Goal: Task Accomplishment & Management: Manage account settings

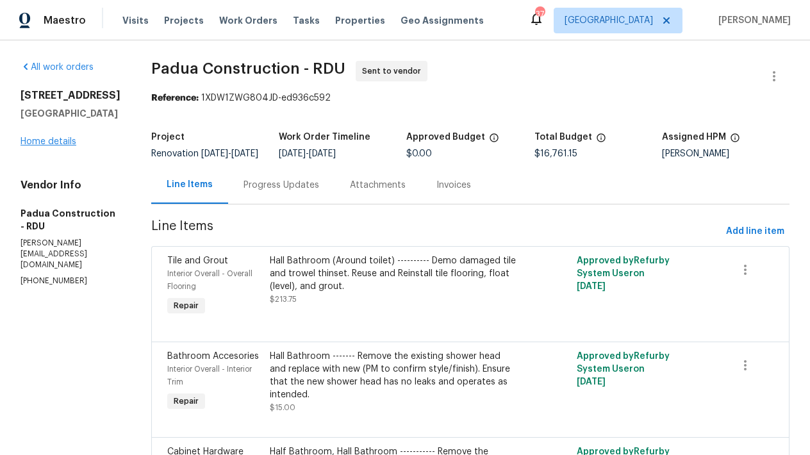
click at [60, 146] on link "Home details" at bounding box center [49, 141] width 56 height 9
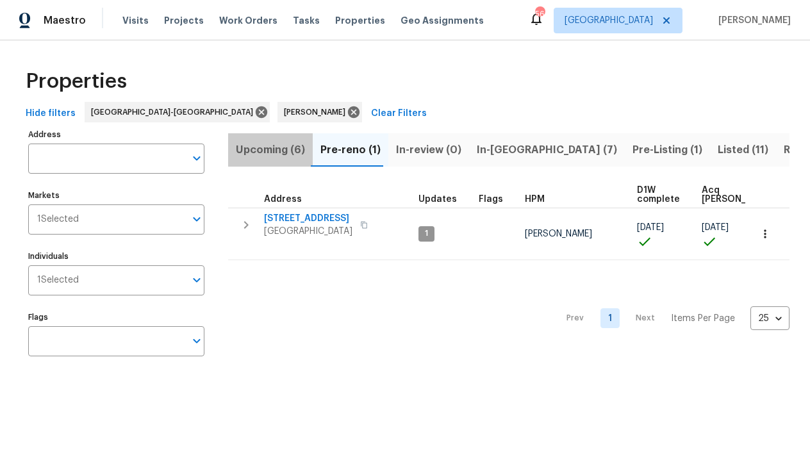
click at [286, 147] on span "Upcoming (6)" at bounding box center [270, 150] width 69 height 18
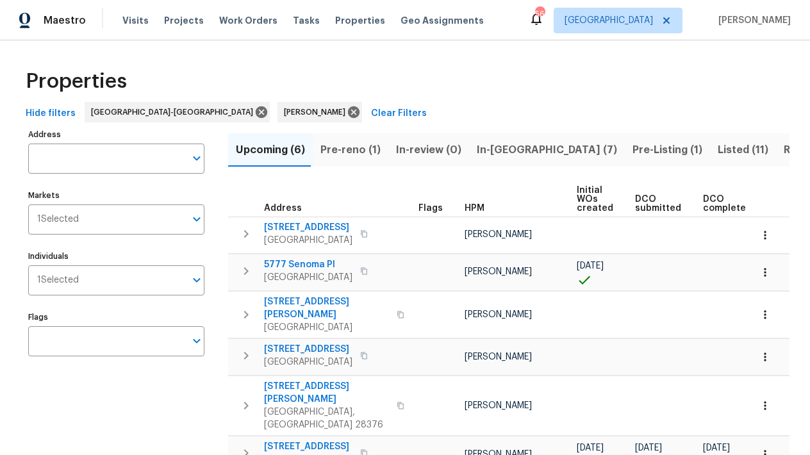
scroll to position [0, 263]
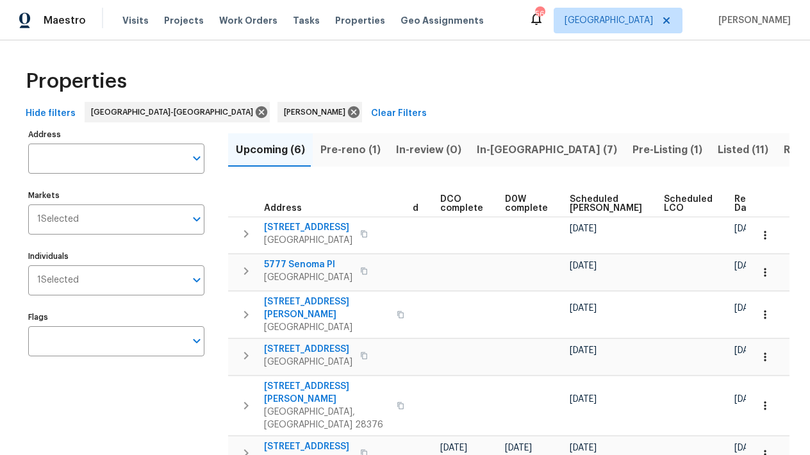
click at [570, 206] on span "Scheduled COE" at bounding box center [606, 204] width 72 height 18
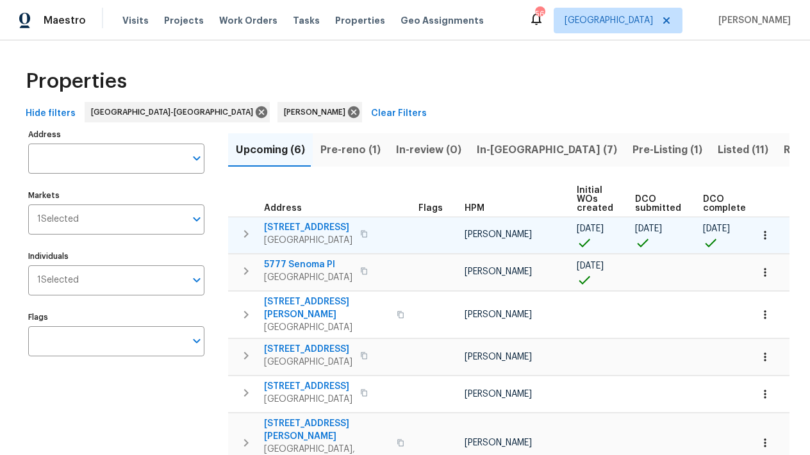
click at [311, 226] on span "[STREET_ADDRESS]" at bounding box center [308, 227] width 88 height 13
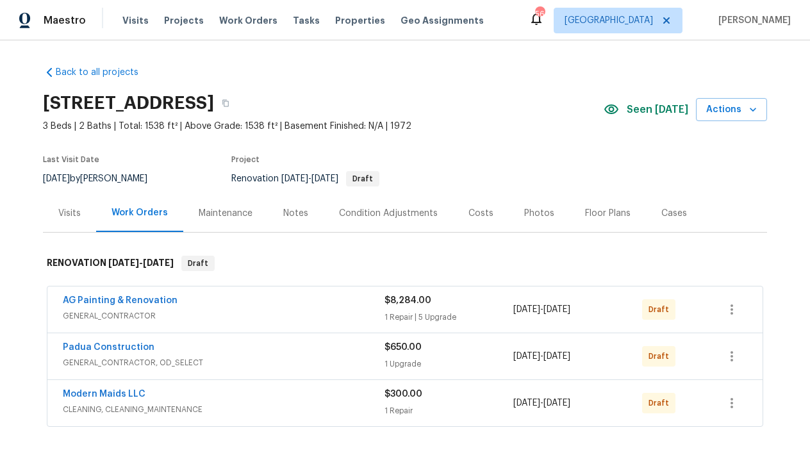
scroll to position [181, 0]
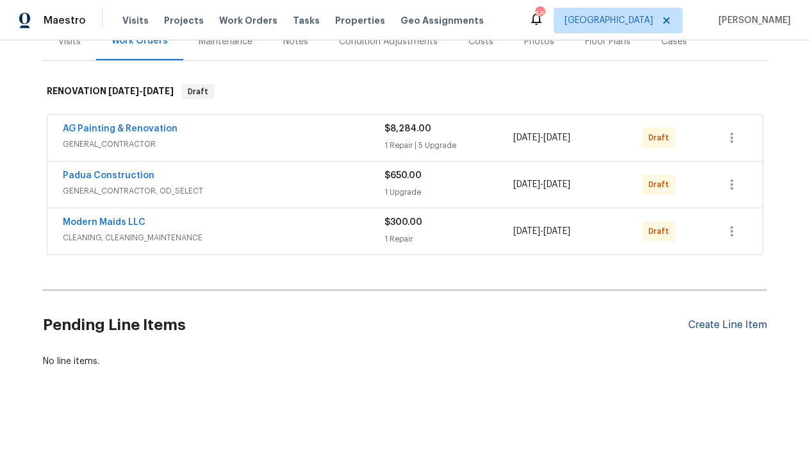
click at [720, 319] on div "Create Line Item" at bounding box center [727, 325] width 79 height 12
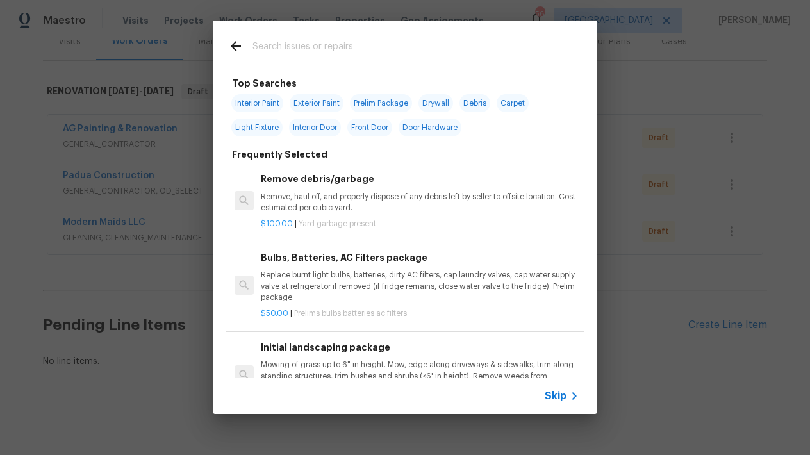
click at [351, 359] on p "Mowing of grass up to 6" in height. Mow, edge along driveways & sidewalks, trim…" at bounding box center [420, 375] width 318 height 33
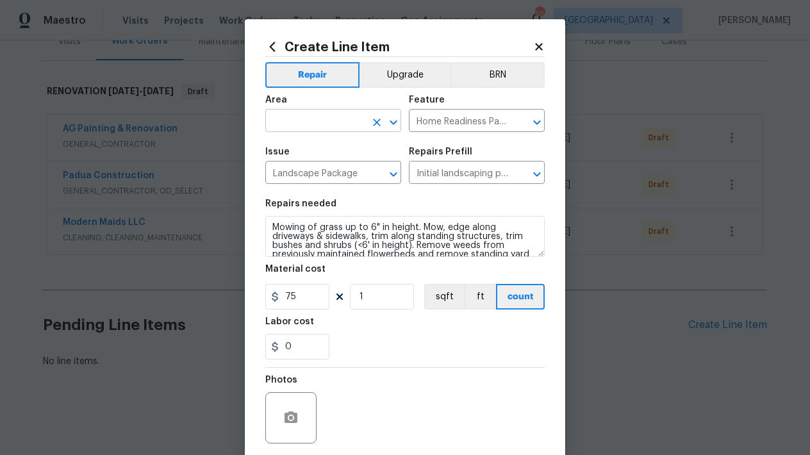
click at [299, 124] on input "text" at bounding box center [315, 122] width 100 height 20
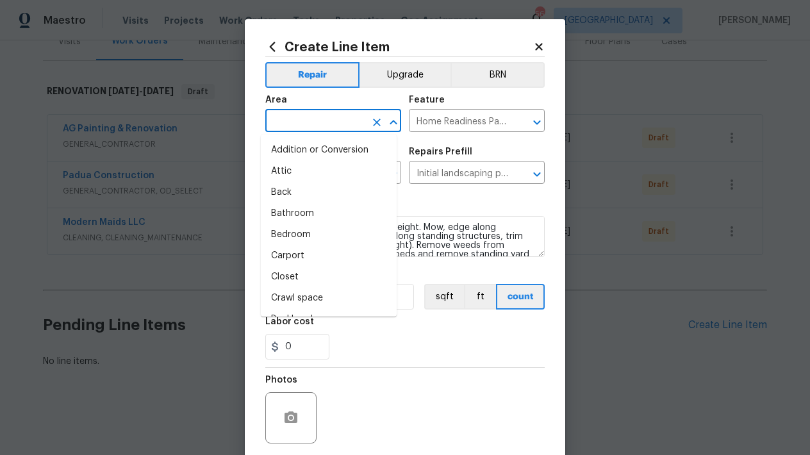
type input "w"
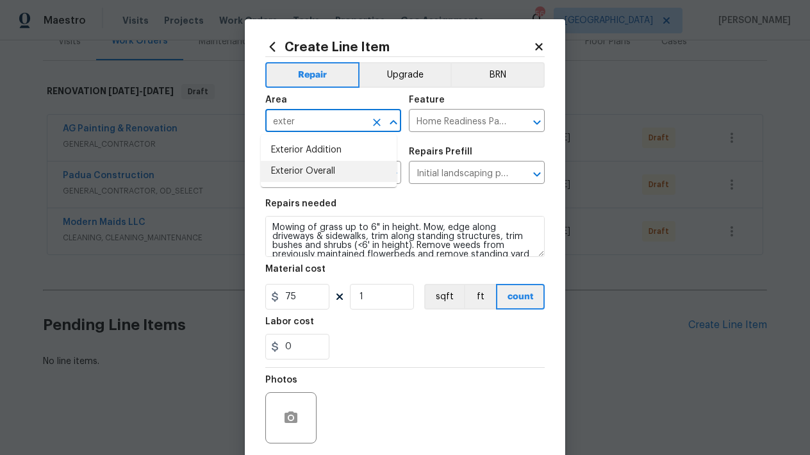
click at [279, 170] on li "Exterior Overall" at bounding box center [329, 171] width 136 height 21
type input "Exterior Overall"
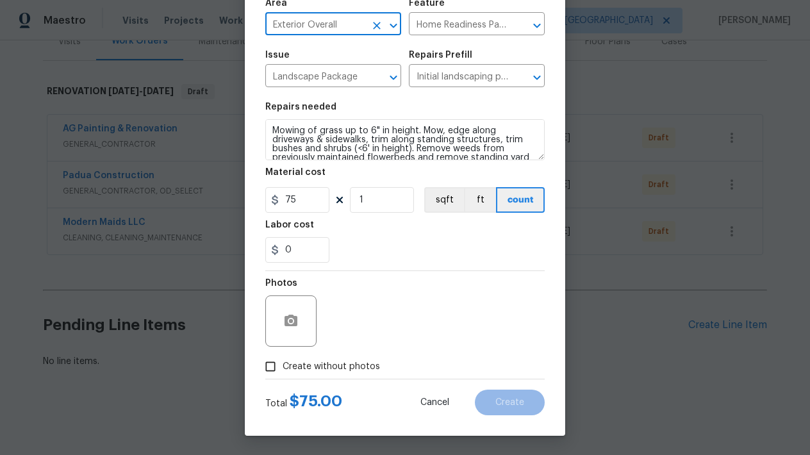
click at [337, 363] on span "Create without photos" at bounding box center [331, 366] width 97 height 13
click at [283, 363] on input "Create without photos" at bounding box center [270, 366] width 24 height 24
checkbox input "true"
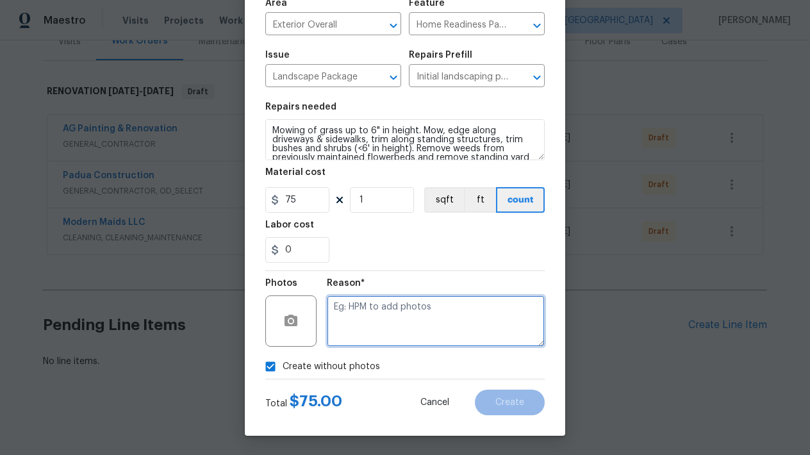
click at [378, 302] on textarea at bounding box center [436, 320] width 218 height 51
type textarea "n"
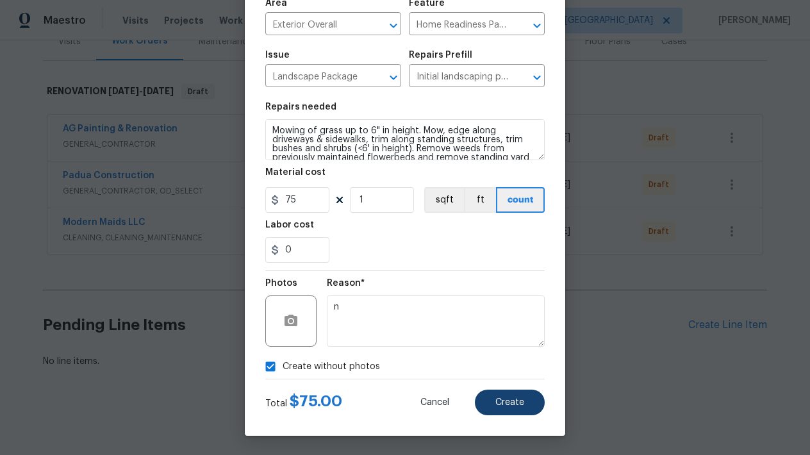
click at [498, 399] on span "Create" at bounding box center [509, 403] width 29 height 10
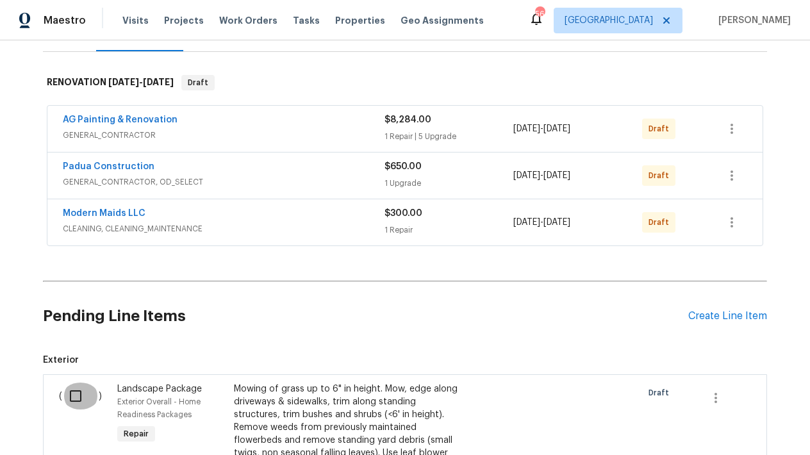
click at [69, 390] on input "checkbox" at bounding box center [80, 396] width 37 height 27
checkbox input "true"
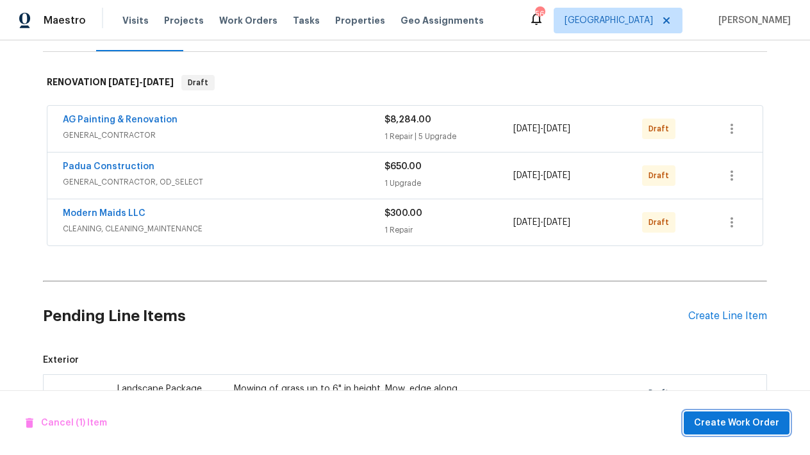
click at [727, 424] on span "Create Work Order" at bounding box center [736, 423] width 85 height 16
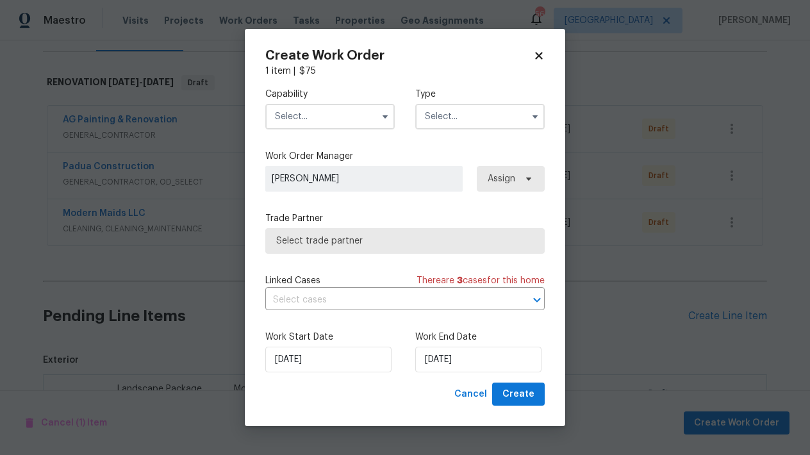
click at [347, 111] on input "text" at bounding box center [329, 117] width 129 height 26
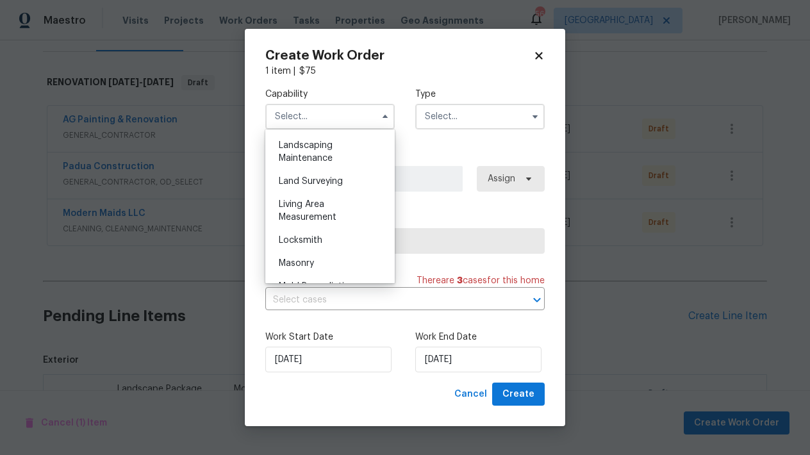
scroll to position [750, 0]
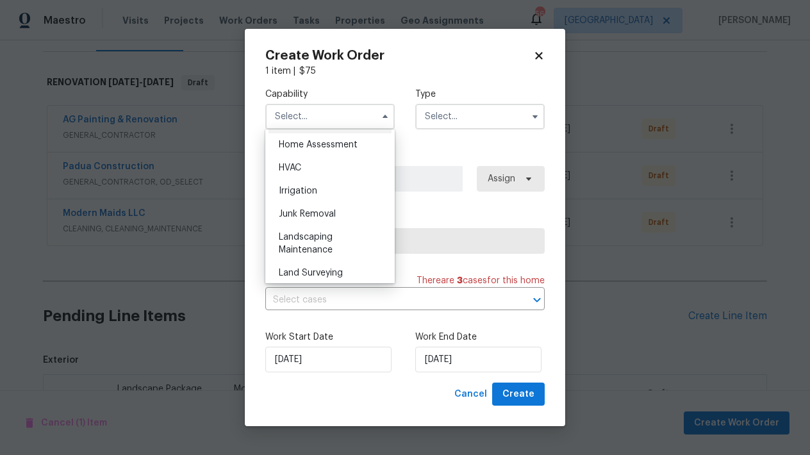
click at [313, 126] on span "Hardscape Landscape" at bounding box center [326, 121] width 94 height 9
type input "Hardscape Landscape"
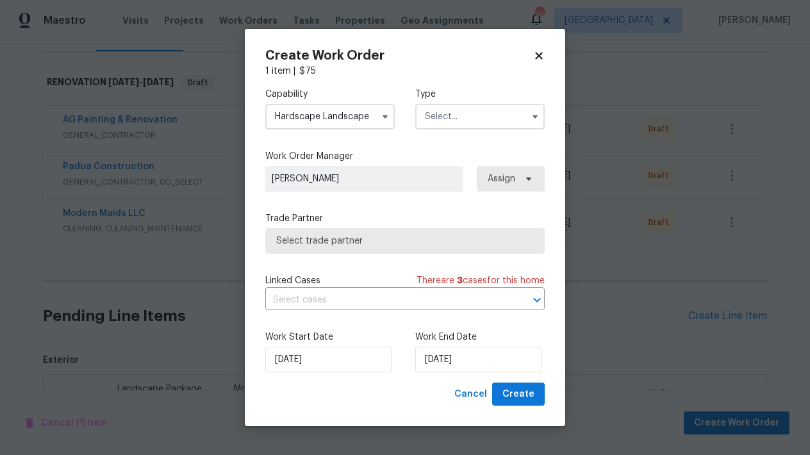
click at [472, 111] on input "text" at bounding box center [479, 117] width 129 height 26
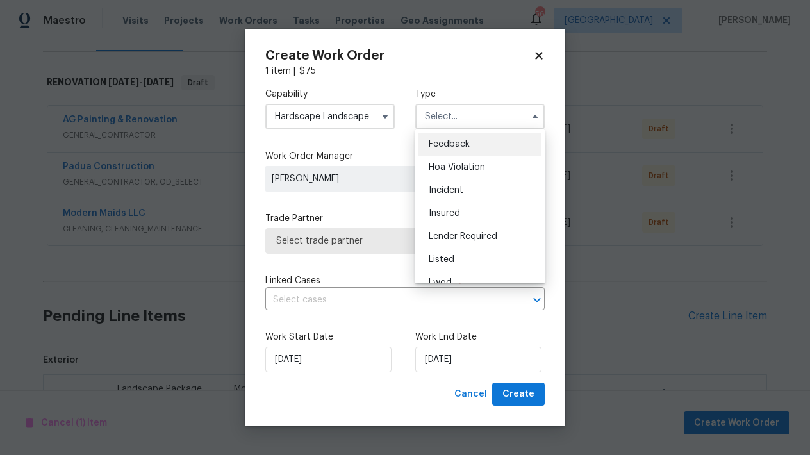
scroll to position [152, 0]
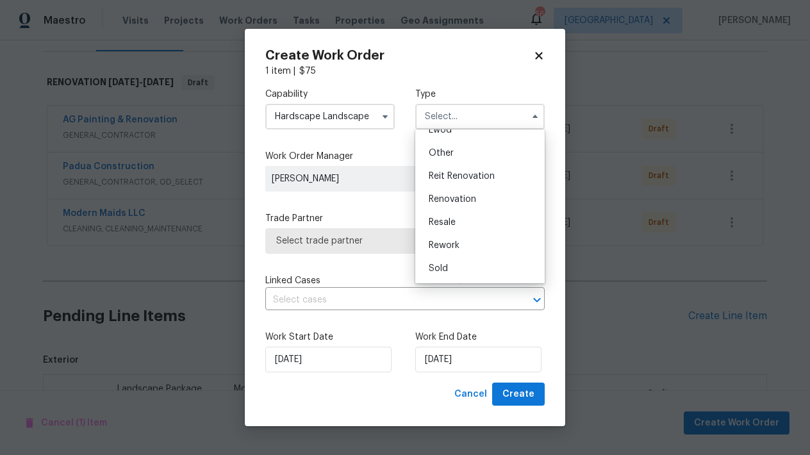
click at [445, 198] on span "Renovation" at bounding box center [452, 199] width 47 height 9
type input "Renovation"
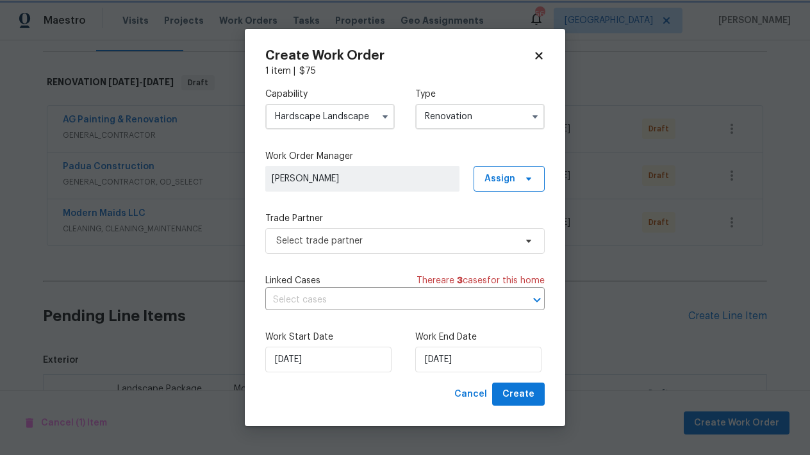
scroll to position [0, 0]
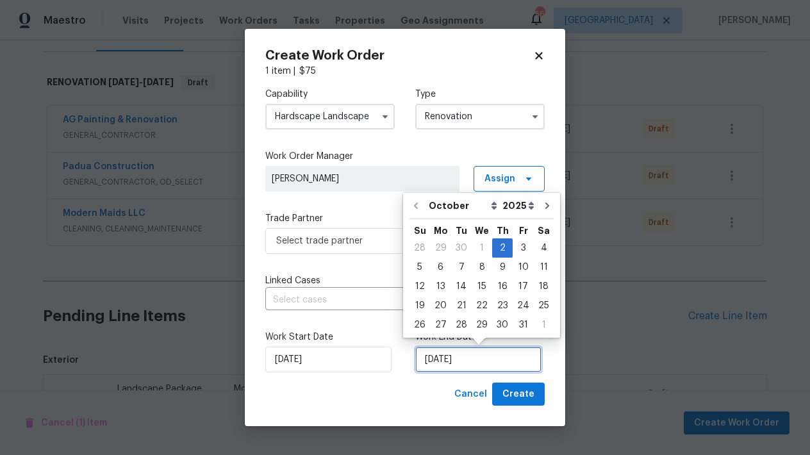
click at [460, 361] on input "[DATE]" at bounding box center [478, 360] width 126 height 26
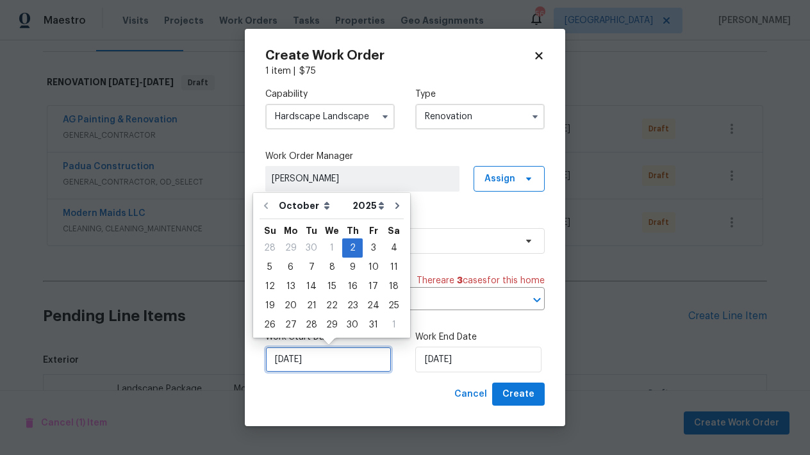
click at [288, 359] on input "[DATE]" at bounding box center [328, 360] width 126 height 26
click at [290, 265] on div "6" at bounding box center [290, 267] width 21 height 18
type input "[DATE]"
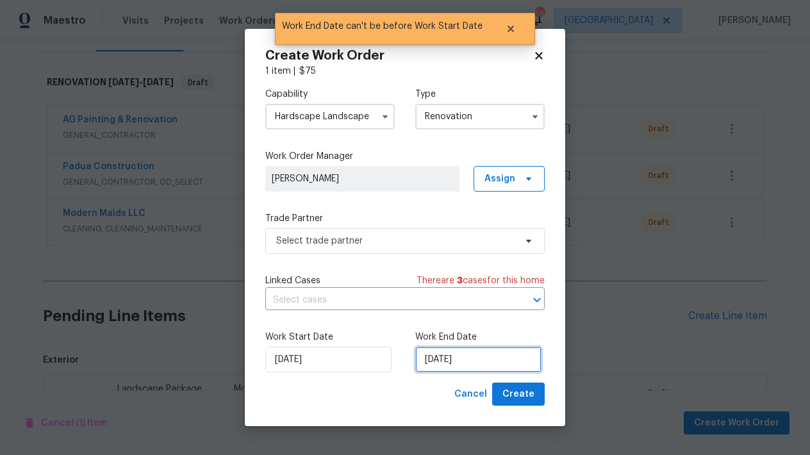
click at [448, 363] on input "[DATE]" at bounding box center [478, 360] width 126 height 26
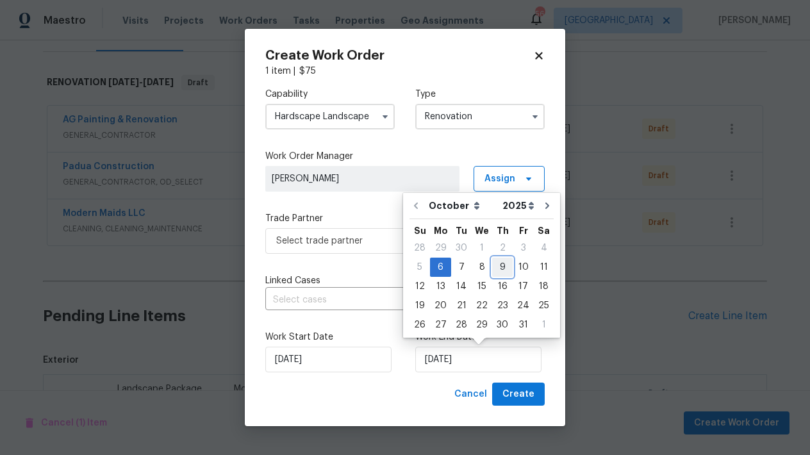
click at [502, 265] on div "9" at bounding box center [502, 267] width 21 height 18
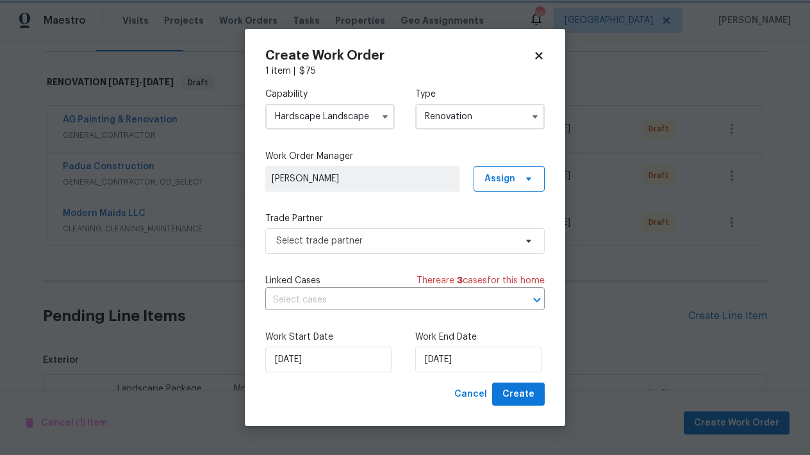
type input "[DATE]"
click at [320, 238] on span "Select trade partner" at bounding box center [395, 241] width 239 height 13
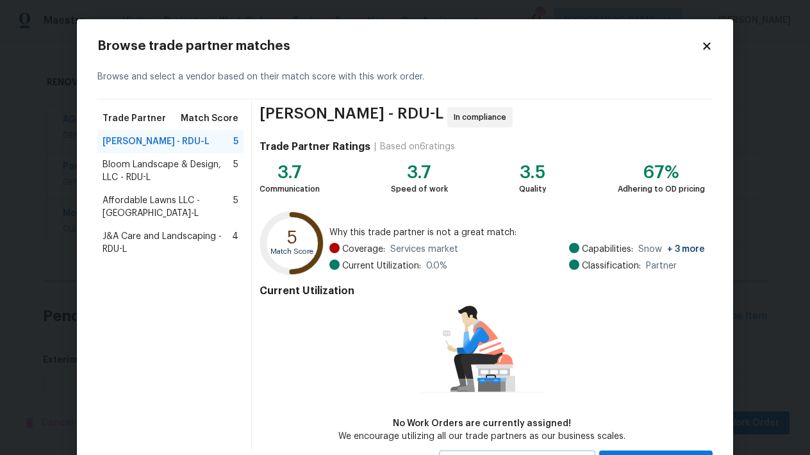
click at [135, 167] on span "Bloom Landscape & Design, LLC - RDU-L" at bounding box center [168, 171] width 131 height 26
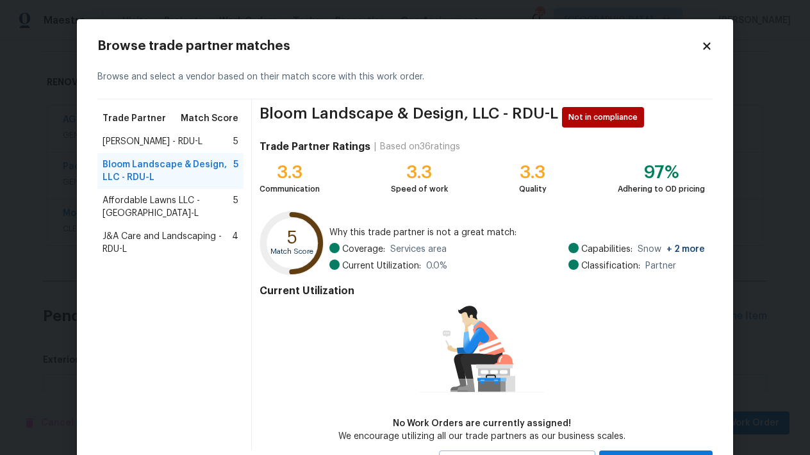
click at [151, 202] on span "Affordable Lawns LLC - RDU-L" at bounding box center [168, 207] width 131 height 26
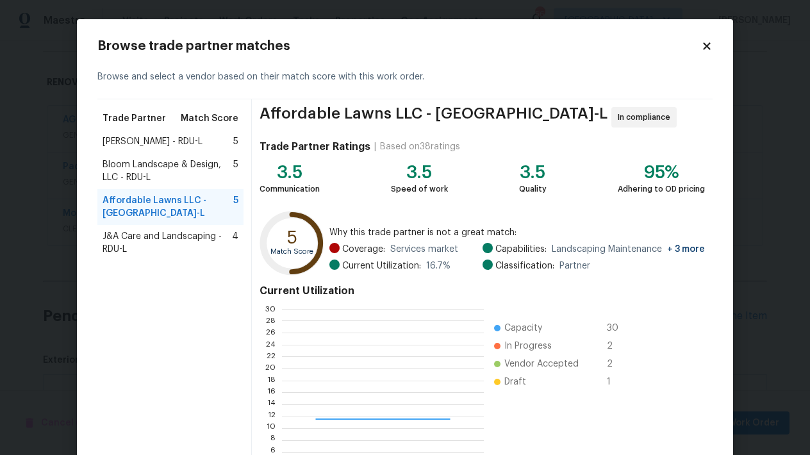
scroll to position [170, 192]
click at [152, 230] on span "J&A Care and Landscaping - RDU-L" at bounding box center [167, 243] width 129 height 26
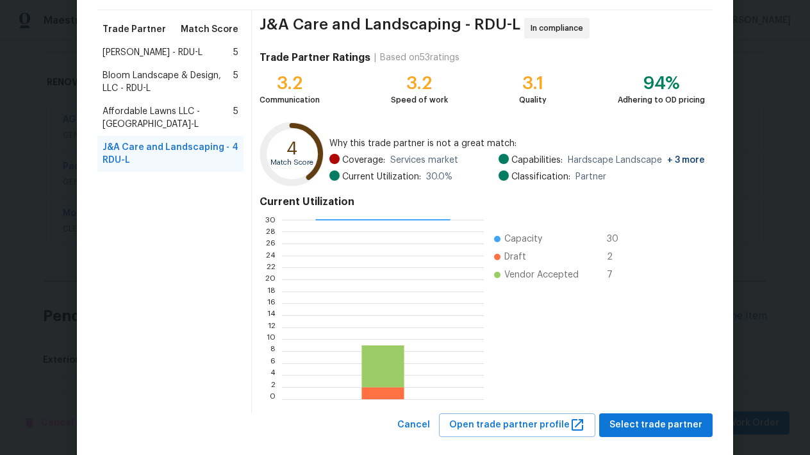
scroll to position [110, 0]
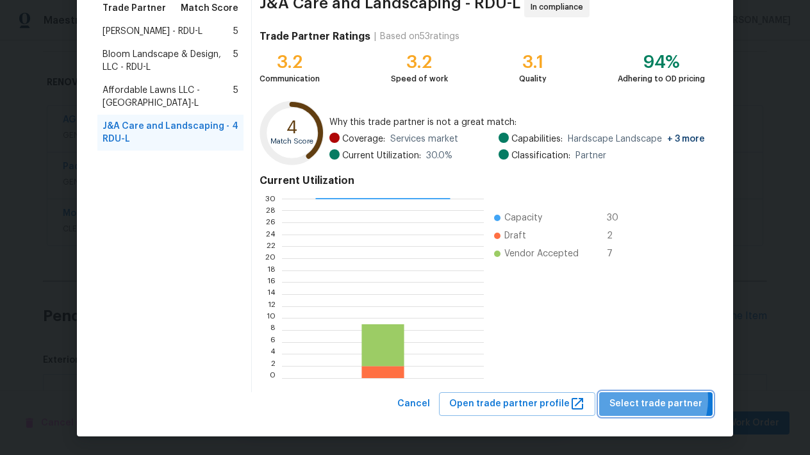
click at [638, 399] on span "Select trade partner" at bounding box center [655, 404] width 93 height 16
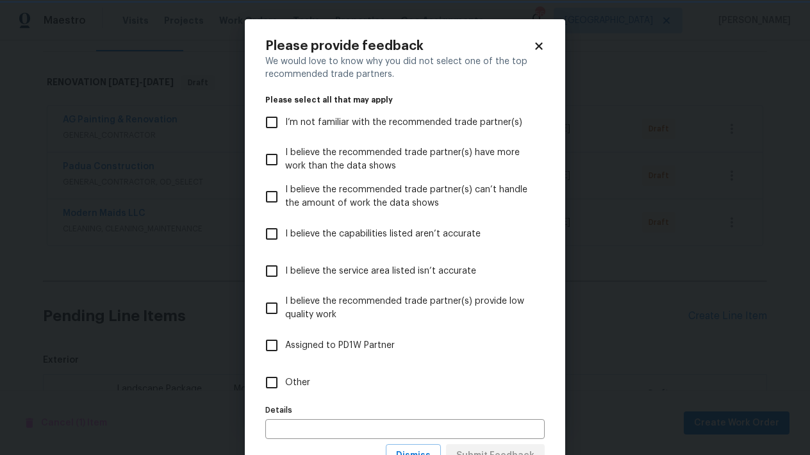
scroll to position [0, 0]
click at [258, 382] on input "Other" at bounding box center [271, 382] width 27 height 27
checkbox input "true"
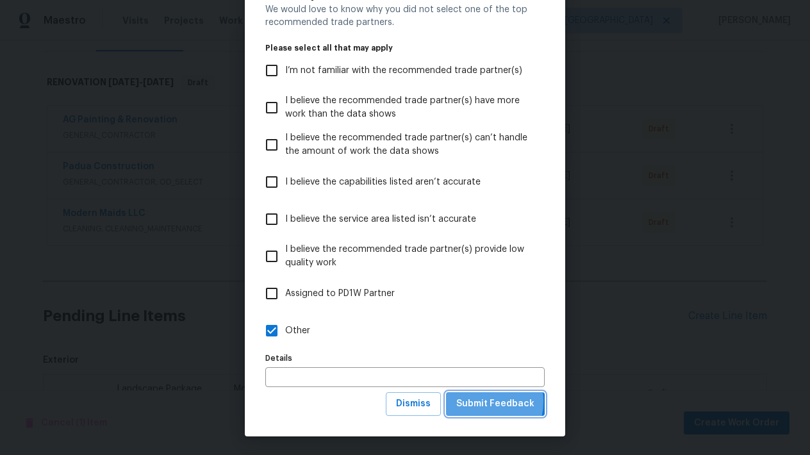
click at [476, 401] on span "Submit Feedback" at bounding box center [495, 404] width 78 height 16
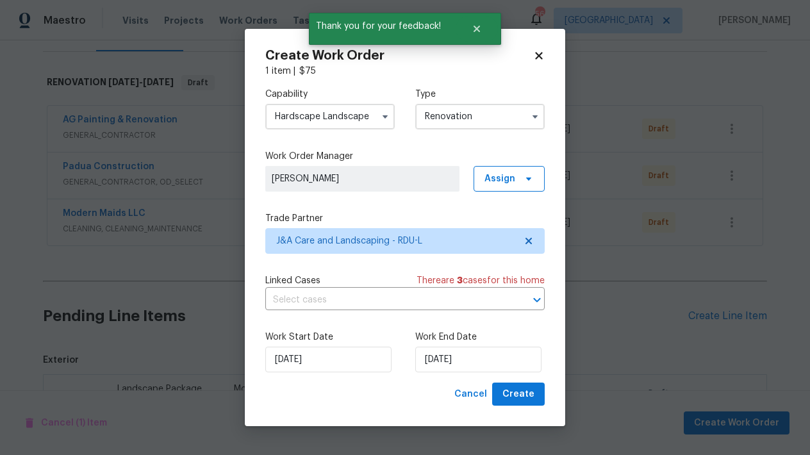
scroll to position [0, 0]
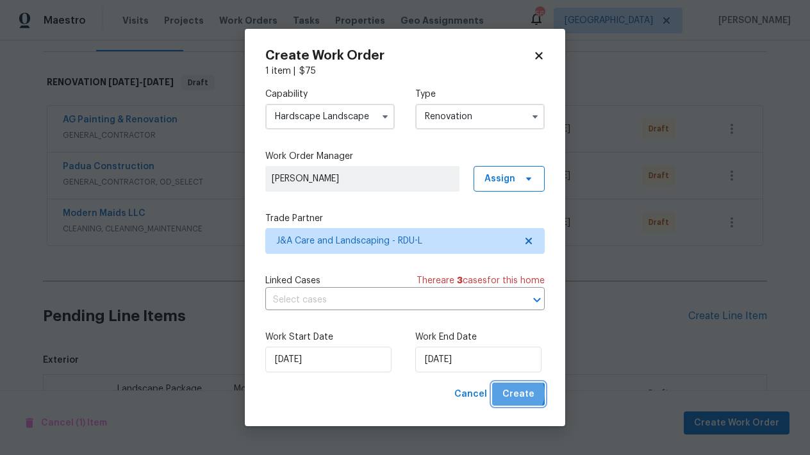
click at [518, 393] on span "Create" at bounding box center [518, 394] width 32 height 16
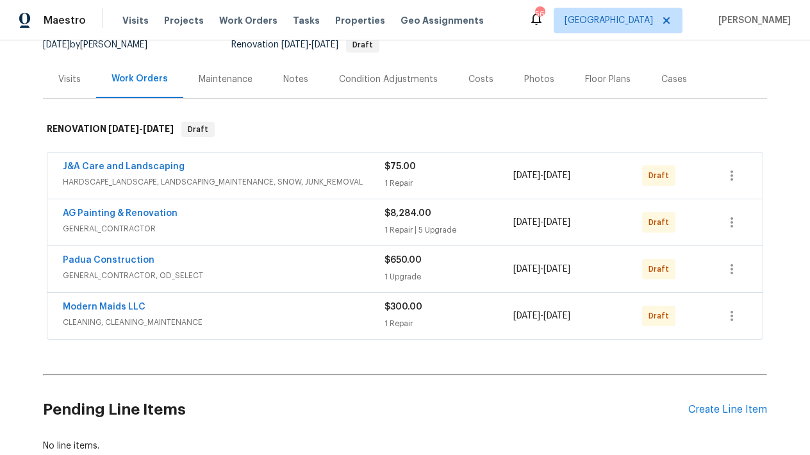
scroll to position [34, 0]
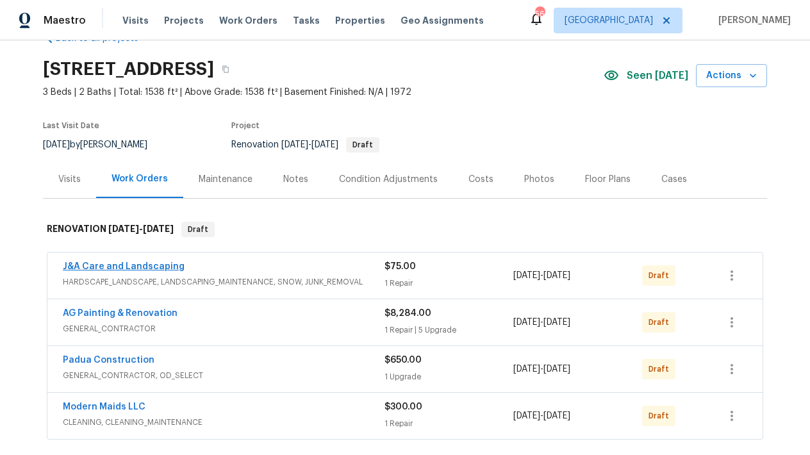
click at [140, 267] on link "J&A Care and Landscaping" at bounding box center [124, 266] width 122 height 9
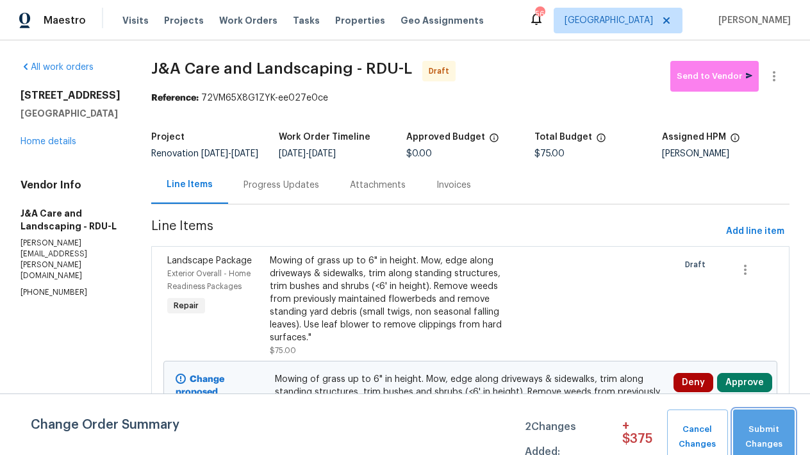
click at [755, 431] on span "Submit Changes" at bounding box center [763, 436] width 49 height 29
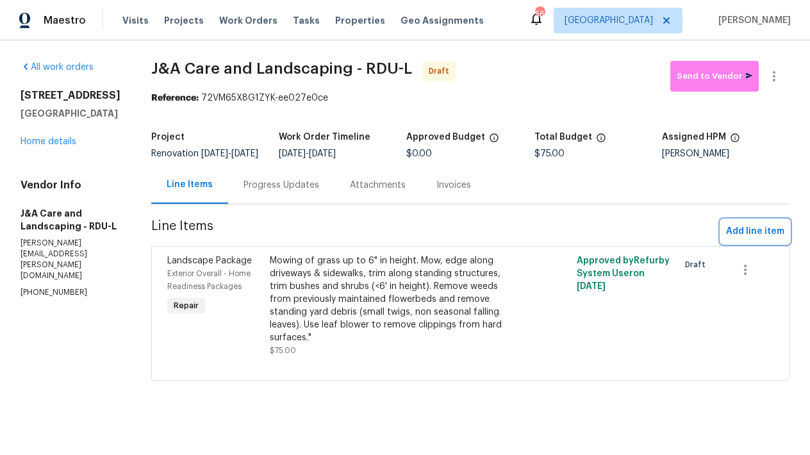
click at [768, 240] on span "Add line item" at bounding box center [755, 232] width 58 height 16
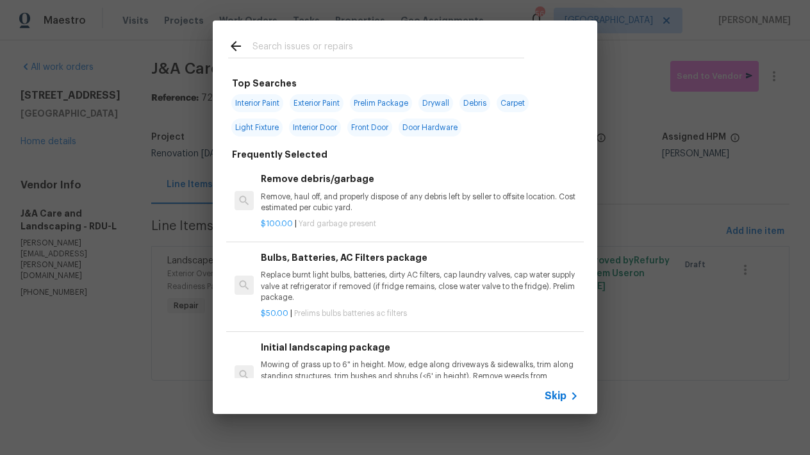
click at [324, 47] on input "text" at bounding box center [388, 47] width 272 height 19
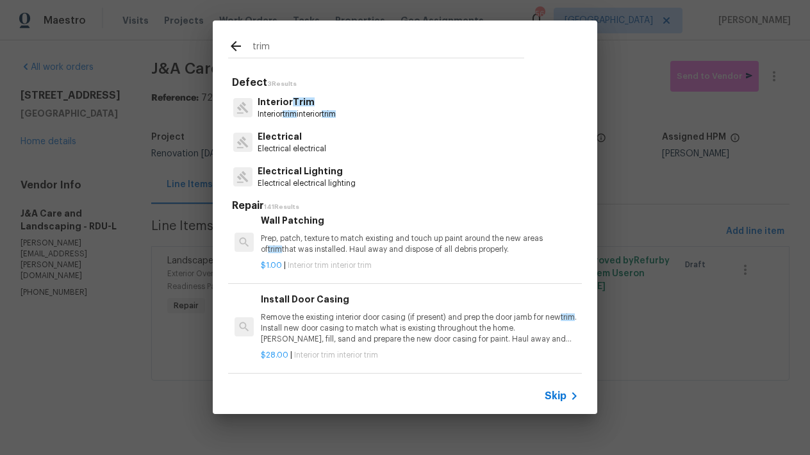
scroll to position [172, 0]
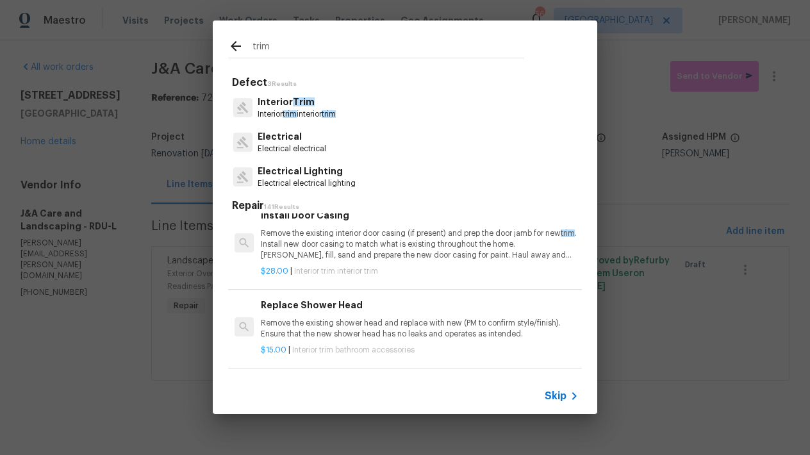
type input "trim"
drag, startPoint x: 235, startPoint y: 48, endPoint x: 229, endPoint y: 53, distance: 8.2
click at [235, 48] on icon at bounding box center [235, 45] width 15 height 15
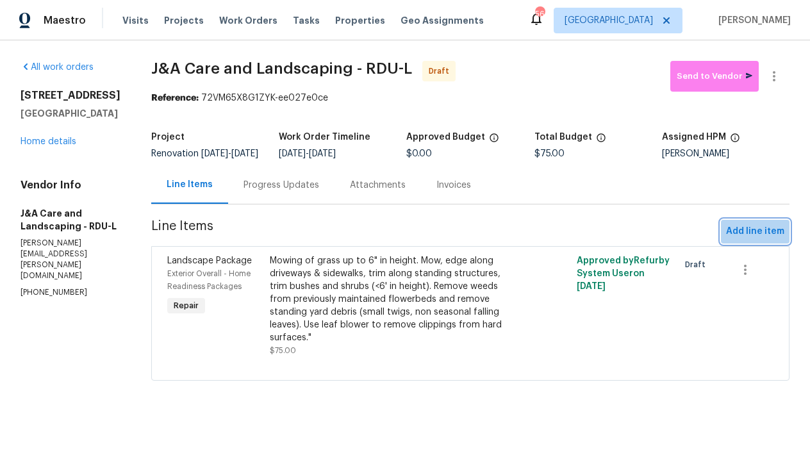
click at [760, 235] on span "Add line item" at bounding box center [755, 232] width 58 height 16
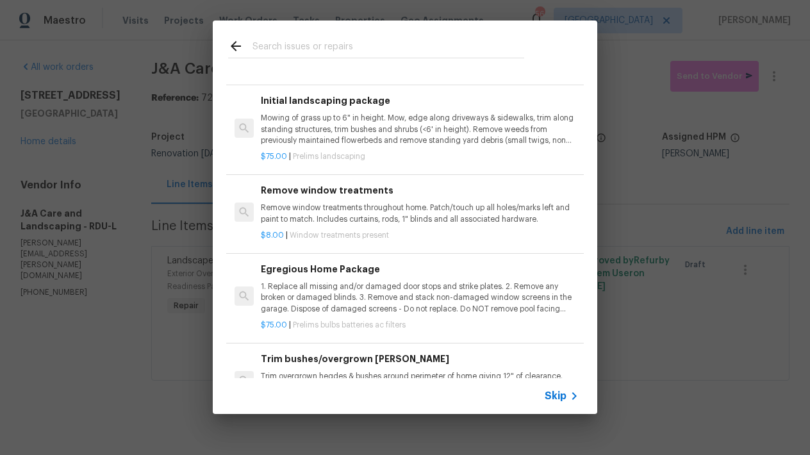
scroll to position [390, 0]
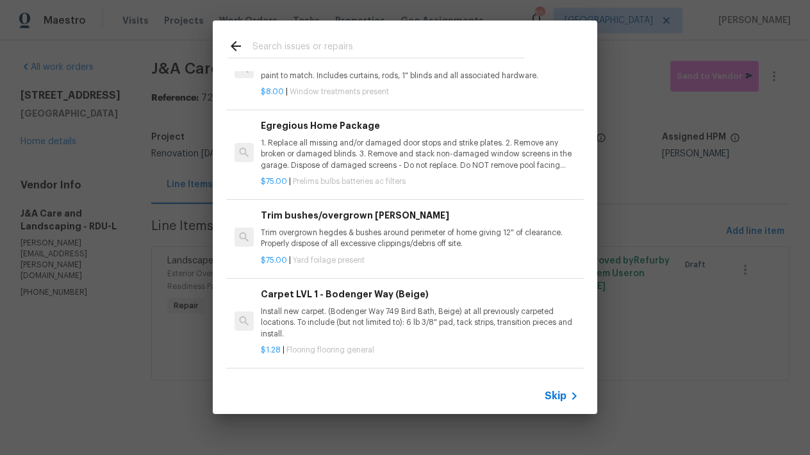
click at [360, 215] on h6 "Trim bushes/overgrown hedges" at bounding box center [420, 215] width 318 height 14
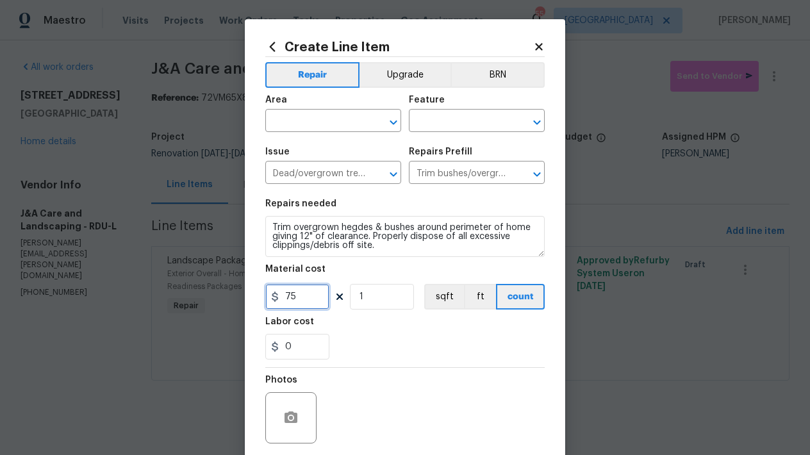
drag, startPoint x: 298, startPoint y: 297, endPoint x: 212, endPoint y: 296, distance: 85.9
click at [212, 296] on div "Create Line Item Repair Upgrade BRN Area ​ Feature ​ Issue Dead/overgrown tree …" at bounding box center [405, 227] width 810 height 455
type input "125"
click at [290, 126] on input "text" at bounding box center [315, 122] width 100 height 20
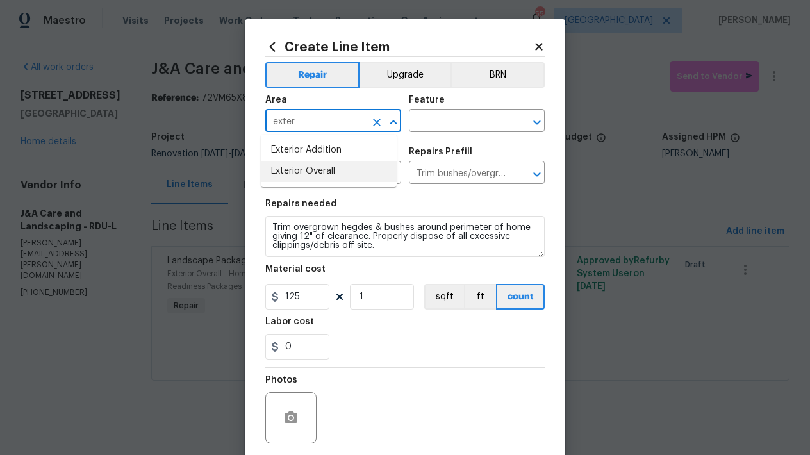
click at [286, 168] on li "Exterior Overall" at bounding box center [329, 171] width 136 height 21
type input "Exterior Overall"
click at [466, 124] on input "text" at bounding box center [459, 122] width 100 height 20
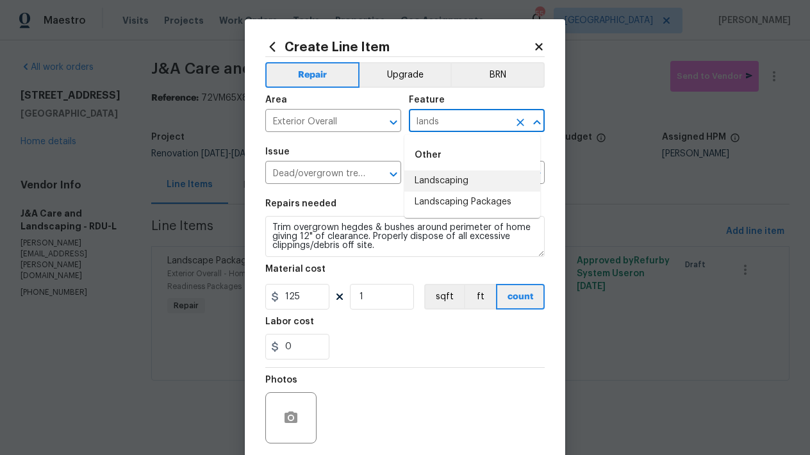
click at [453, 181] on li "Landscaping" at bounding box center [472, 180] width 136 height 21
type input "Landscaping"
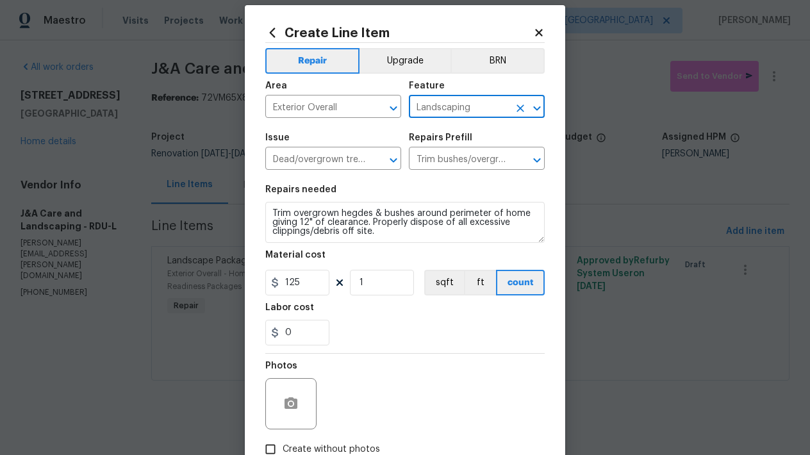
scroll to position [97, 0]
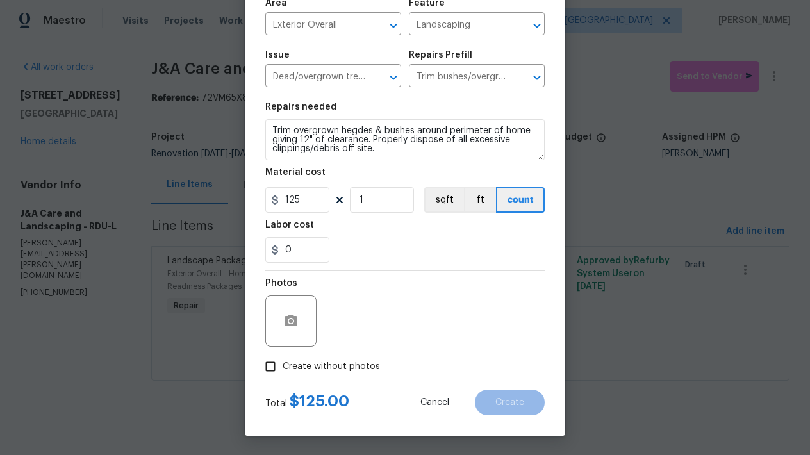
click at [306, 370] on span "Create without photos" at bounding box center [331, 366] width 97 height 13
click at [283, 370] on input "Create without photos" at bounding box center [270, 366] width 24 height 24
checkbox input "true"
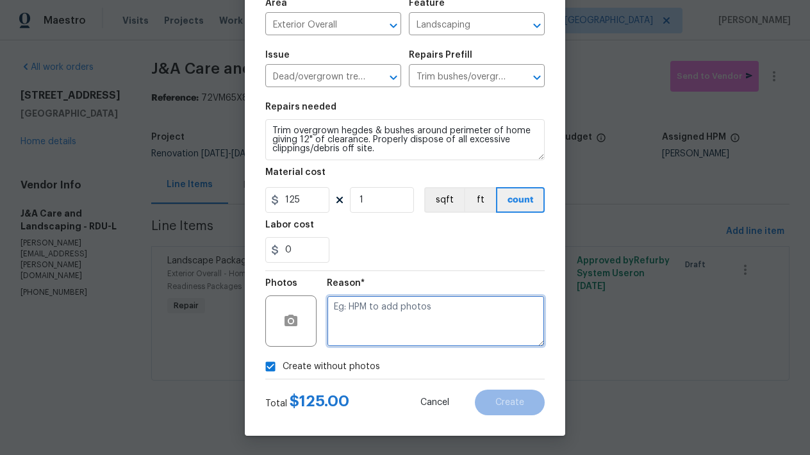
click at [401, 320] on textarea at bounding box center [436, 320] width 218 height 51
type textarea "n"
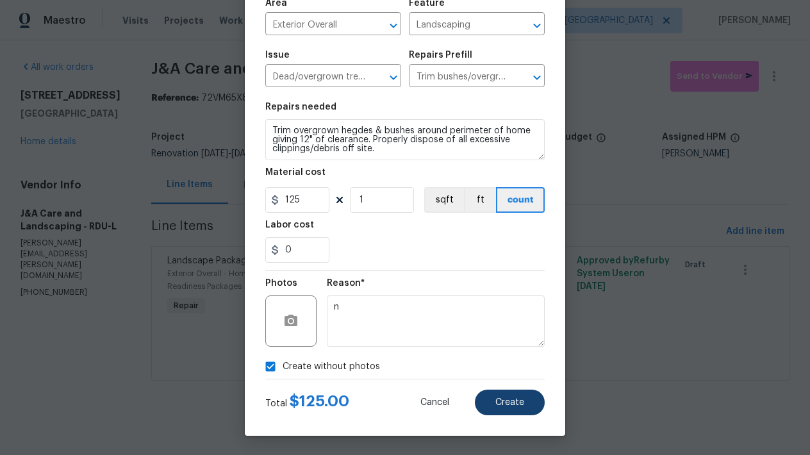
click at [487, 401] on button "Create" at bounding box center [510, 403] width 70 height 26
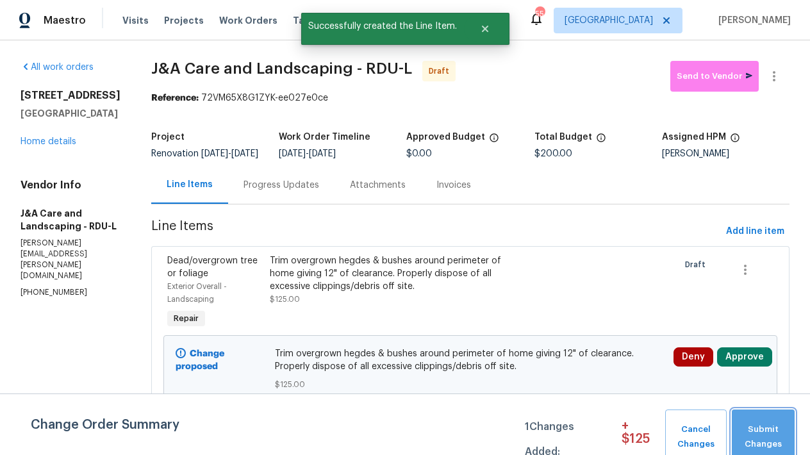
click at [767, 445] on span "Submit Changes" at bounding box center [763, 436] width 50 height 29
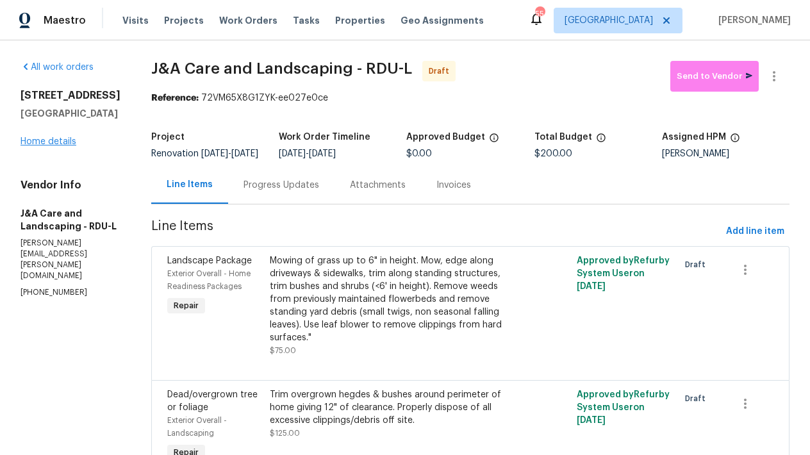
click at [70, 142] on link "Home details" at bounding box center [49, 141] width 56 height 9
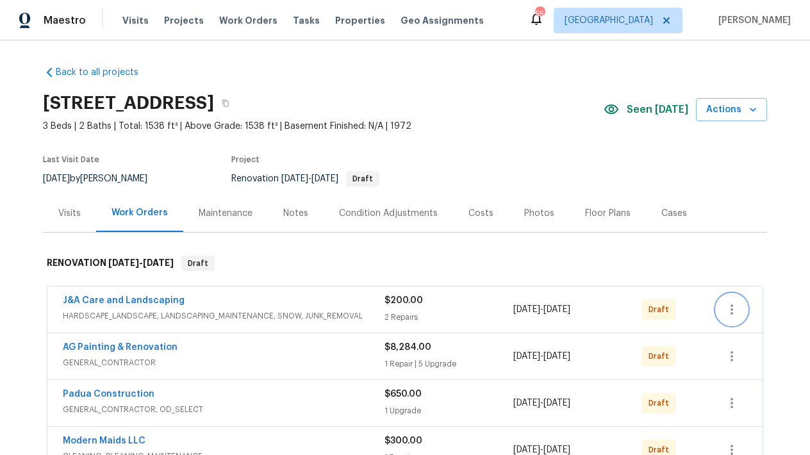
click at [724, 309] on icon "button" at bounding box center [731, 309] width 15 height 15
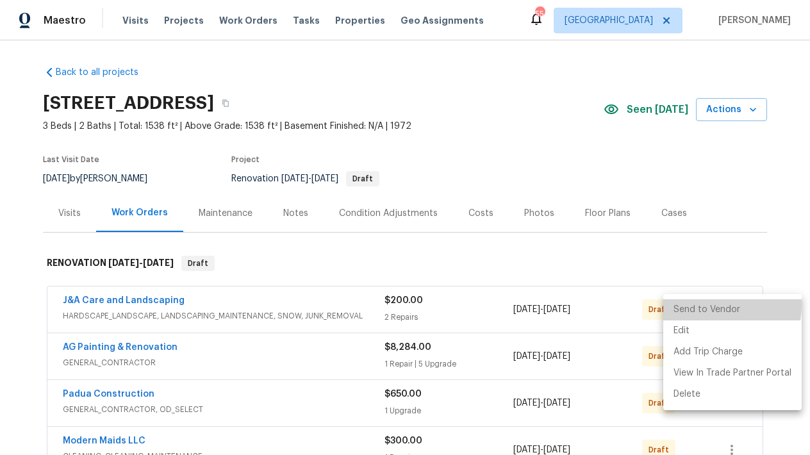
click at [701, 305] on li "Send to Vendor" at bounding box center [732, 309] width 138 height 21
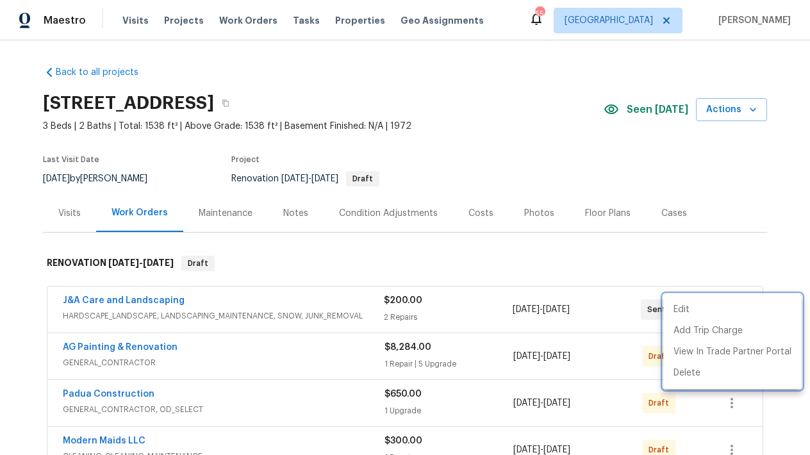
click at [520, 134] on div at bounding box center [405, 227] width 810 height 455
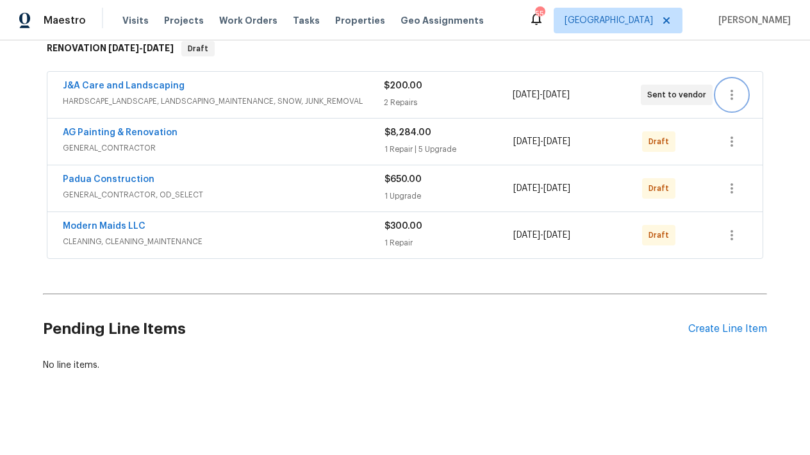
scroll to position [227, 0]
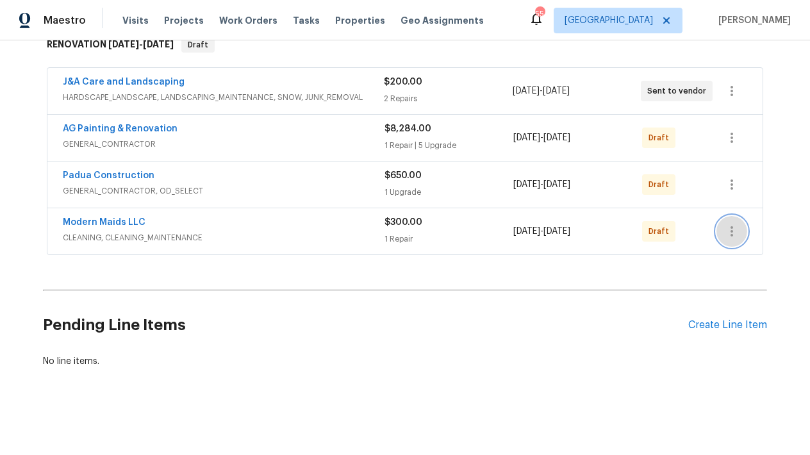
click at [724, 224] on icon "button" at bounding box center [731, 231] width 15 height 15
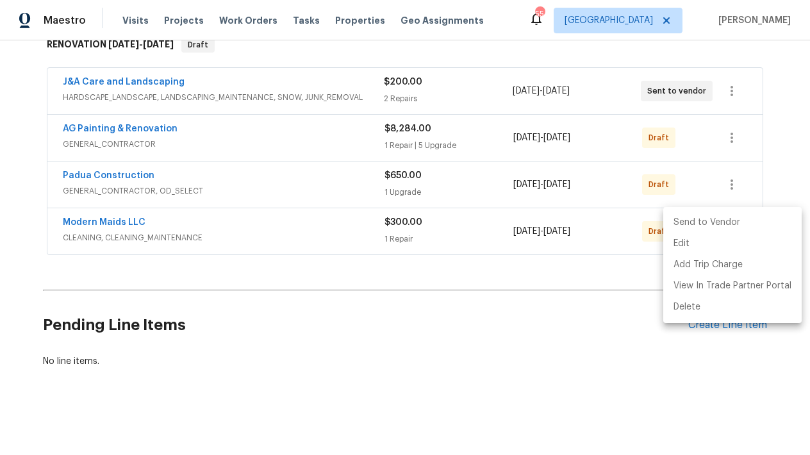
click at [698, 222] on li "Send to Vendor" at bounding box center [732, 222] width 138 height 21
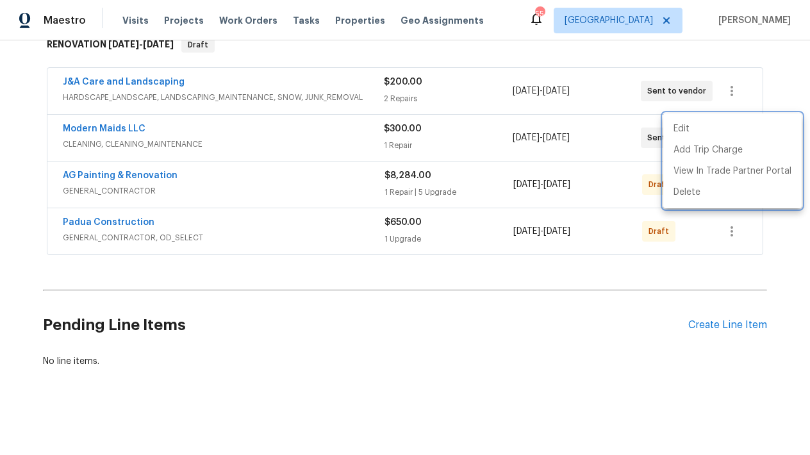
click at [361, 321] on div at bounding box center [405, 227] width 810 height 455
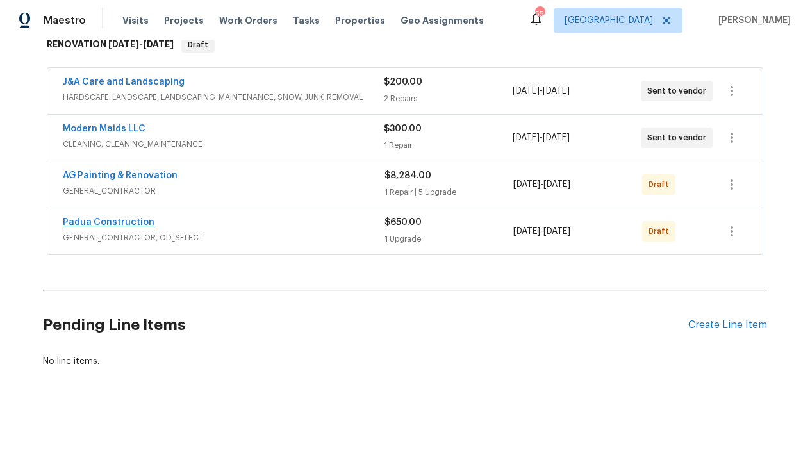
click at [107, 218] on link "Padua Construction" at bounding box center [109, 222] width 92 height 9
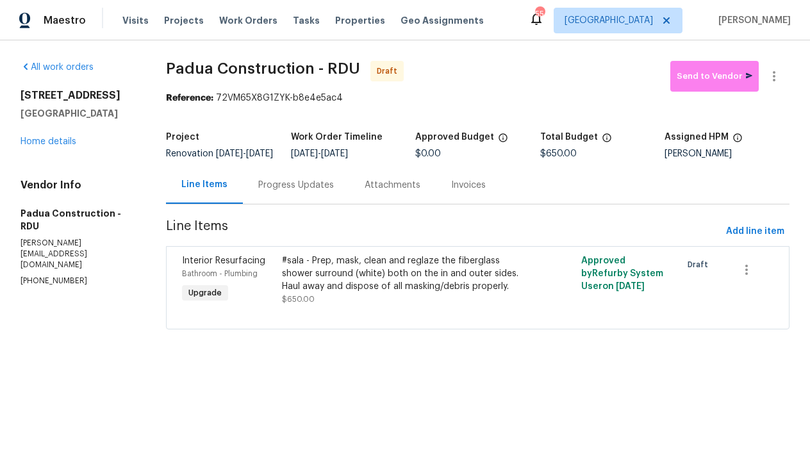
click at [332, 286] on div "#sala - Prep, mask, clean and reglaze the fiberglass shower surround (white) bo…" at bounding box center [403, 273] width 242 height 38
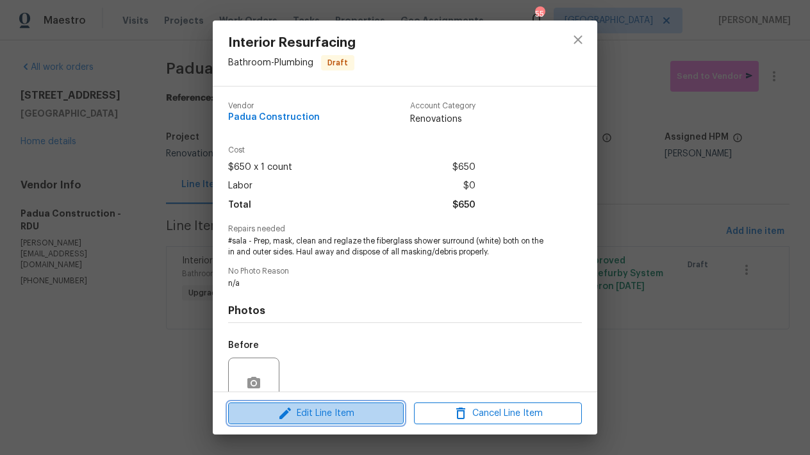
click at [277, 414] on icon "button" at bounding box center [284, 413] width 15 height 15
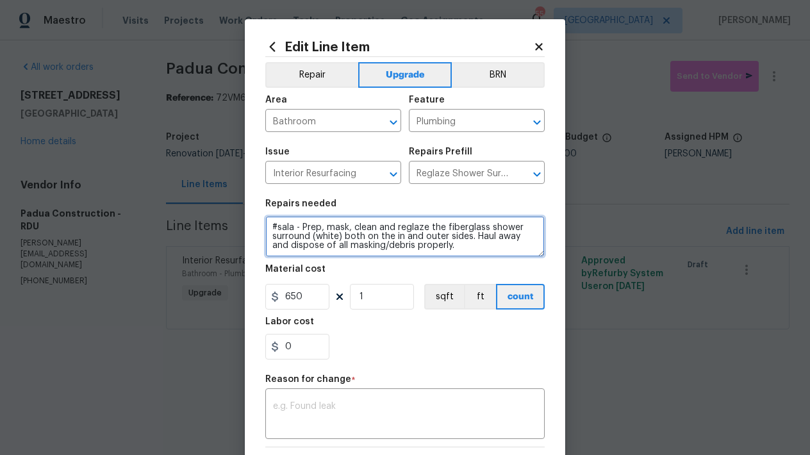
click at [267, 227] on textarea "#sala - Prep, mask, clean and reglaze the fiberglass shower surround (white) bo…" at bounding box center [404, 236] width 279 height 41
click at [283, 228] on textarea "#sala - Prep, mask, clean and reglaze the fiberglass shower surround (white) bo…" at bounding box center [404, 236] width 279 height 41
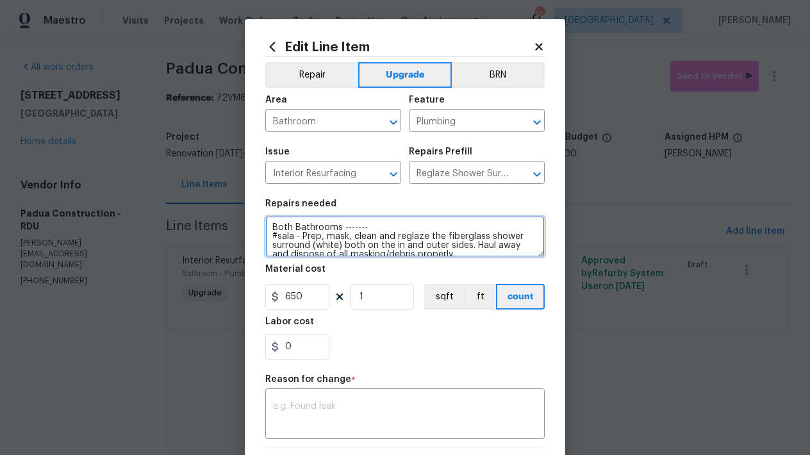
type textarea "Both Bathrooms ------- #sala - Prep, mask, clean and reglaze the fiberglass sho…"
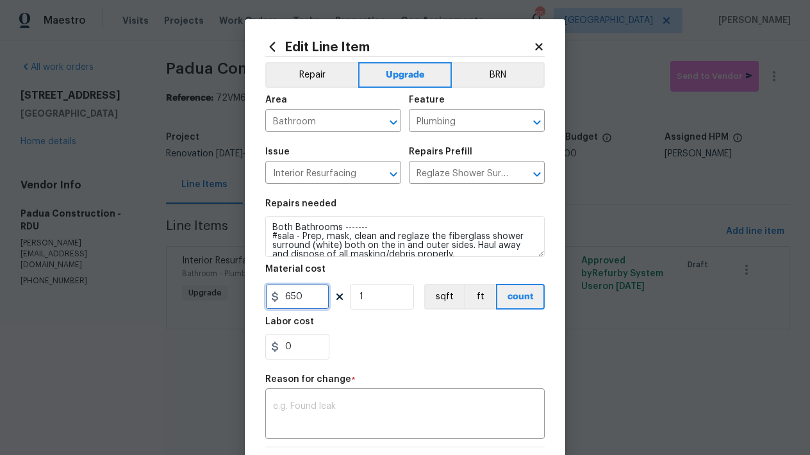
drag, startPoint x: 305, startPoint y: 296, endPoint x: 248, endPoint y: 290, distance: 57.4
click at [248, 290] on div "Edit Line Item Repair Upgrade BRN Area Bathroom ​ Feature Plumbing ​ Issue Inte…" at bounding box center [405, 315] width 320 height 593
type input "875"
click at [408, 355] on div "0" at bounding box center [404, 347] width 279 height 26
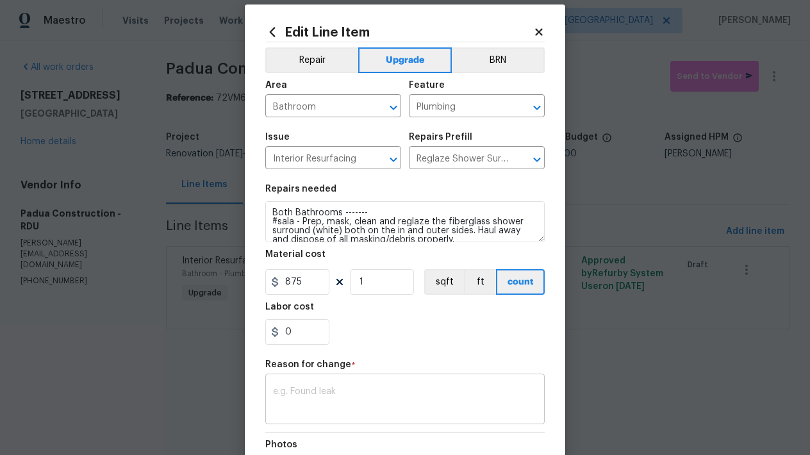
click at [303, 384] on div "x ​" at bounding box center [404, 400] width 279 height 47
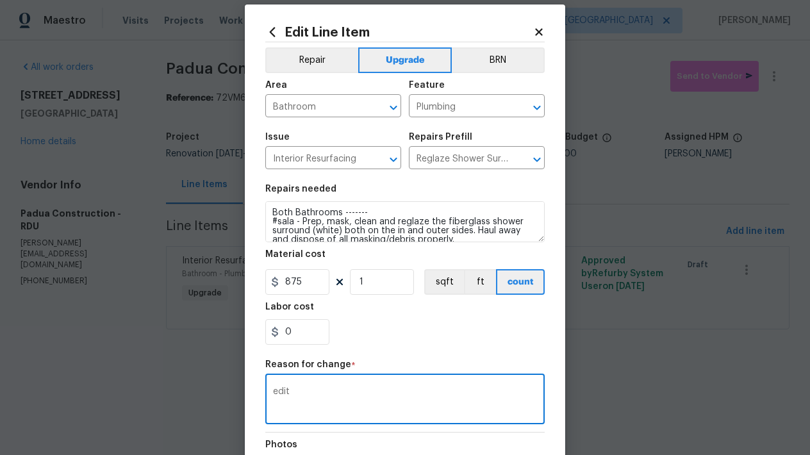
type textarea "edit"
click at [403, 345] on section "Repairs needed Both Bathrooms ------- #sala - Prep, mask, clean and reglaze the…" at bounding box center [404, 265] width 279 height 176
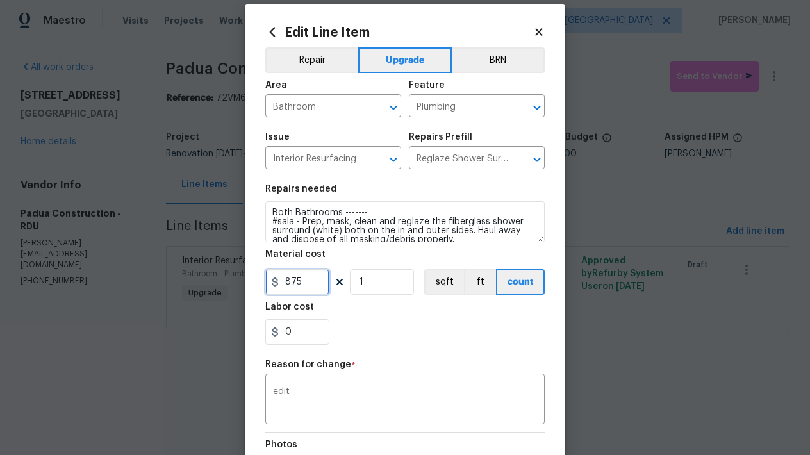
drag, startPoint x: 296, startPoint y: 281, endPoint x: 266, endPoint y: 285, distance: 30.4
click at [266, 285] on div "875" at bounding box center [297, 282] width 64 height 26
type input "900"
click at [382, 333] on div "0" at bounding box center [404, 332] width 279 height 26
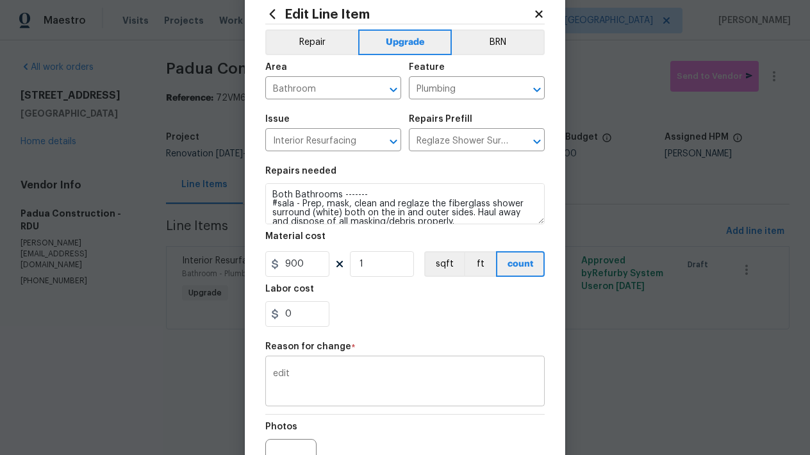
scroll to position [167, 0]
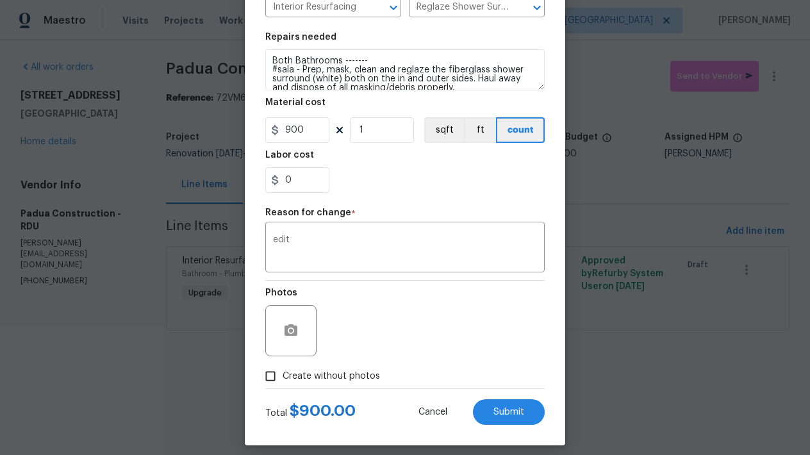
click at [292, 375] on span "Create without photos" at bounding box center [331, 376] width 97 height 13
click at [283, 375] on input "Create without photos" at bounding box center [270, 376] width 24 height 24
checkbox input "true"
click at [512, 408] on span "Submit" at bounding box center [508, 413] width 31 height 10
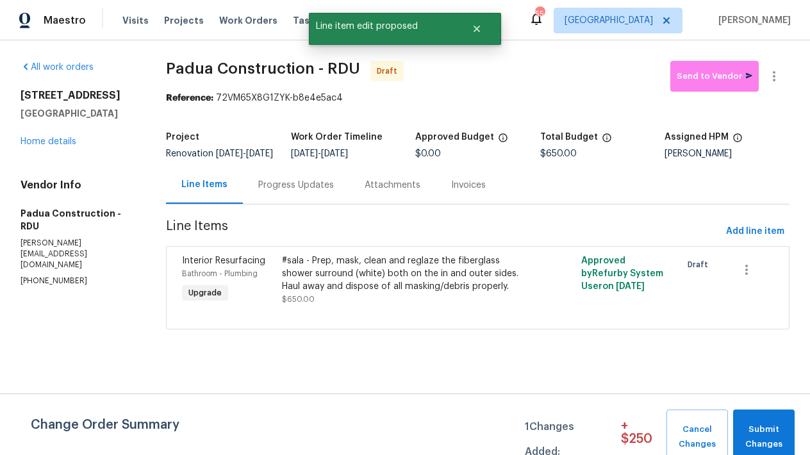
scroll to position [0, 0]
click at [773, 433] on span "Submit Changes" at bounding box center [763, 436] width 49 height 29
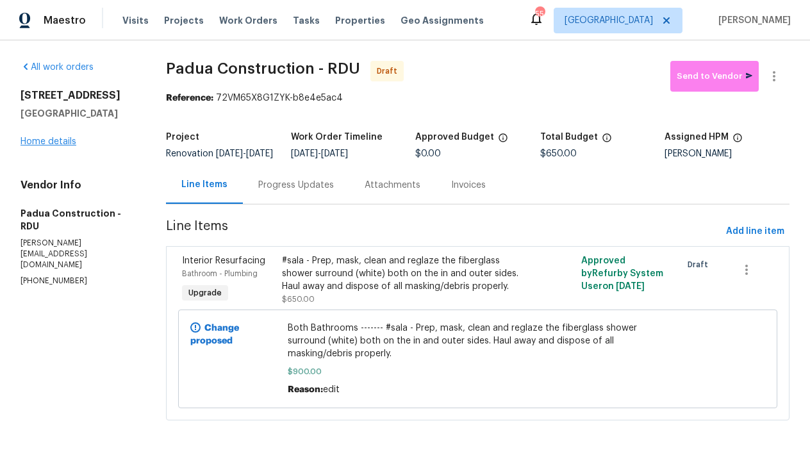
click at [40, 142] on link "Home details" at bounding box center [49, 141] width 56 height 9
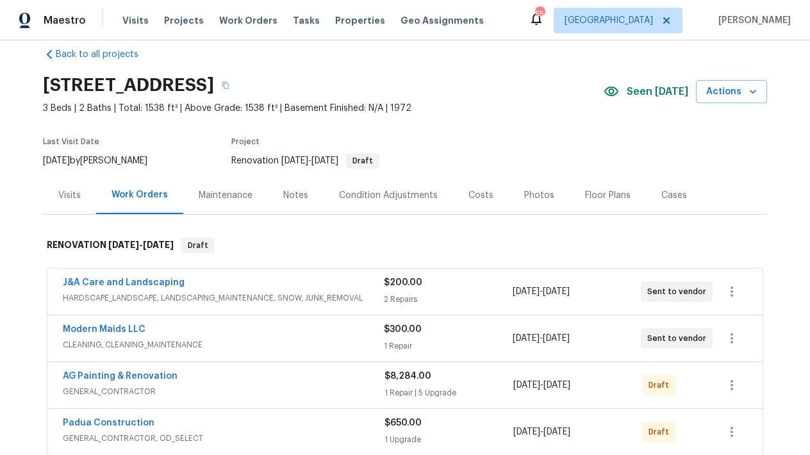
scroll to position [167, 0]
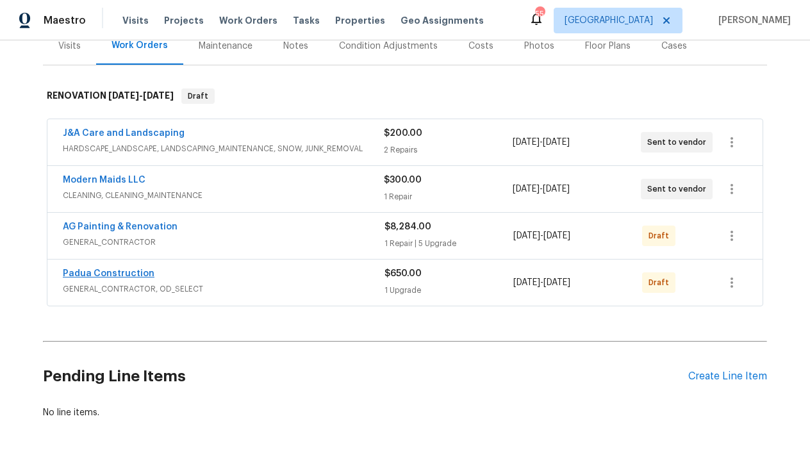
click at [125, 274] on link "Padua Construction" at bounding box center [109, 273] width 92 height 9
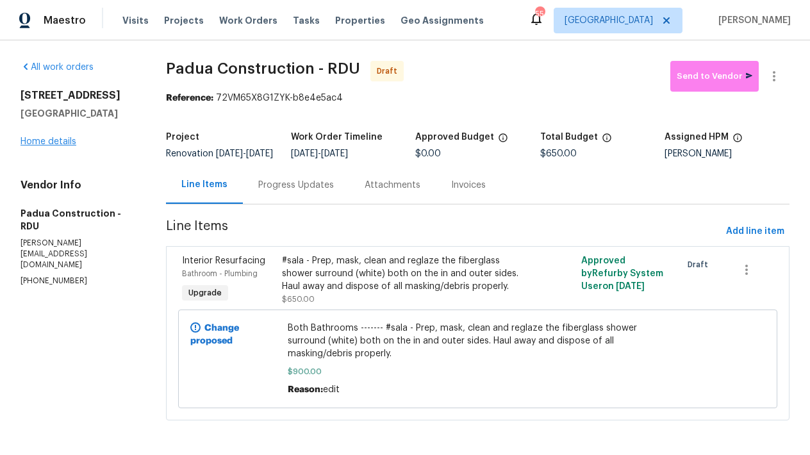
click at [59, 144] on link "Home details" at bounding box center [49, 141] width 56 height 9
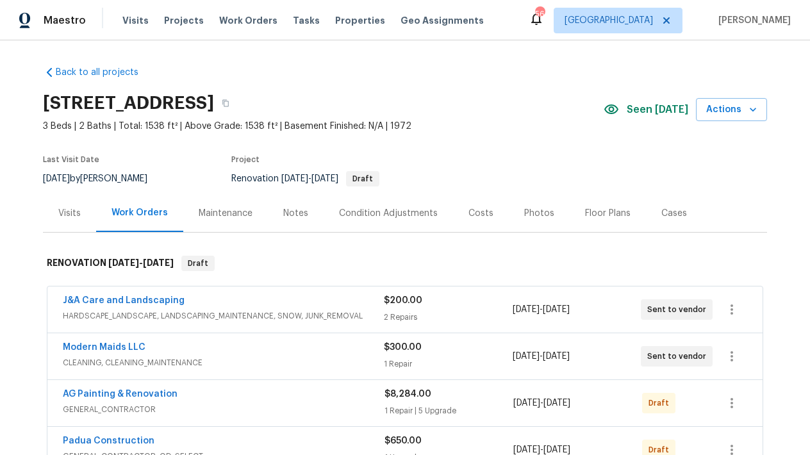
scroll to position [227, 0]
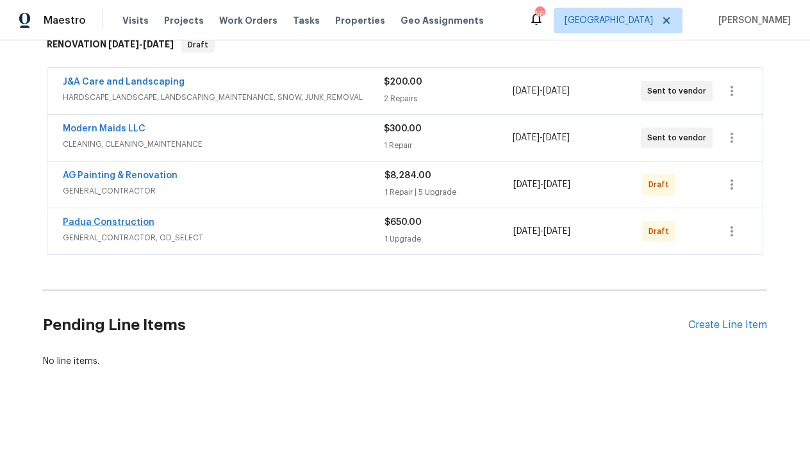
click at [121, 218] on link "Padua Construction" at bounding box center [109, 222] width 92 height 9
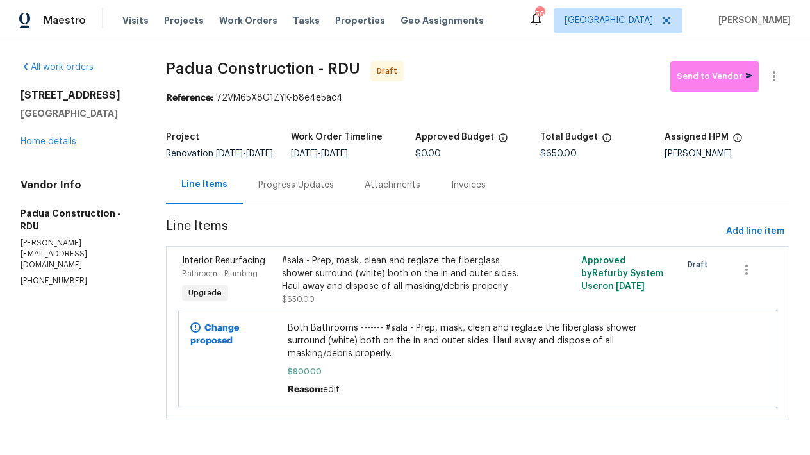
click at [62, 145] on link "Home details" at bounding box center [49, 141] width 56 height 9
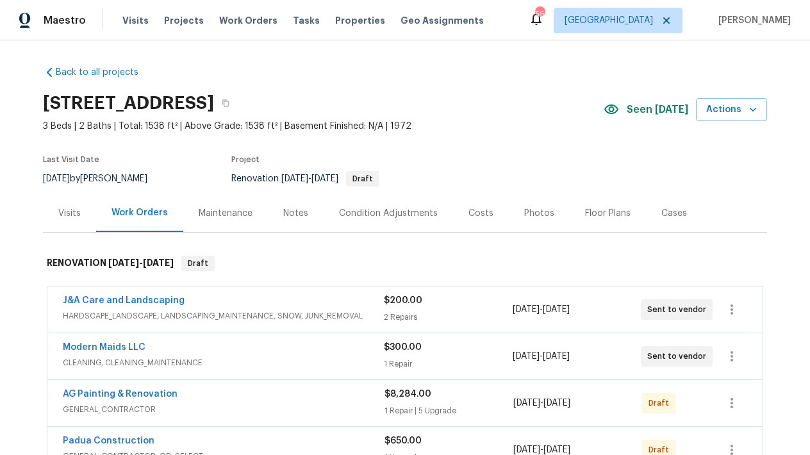
scroll to position [227, 0]
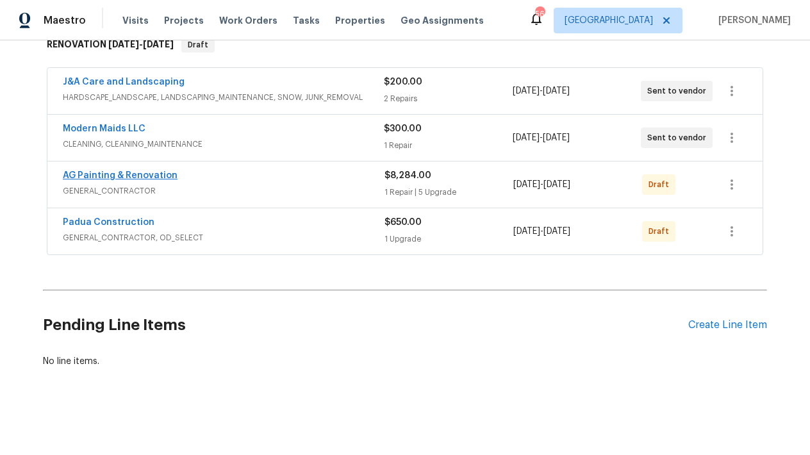
click at [97, 171] on link "AG Painting & Renovation" at bounding box center [120, 175] width 115 height 9
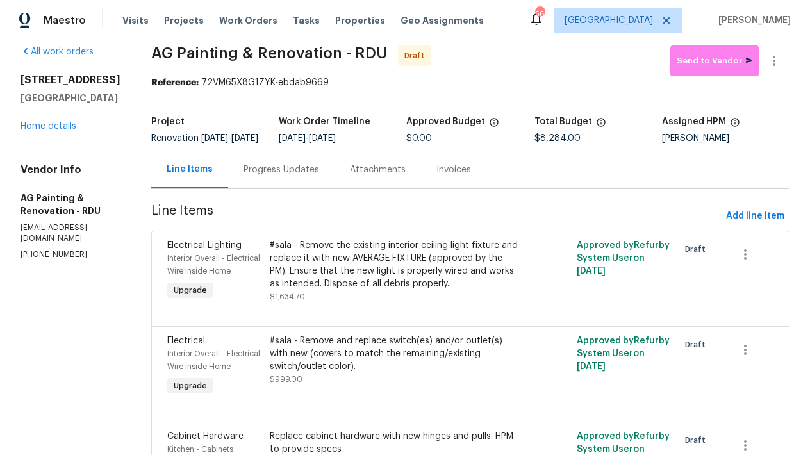
scroll to position [18, 0]
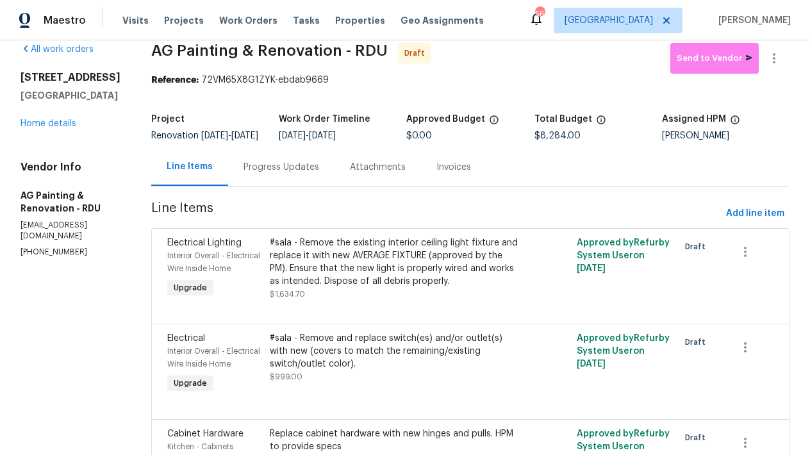
click at [388, 279] on div "#sala - Remove the existing interior ceiling light fixture and replace it with …" at bounding box center [394, 261] width 248 height 51
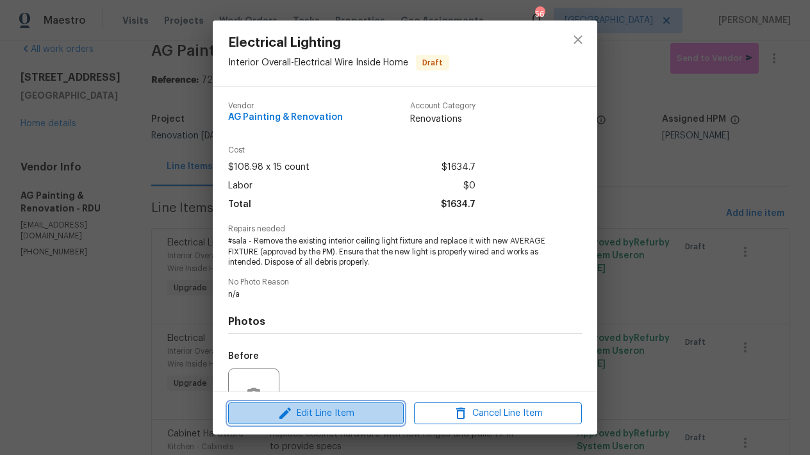
click at [325, 414] on span "Edit Line Item" at bounding box center [316, 414] width 168 height 16
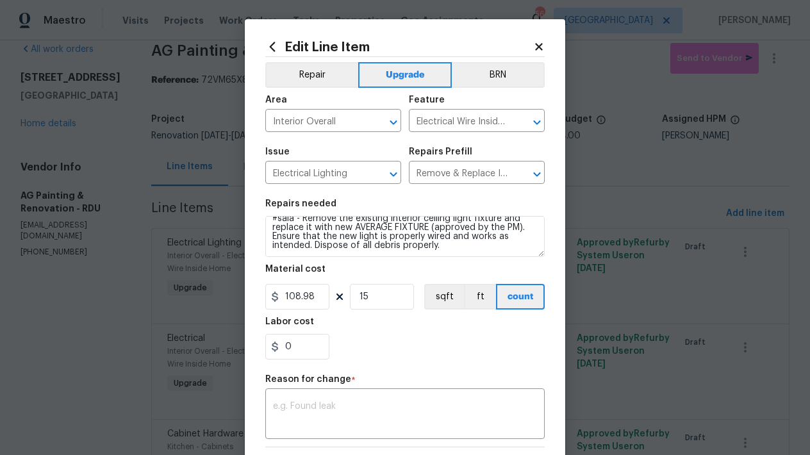
scroll to position [0, 0]
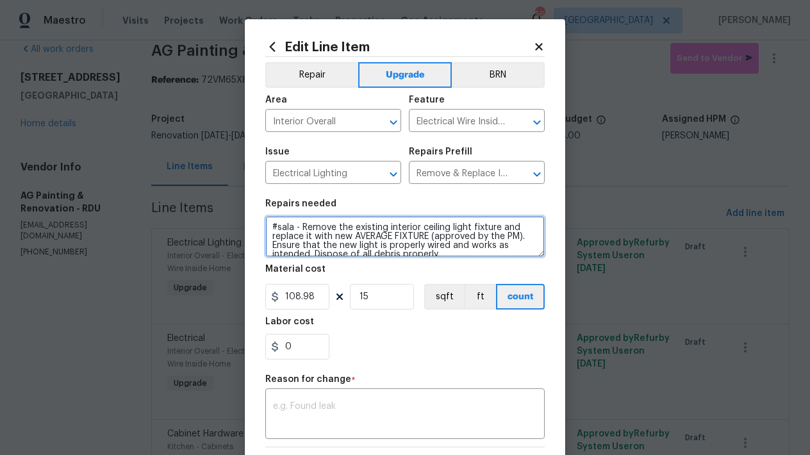
click at [265, 223] on textarea "#sala - Remove the existing interior ceiling light fixture and replace it with …" at bounding box center [404, 236] width 279 height 41
click at [272, 220] on textarea "#sala - Remove the existing interior ceiling light fixture and replace it with …" at bounding box center [404, 236] width 279 height 41
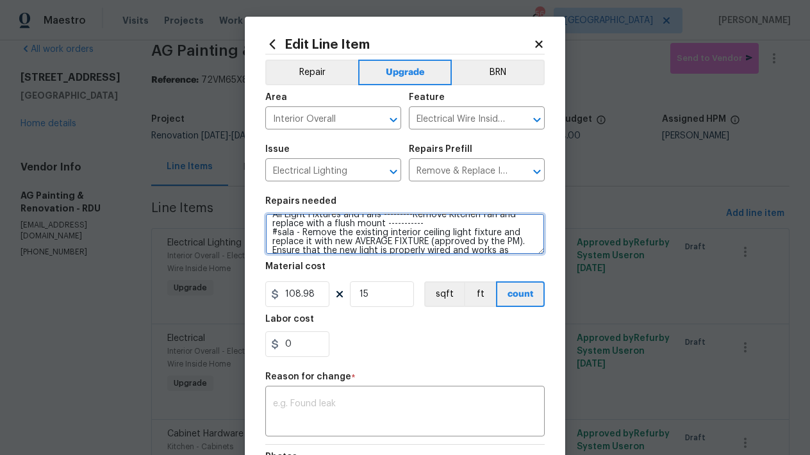
scroll to position [13, 0]
drag, startPoint x: 430, startPoint y: 237, endPoint x: 449, endPoint y: 234, distance: 19.5
click at [449, 234] on textarea "All Light Fixtures and Fans ---------Remove Kitchen fan and replace with a flus…" at bounding box center [404, 233] width 279 height 41
click at [444, 237] on textarea "All Light Fixtures and Fans ---------Remove Kitchen fan and replace with a flus…" at bounding box center [404, 233] width 279 height 41
drag, startPoint x: 432, startPoint y: 238, endPoint x: 514, endPoint y: 238, distance: 82.0
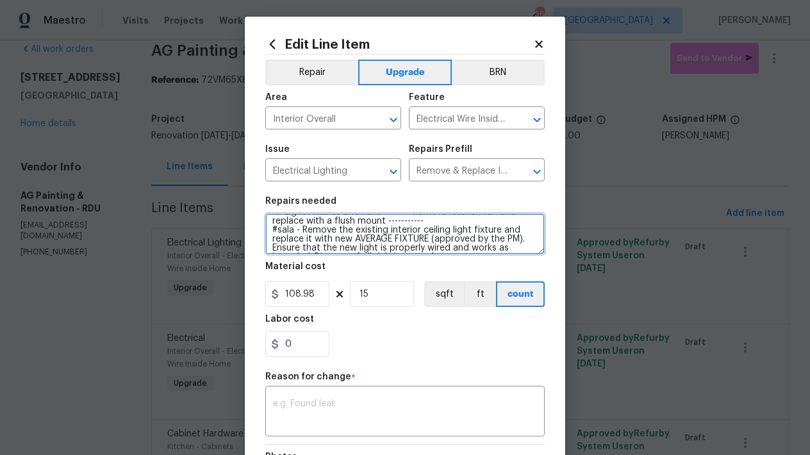
click at [514, 238] on textarea "All Light Fixtures and Fans ---------Remove Kitchen fan and replace with a flus…" at bounding box center [404, 233] width 279 height 41
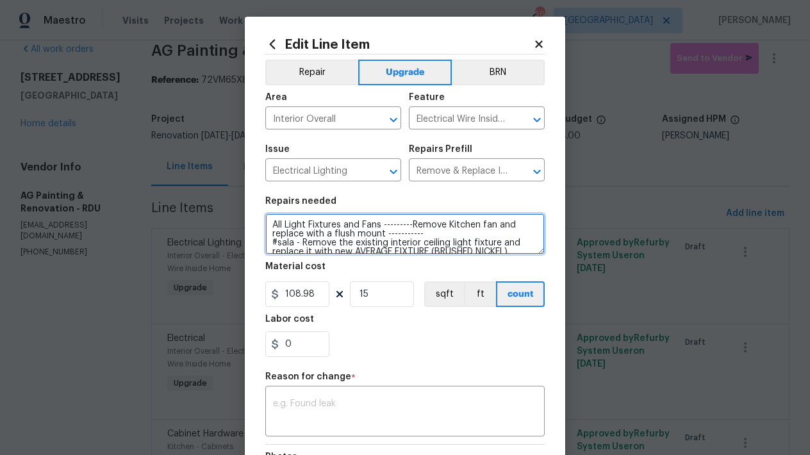
click at [377, 226] on textarea "All Light Fixtures and Fans ---------Remove Kitchen fan and replace with a flus…" at bounding box center [404, 233] width 279 height 41
click at [339, 227] on textarea "All Light Fixtures and Fans ---------Remove Kitchen fan and replace with a flus…" at bounding box center [404, 233] width 279 height 41
type textarea "All Light Fixtures, Vanity Lights, and Fans ---------Remove Kitchen fan and rep…"
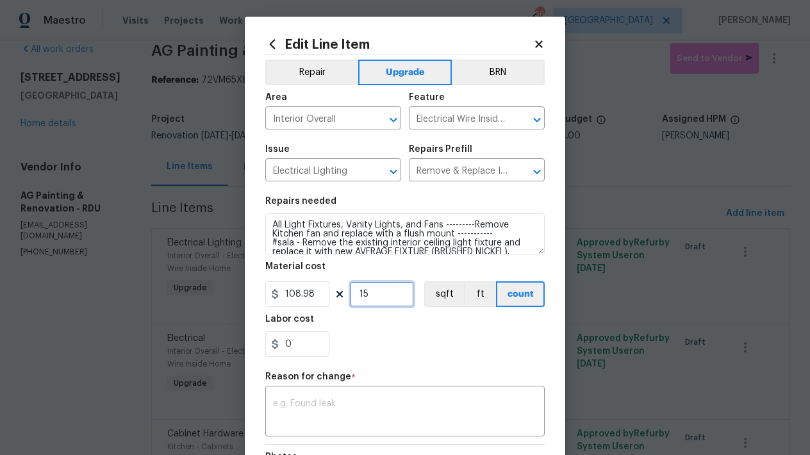
drag, startPoint x: 371, startPoint y: 293, endPoint x: 334, endPoint y: 293, distance: 36.5
click at [334, 293] on div "108.98 15 sqft ft count" at bounding box center [404, 294] width 279 height 26
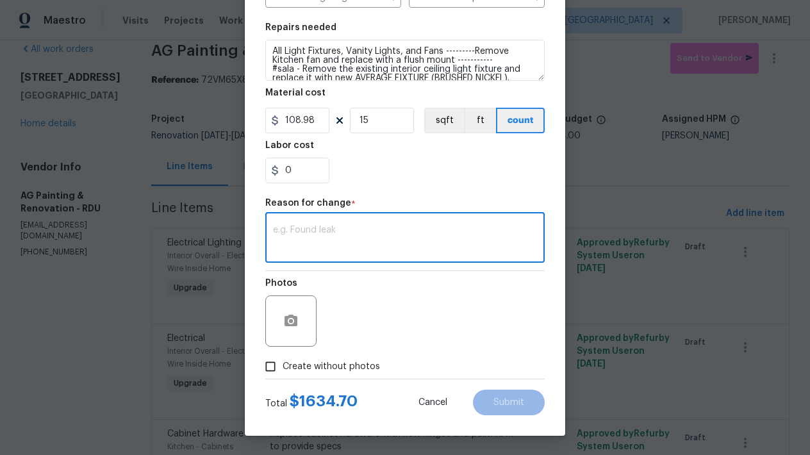
click at [340, 248] on textarea at bounding box center [405, 239] width 264 height 27
type textarea "edit"
click at [267, 364] on input "Create without photos" at bounding box center [270, 366] width 24 height 24
checkbox input "true"
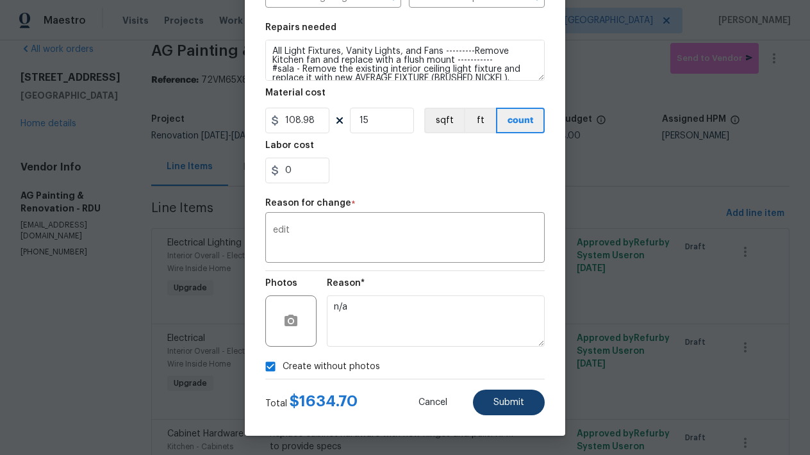
click at [514, 400] on span "Submit" at bounding box center [508, 403] width 31 height 10
type textarea "#sala - Remove the existing interior ceiling light fixture and replace it with …"
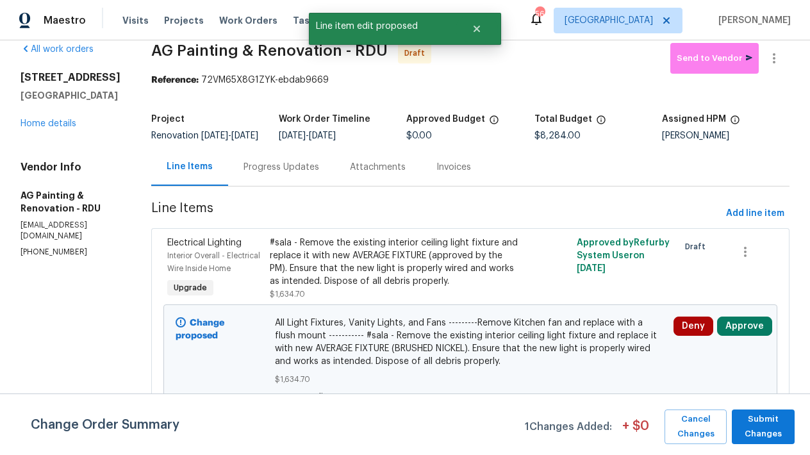
scroll to position [0, 0]
drag, startPoint x: 760, startPoint y: 427, endPoint x: 750, endPoint y: 421, distance: 11.6
click at [759, 429] on span "Submit Changes" at bounding box center [763, 426] width 50 height 29
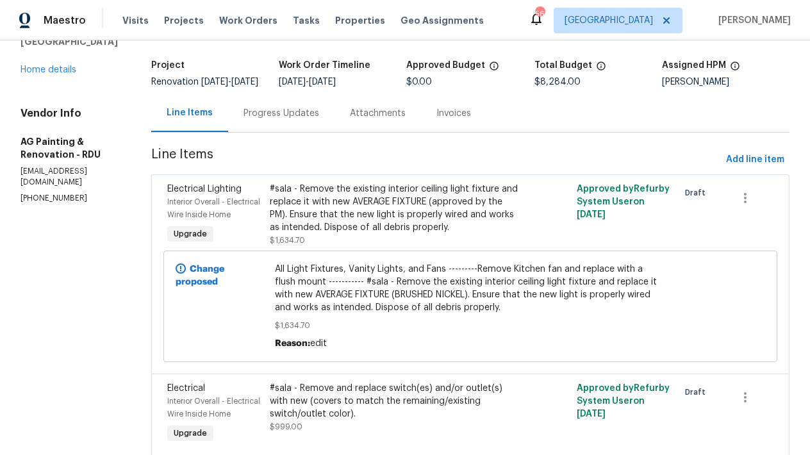
scroll to position [226, 0]
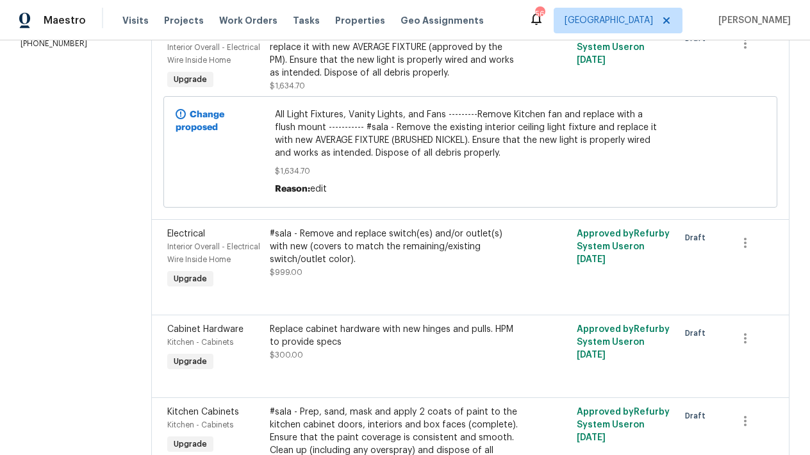
click at [413, 261] on div "#sala - Remove and replace switch(es) and/or outlet(s) with new (covers to matc…" at bounding box center [394, 246] width 248 height 38
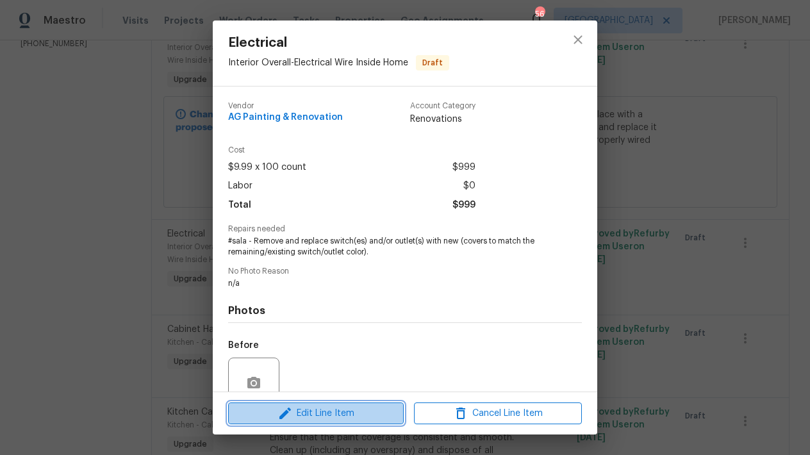
click at [350, 416] on span "Edit Line Item" at bounding box center [316, 414] width 168 height 16
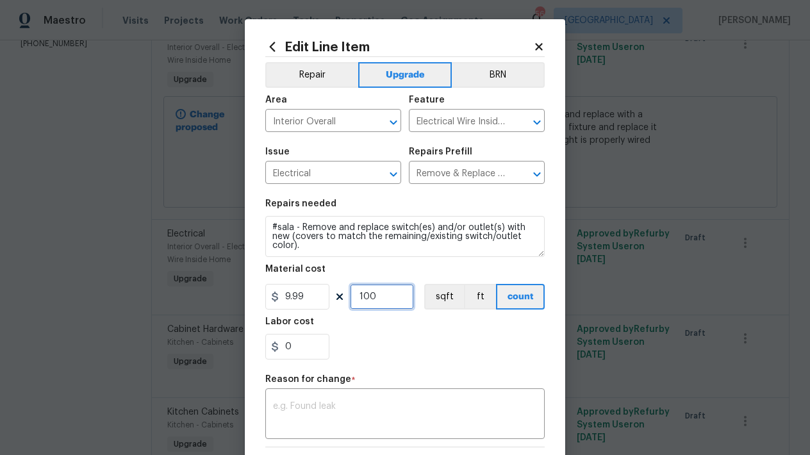
drag, startPoint x: 379, startPoint y: 295, endPoint x: 297, endPoint y: 297, distance: 82.1
click at [297, 297] on div "9.99 100 sqft ft count" at bounding box center [404, 297] width 279 height 26
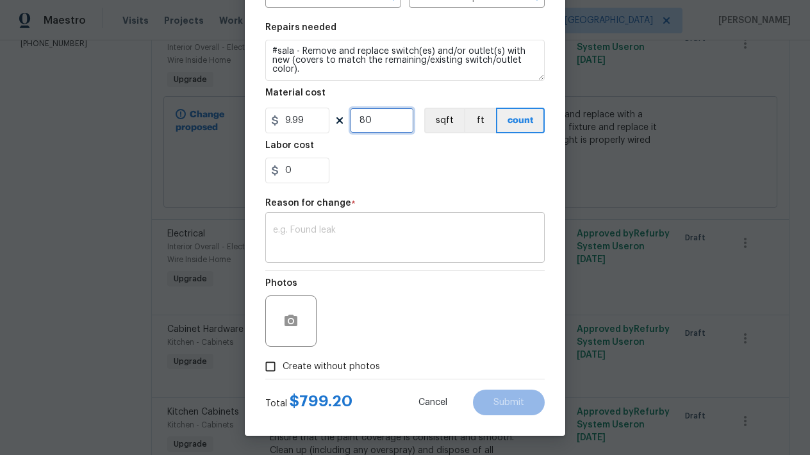
scroll to position [161, 0]
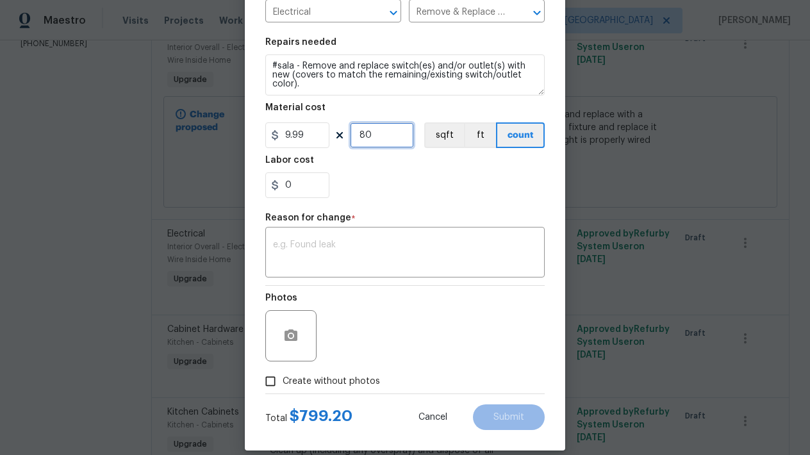
drag, startPoint x: 232, startPoint y: 111, endPoint x: 225, endPoint y: 110, distance: 7.2
click at [226, 110] on div "Edit Line Item Repair Upgrade BRN Area Interior Overall ​ Feature Electrical Wi…" at bounding box center [405, 227] width 810 height 455
type input "100"
click at [441, 169] on div "Labor cost" at bounding box center [404, 164] width 279 height 17
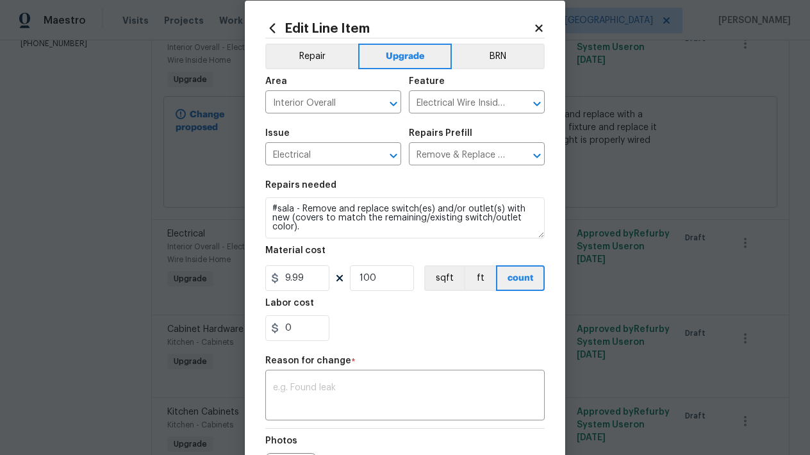
scroll to position [176, 0]
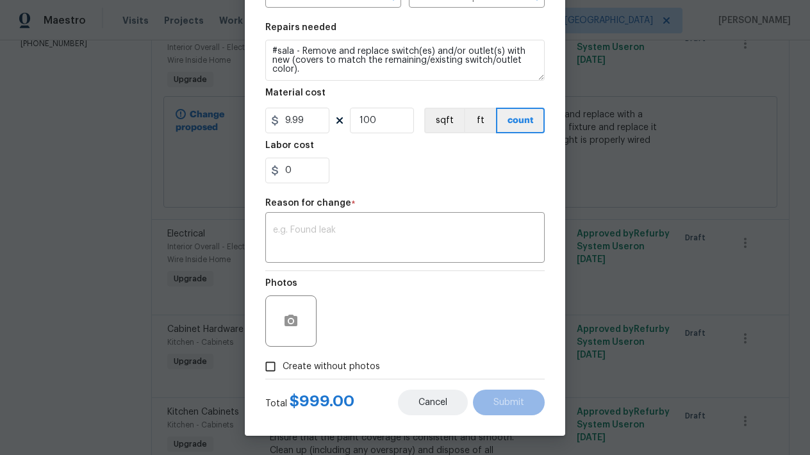
click at [436, 400] on span "Cancel" at bounding box center [432, 403] width 29 height 10
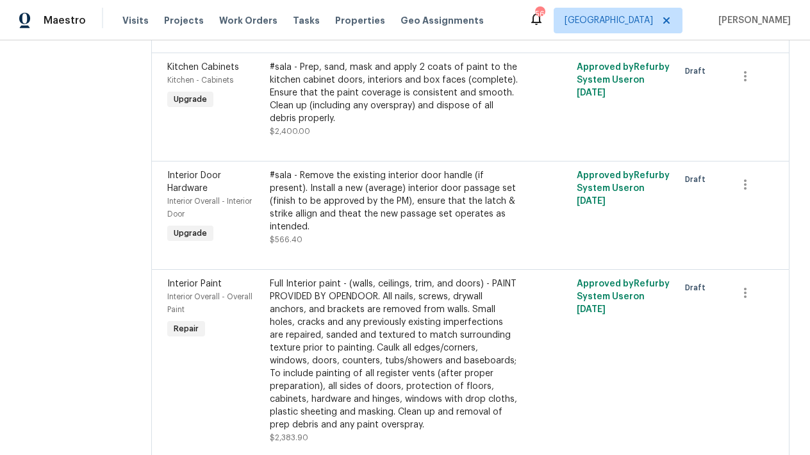
scroll to position [474, 0]
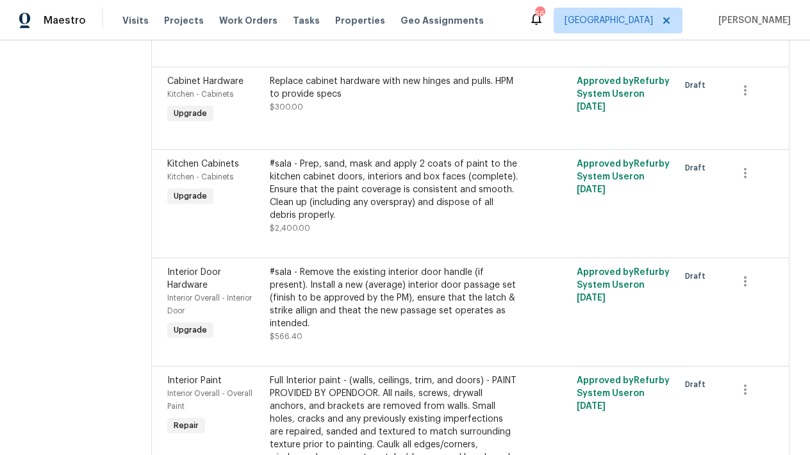
click at [409, 101] on div "Replace cabinet hardware with new hinges and pulls. HPM to provide specs" at bounding box center [394, 88] width 248 height 26
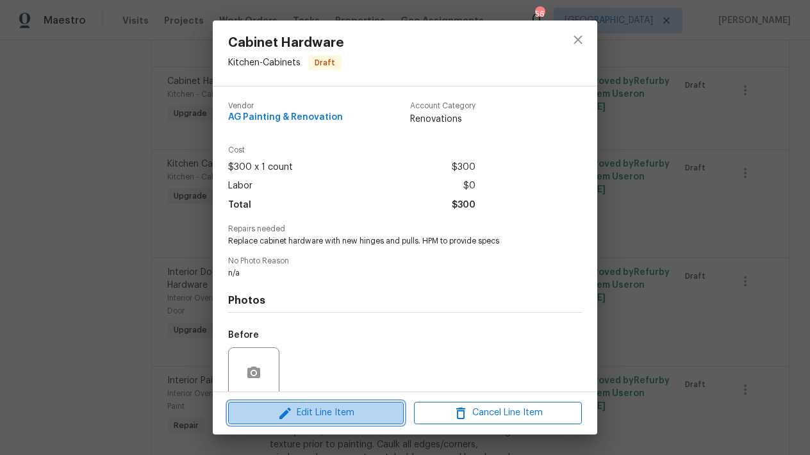
click at [333, 414] on span "Edit Line Item" at bounding box center [316, 413] width 168 height 16
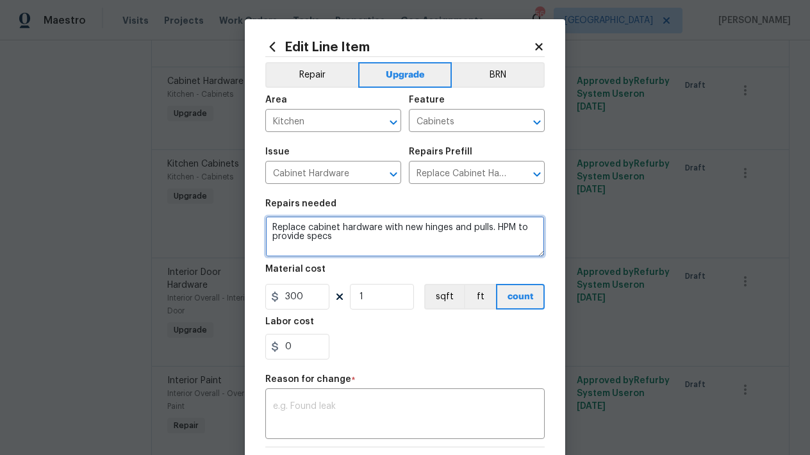
click at [270, 231] on textarea "Replace cabinet hardware with new hinges and pulls. HPM to provide specs" at bounding box center [404, 236] width 279 height 41
click at [269, 222] on textarea "Replace cabinet hardware with new hinges and pulls. HPM to provide specs" at bounding box center [404, 236] width 279 height 41
click at [301, 236] on textarea "Kitchen (Drawers Only) ----------- Replace cabinet hardware with new hinges and…" at bounding box center [404, 236] width 279 height 41
drag, startPoint x: 286, startPoint y: 247, endPoint x: 357, endPoint y: 235, distance: 71.5
click at [357, 235] on textarea "Kitchen (Drawers Only) ----------- Replace drawer pulls cabinet hardware with n…" at bounding box center [404, 236] width 279 height 41
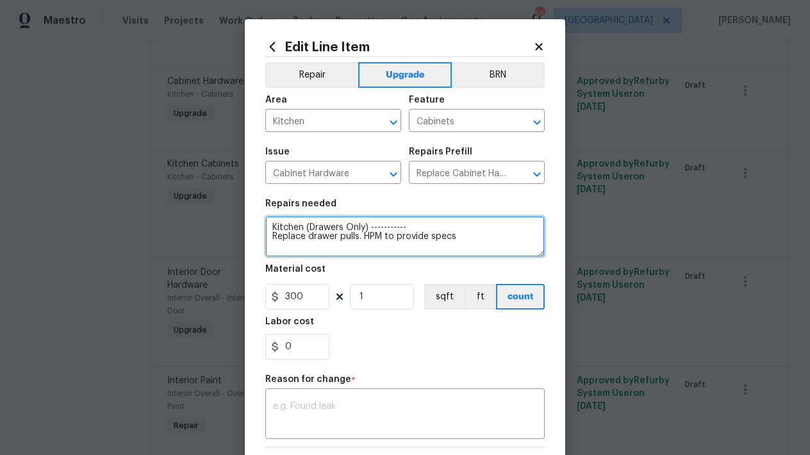
drag, startPoint x: 443, startPoint y: 236, endPoint x: 363, endPoint y: 238, distance: 80.8
click at [363, 238] on textarea "Kitchen (Drawers Only) ----------- Replace drawer pulls. HPM to provide specs" at bounding box center [404, 236] width 279 height 41
type textarea "Kitchen (Drawers Only) ----------- Replace drawer pulls. BRUSHED NICKEL"
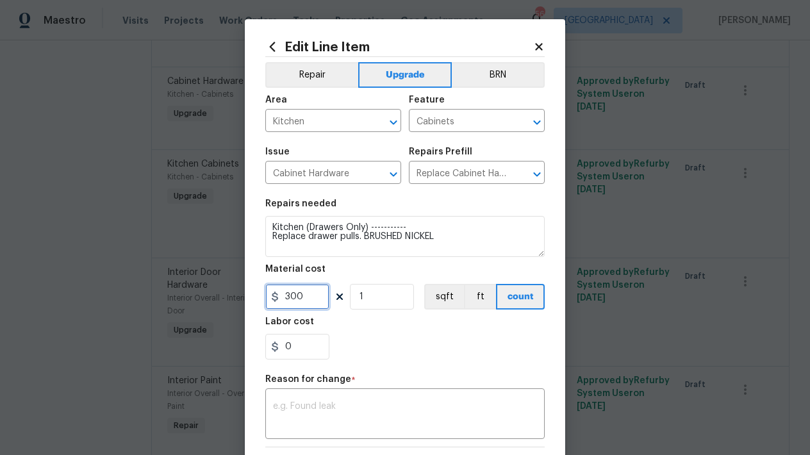
drag, startPoint x: 306, startPoint y: 298, endPoint x: 272, endPoint y: 297, distance: 34.0
click at [272, 297] on div "300" at bounding box center [297, 297] width 64 height 26
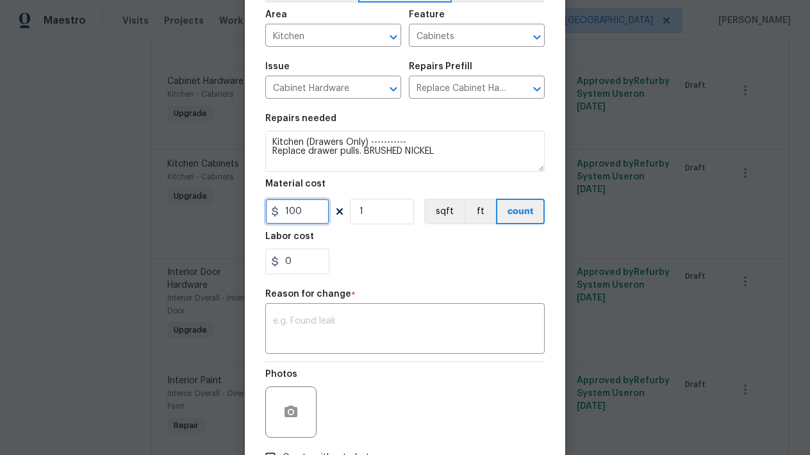
scroll to position [165, 0]
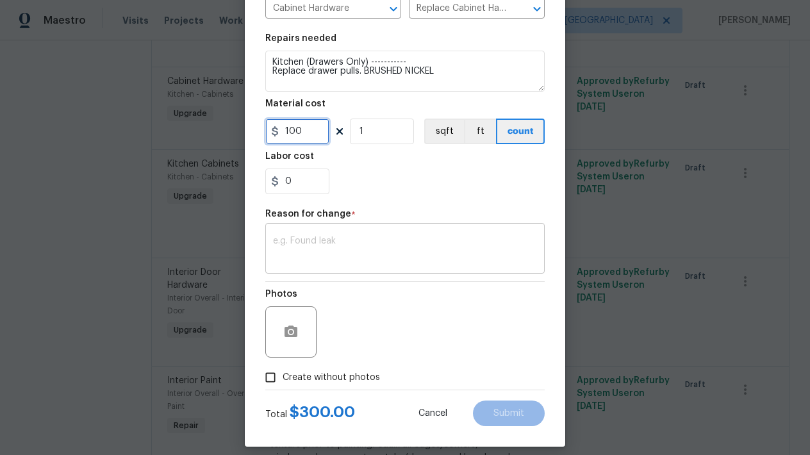
type input "100"
click at [302, 235] on div "x ​" at bounding box center [404, 249] width 279 height 47
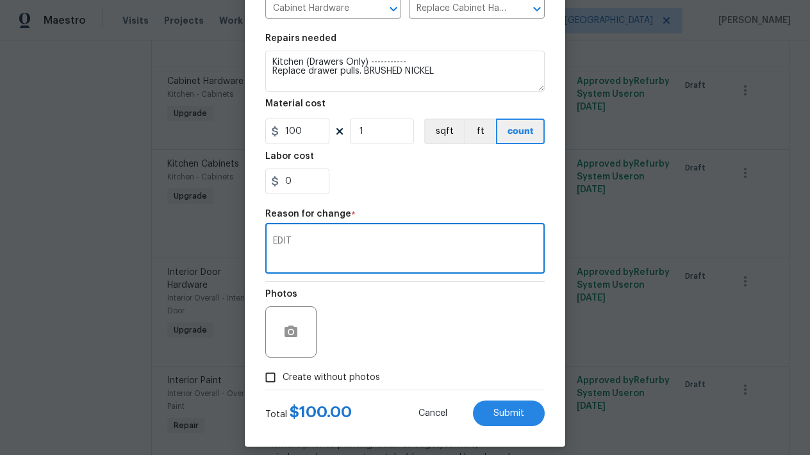
type textarea "EDIT"
click at [269, 381] on input "Create without photos" at bounding box center [270, 377] width 24 height 24
checkbox input "true"
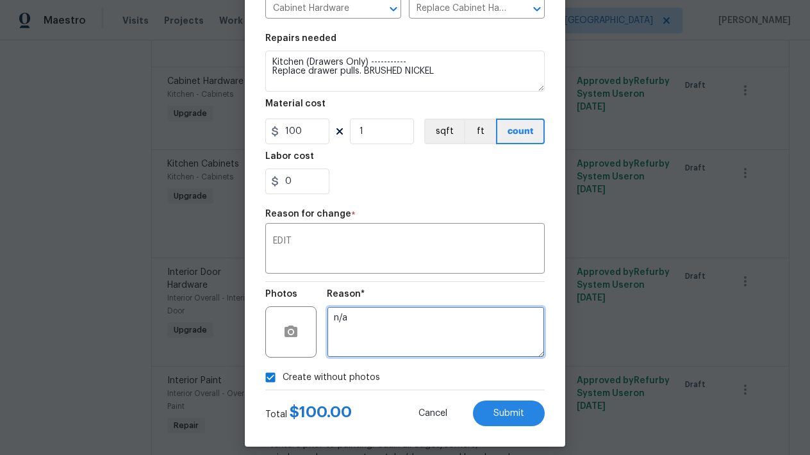
click at [397, 331] on textarea "n/a" at bounding box center [436, 331] width 218 height 51
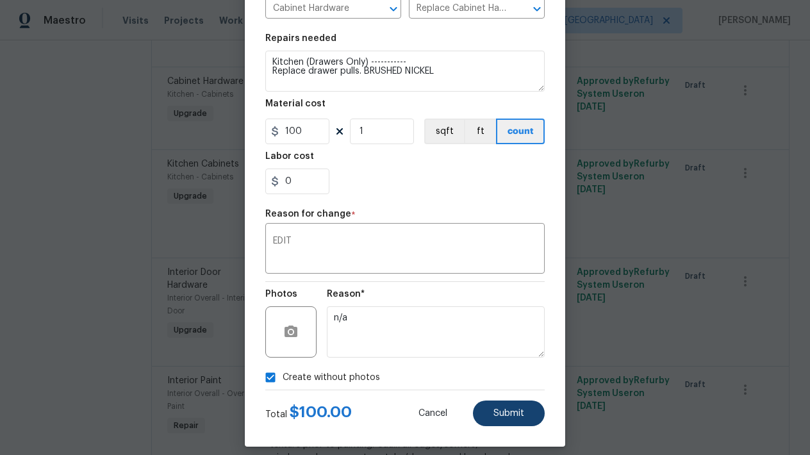
click at [511, 417] on span "Submit" at bounding box center [508, 414] width 31 height 10
type textarea "Replace cabinet hardware with new hinges and pulls. HPM to provide specs"
type input "300"
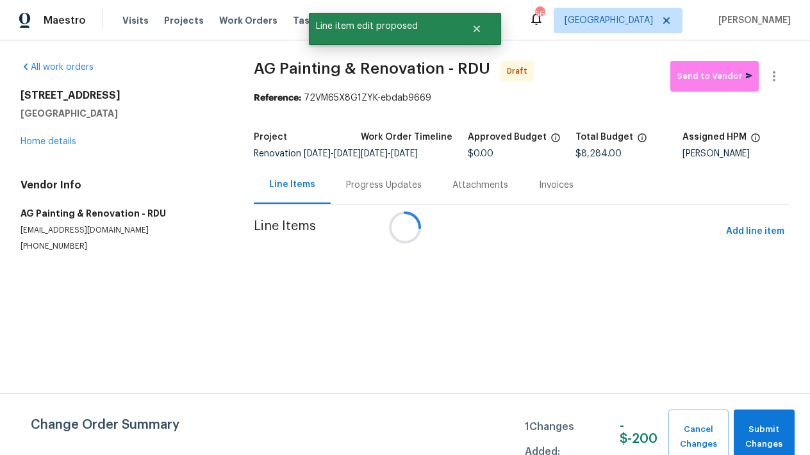
scroll to position [0, 0]
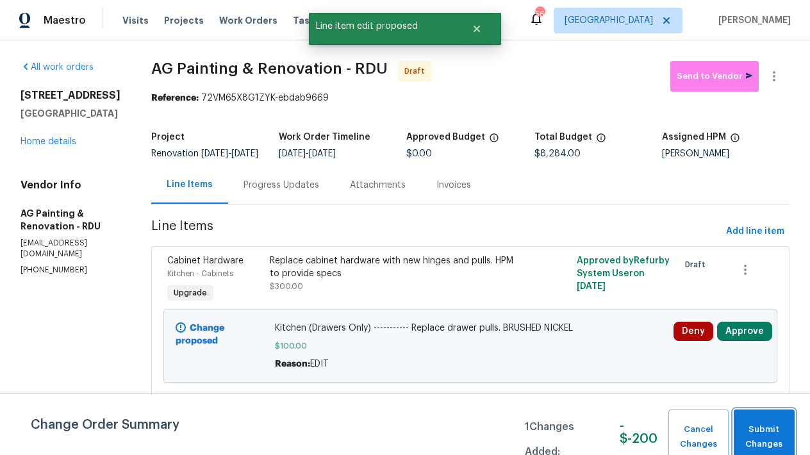
click at [757, 426] on span "Submit Changes" at bounding box center [764, 436] width 48 height 29
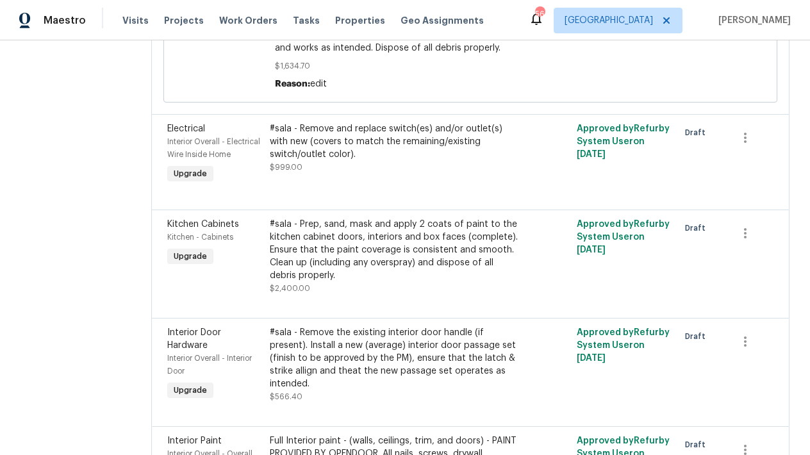
scroll to position [482, 0]
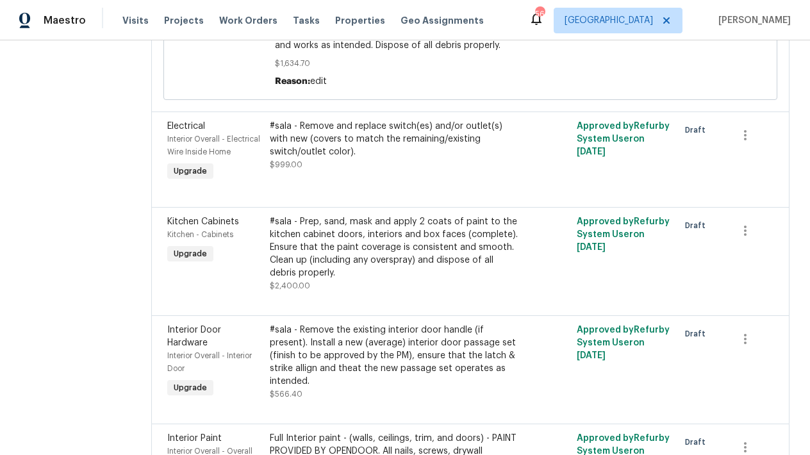
click at [382, 275] on div "#sala - Prep, sand, mask and apply 2 coats of paint to the kitchen cabinet door…" at bounding box center [394, 247] width 248 height 64
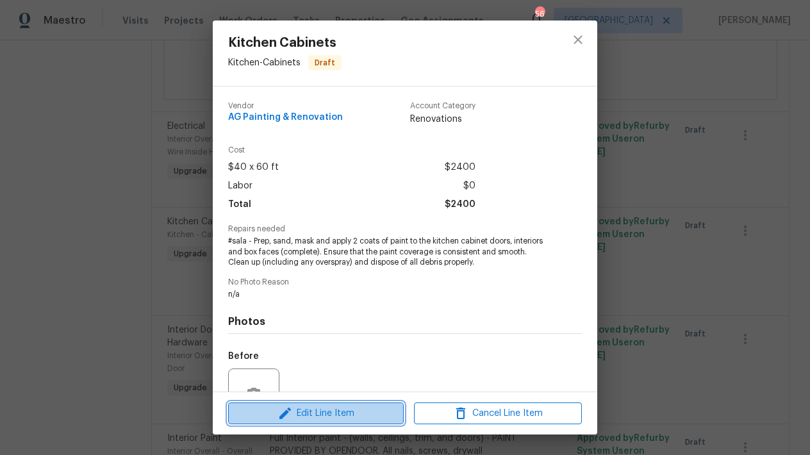
click at [305, 413] on span "Edit Line Item" at bounding box center [316, 414] width 168 height 16
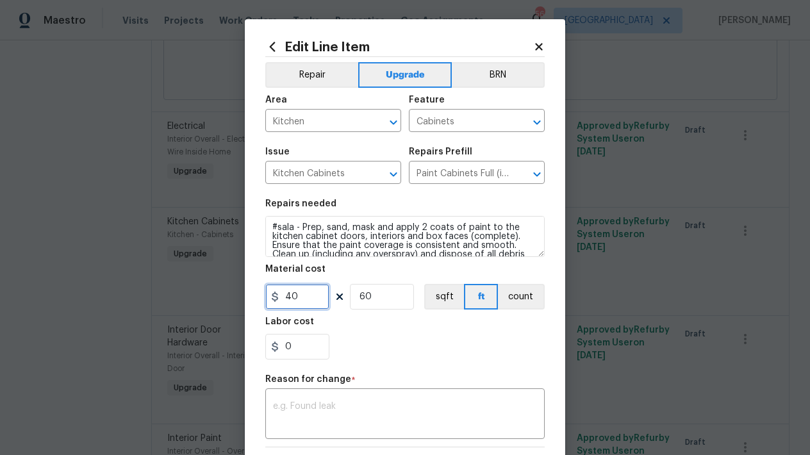
drag, startPoint x: 300, startPoint y: 299, endPoint x: 202, endPoint y: 267, distance: 103.3
click at [202, 268] on div "Edit Line Item Repair Upgrade BRN Area Kitchen ​ Feature Cabinets ​ Issue Kitch…" at bounding box center [405, 227] width 810 height 455
type input "28"
click at [376, 332] on div "Labor cost" at bounding box center [404, 325] width 279 height 17
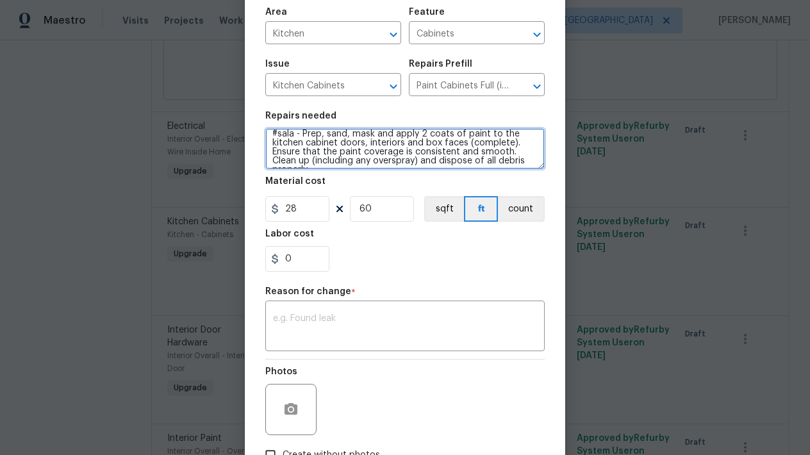
scroll to position [0, 0]
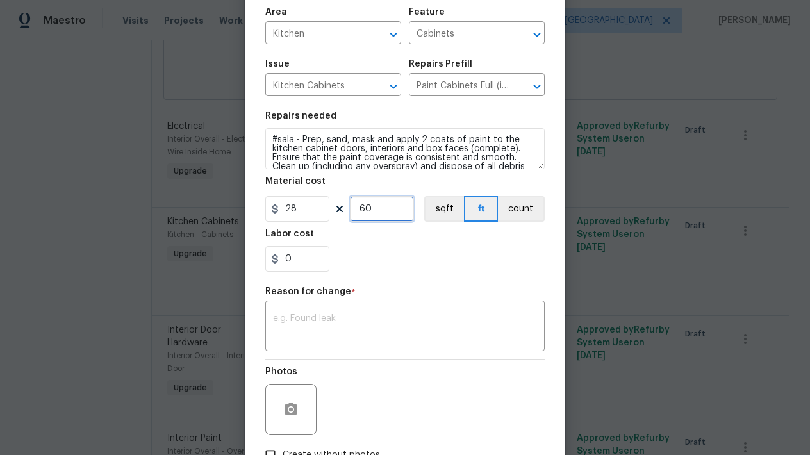
drag, startPoint x: 329, startPoint y: 207, endPoint x: 295, endPoint y: 204, distance: 34.7
click at [295, 204] on div "28 60 sqft ft count" at bounding box center [404, 209] width 279 height 26
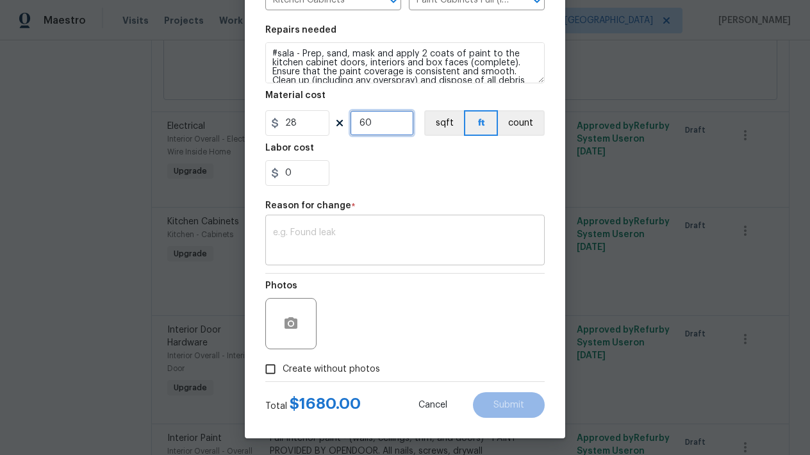
scroll to position [171, 0]
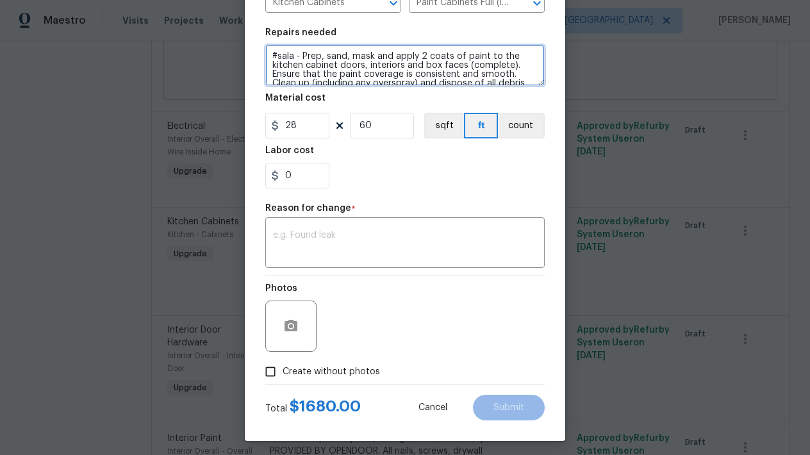
click at [266, 52] on textarea "#sala - Prep, sand, mask and apply 2 coats of paint to the kitchen cabinet door…" at bounding box center [404, 65] width 279 height 41
click at [275, 55] on textarea "#sala - Prep, sand, mask and apply 2 coats of paint to the kitchen cabinet door…" at bounding box center [404, 65] width 279 height 41
type textarea "Kitchen and Bathrooms -------- #sala - Prep, sand, mask and apply 2 coats of pa…"
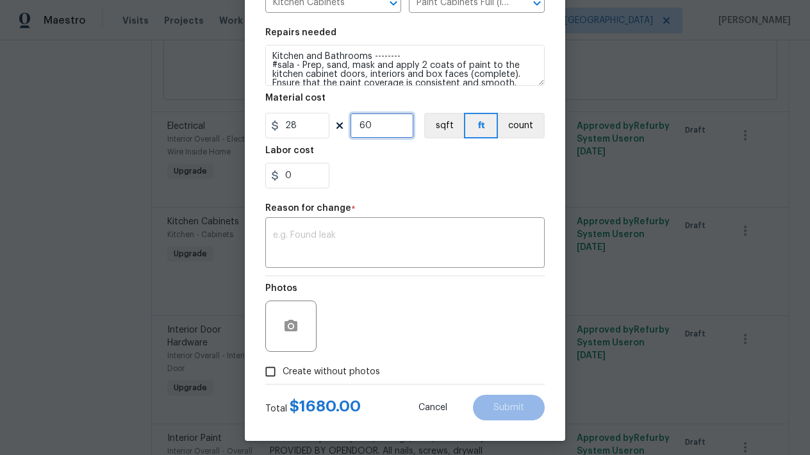
drag, startPoint x: 374, startPoint y: 124, endPoint x: 342, endPoint y: 118, distance: 33.3
click at [342, 118] on div "28 60 sqft ft count" at bounding box center [404, 126] width 279 height 26
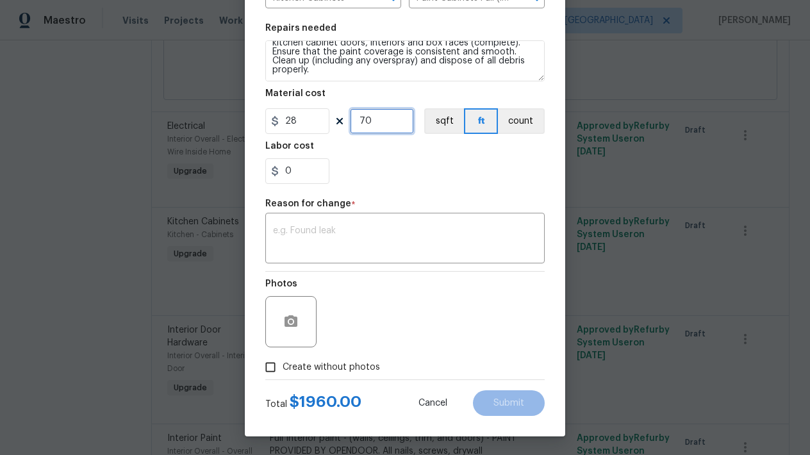
scroll to position [176, 0]
type input "70"
click at [265, 367] on input "Create without photos" at bounding box center [270, 366] width 24 height 24
checkbox input "true"
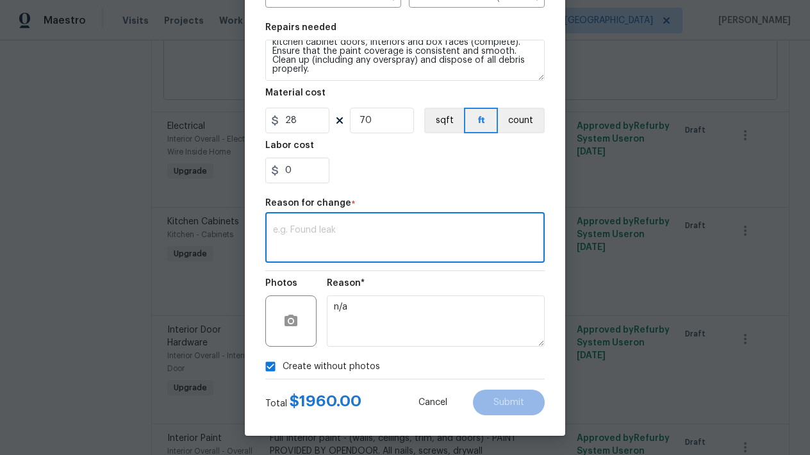
drag, startPoint x: 347, startPoint y: 229, endPoint x: 340, endPoint y: 243, distance: 15.2
click at [346, 232] on textarea at bounding box center [405, 239] width 264 height 27
type textarea "edit"
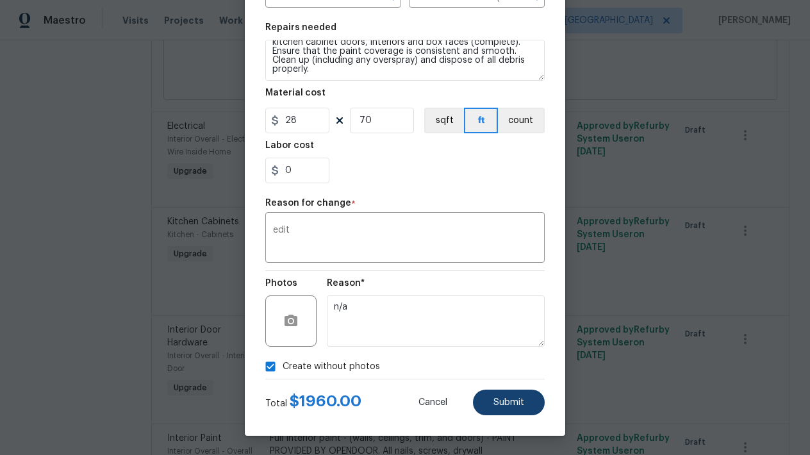
click at [522, 399] on button "Submit" at bounding box center [509, 403] width 72 height 26
type textarea "#sala - Prep, sand, mask and apply 2 coats of paint to the kitchen cabinet door…"
type input "60"
type input "40"
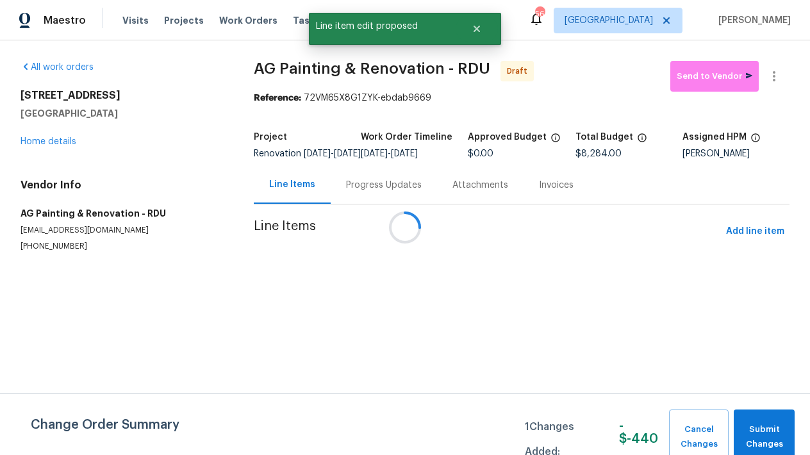
scroll to position [0, 0]
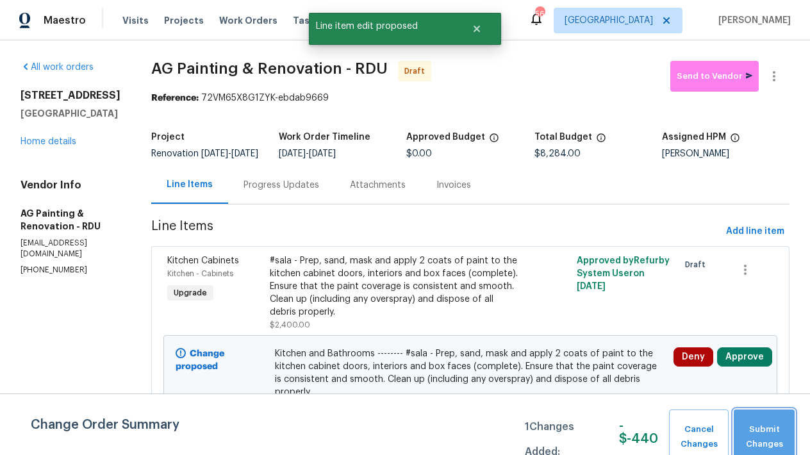
click at [749, 433] on span "Submit Changes" at bounding box center [764, 436] width 48 height 29
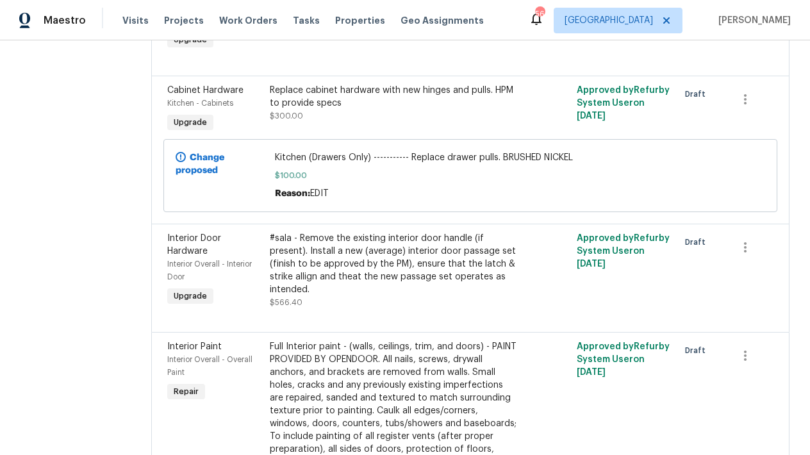
scroll to position [760, 0]
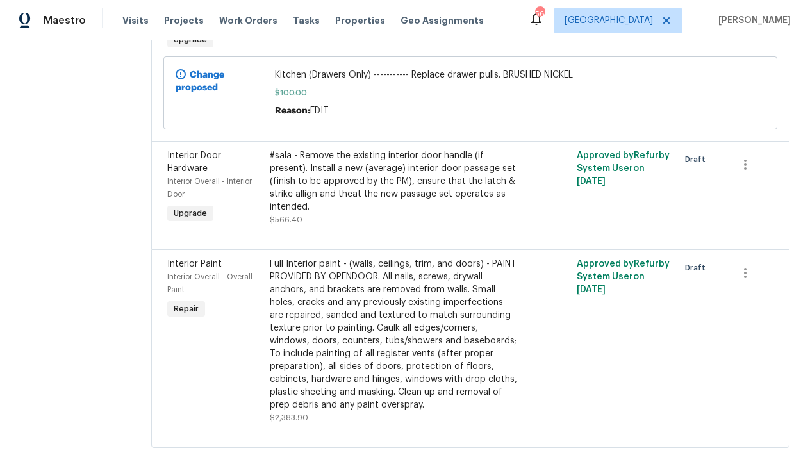
click at [350, 210] on div "#sala - Remove the existing interior door handle (if present). Install a new (a…" at bounding box center [394, 181] width 248 height 64
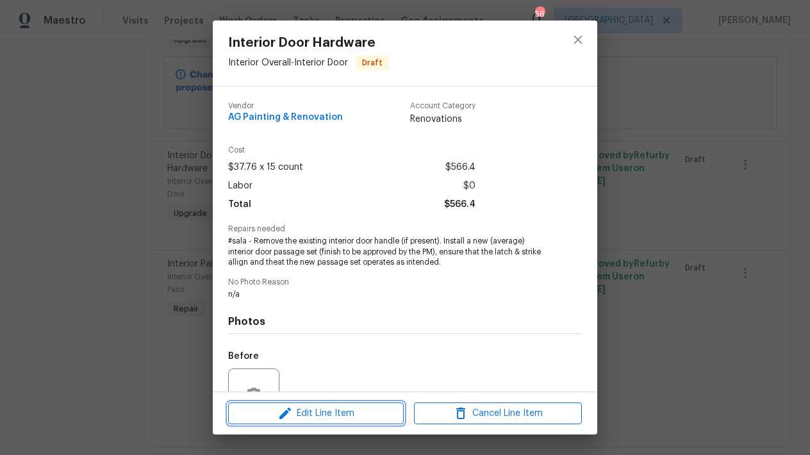
click at [317, 418] on span "Edit Line Item" at bounding box center [316, 414] width 168 height 16
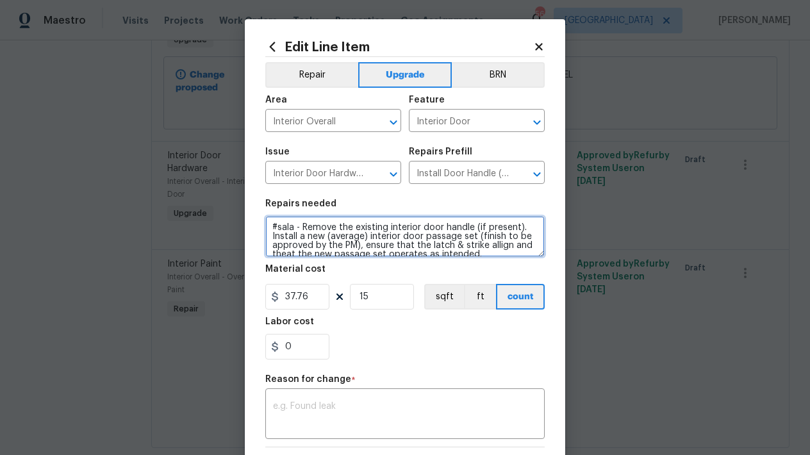
click at [467, 226] on textarea "#sala - Remove the existing interior door handle (if present). Install a new (a…" at bounding box center [404, 236] width 279 height 41
click at [320, 247] on textarea "#sala - Remove the existing interior doorknobs/handles and hinges (if present).…" at bounding box center [404, 236] width 279 height 41
drag, startPoint x: 372, startPoint y: 246, endPoint x: 501, endPoint y: 242, distance: 128.8
click at [501, 242] on textarea "#sala - Remove the existing interior doorknobs/handles and hinges (if present).…" at bounding box center [404, 236] width 279 height 41
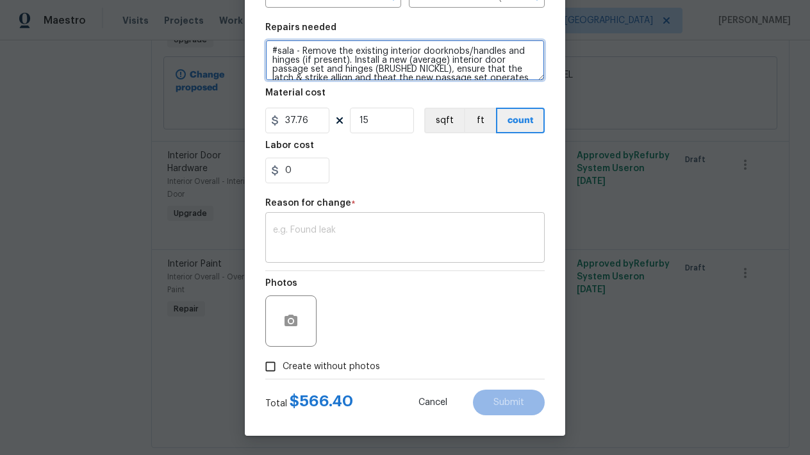
type textarea "#sala - Remove the existing interior doorknobs/handles and hinges (if present).…"
click at [300, 245] on textarea at bounding box center [405, 239] width 264 height 27
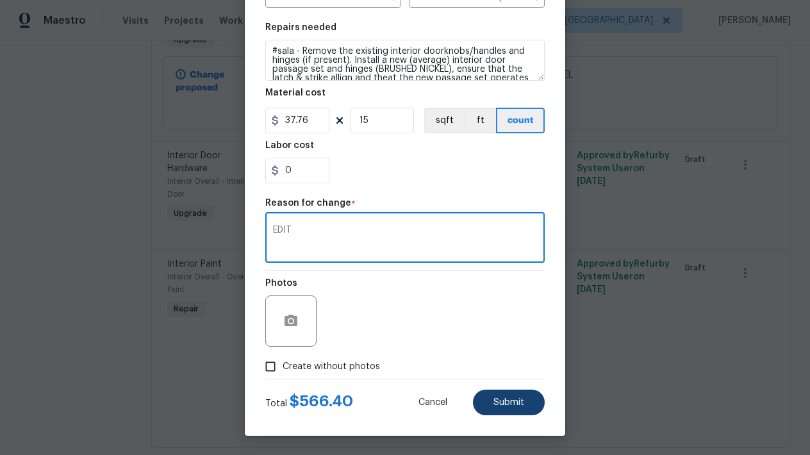
type textarea "EDIT"
click at [499, 403] on span "Submit" at bounding box center [508, 403] width 31 height 10
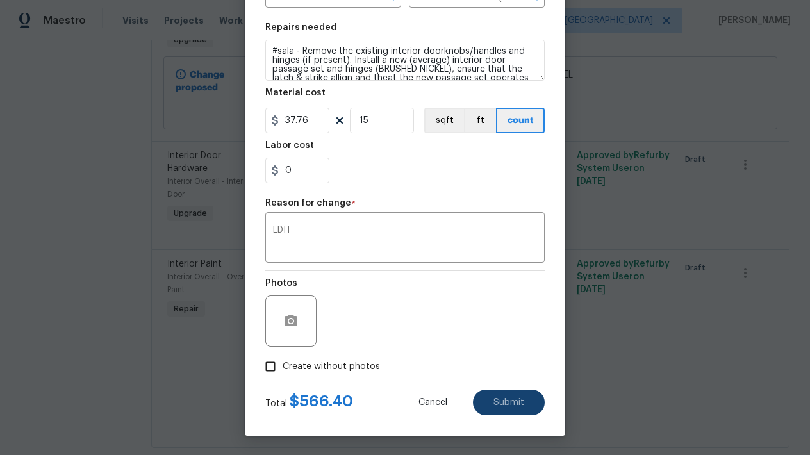
type textarea "#sala - Remove the existing interior door handle (if present). Install a new (a…"
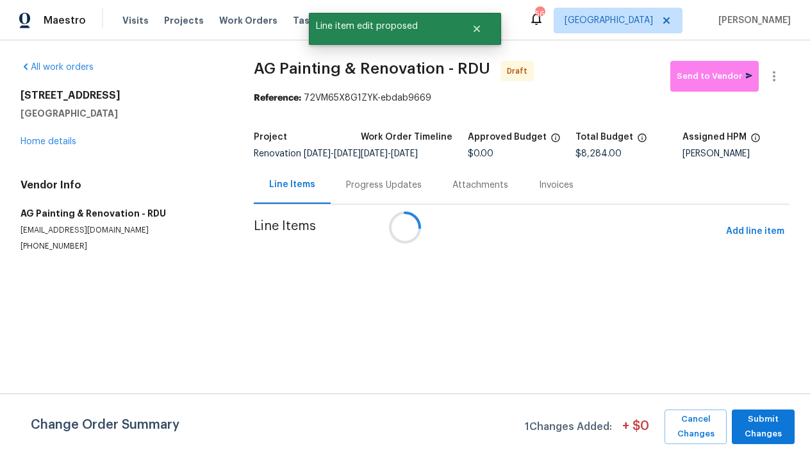
scroll to position [0, 0]
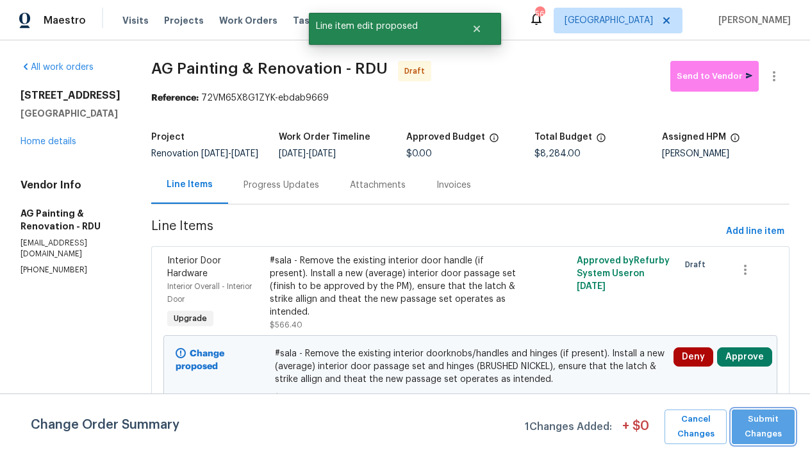
click at [759, 428] on span "Submit Changes" at bounding box center [763, 426] width 50 height 29
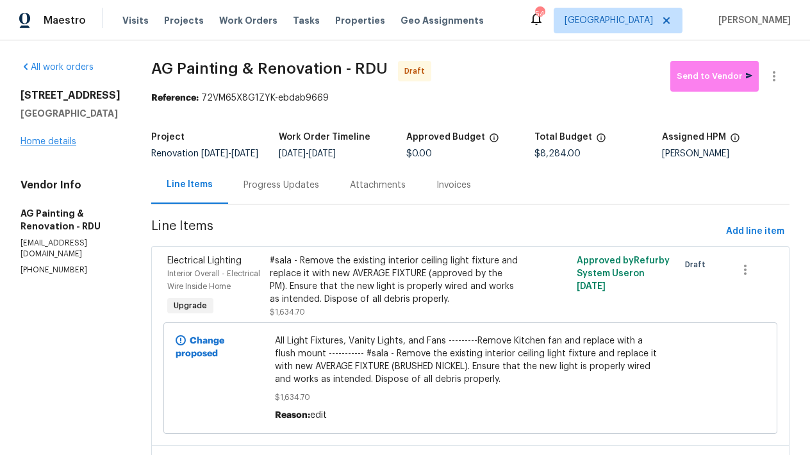
click at [49, 140] on link "Home details" at bounding box center [49, 141] width 56 height 9
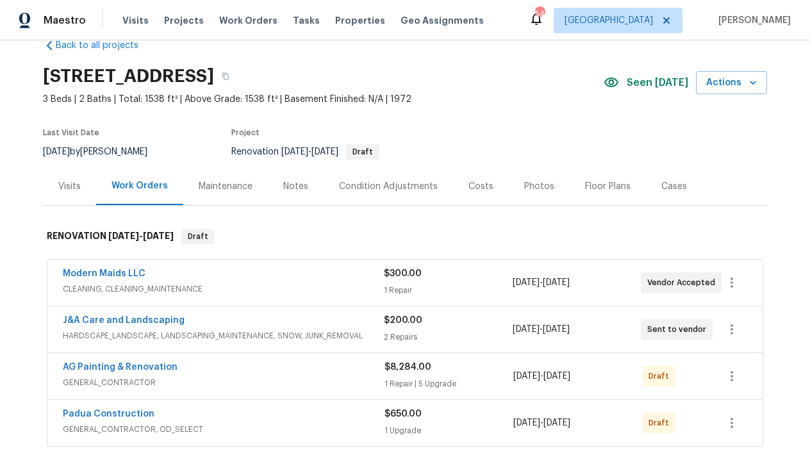
scroll to position [207, 0]
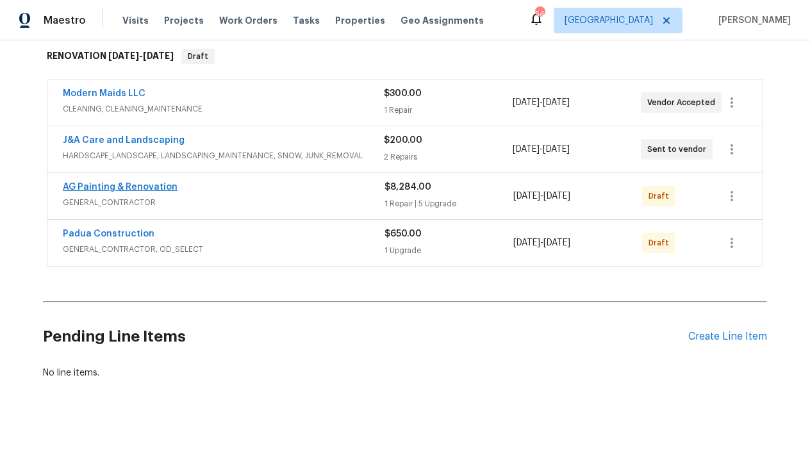
click at [146, 184] on link "AG Painting & Renovation" at bounding box center [120, 187] width 115 height 9
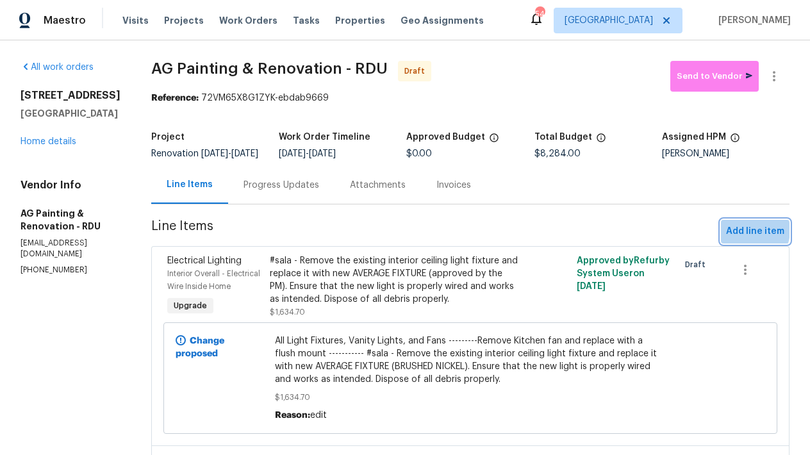
click at [738, 240] on span "Add line item" at bounding box center [755, 232] width 58 height 16
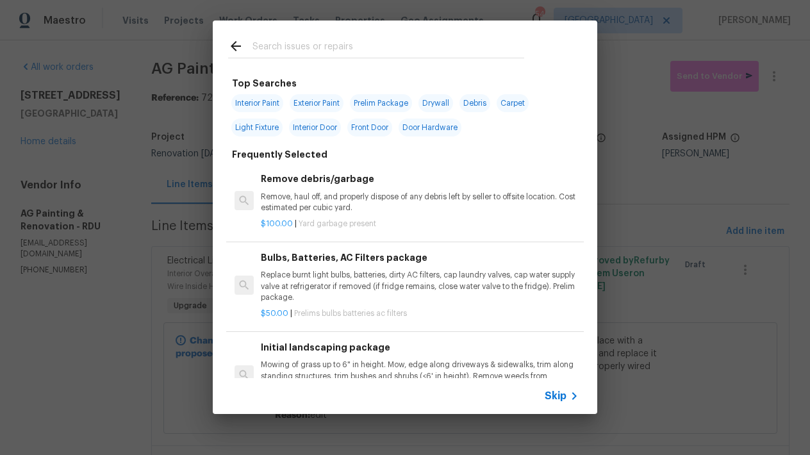
click at [259, 103] on span "Interior Paint" at bounding box center [257, 103] width 52 height 18
type input "Interior Paint"
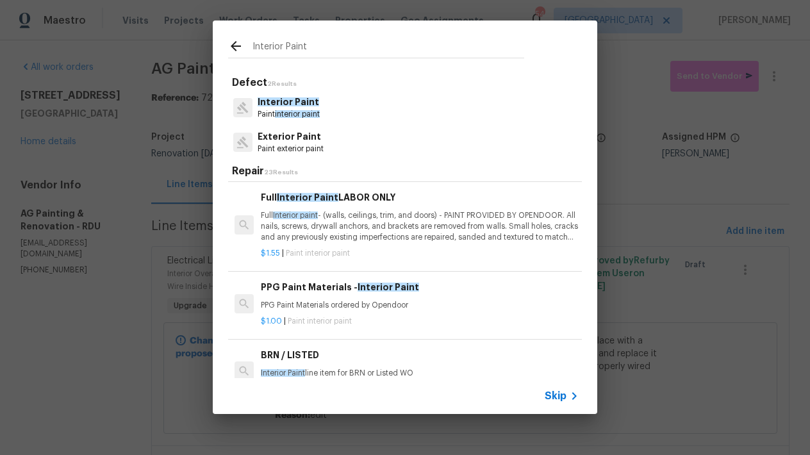
scroll to position [328, 0]
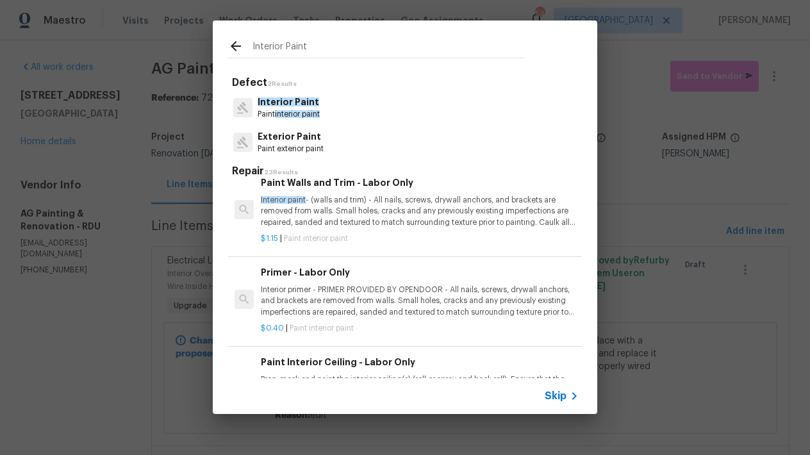
click at [347, 284] on p "Interior primer - PRIMER PROVIDED BY OPENDOOR - All nails, screws, drywall anch…" at bounding box center [420, 300] width 318 height 33
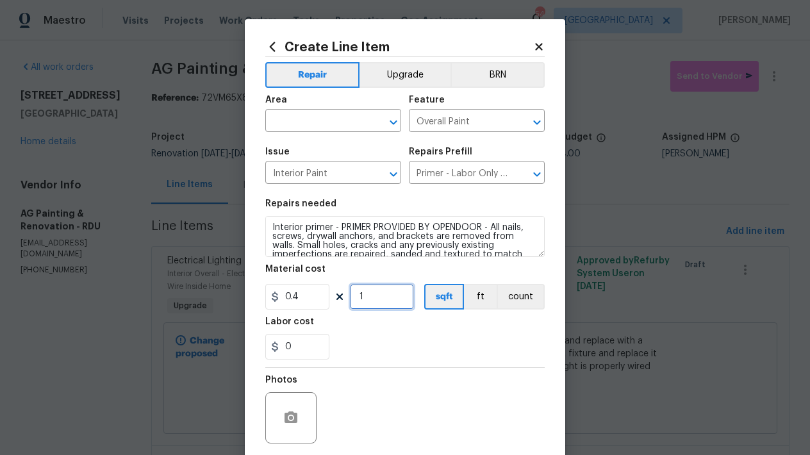
click at [368, 297] on input "1" at bounding box center [382, 297] width 64 height 26
type input "1000"
click at [341, 115] on input "text" at bounding box center [315, 122] width 100 height 20
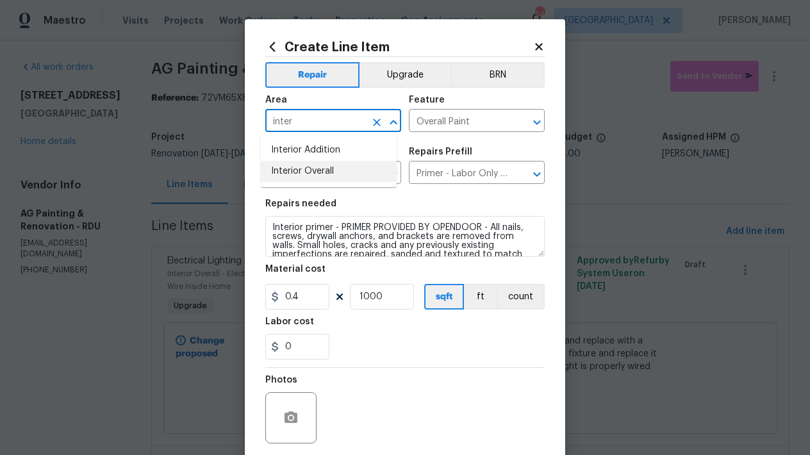
click at [318, 166] on li "Interior Overall" at bounding box center [329, 171] width 136 height 21
type input "Interior Overall"
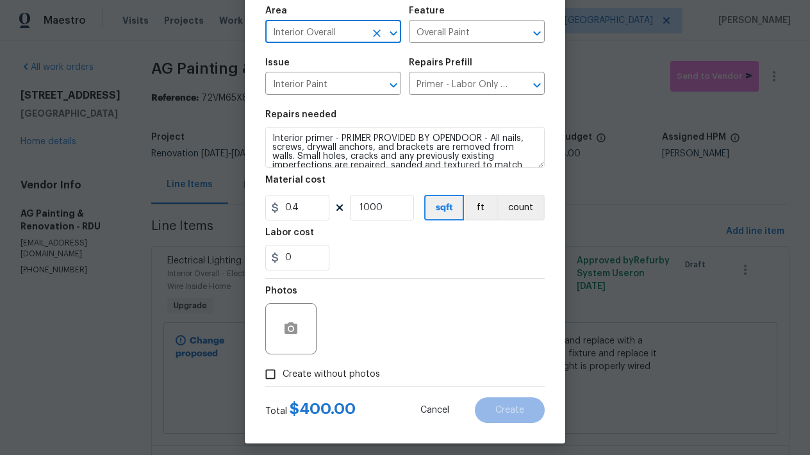
scroll to position [97, 0]
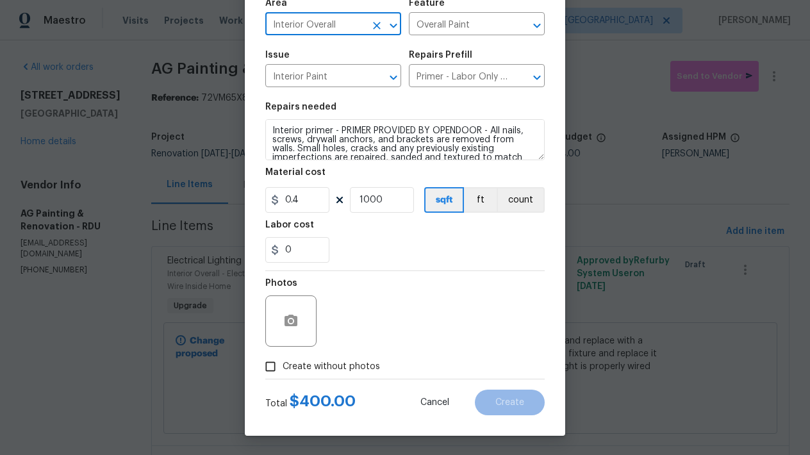
click at [306, 367] on span "Create without photos" at bounding box center [331, 366] width 97 height 13
click at [283, 367] on input "Create without photos" at bounding box center [270, 366] width 24 height 24
checkbox input "true"
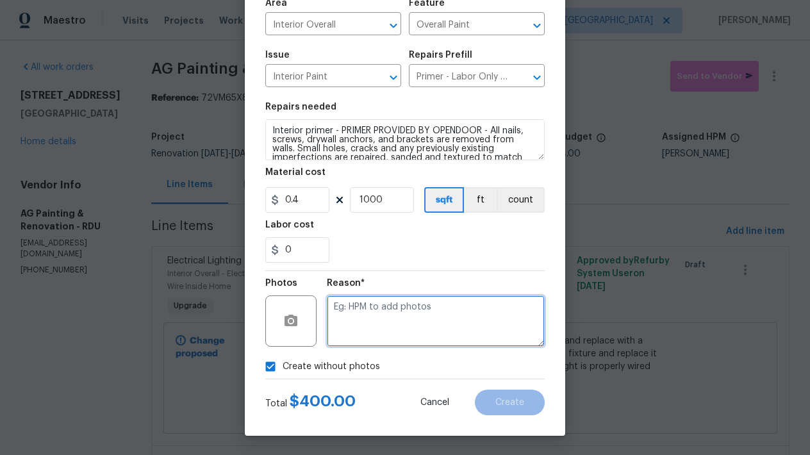
click at [500, 328] on textarea at bounding box center [436, 320] width 218 height 51
type textarea "n"
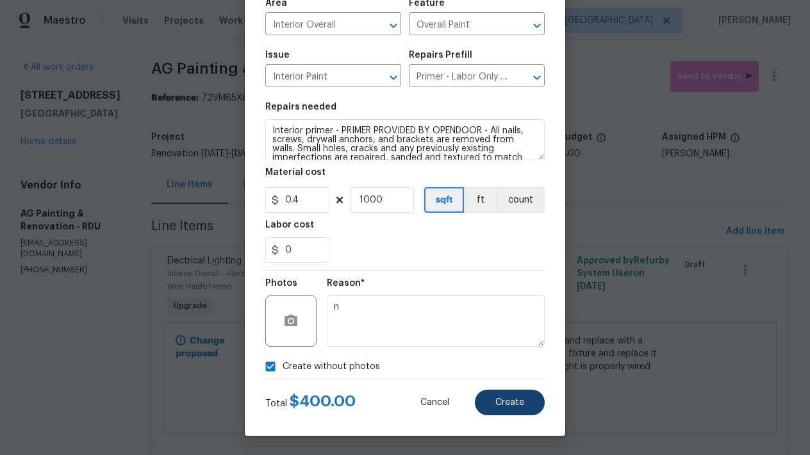
click at [500, 404] on span "Create" at bounding box center [509, 403] width 29 height 10
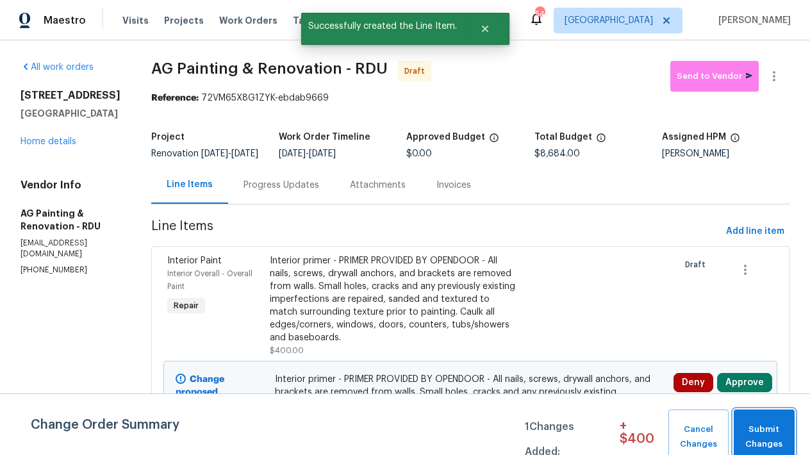
click at [758, 427] on span "Submit Changes" at bounding box center [764, 436] width 48 height 29
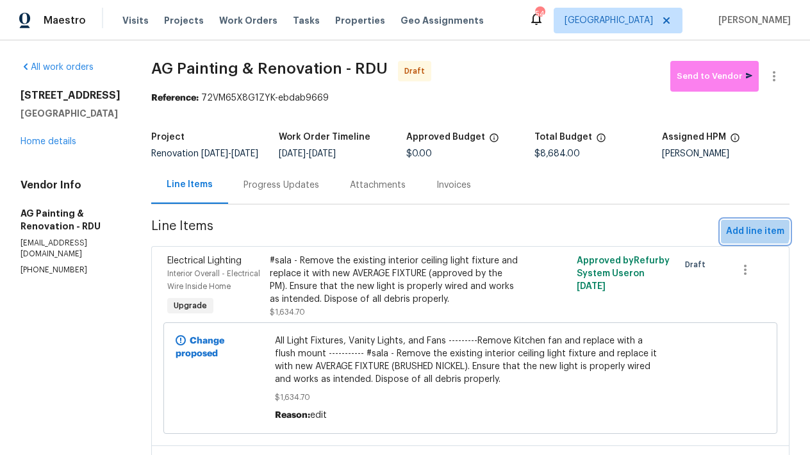
click at [743, 238] on span "Add line item" at bounding box center [755, 232] width 58 height 16
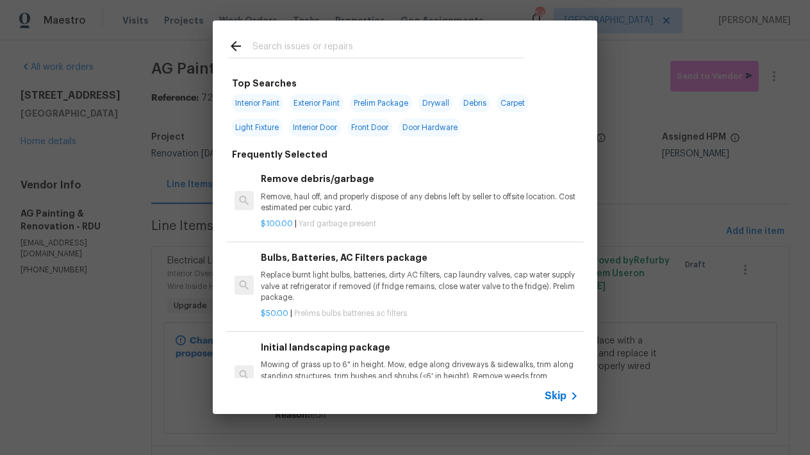
scroll to position [352, 0]
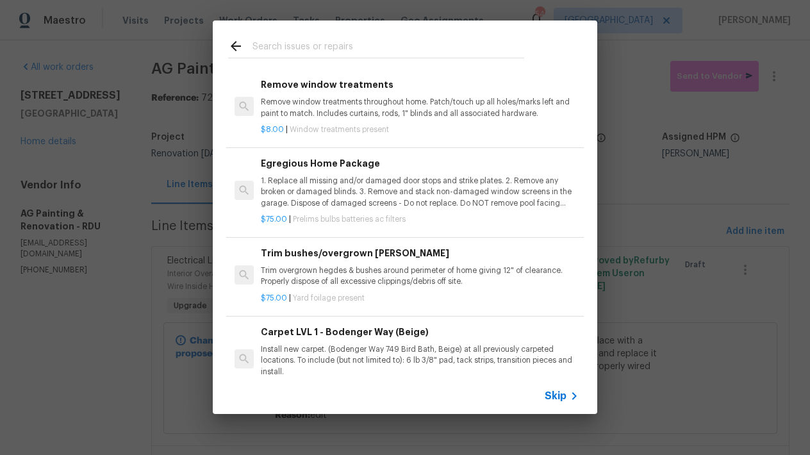
click at [373, 177] on p "1. Replace all missing and/or damaged door stops and strike plates. 2. Remove a…" at bounding box center [420, 192] width 318 height 33
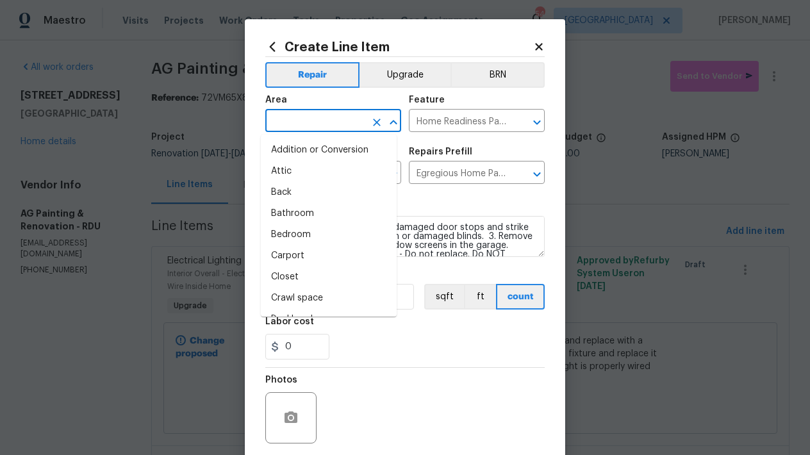
click at [323, 128] on input "text" at bounding box center [315, 122] width 100 height 20
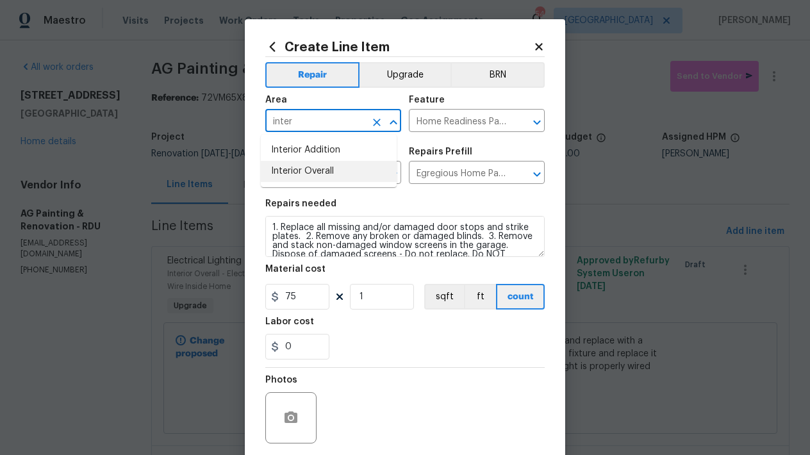
click at [280, 171] on li "Interior Overall" at bounding box center [329, 171] width 136 height 21
type input "Interior Overall"
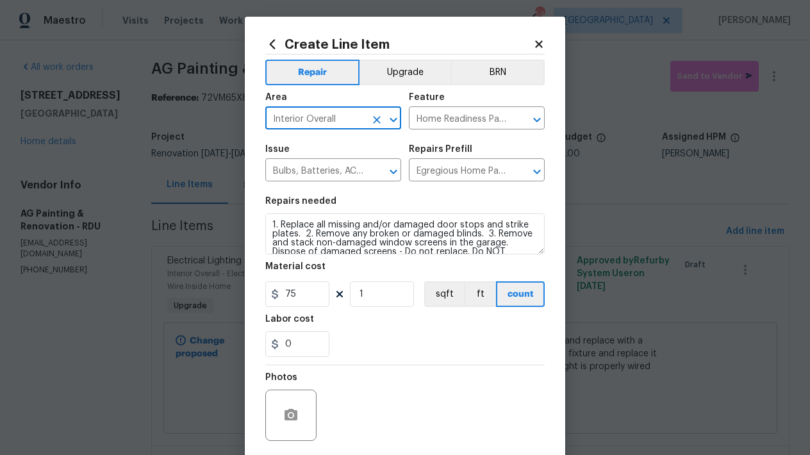
scroll to position [97, 0]
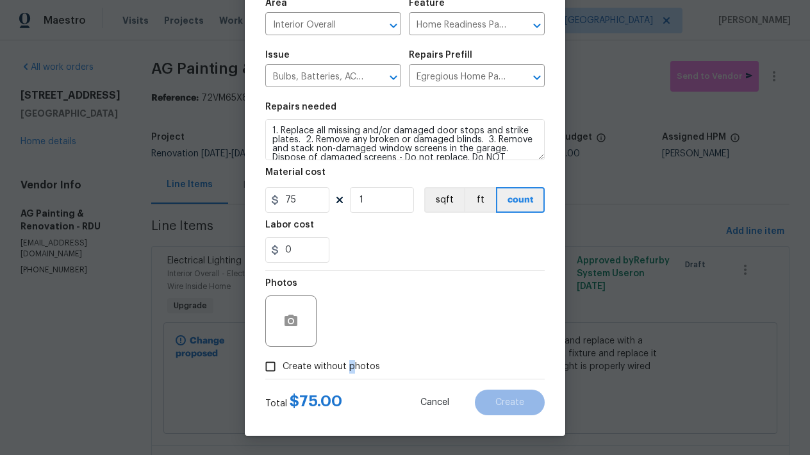
click at [344, 363] on span "Create without photos" at bounding box center [331, 366] width 97 height 13
click at [283, 363] on input "Create without photos" at bounding box center [270, 366] width 24 height 24
checkbox input "true"
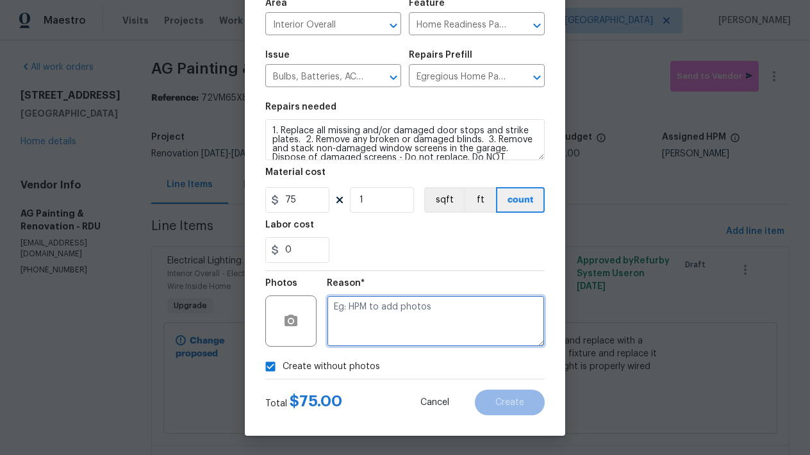
click at [374, 322] on textarea at bounding box center [436, 320] width 218 height 51
type textarea "n"
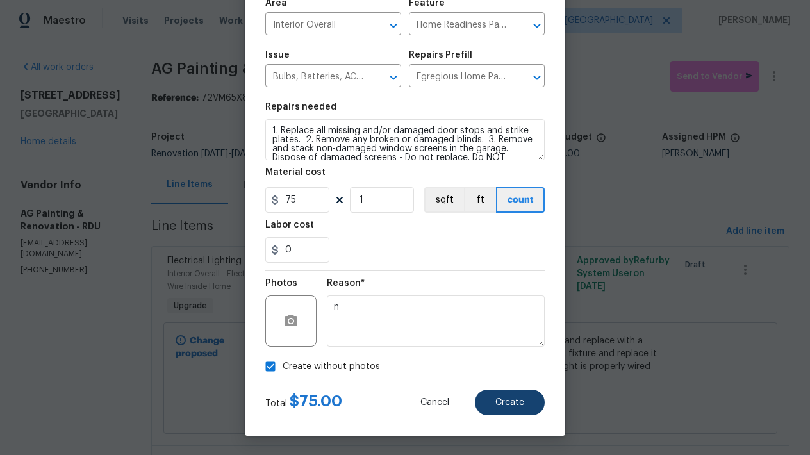
click at [506, 395] on button "Create" at bounding box center [510, 403] width 70 height 26
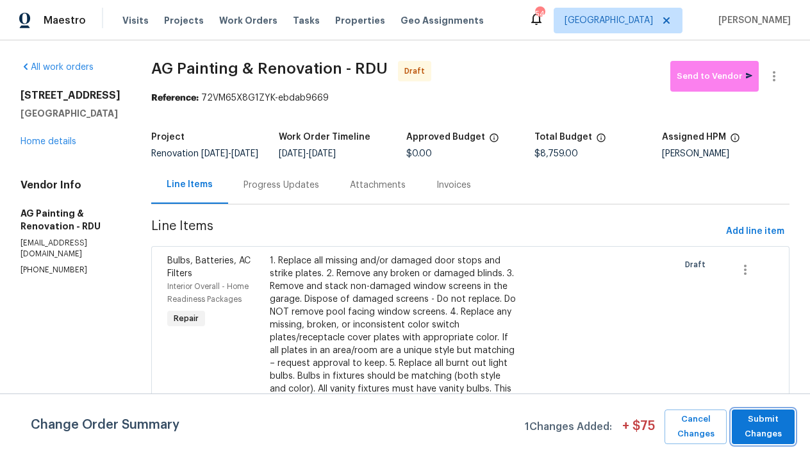
click at [743, 454] on html "Maestro Visits Projects Work Orders Tasks Properties Geo Assignments 54 Raleigh…" at bounding box center [405, 227] width 810 height 455
click at [755, 425] on span "Submit Changes" at bounding box center [763, 426] width 50 height 29
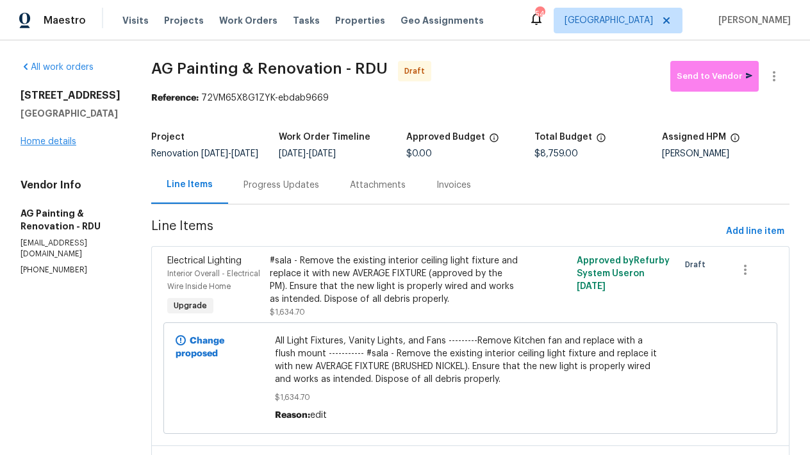
click at [38, 138] on link "Home details" at bounding box center [49, 141] width 56 height 9
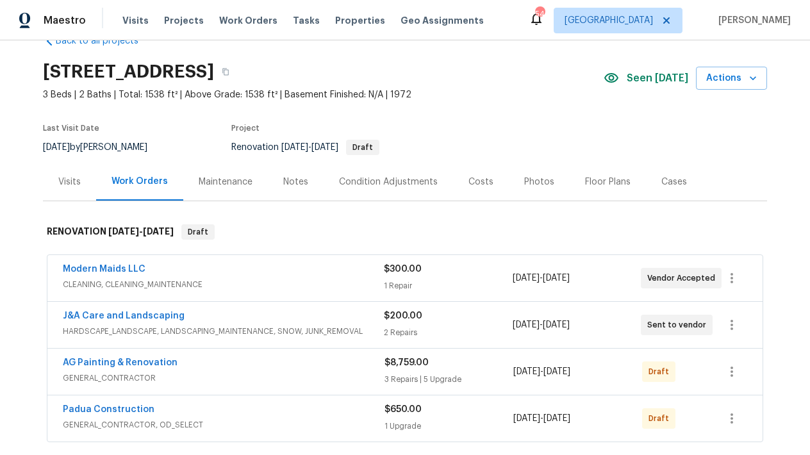
scroll to position [54, 0]
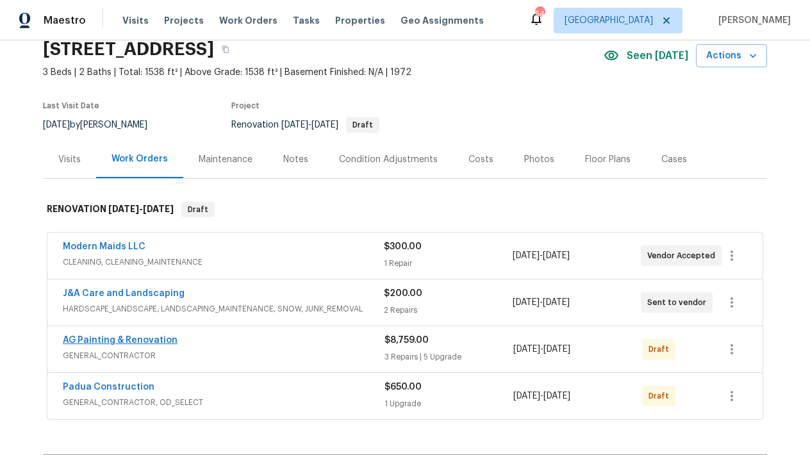
click at [126, 338] on link "AG Painting & Renovation" at bounding box center [120, 340] width 115 height 9
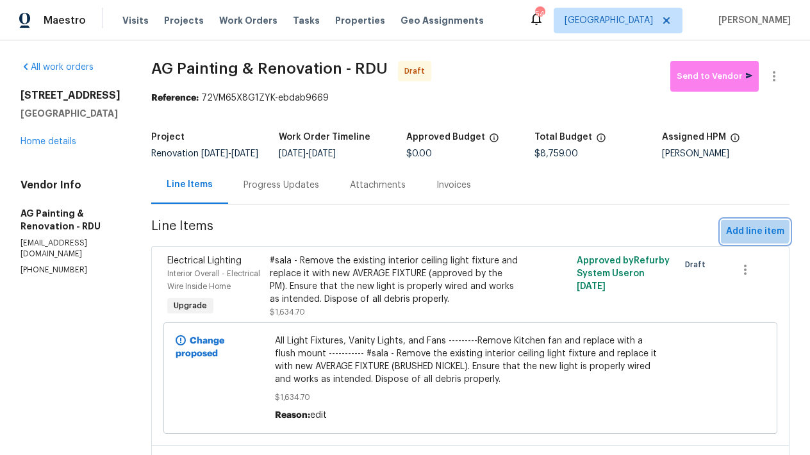
click at [742, 235] on span "Add line item" at bounding box center [755, 232] width 58 height 16
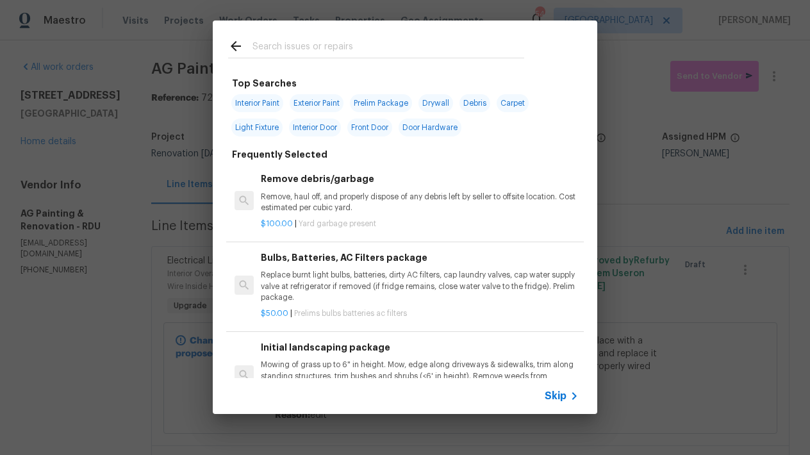
click at [338, 185] on h6 "Remove debris/garbage" at bounding box center [420, 179] width 318 height 14
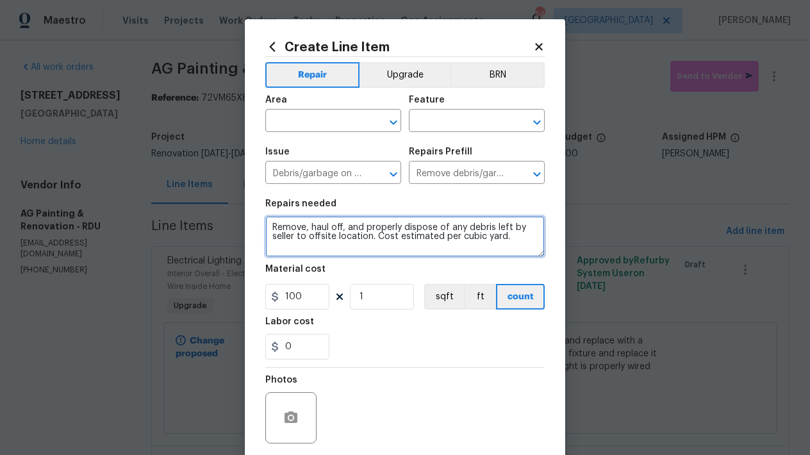
drag, startPoint x: 372, startPoint y: 236, endPoint x: 536, endPoint y: 238, distance: 164.0
click at [536, 238] on textarea "Remove, haul off, and properly dispose of any debris left by seller to offsite …" at bounding box center [404, 236] width 279 height 41
type textarea "Remove, haul off, and properly dispose of any debris left by seller to offsite …"
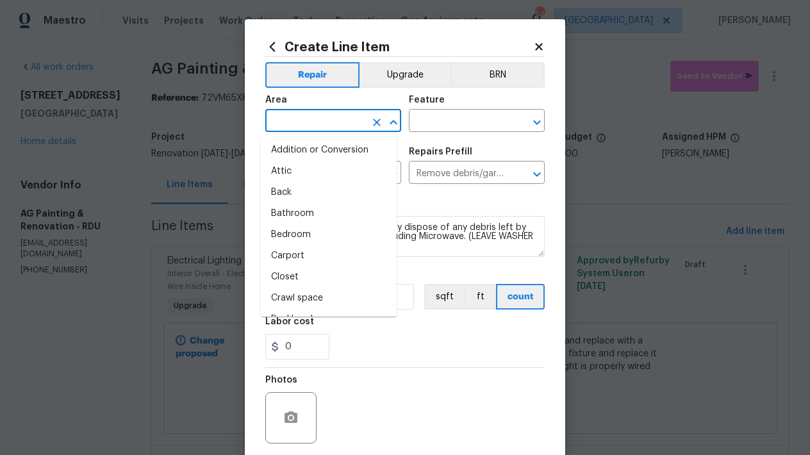
click at [300, 126] on input "text" at bounding box center [315, 122] width 100 height 20
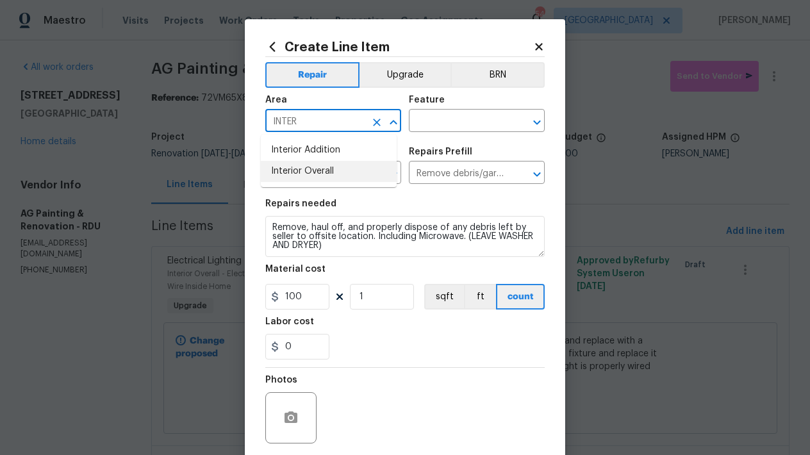
click at [317, 171] on li "Interior Overall" at bounding box center [329, 171] width 136 height 21
type input "Interior Overall"
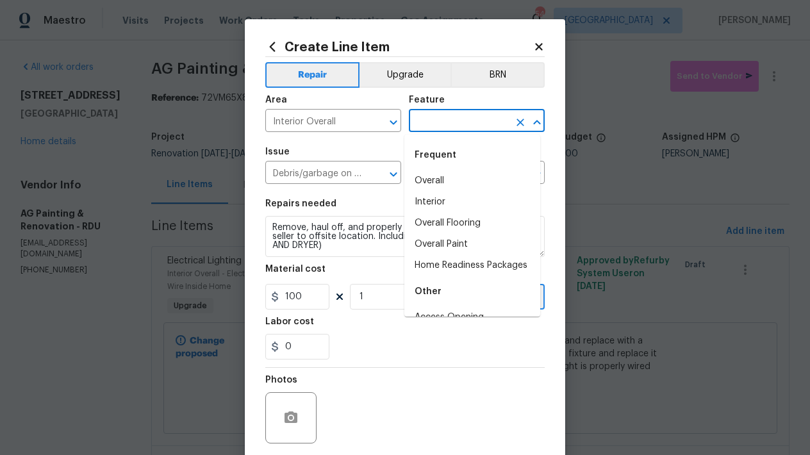
click at [421, 124] on input "text" at bounding box center [459, 122] width 100 height 20
click at [439, 199] on li "Interior" at bounding box center [472, 202] width 136 height 21
type input "Interior"
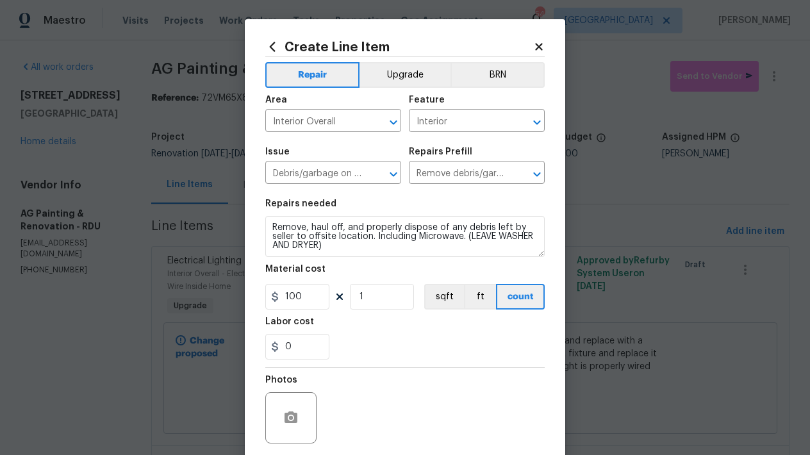
click at [372, 340] on div "0" at bounding box center [404, 347] width 279 height 26
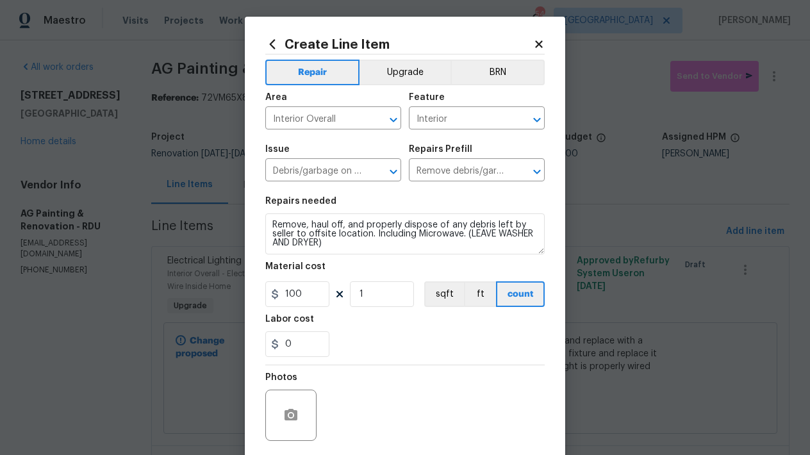
scroll to position [97, 0]
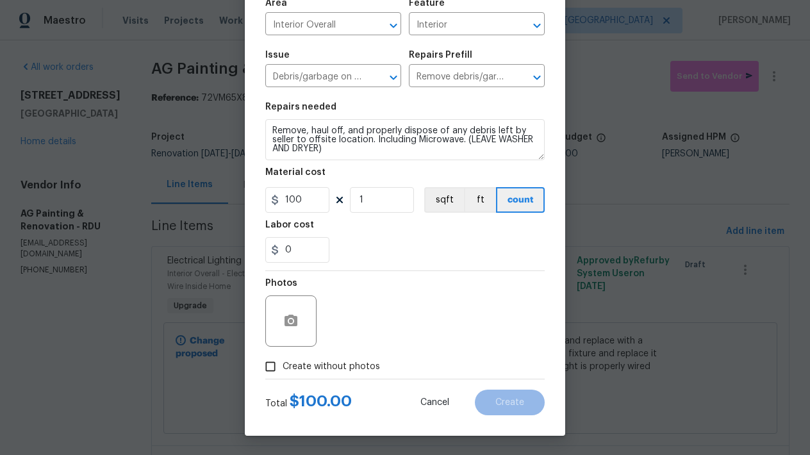
click at [319, 363] on span "Create without photos" at bounding box center [331, 366] width 97 height 13
click at [283, 363] on input "Create without photos" at bounding box center [270, 366] width 24 height 24
checkbox input "true"
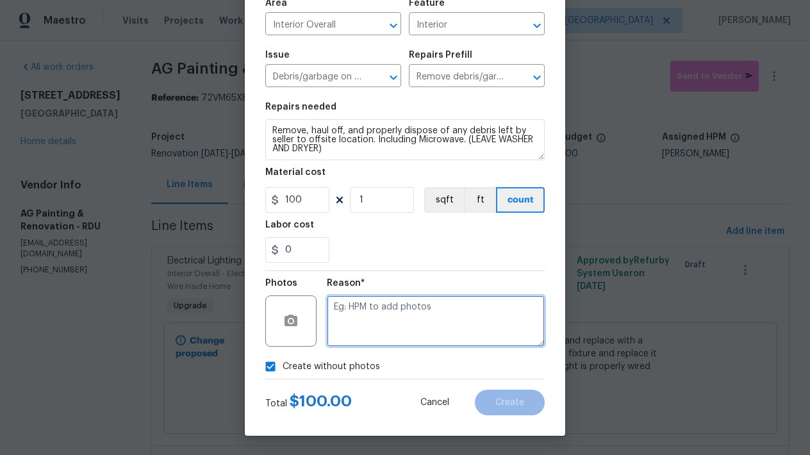
click at [386, 320] on textarea at bounding box center [436, 320] width 218 height 51
type textarea "n"
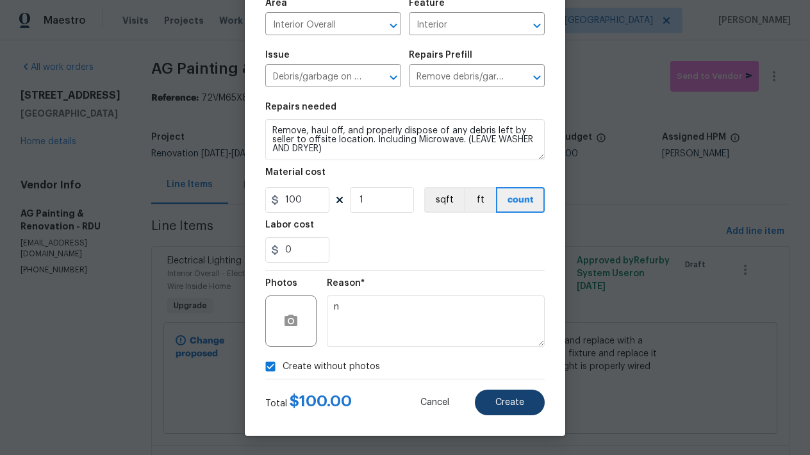
click at [499, 405] on span "Create" at bounding box center [509, 403] width 29 height 10
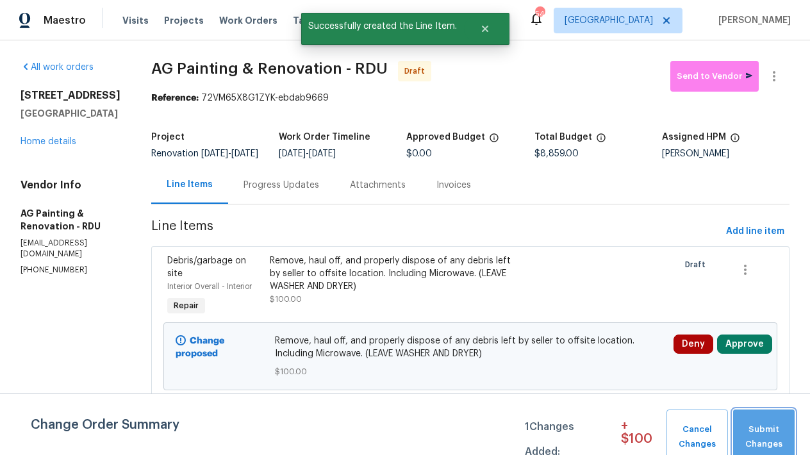
click at [748, 422] on button "Submit Changes" at bounding box center [764, 436] width 62 height 55
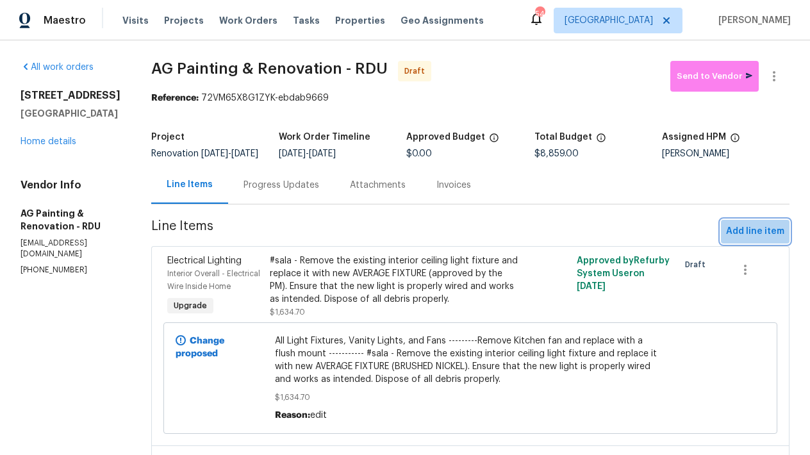
click at [753, 240] on span "Add line item" at bounding box center [755, 232] width 58 height 16
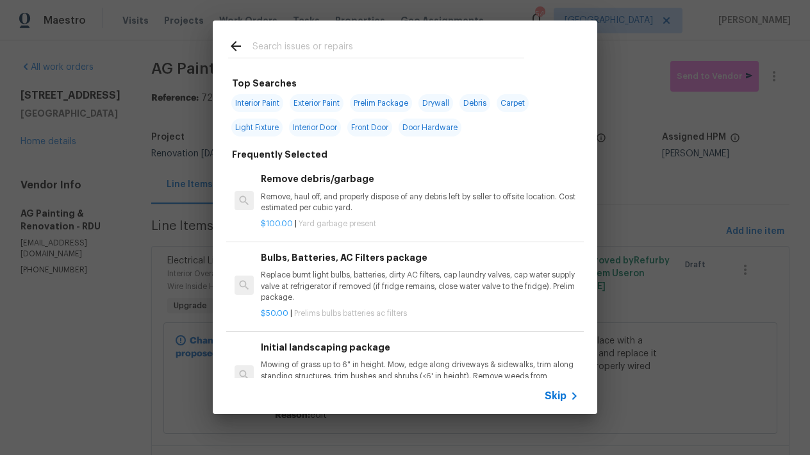
click at [350, 40] on input "text" at bounding box center [388, 47] width 272 height 19
click at [349, 42] on input "text" at bounding box center [388, 47] width 272 height 19
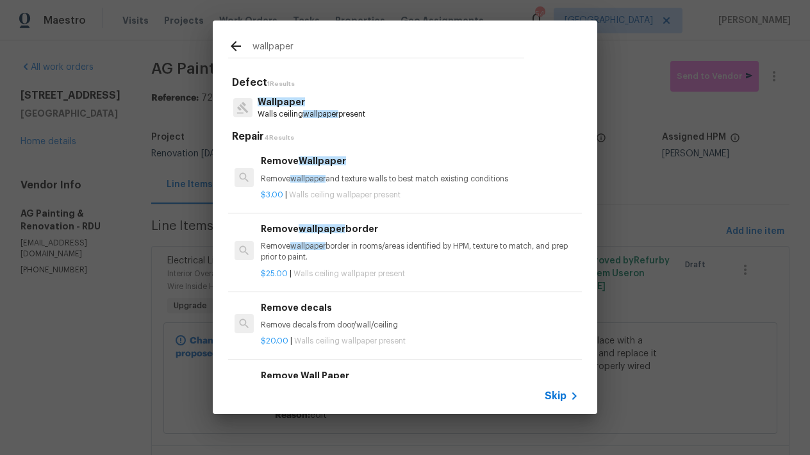
type input "wallpaper"
click at [284, 174] on p "Remove wallpaper and texture walls to best match existing conditions" at bounding box center [420, 179] width 318 height 11
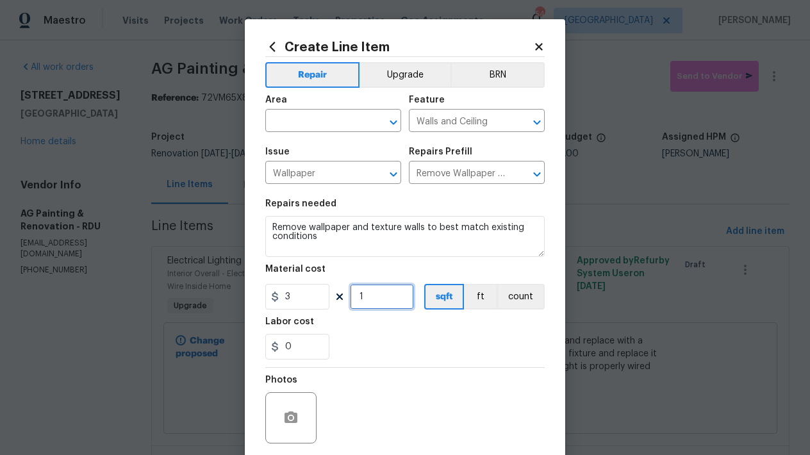
click at [365, 293] on input "1" at bounding box center [382, 297] width 64 height 26
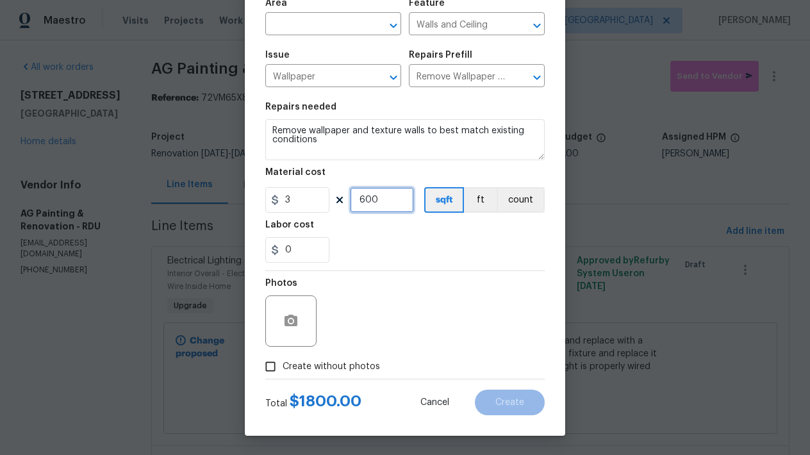
drag, startPoint x: 372, startPoint y: 204, endPoint x: 274, endPoint y: 204, distance: 97.4
click at [274, 204] on div "3 600 sqft ft count" at bounding box center [404, 200] width 279 height 26
drag, startPoint x: 380, startPoint y: 200, endPoint x: 304, endPoint y: 180, distance: 78.8
click at [304, 180] on figure "Material cost 3 600 sqft ft count" at bounding box center [404, 190] width 279 height 45
type input "350"
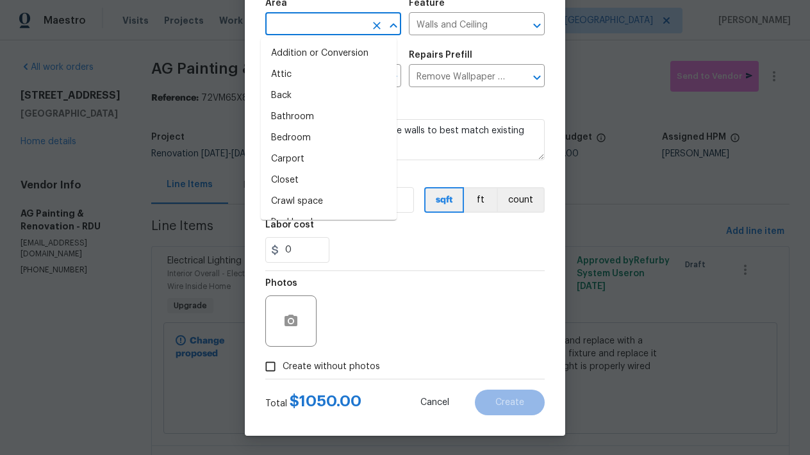
click at [312, 32] on input "text" at bounding box center [315, 25] width 100 height 20
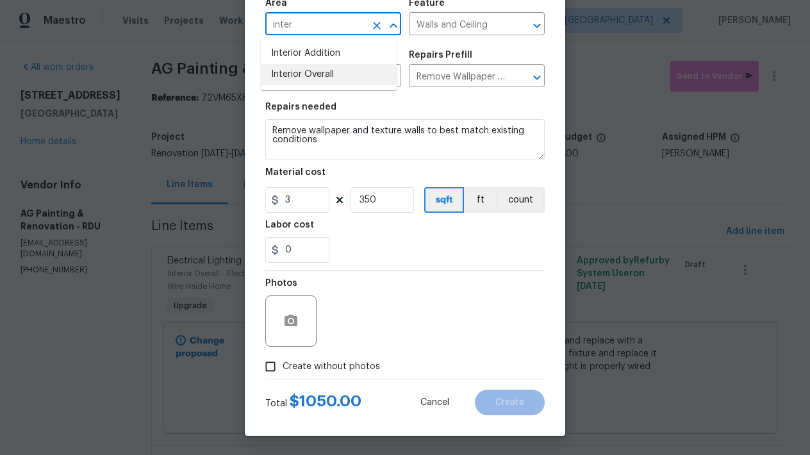
click at [293, 78] on li "Interior Overall" at bounding box center [329, 74] width 136 height 21
type input "Interior Overall"
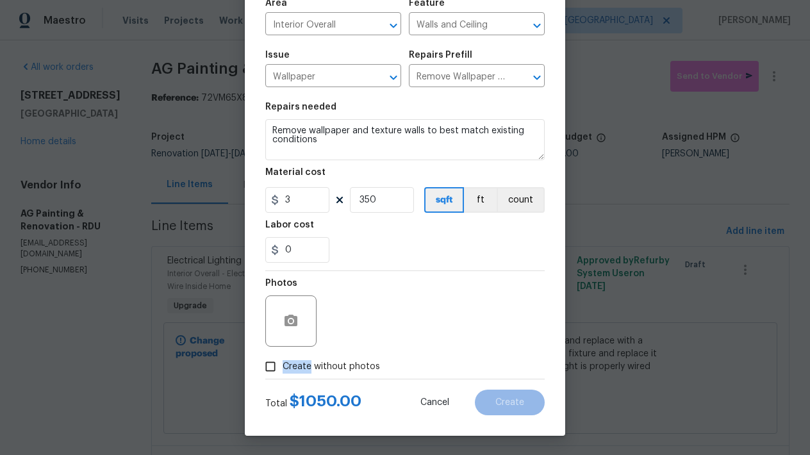
drag, startPoint x: 304, startPoint y: 360, endPoint x: 304, endPoint y: 352, distance: 7.7
click at [304, 360] on span "Create without photos" at bounding box center [331, 366] width 97 height 13
click at [283, 359] on input "Create without photos" at bounding box center [270, 366] width 24 height 24
checkbox input "true"
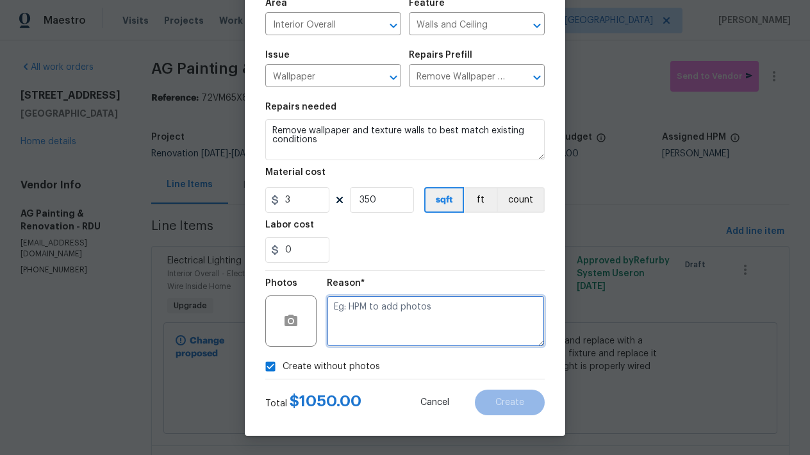
click at [388, 302] on textarea at bounding box center [436, 320] width 218 height 51
type textarea "n"
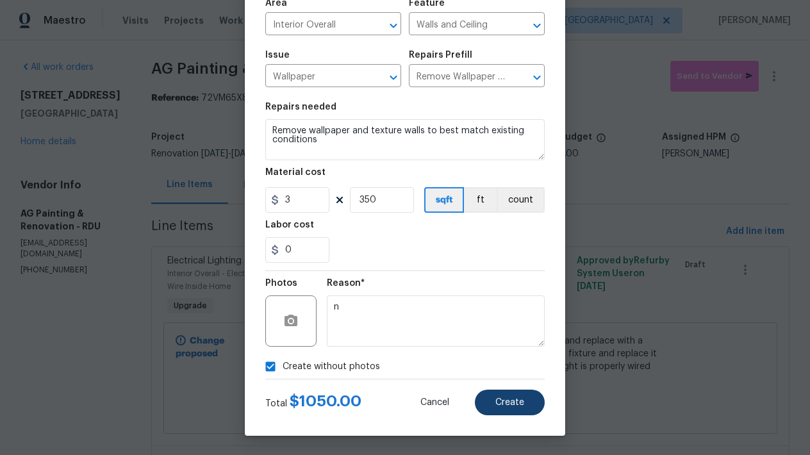
click at [516, 402] on span "Create" at bounding box center [509, 403] width 29 height 10
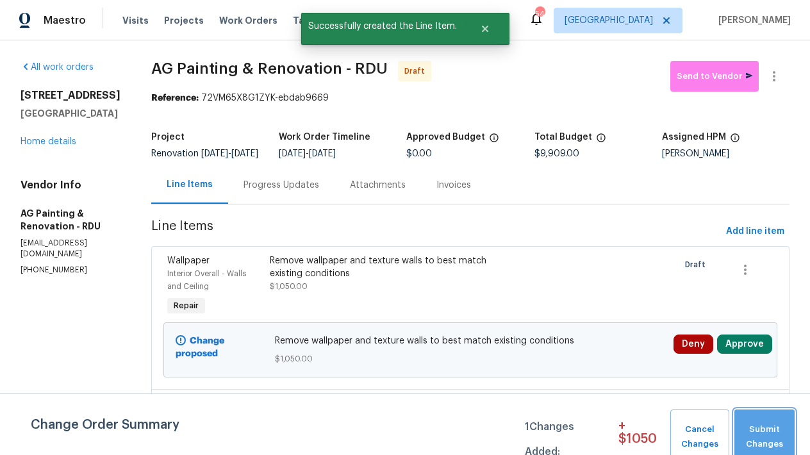
click at [755, 426] on span "Submit Changes" at bounding box center [764, 436] width 47 height 29
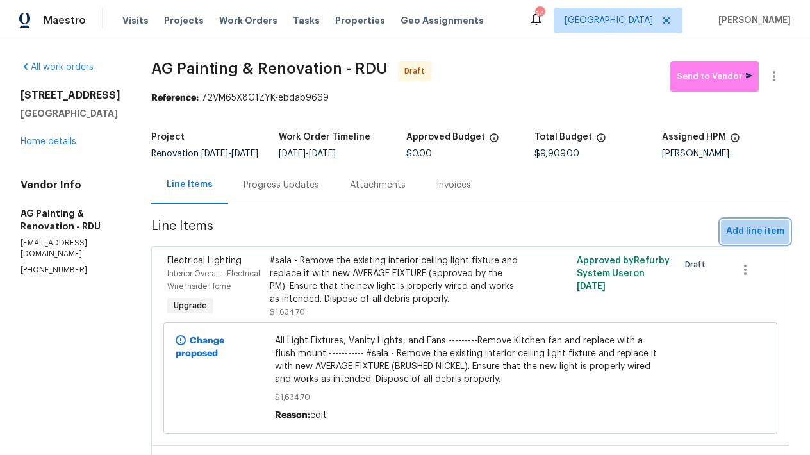
click at [734, 240] on span "Add line item" at bounding box center [755, 232] width 58 height 16
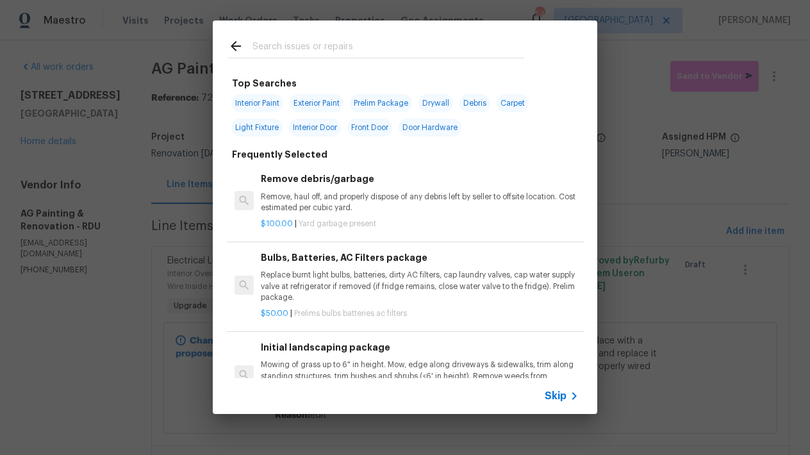
click at [288, 46] on input "text" at bounding box center [388, 47] width 272 height 19
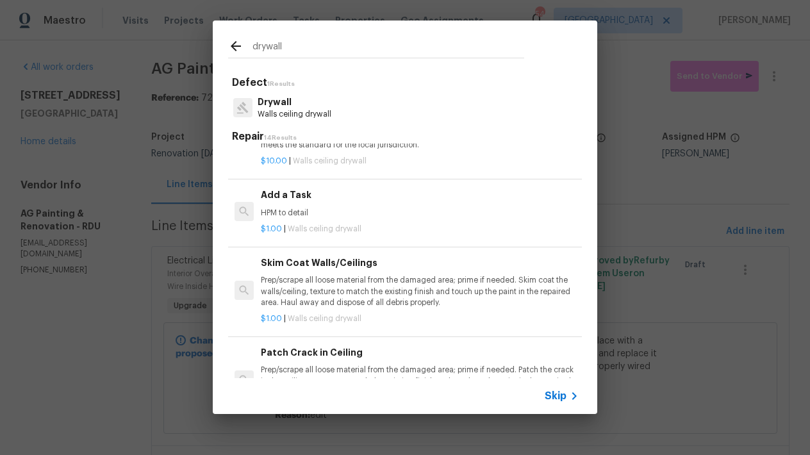
scroll to position [417, 0]
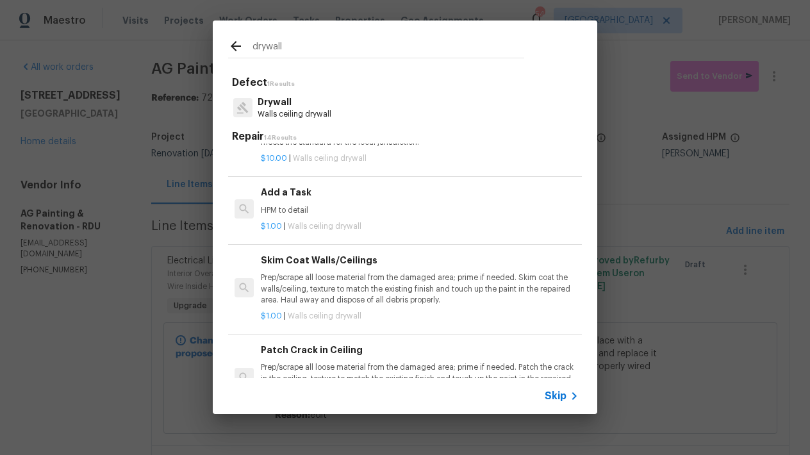
type input "drywall"
click at [305, 354] on div "Patch Crack in Ceiling Prep/scrape all loose material from the damaged area; pr…" at bounding box center [420, 369] width 318 height 53
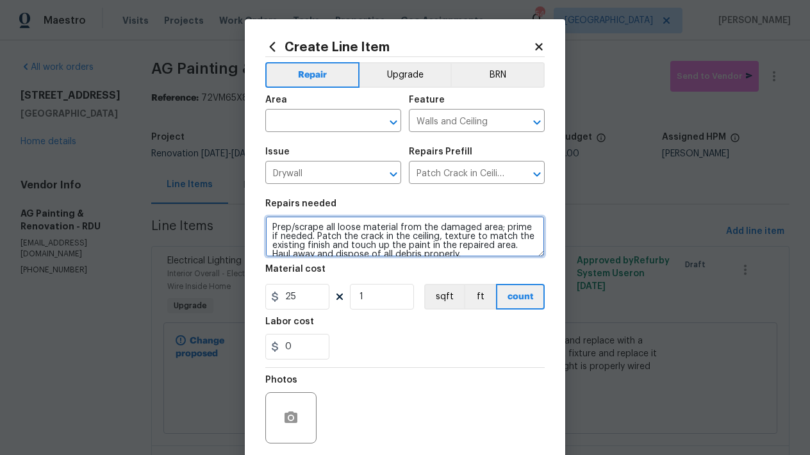
click at [350, 238] on textarea "Prep/scrape all loose material from the damaged area; prime if needed. Patch th…" at bounding box center [404, 236] width 279 height 41
drag, startPoint x: 338, startPoint y: 235, endPoint x: 378, endPoint y: 236, distance: 40.4
click at [378, 236] on textarea "Prep/scrape all loose material from the damaged area; prime if needed. Patch th…" at bounding box center [404, 236] width 279 height 41
click at [410, 237] on textarea "Prep/scrape all loose material from the damaged area; prime if needed. Patch AL…" at bounding box center [404, 236] width 279 height 41
click at [479, 238] on textarea "Prep/scrape all loose material from the damaged area; prime if needed. Patch AL…" at bounding box center [404, 236] width 279 height 41
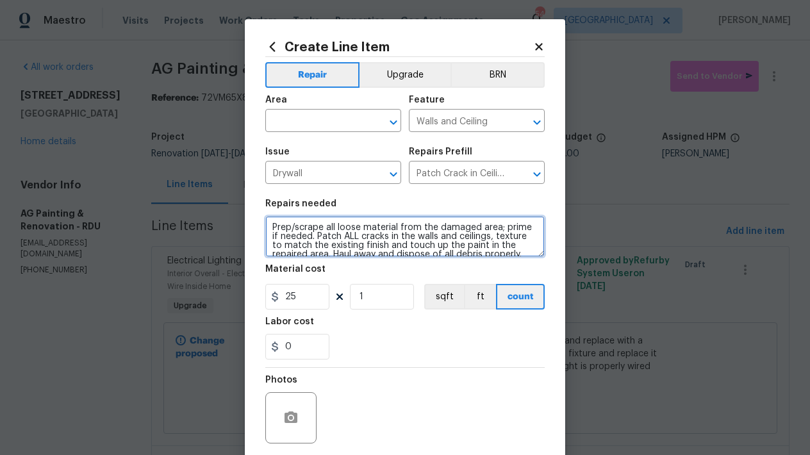
scroll to position [9, 0]
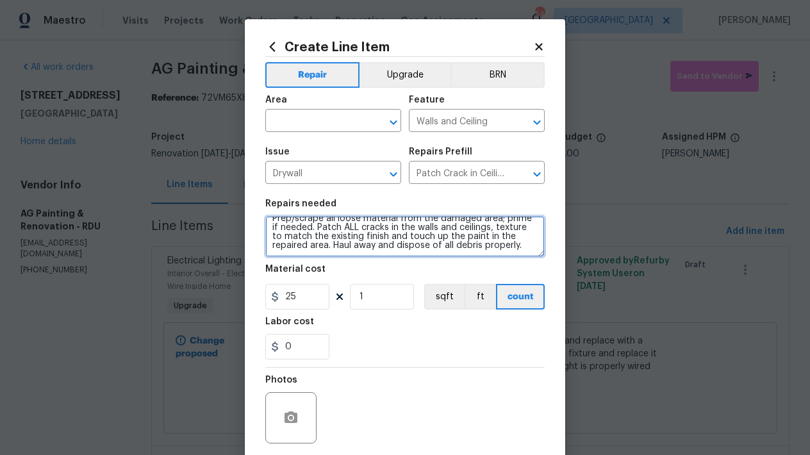
type textarea "Prep/scrape all loose material from the damaged area; prime if needed. Patch AL…"
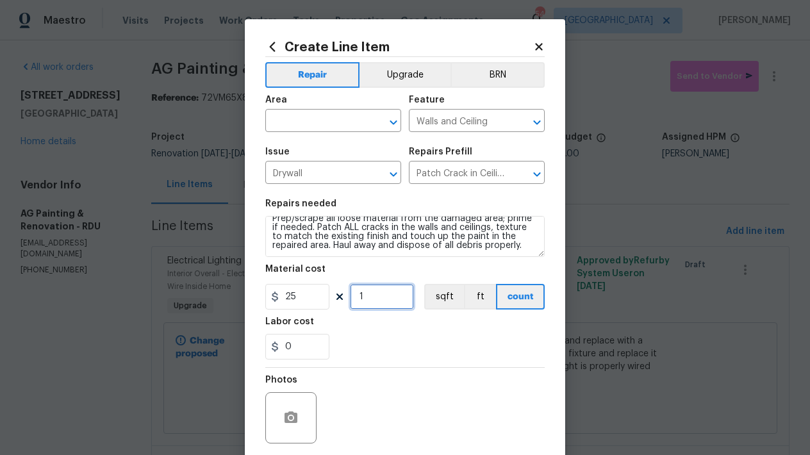
drag, startPoint x: 365, startPoint y: 297, endPoint x: 308, endPoint y: 286, distance: 58.6
click at [308, 286] on div "25 1 sqft ft count" at bounding box center [404, 297] width 279 height 26
type input "4"
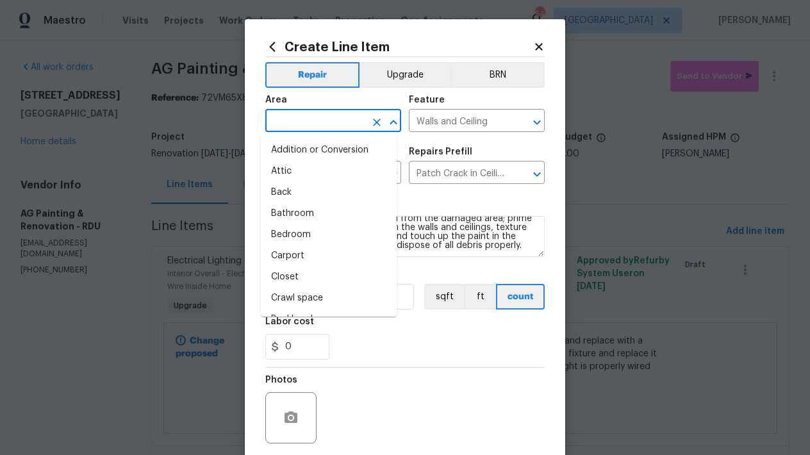
click at [304, 120] on input "text" at bounding box center [315, 122] width 100 height 20
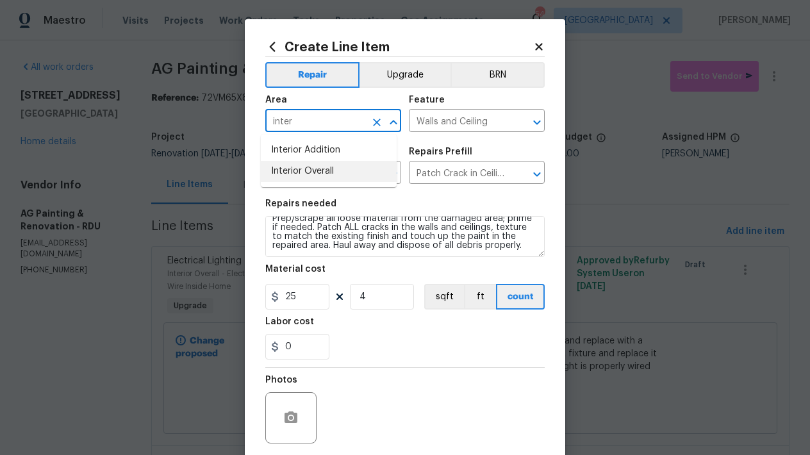
click at [297, 170] on li "Interior Overall" at bounding box center [329, 171] width 136 height 21
type input "Interior Overall"
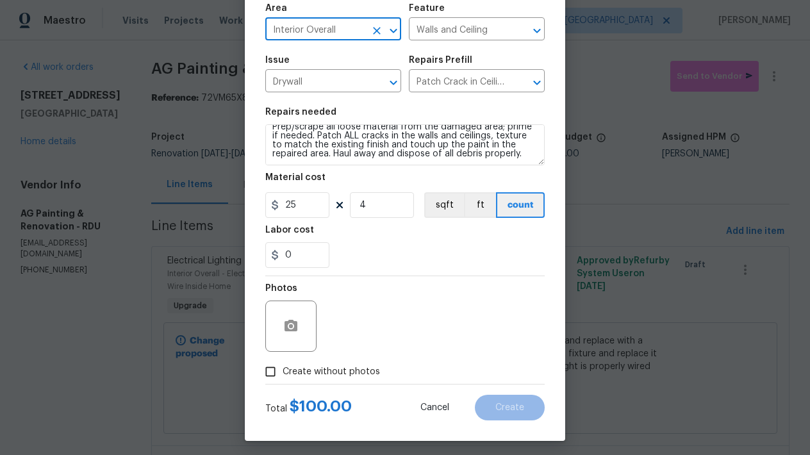
scroll to position [97, 0]
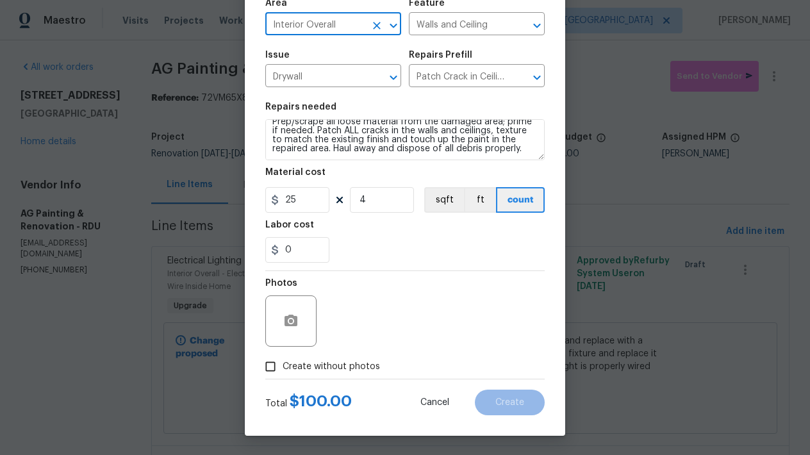
click at [345, 365] on span "Create without photos" at bounding box center [331, 366] width 97 height 13
click at [283, 365] on input "Create without photos" at bounding box center [270, 366] width 24 height 24
checkbox input "true"
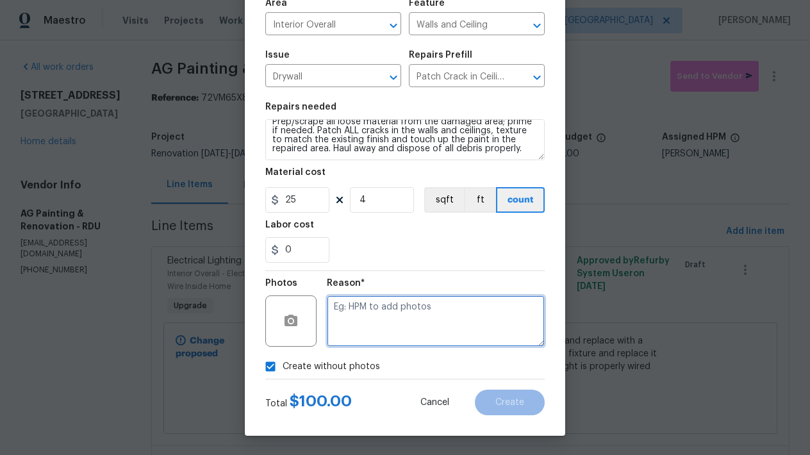
click at [395, 325] on textarea at bounding box center [436, 320] width 218 height 51
type textarea "n"
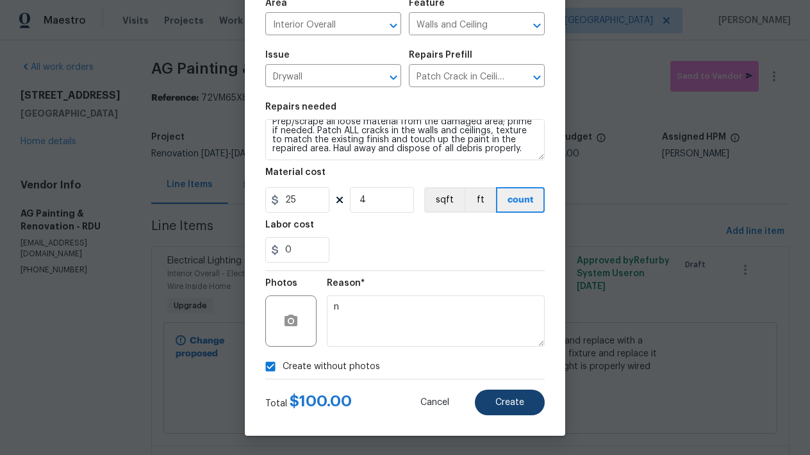
click at [506, 399] on span "Create" at bounding box center [509, 403] width 29 height 10
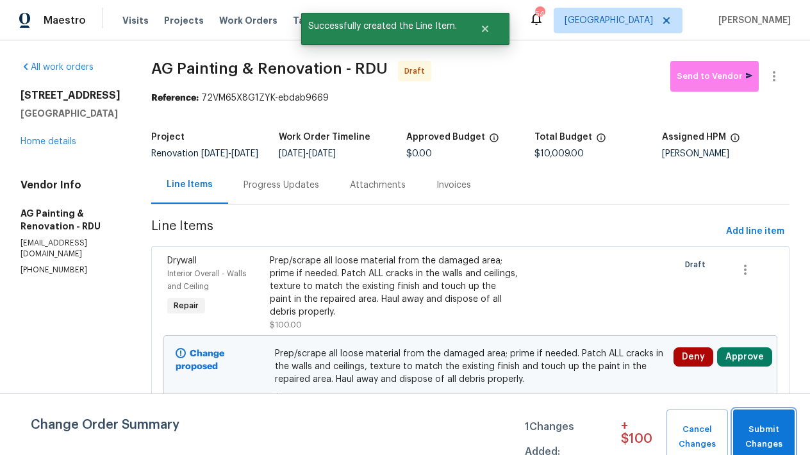
click at [773, 429] on span "Submit Changes" at bounding box center [763, 436] width 49 height 29
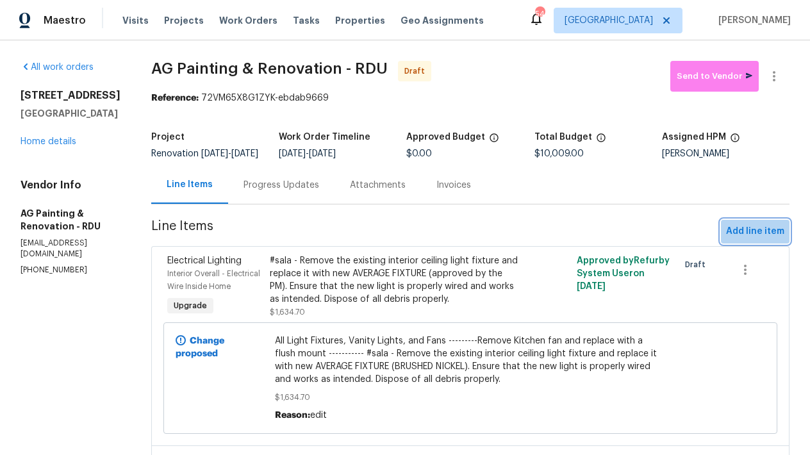
click at [754, 238] on span "Add line item" at bounding box center [755, 232] width 58 height 16
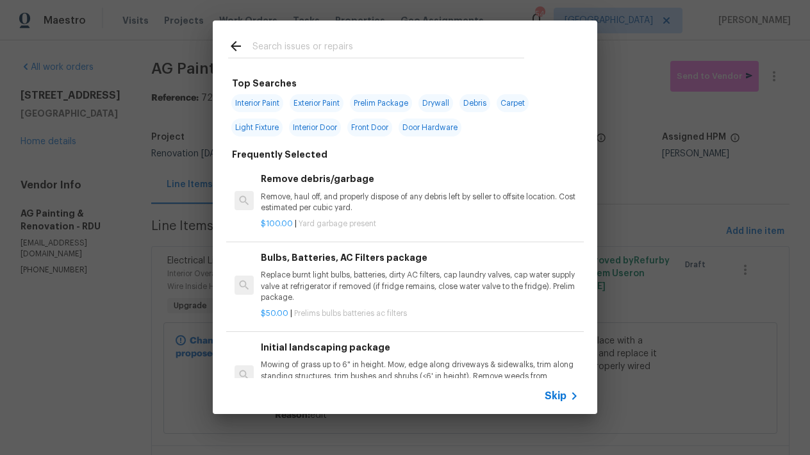
click at [325, 47] on input "text" at bounding box center [388, 47] width 272 height 19
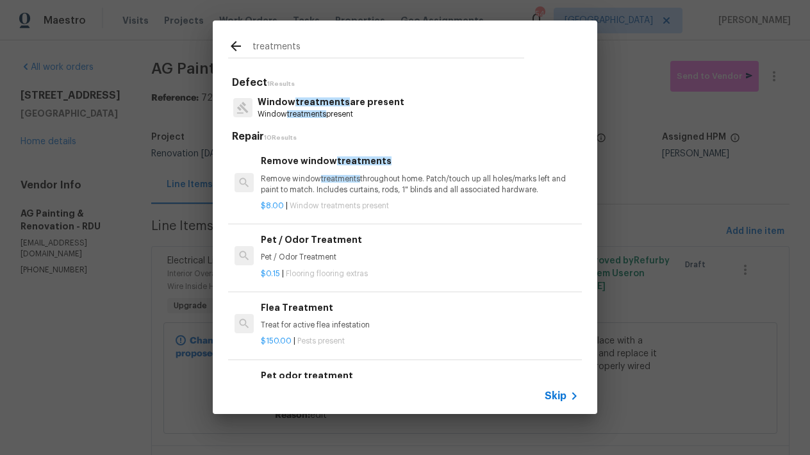
type input "treatments"
click at [345, 190] on p "Remove window treatments throughout home. Patch/touch up all holes/marks left a…" at bounding box center [420, 185] width 318 height 22
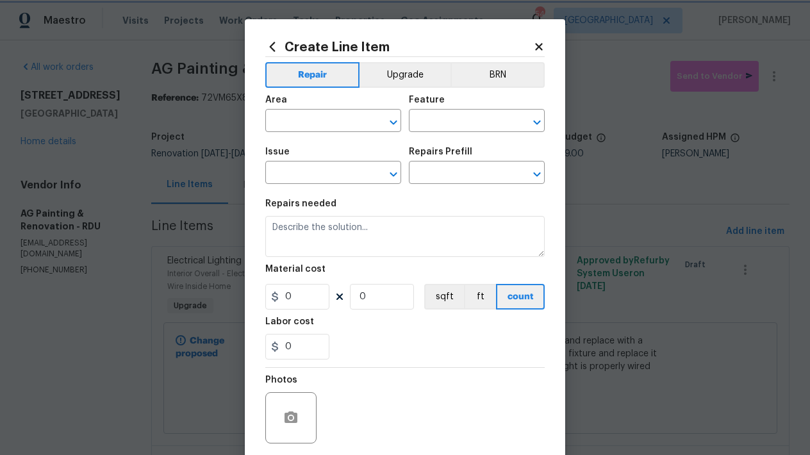
type input "Window treatments are present"
type input "Remove window treatments $8.00"
type textarea "Remove window treatments throughout home. Patch/touch up all holes/marks left a…"
type input "8"
type input "1"
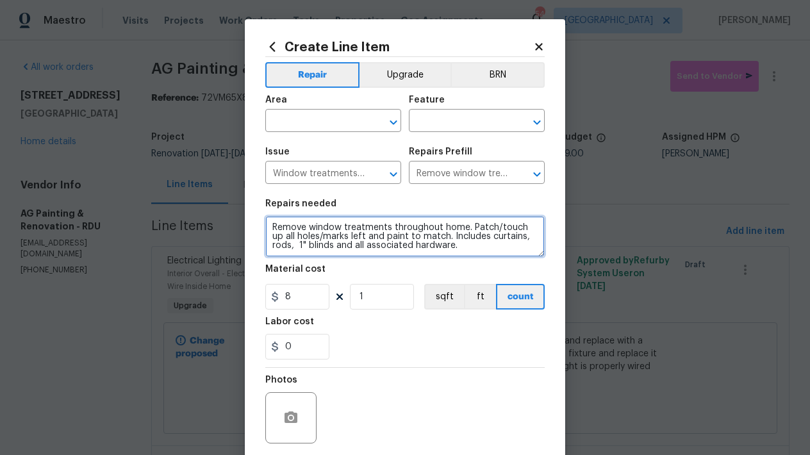
drag, startPoint x: 452, startPoint y: 249, endPoint x: 23, endPoint y: 65, distance: 466.4
click at [22, 65] on div "Create Line Item Repair Upgrade BRN Area ​ Feature ​ Issue Window treatments ar…" at bounding box center [405, 227] width 810 height 455
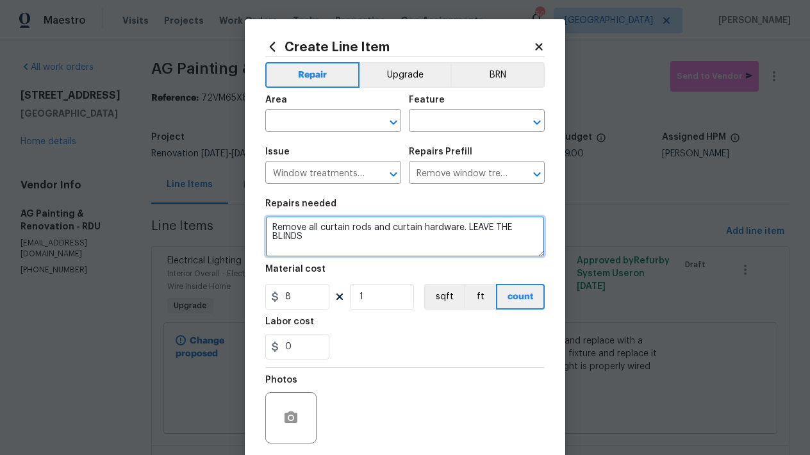
type textarea "Remove all curtain rods and curtain hardware. LEAVE THE BLINDS"
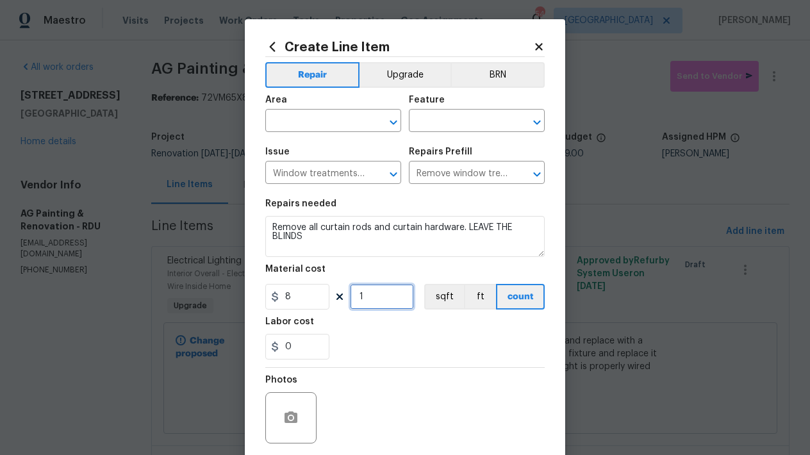
click at [372, 298] on input "1" at bounding box center [382, 297] width 64 height 26
type input "10"
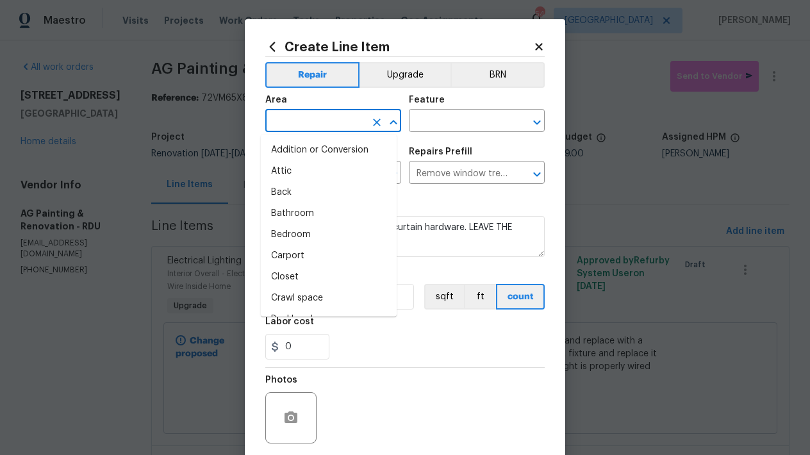
click at [287, 115] on input "text" at bounding box center [315, 122] width 100 height 20
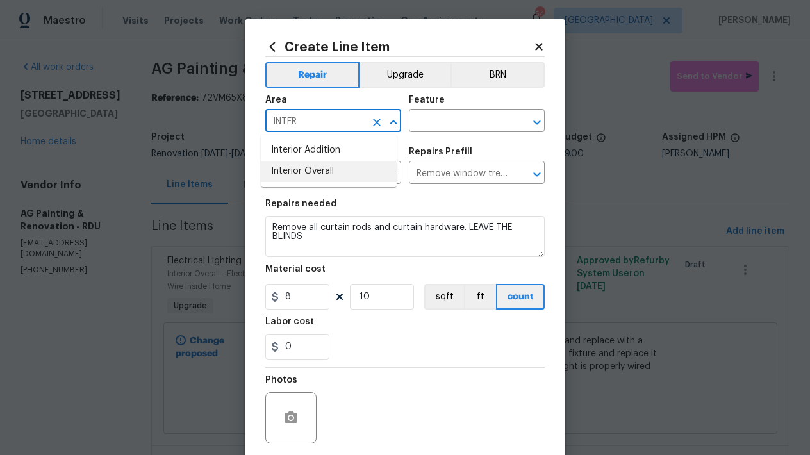
click at [318, 173] on li "Interior Overall" at bounding box center [329, 171] width 136 height 21
type input "Interior Overall"
click at [428, 128] on input "text" at bounding box center [459, 122] width 100 height 20
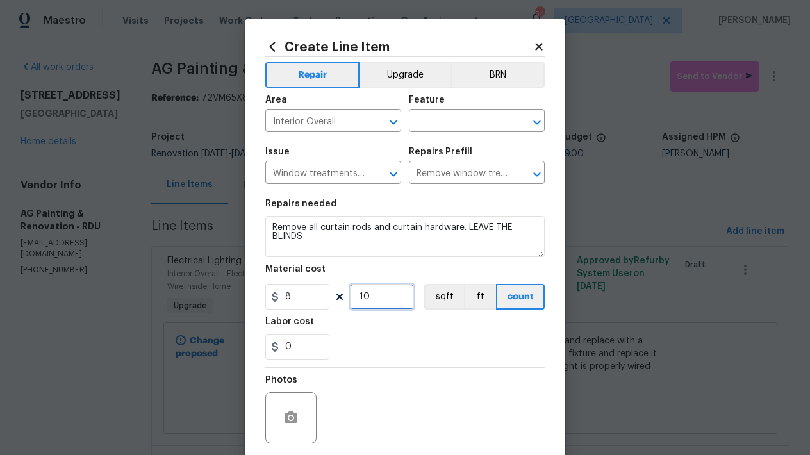
drag, startPoint x: 377, startPoint y: 302, endPoint x: 325, endPoint y: 283, distance: 55.3
click at [326, 286] on div "8 10 sqft ft count" at bounding box center [404, 297] width 279 height 26
type input "5"
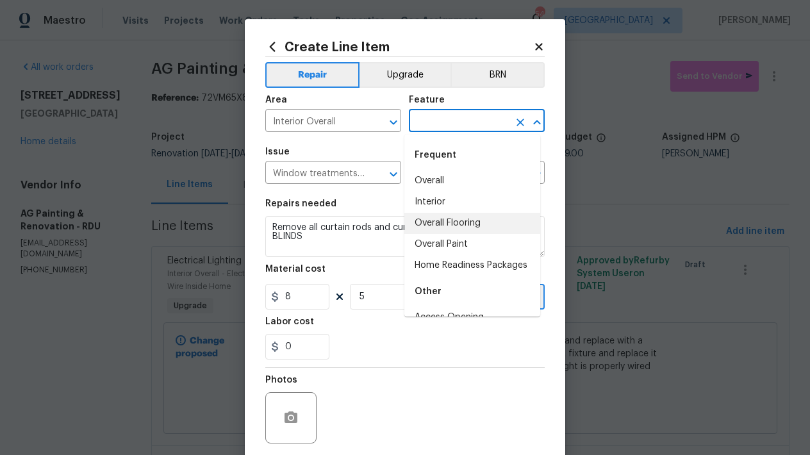
click at [450, 124] on input "text" at bounding box center [459, 122] width 100 height 20
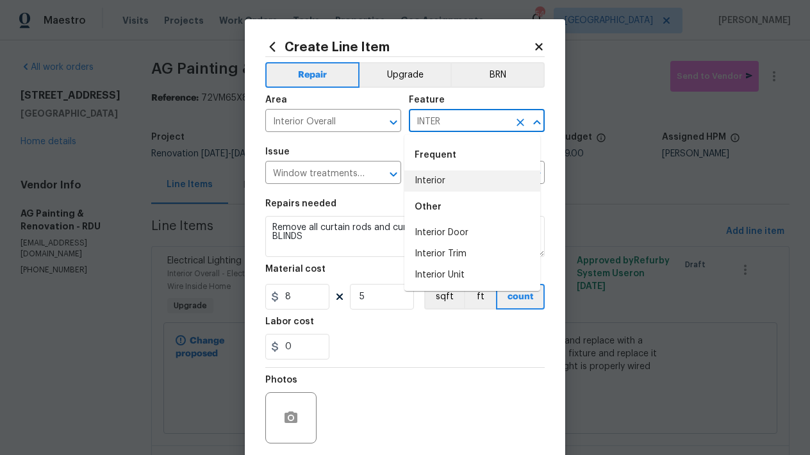
click at [437, 178] on li "Interior" at bounding box center [472, 180] width 136 height 21
type input "Interior"
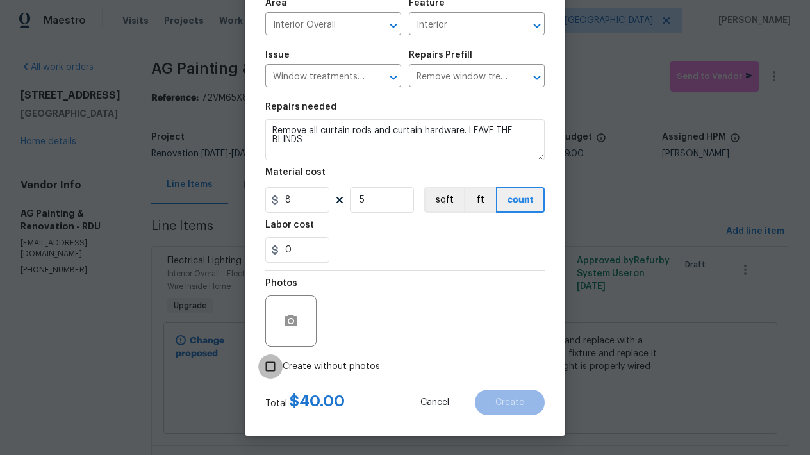
drag, startPoint x: 277, startPoint y: 368, endPoint x: 316, endPoint y: 344, distance: 46.0
click at [277, 368] on input "Create without photos" at bounding box center [270, 366] width 24 height 24
checkbox input "true"
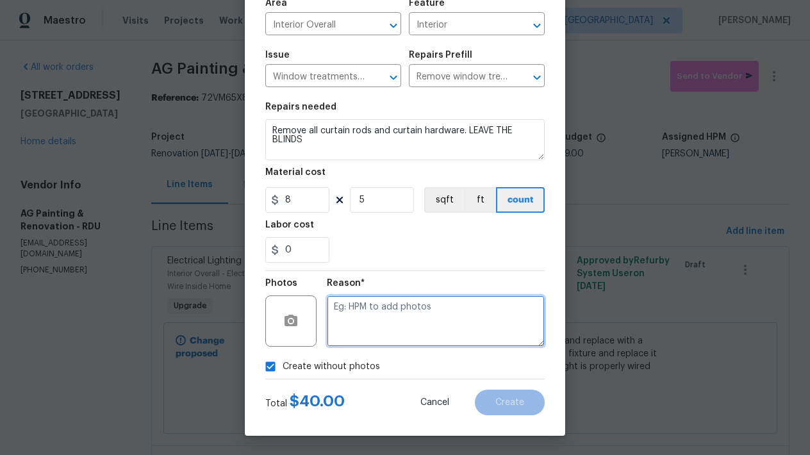
click at [396, 324] on textarea at bounding box center [436, 320] width 218 height 51
type textarea "N"
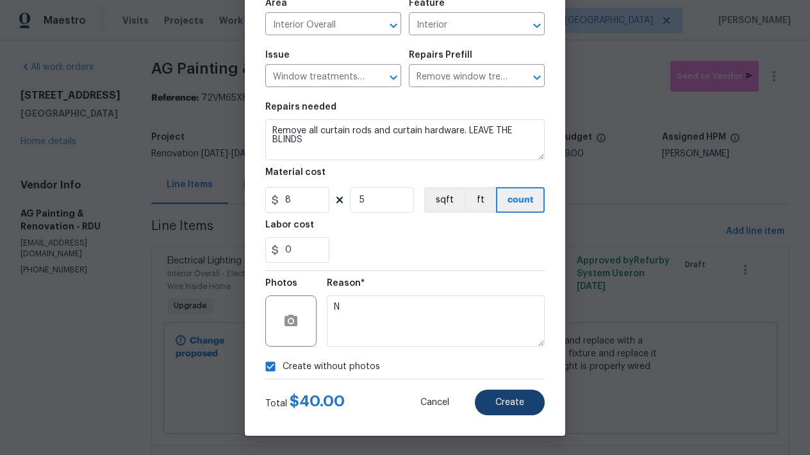
click at [507, 400] on span "Create" at bounding box center [509, 403] width 29 height 10
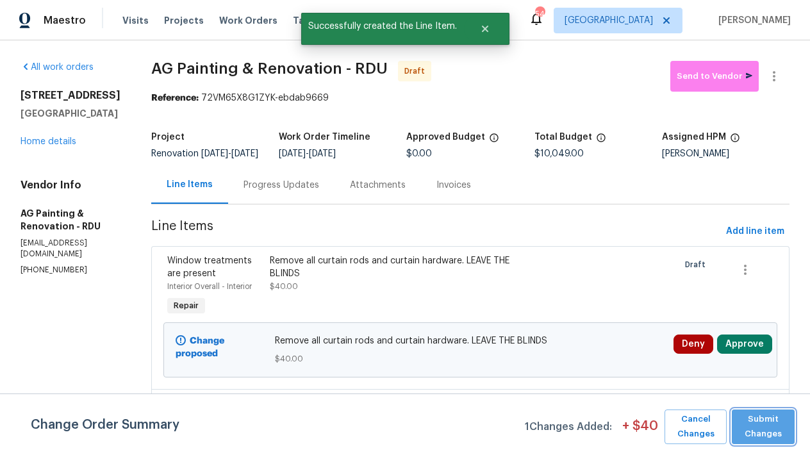
click at [776, 427] on span "Submit Changes" at bounding box center [763, 426] width 50 height 29
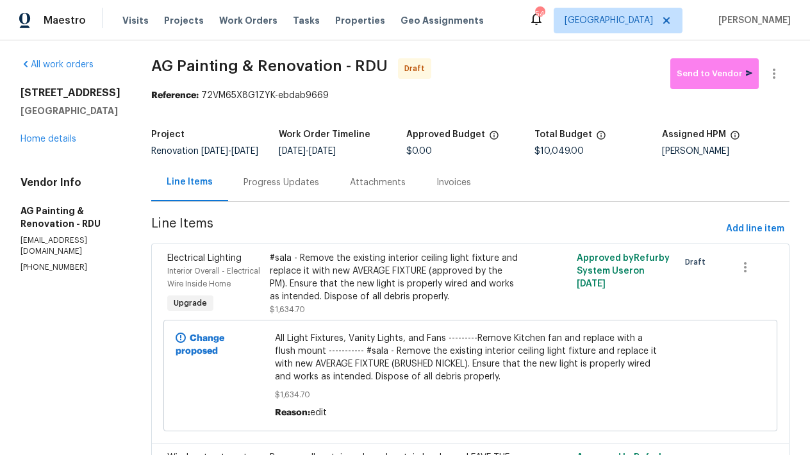
scroll to position [5, 0]
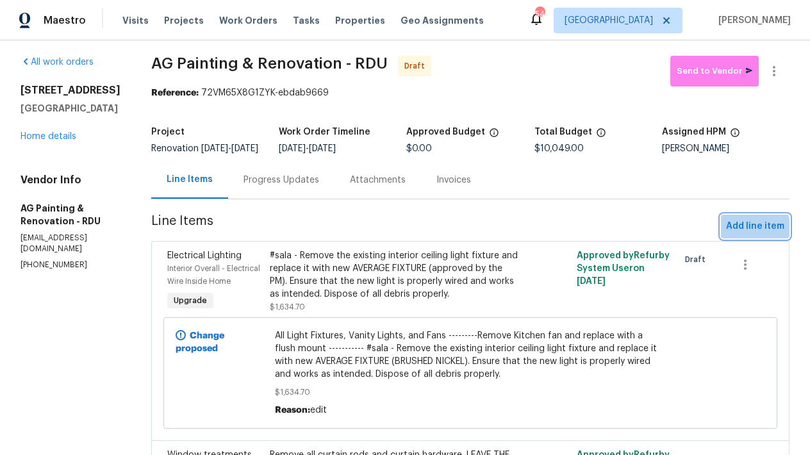
click at [734, 235] on span "Add line item" at bounding box center [755, 226] width 58 height 16
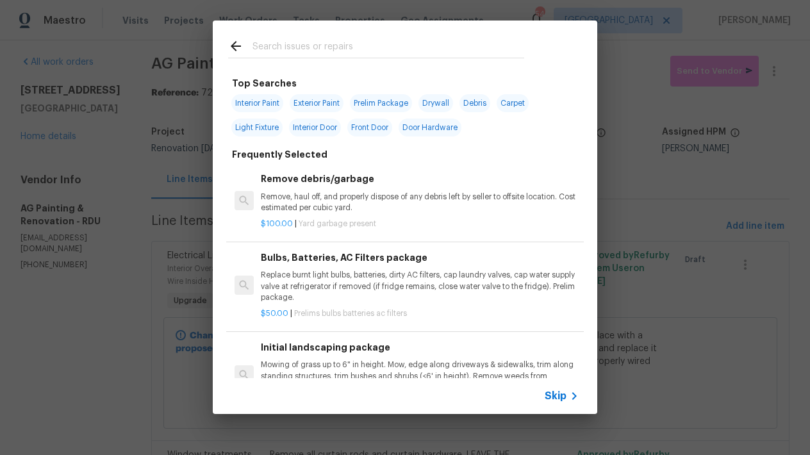
click at [327, 45] on input "text" at bounding box center [388, 47] width 272 height 19
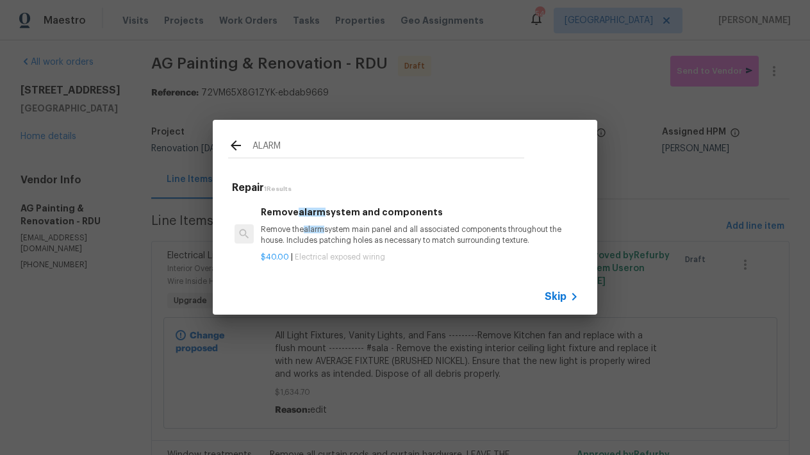
type input "ALARM"
click at [449, 225] on p "Remove the alarm system main panel and all associated components throughout the…" at bounding box center [420, 235] width 318 height 22
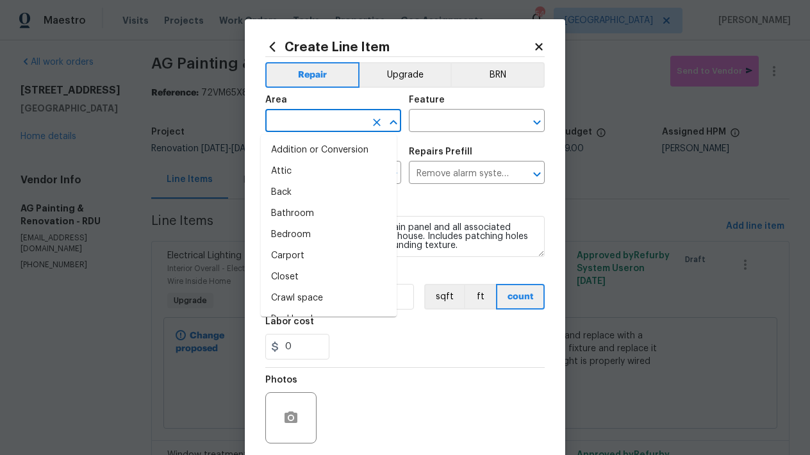
click at [304, 128] on input "text" at bounding box center [315, 122] width 100 height 20
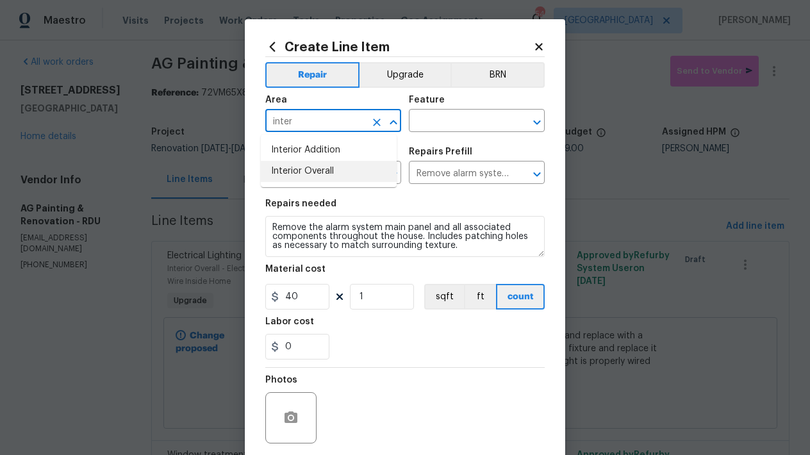
click at [293, 175] on li "Interior Overall" at bounding box center [329, 171] width 136 height 21
type input "Interior Overall"
click at [443, 118] on input "text" at bounding box center [459, 122] width 100 height 20
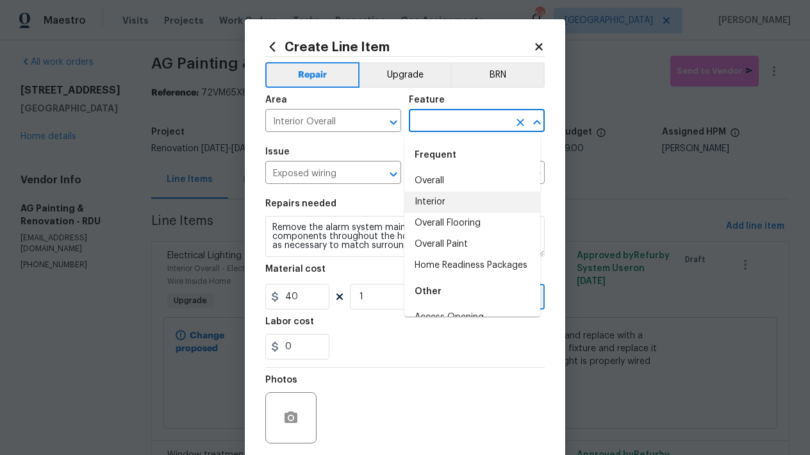
click at [424, 206] on li "Interior" at bounding box center [472, 202] width 136 height 21
type input "Interior"
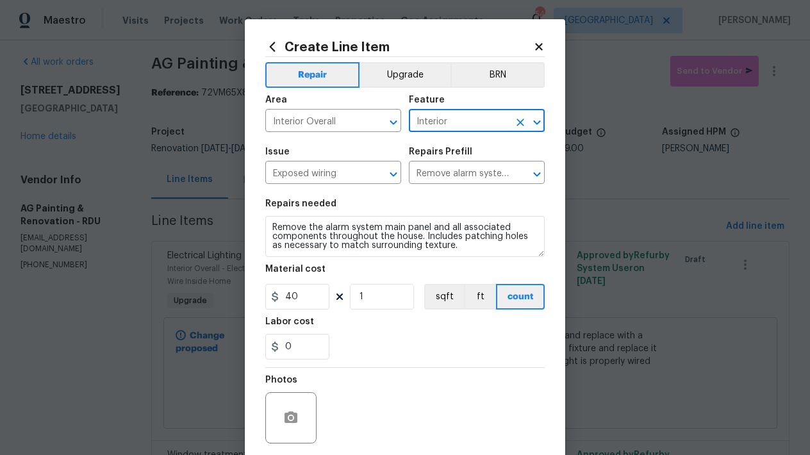
scroll to position [97, 0]
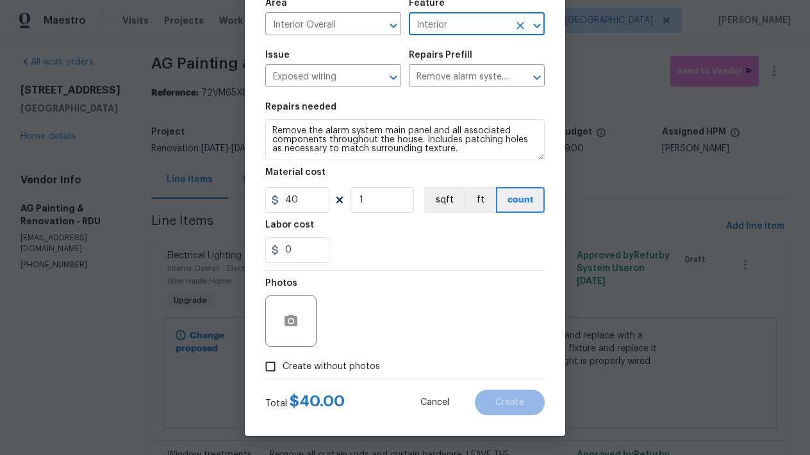
click at [274, 363] on input "Create without photos" at bounding box center [270, 366] width 24 height 24
checkbox input "true"
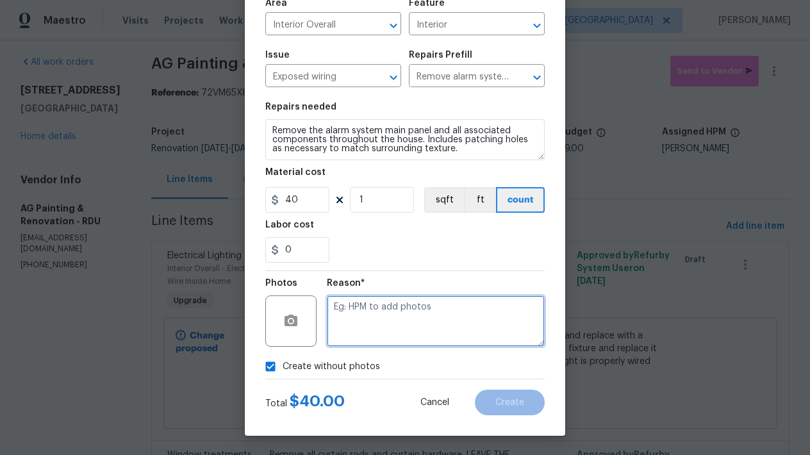
click at [387, 335] on textarea at bounding box center [436, 320] width 218 height 51
type textarea "inter"
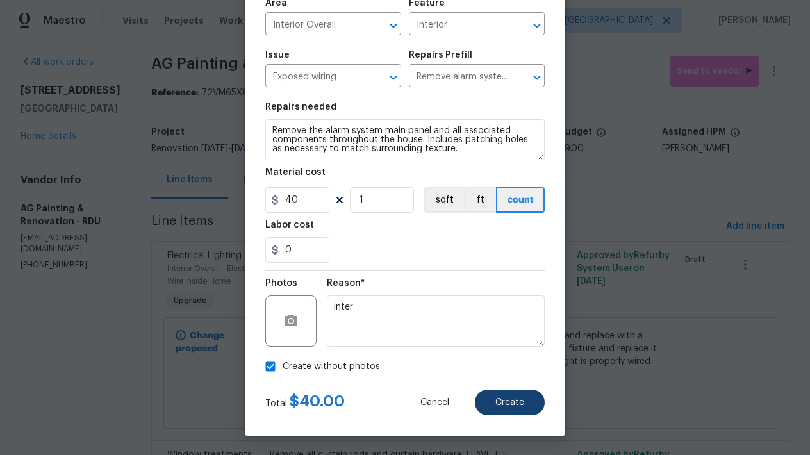
click at [495, 400] on span "Create" at bounding box center [509, 403] width 29 height 10
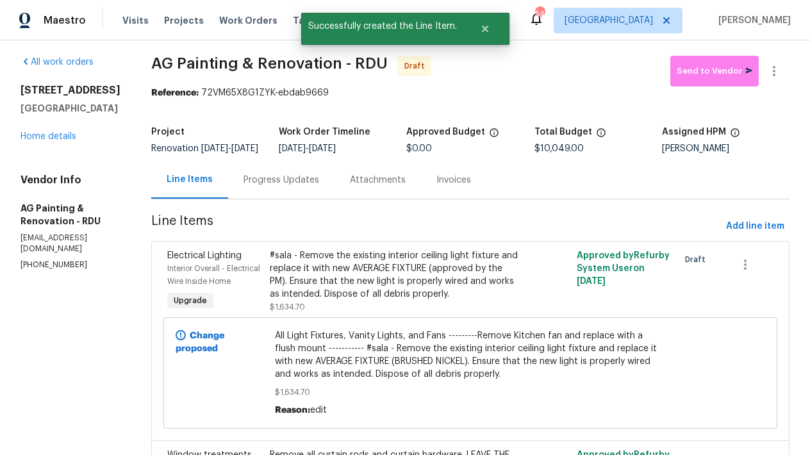
scroll to position [0, 0]
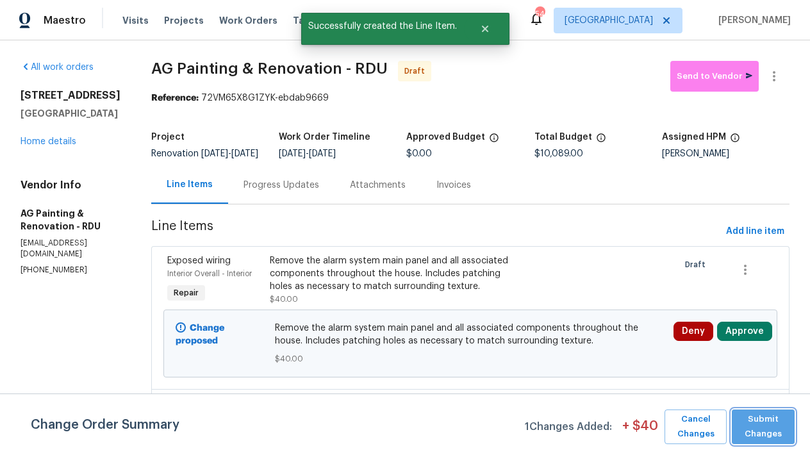
click at [750, 425] on span "Submit Changes" at bounding box center [763, 426] width 50 height 29
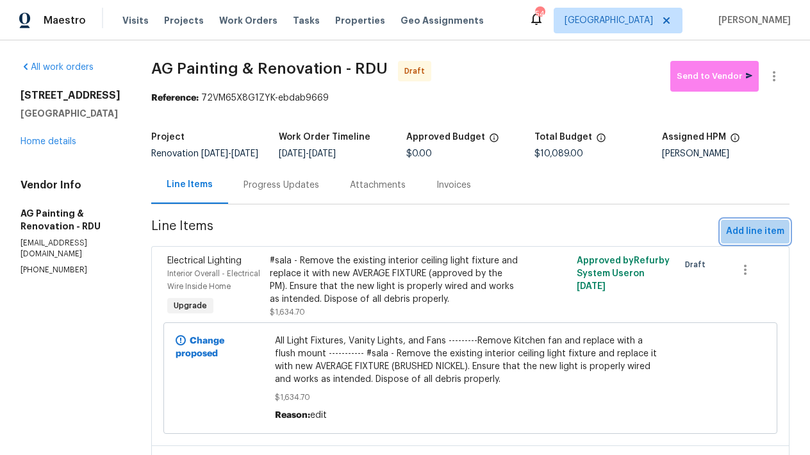
click at [745, 240] on span "Add line item" at bounding box center [755, 232] width 58 height 16
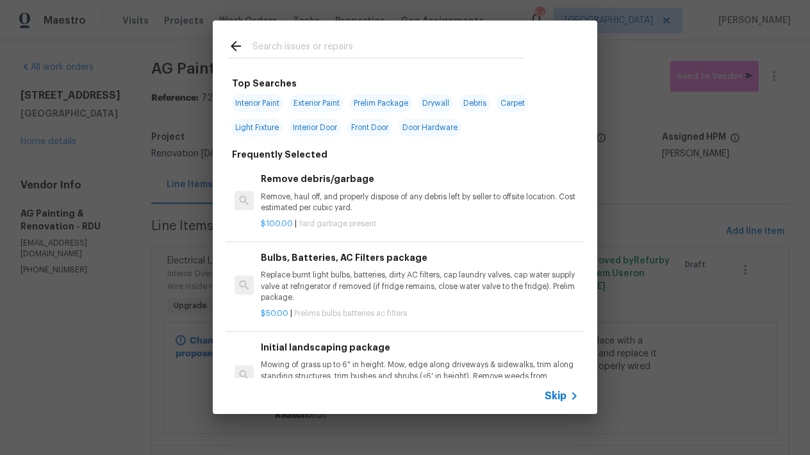
click at [333, 44] on input "text" at bounding box center [388, 47] width 272 height 19
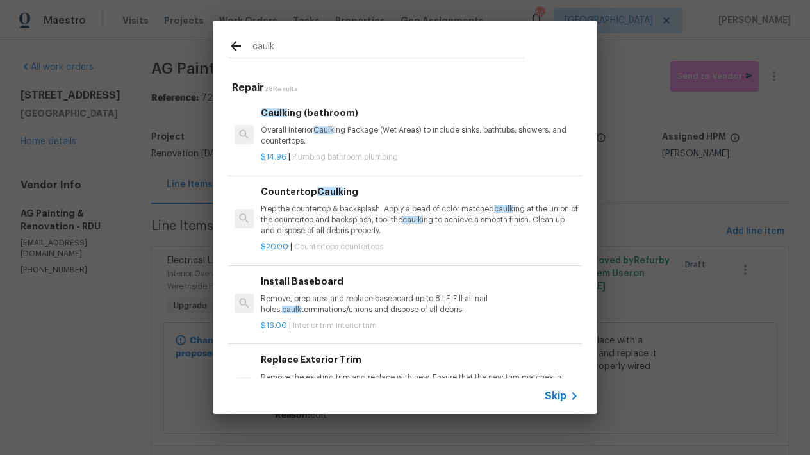
type input "caulk"
click at [290, 135] on p "Overall Interior Caulk ing Package (Wet Areas) to include sinks, bathtubs, show…" at bounding box center [420, 136] width 318 height 22
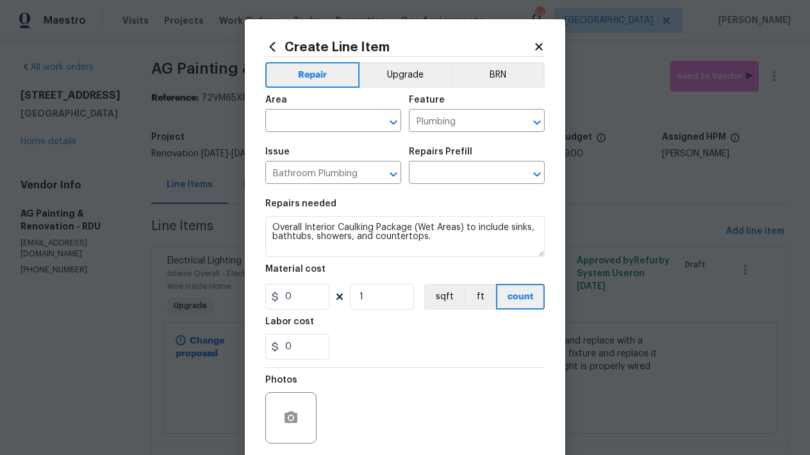
type input "Caulking (bathroom) $14.96"
drag, startPoint x: 318, startPoint y: 302, endPoint x: 93, endPoint y: 185, distance: 253.9
click at [97, 185] on div "Create Line Item Repair Upgrade BRN Area ​ Feature Plumbing ​ Issue Bathroom Pl…" at bounding box center [405, 227] width 810 height 455
type input "20"
drag, startPoint x: 331, startPoint y: 296, endPoint x: 270, endPoint y: 295, distance: 60.2
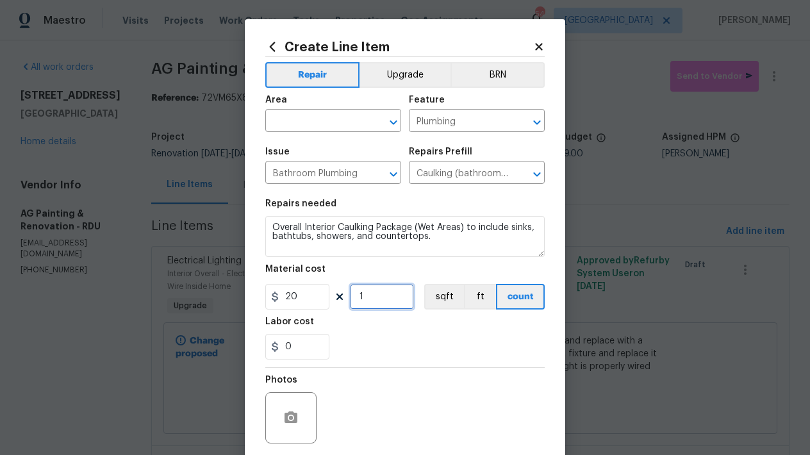
click at [271, 293] on div "20 1 sqft ft count" at bounding box center [404, 297] width 279 height 26
drag, startPoint x: 349, startPoint y: 293, endPoint x: 337, endPoint y: 290, distance: 11.8
click at [337, 290] on div "20 1 sqft ft count" at bounding box center [404, 297] width 279 height 26
type input "3"
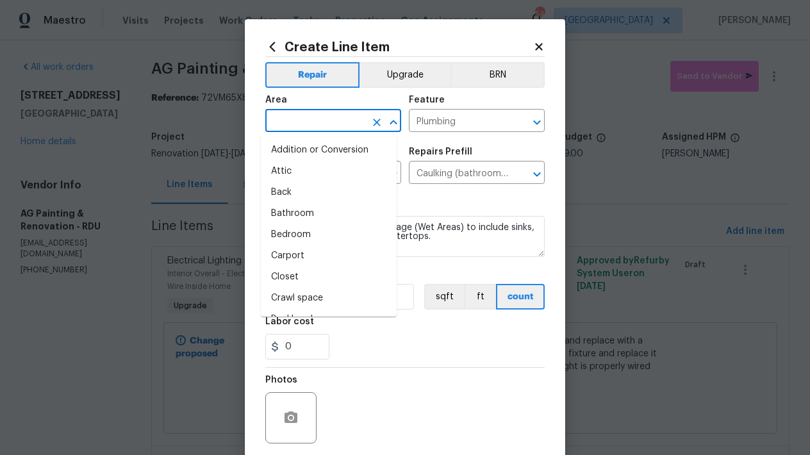
click at [322, 124] on input "text" at bounding box center [315, 122] width 100 height 20
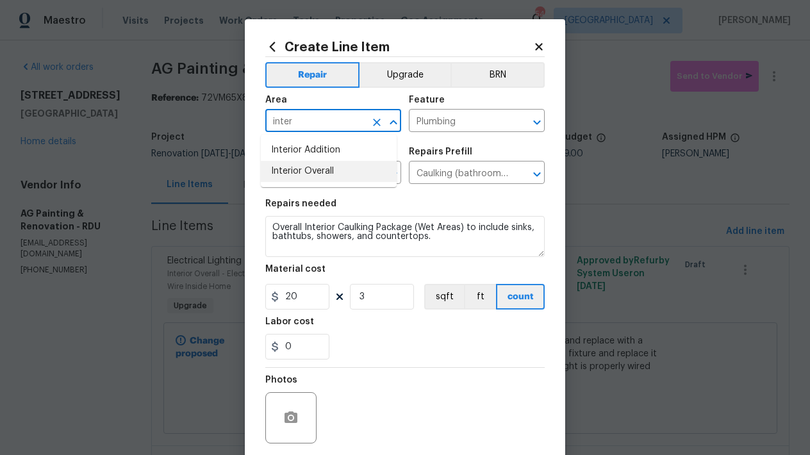
click at [295, 168] on li "Interior Overall" at bounding box center [329, 171] width 136 height 21
type input "Interior Overall"
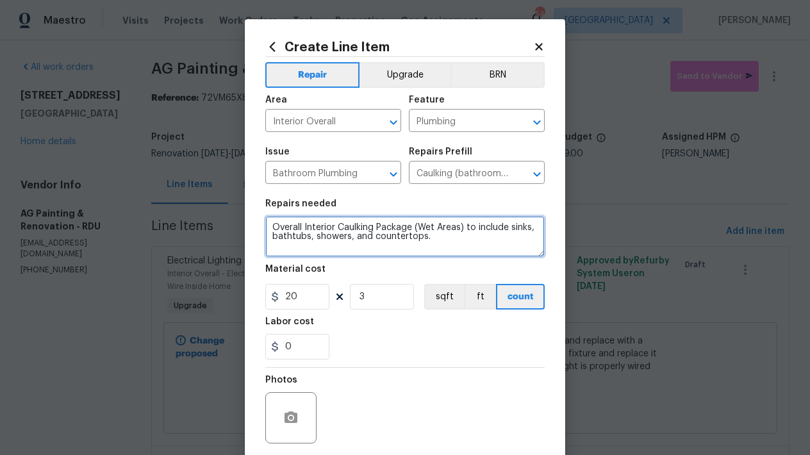
click at [266, 227] on textarea "Overall Interior Caulking Package (Wet Areas) to include sinks, bathtubs, showe…" at bounding box center [404, 236] width 279 height 41
click at [300, 226] on textarea "Overall Interior Caulking Package (Wet Areas) to include sinks, bathtubs, showe…" at bounding box center [404, 236] width 279 height 41
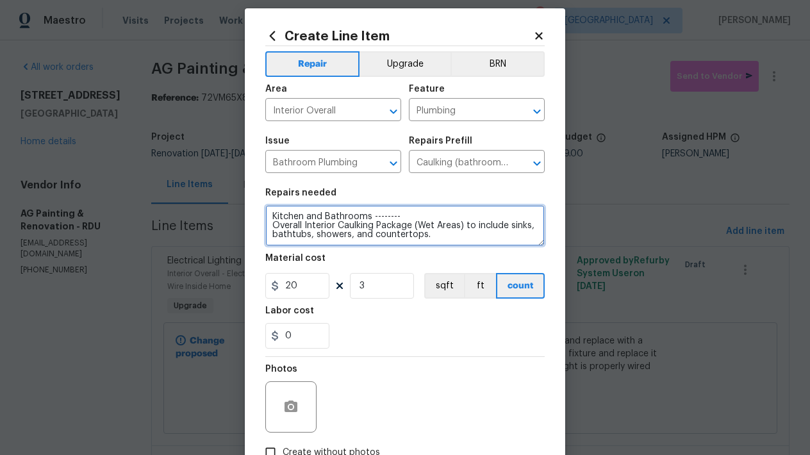
scroll to position [97, 0]
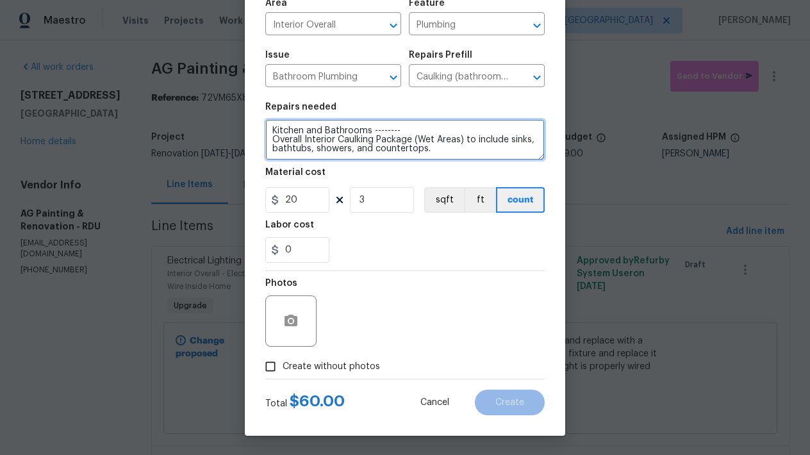
type textarea "Kitchen and Bathrooms -------- Overall Interior Caulking Package (Wet Areas) to…"
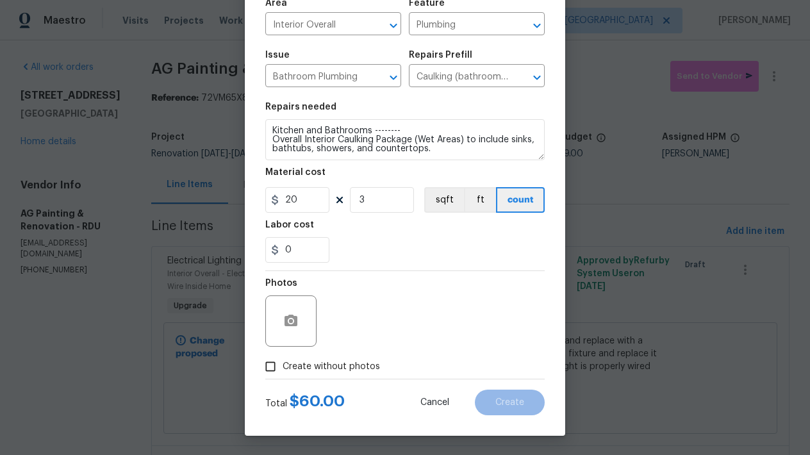
click at [287, 365] on span "Create without photos" at bounding box center [331, 366] width 97 height 13
click at [283, 365] on input "Create without photos" at bounding box center [270, 366] width 24 height 24
checkbox input "true"
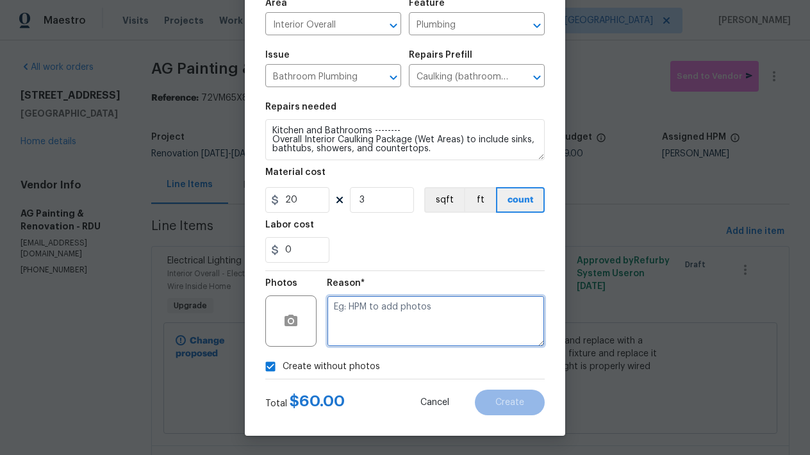
click at [378, 326] on textarea at bounding box center [436, 320] width 218 height 51
type textarea "n"
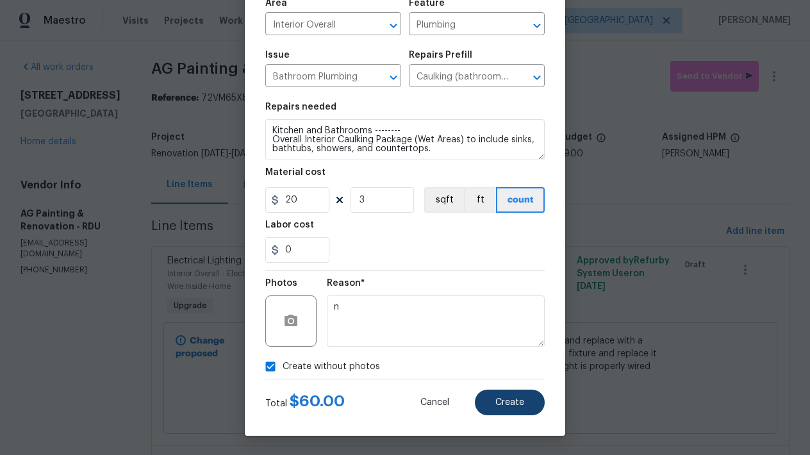
click at [480, 395] on button "Create" at bounding box center [510, 403] width 70 height 26
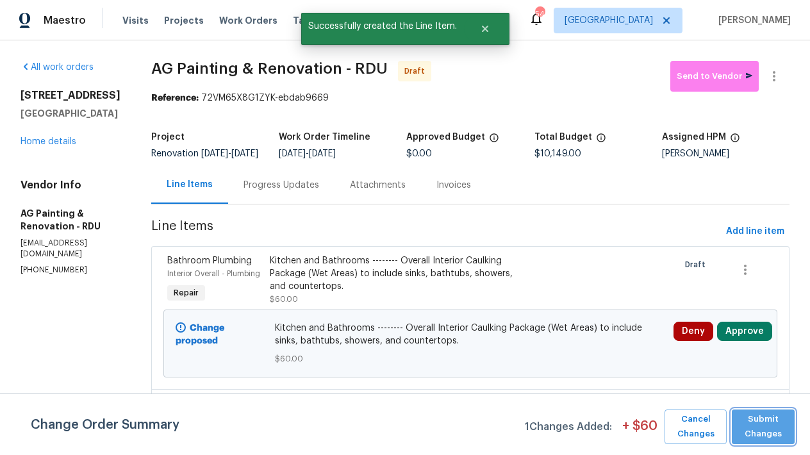
click at [744, 429] on span "Submit Changes" at bounding box center [763, 426] width 50 height 29
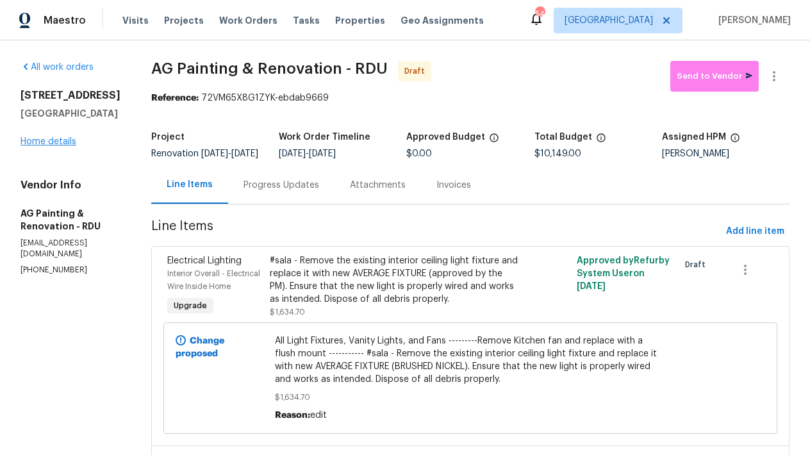
click at [50, 140] on link "Home details" at bounding box center [49, 141] width 56 height 9
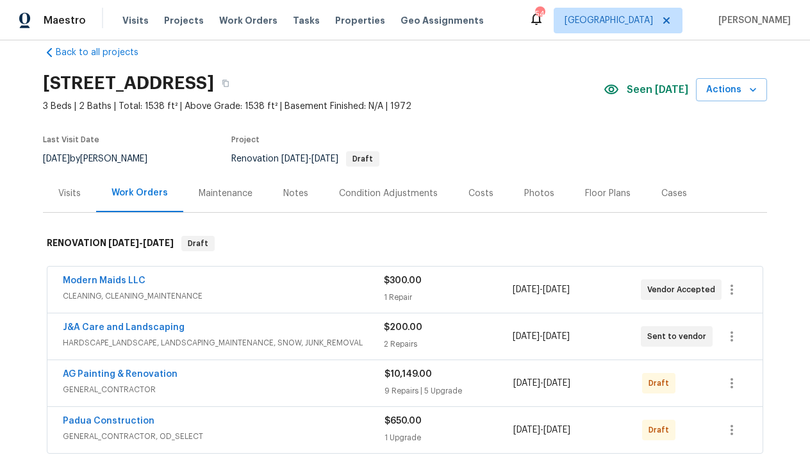
scroll to position [159, 0]
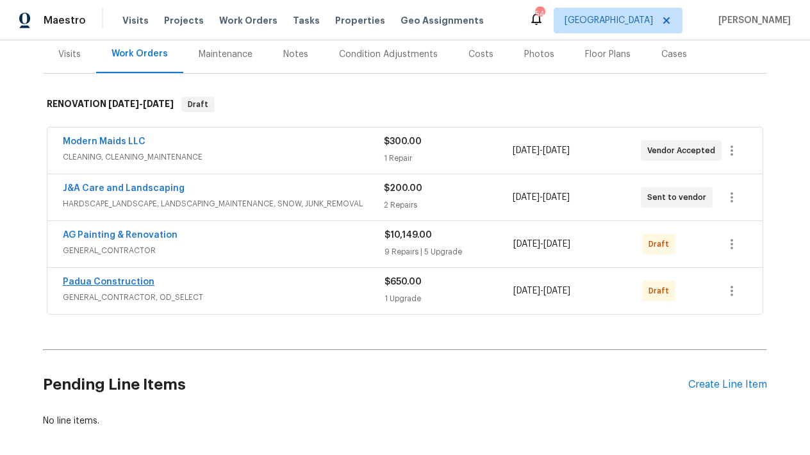
click at [126, 281] on link "Padua Construction" at bounding box center [109, 281] width 92 height 9
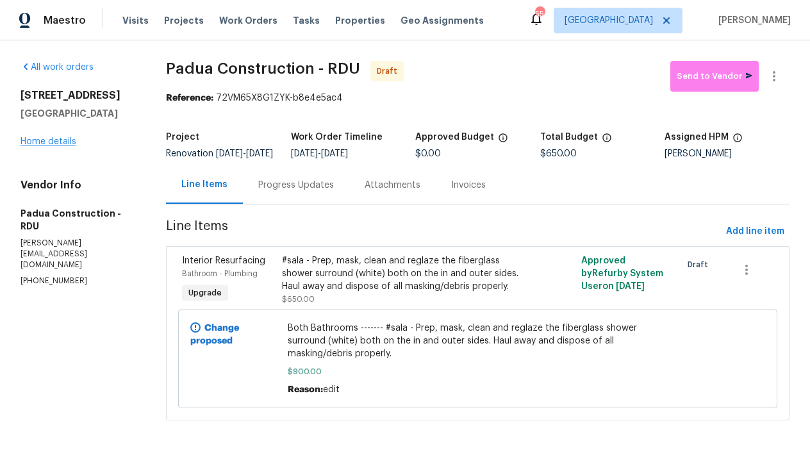
click at [56, 142] on link "Home details" at bounding box center [49, 141] width 56 height 9
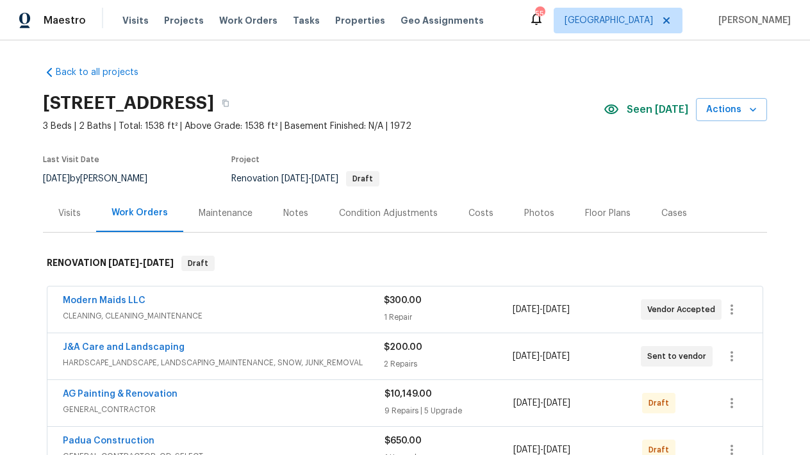
scroll to position [204, 0]
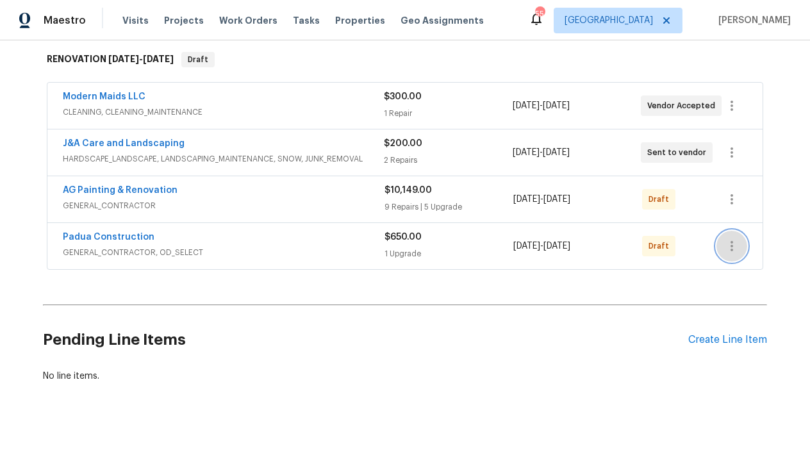
click at [728, 245] on icon "button" at bounding box center [731, 245] width 15 height 15
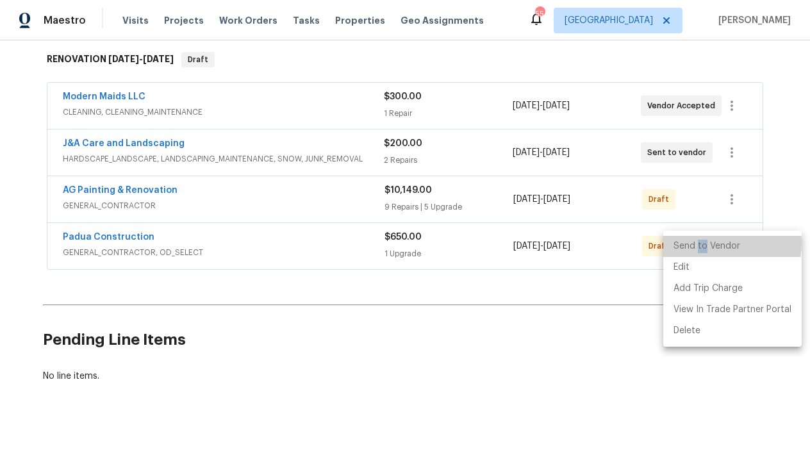
drag, startPoint x: 704, startPoint y: 243, endPoint x: 697, endPoint y: 243, distance: 7.0
click at [697, 243] on li "Send to Vendor" at bounding box center [732, 246] width 138 height 21
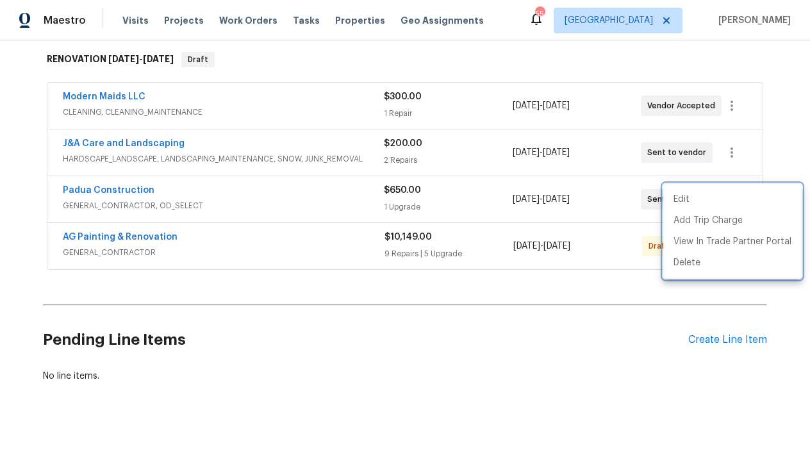
click at [438, 338] on div at bounding box center [405, 227] width 810 height 455
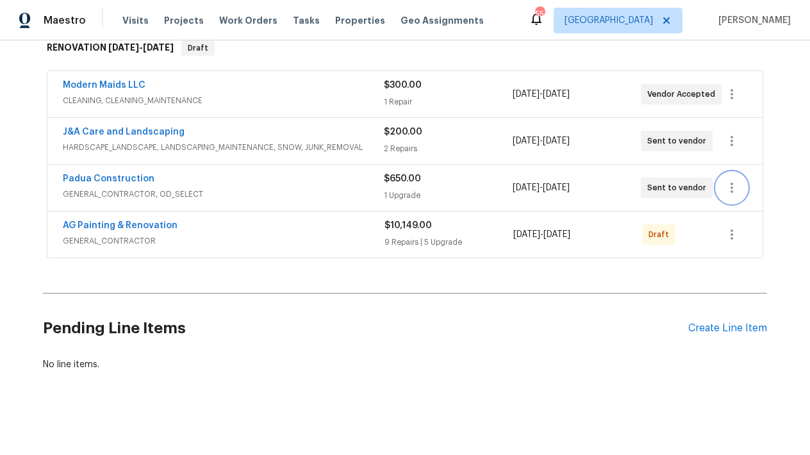
scroll to position [0, 0]
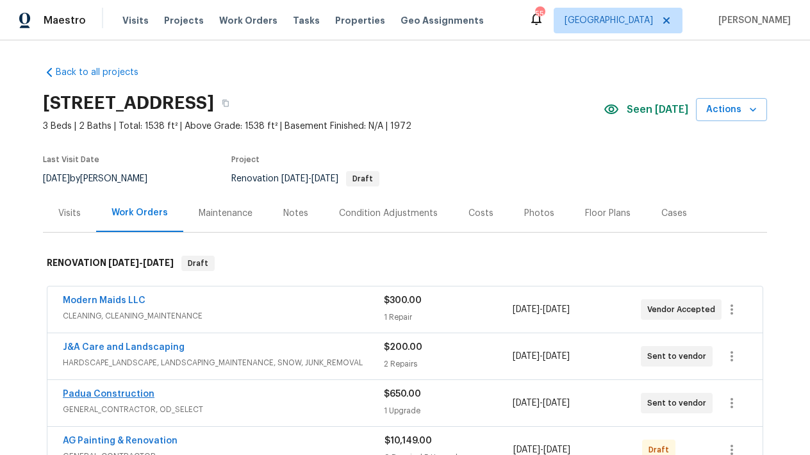
click at [120, 393] on link "Padua Construction" at bounding box center [109, 394] width 92 height 9
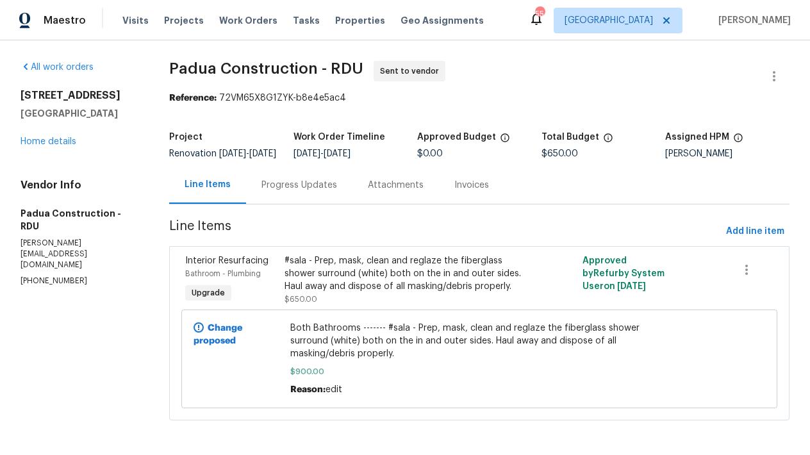
click at [372, 372] on div "Both Bathrooms ------- #sala - Prep, mask, clean and reglaze the fiberglass sho…" at bounding box center [479, 359] width 379 height 74
click at [365, 352] on span "Both Bathrooms ------- #sala - Prep, mask, clean and reglaze the fiberglass sho…" at bounding box center [479, 341] width 379 height 38
click at [358, 285] on div "#sala - Prep, mask, clean and reglaze the fiberglass shower surround (white) bo…" at bounding box center [404, 273] width 240 height 38
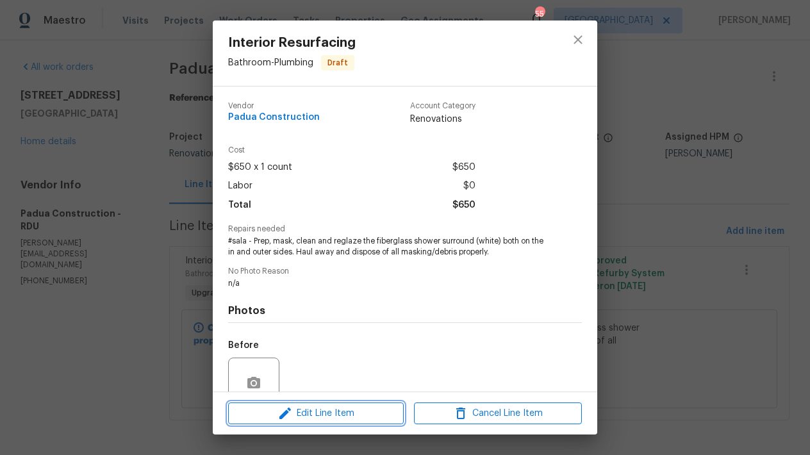
click at [368, 415] on span "Edit Line Item" at bounding box center [316, 414] width 168 height 16
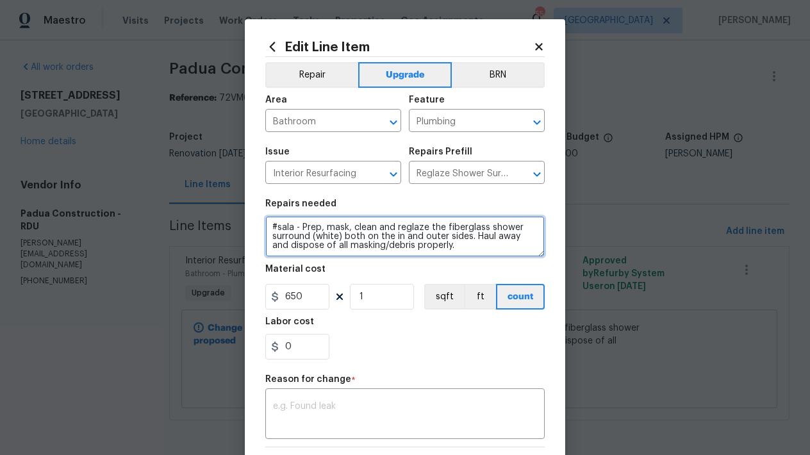
drag, startPoint x: 479, startPoint y: 232, endPoint x: 472, endPoint y: 252, distance: 21.7
click at [472, 252] on textarea "#sala - Prep, mask, clean and reglaze the fiberglass shower surround (white) bo…" at bounding box center [404, 236] width 279 height 41
type textarea "#sala - Prep, mask, clean and reglaze the tubs and tile surrounds. (White)"
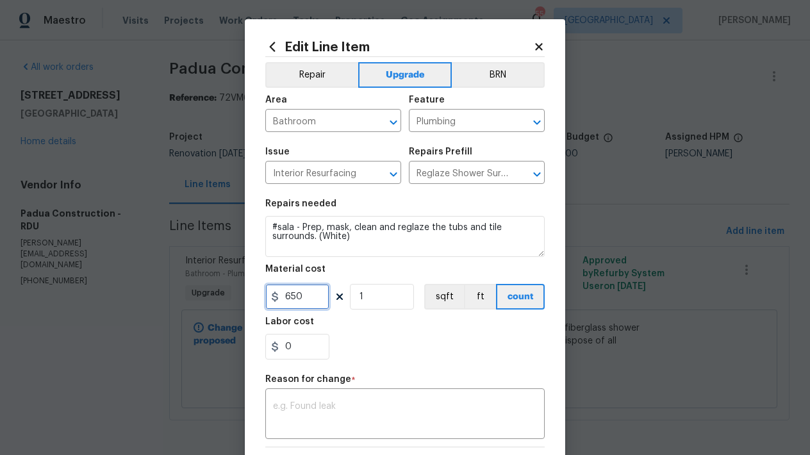
drag, startPoint x: 302, startPoint y: 299, endPoint x: 251, endPoint y: 290, distance: 52.6
click at [251, 290] on div "Edit Line Item Repair Upgrade BRN Area Bathroom ​ Feature Plumbing ​ Issue Inte…" at bounding box center [405, 315] width 320 height 593
type input "900"
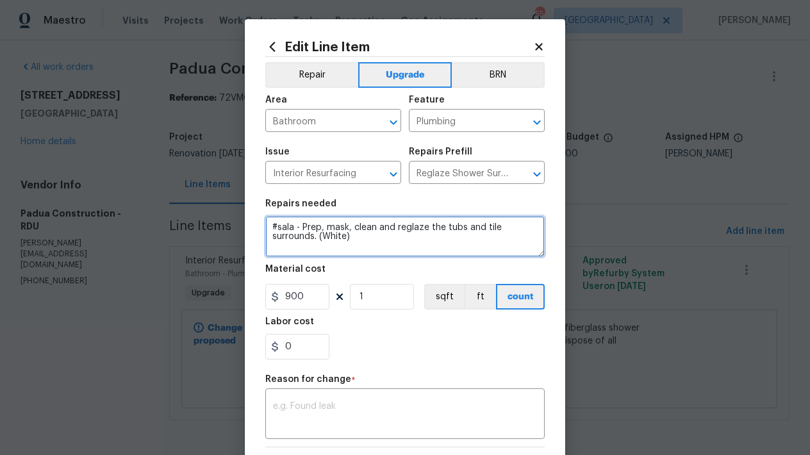
click at [268, 228] on textarea "#sala - Prep, mask, clean and reglaze the tubs and tile surrounds. (White)" at bounding box center [404, 236] width 279 height 41
click at [324, 222] on textarea "#sala - Prep, mask, clean and reglaze the tubs and tile surrounds. (White)" at bounding box center [404, 236] width 279 height 41
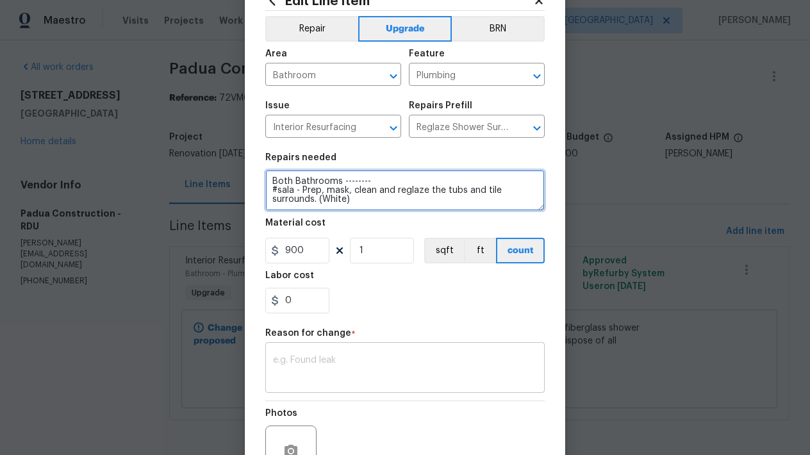
type textarea "Both Bathrooms -------- #sala - Prep, mask, clean and reglaze the tubs and tile…"
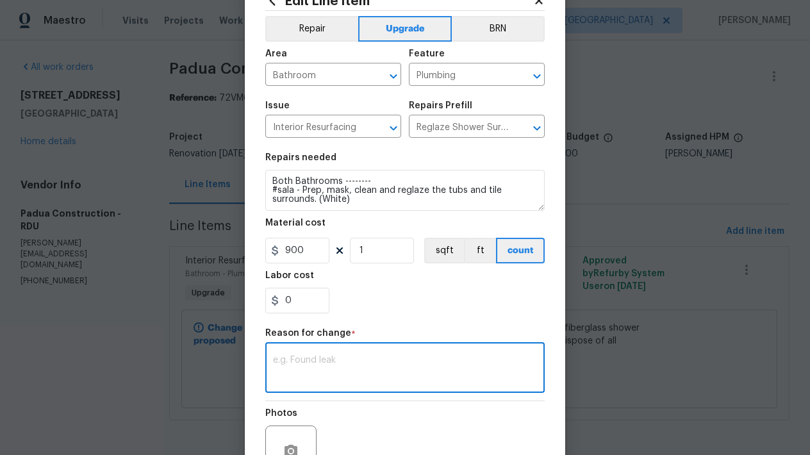
click at [339, 358] on textarea at bounding box center [405, 369] width 264 height 27
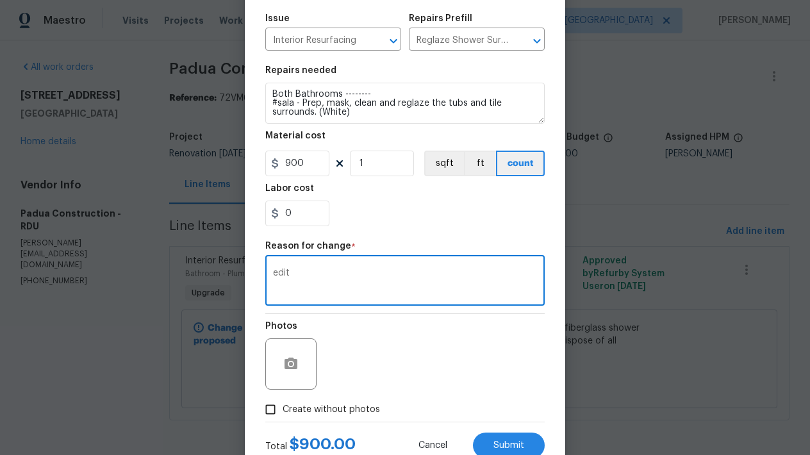
scroll to position [176, 0]
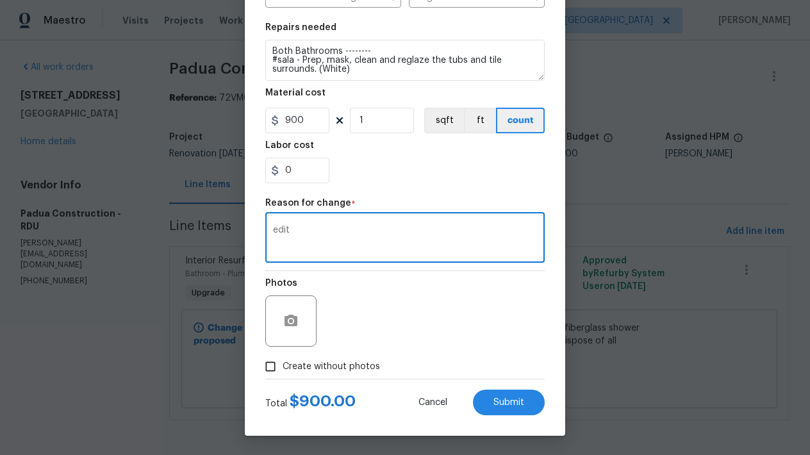
type textarea "edit"
drag, startPoint x: 329, startPoint y: 357, endPoint x: 319, endPoint y: 368, distance: 15.0
click at [327, 358] on label "Create without photos" at bounding box center [319, 366] width 122 height 24
click at [283, 358] on input "Create without photos" at bounding box center [270, 366] width 24 height 24
checkbox input "true"
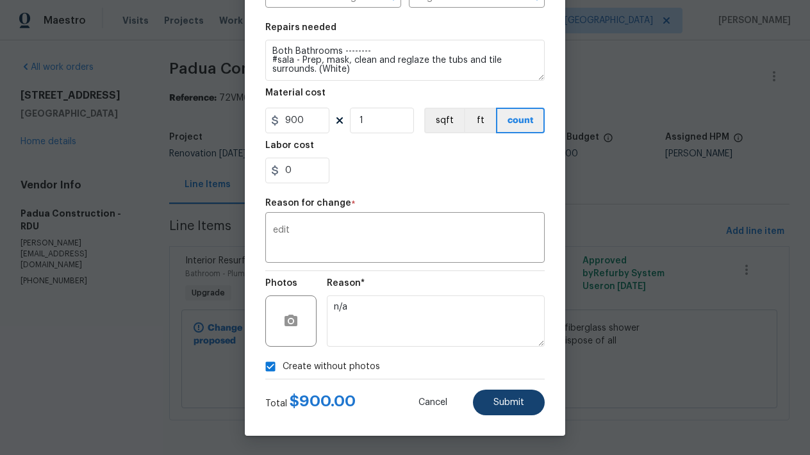
click at [520, 406] on button "Submit" at bounding box center [509, 403] width 72 height 26
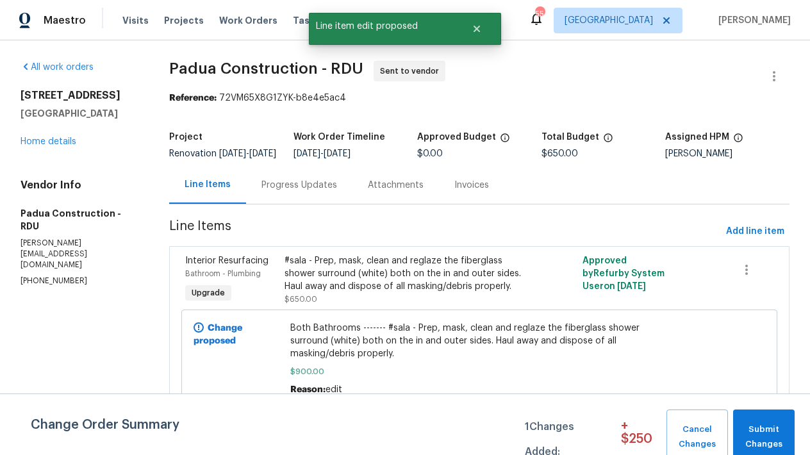
scroll to position [0, 0]
drag, startPoint x: 783, startPoint y: 426, endPoint x: 777, endPoint y: 429, distance: 6.9
click at [777, 429] on span "Submit Changes" at bounding box center [763, 436] width 49 height 29
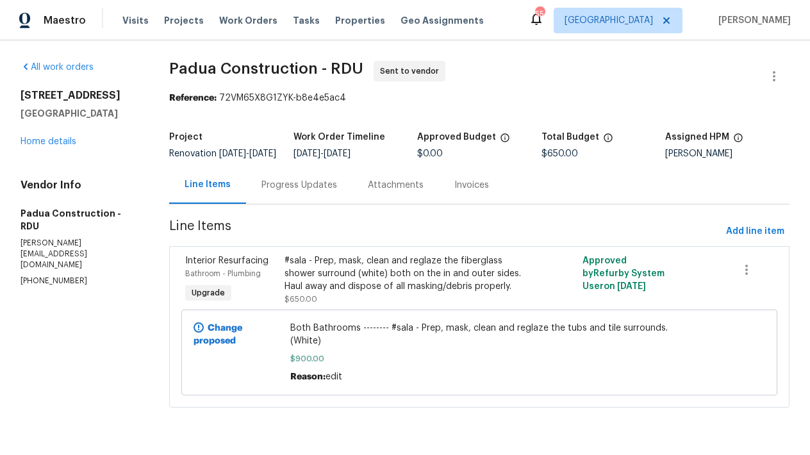
click at [568, 225] on section "Padua Construction - RDU Sent to vendor Reference: 72VM65X8G1ZYK-b8e4e5ac4 Proj…" at bounding box center [479, 242] width 620 height 362
click at [67, 144] on link "Home details" at bounding box center [49, 141] width 56 height 9
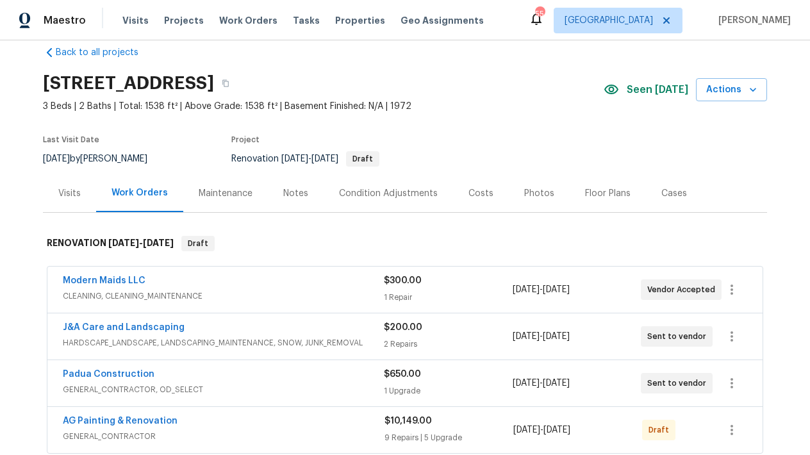
scroll to position [58, 0]
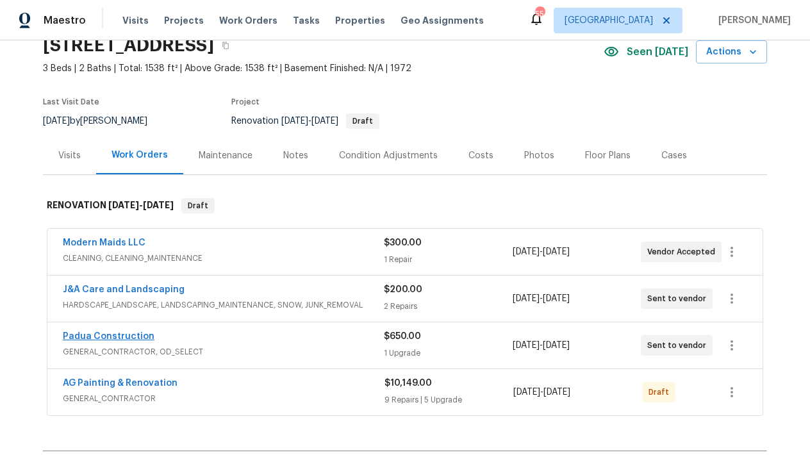
click at [133, 336] on link "Padua Construction" at bounding box center [109, 336] width 92 height 9
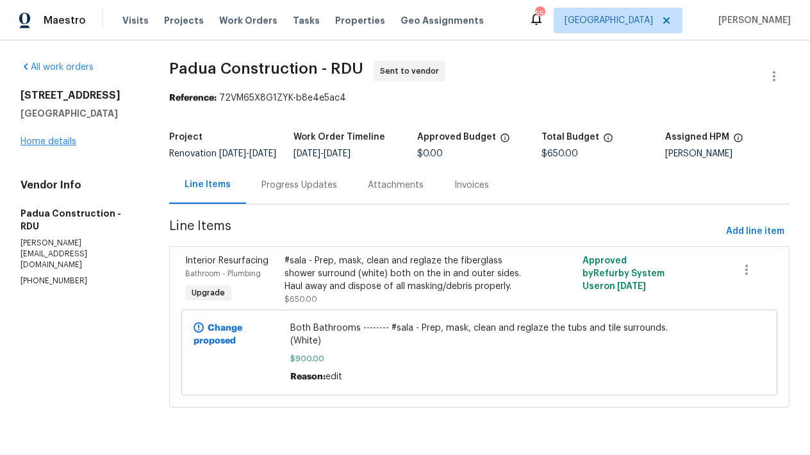
click at [70, 142] on link "Home details" at bounding box center [49, 141] width 56 height 9
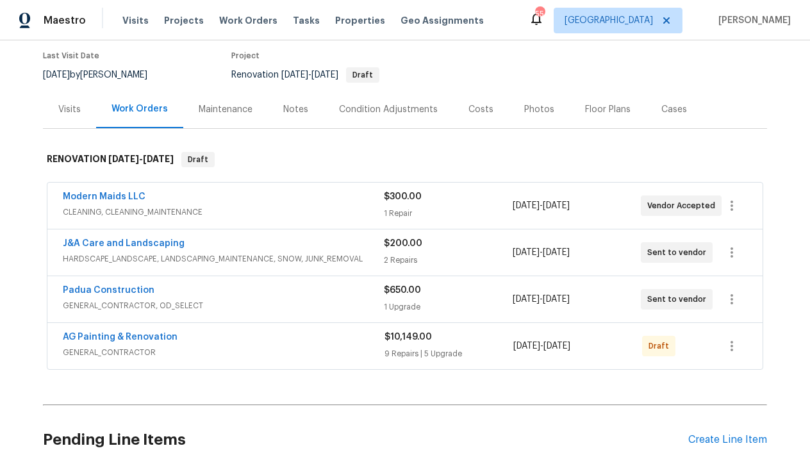
scroll to position [215, 0]
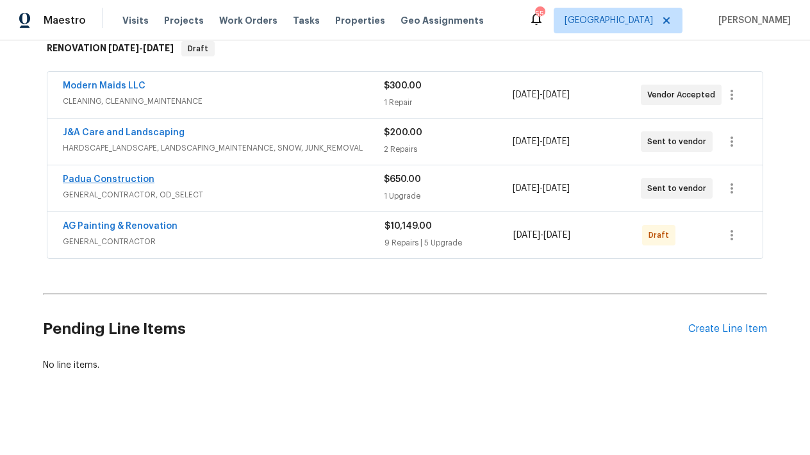
click at [106, 180] on link "Padua Construction" at bounding box center [109, 179] width 92 height 9
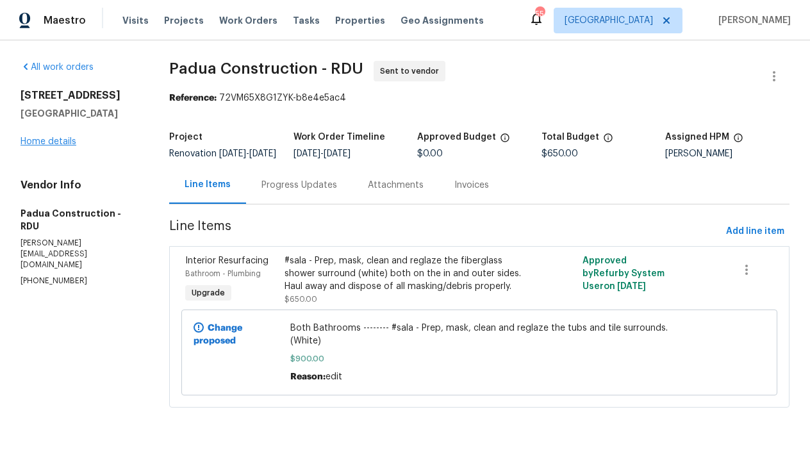
click at [46, 140] on link "Home details" at bounding box center [49, 141] width 56 height 9
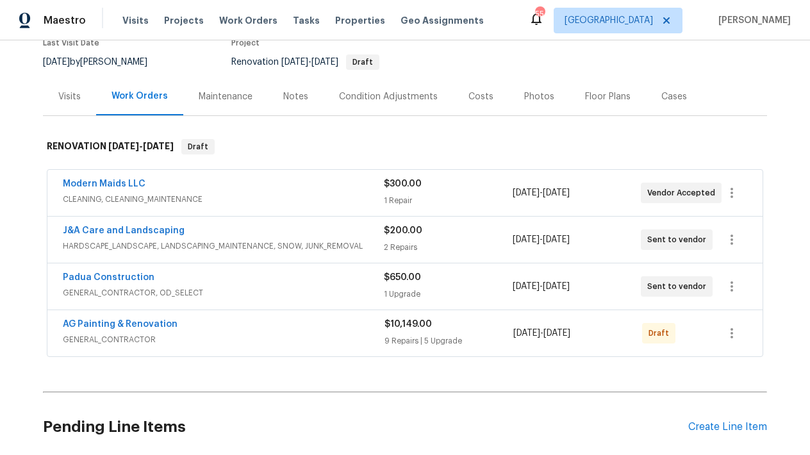
scroll to position [186, 0]
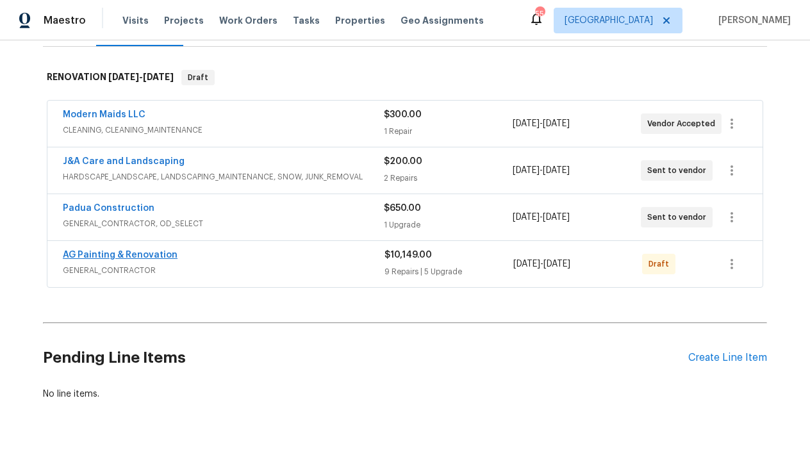
click at [150, 254] on link "AG Painting & Renovation" at bounding box center [120, 255] width 115 height 9
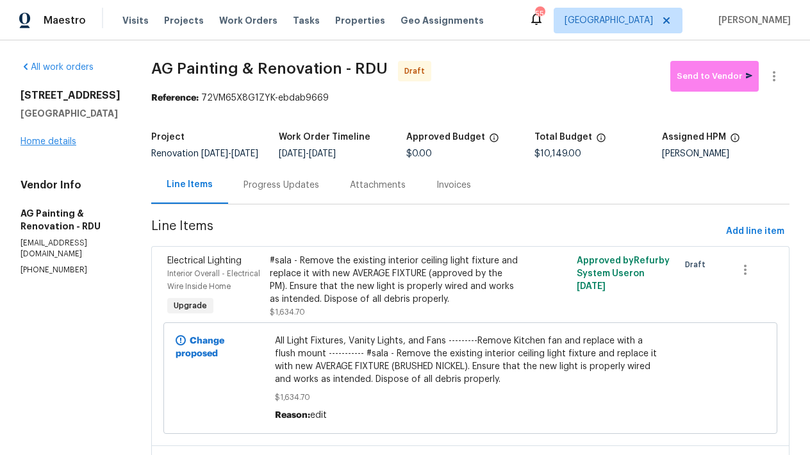
click at [43, 140] on link "Home details" at bounding box center [49, 141] width 56 height 9
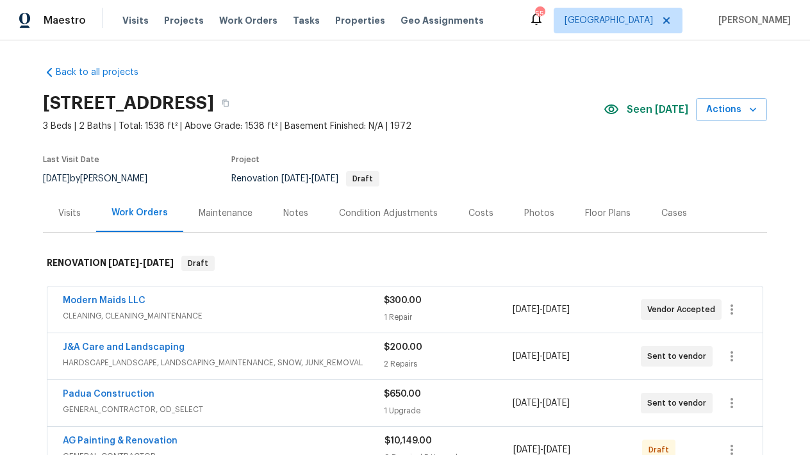
scroll to position [227, 0]
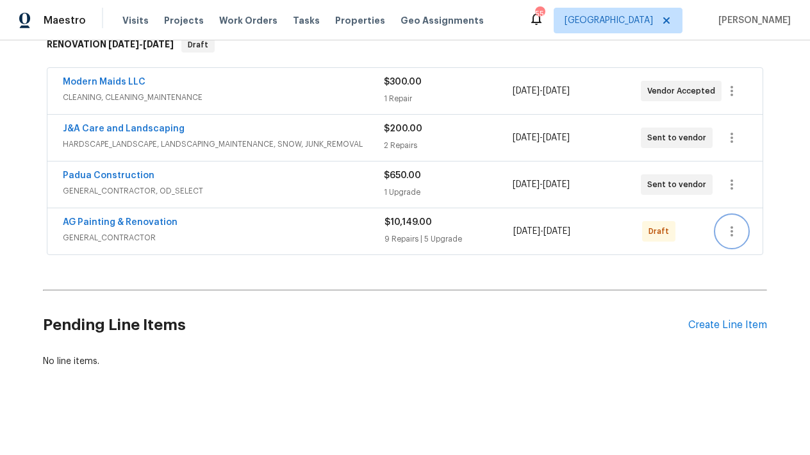
click at [730, 224] on icon "button" at bounding box center [731, 231] width 15 height 15
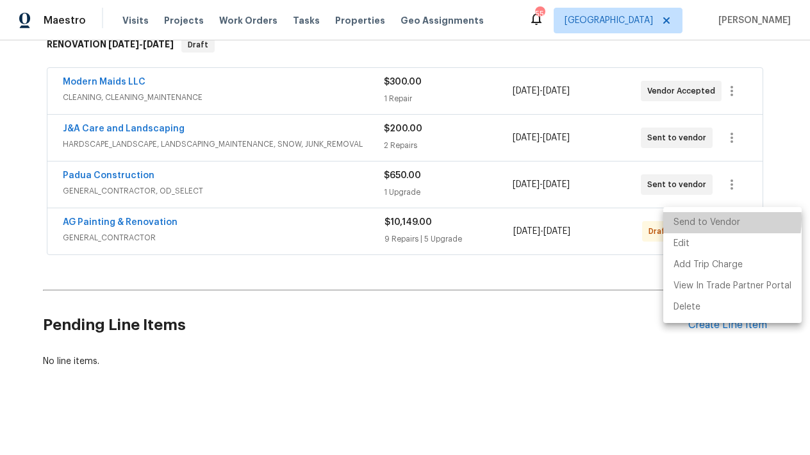
click at [707, 219] on li "Send to Vendor" at bounding box center [732, 222] width 138 height 21
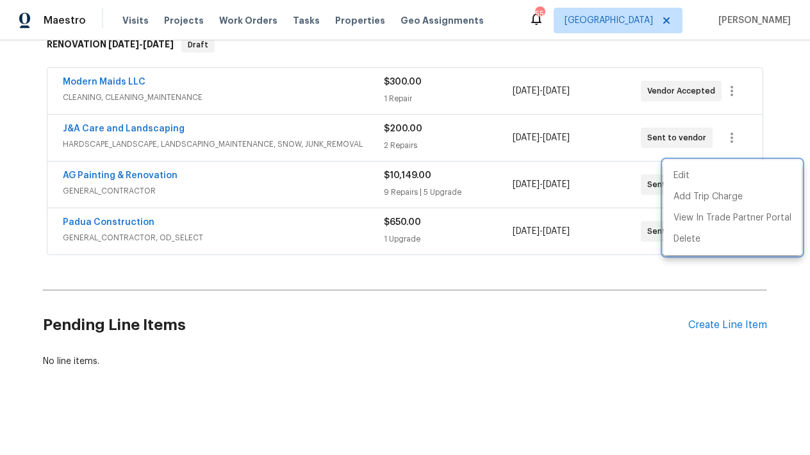
click at [413, 327] on div at bounding box center [405, 227] width 810 height 455
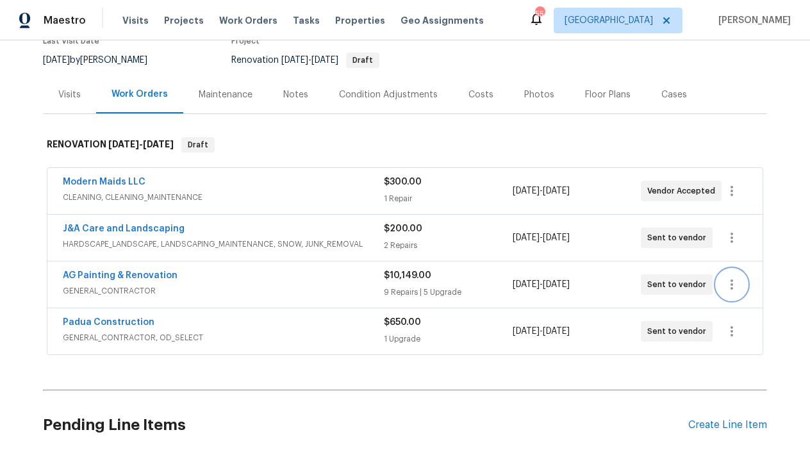
scroll to position [17, 0]
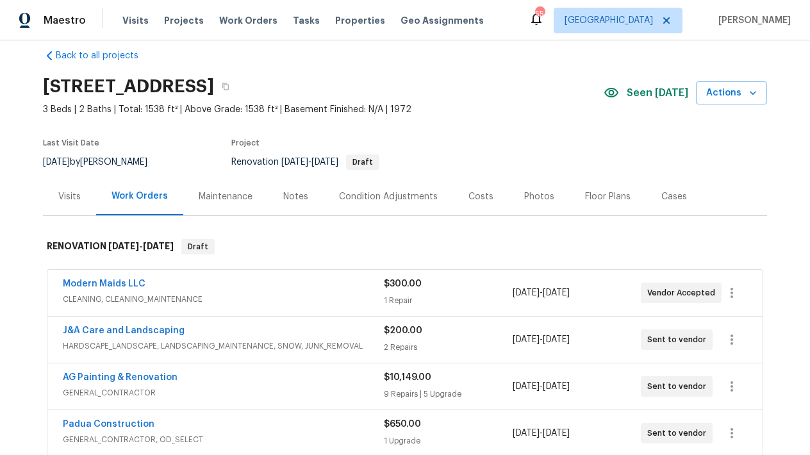
click at [468, 193] on div "Costs" at bounding box center [480, 196] width 25 height 13
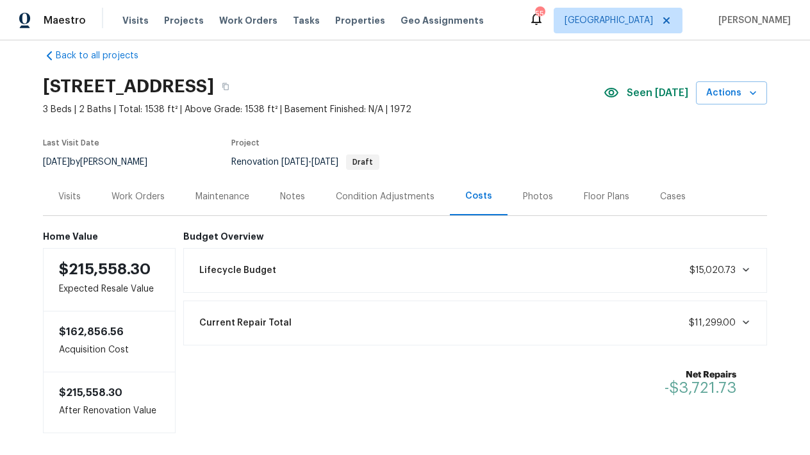
click at [113, 197] on div "Work Orders" at bounding box center [137, 196] width 53 height 13
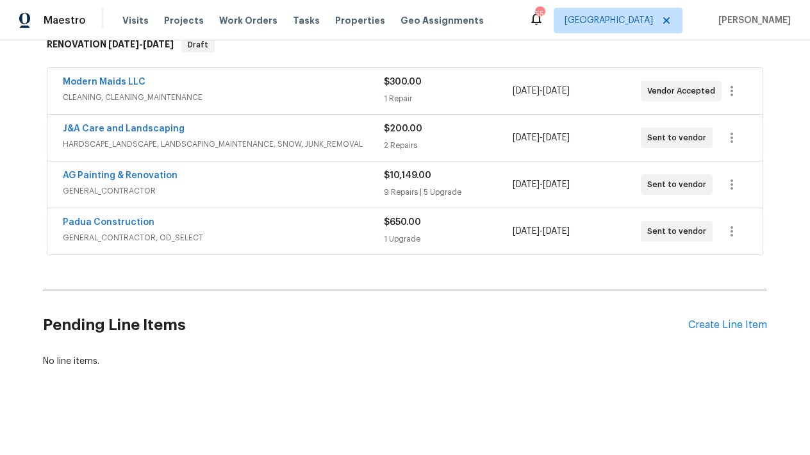
scroll to position [6, 0]
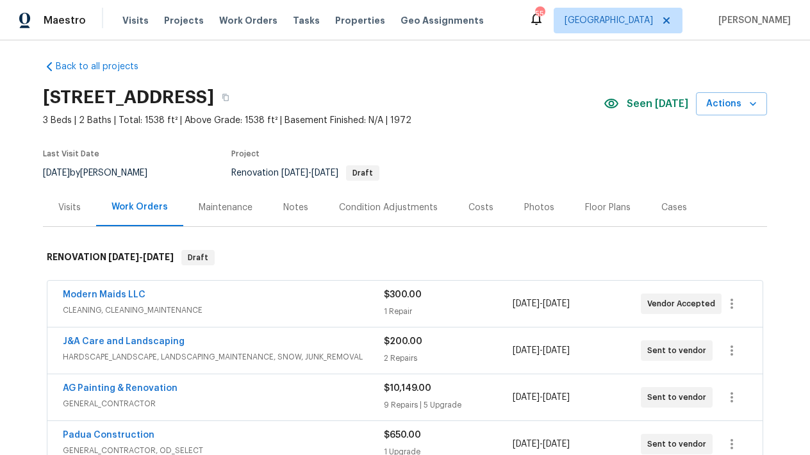
click at [469, 208] on div "Costs" at bounding box center [480, 207] width 25 height 13
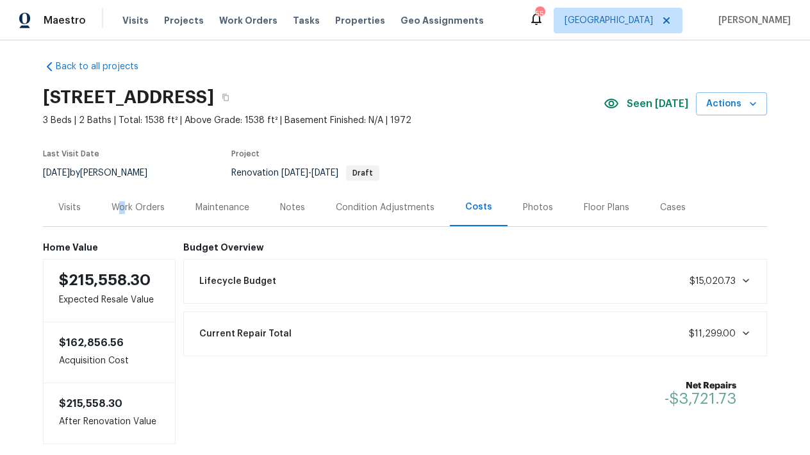
click at [117, 207] on div "Work Orders" at bounding box center [137, 207] width 53 height 13
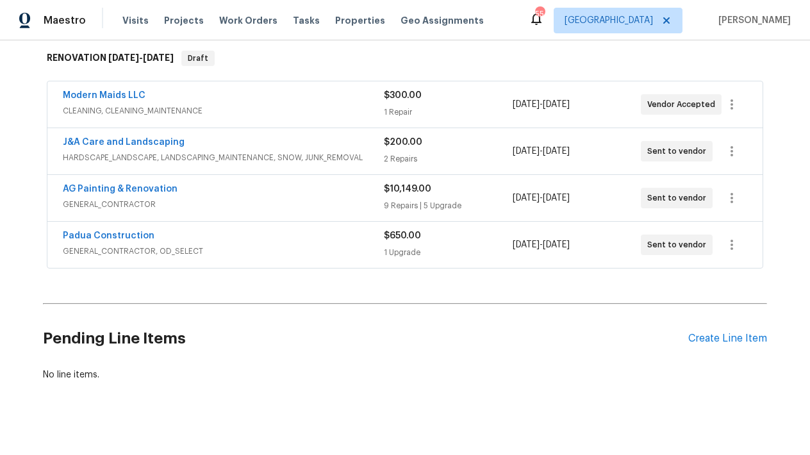
scroll to position [227, 0]
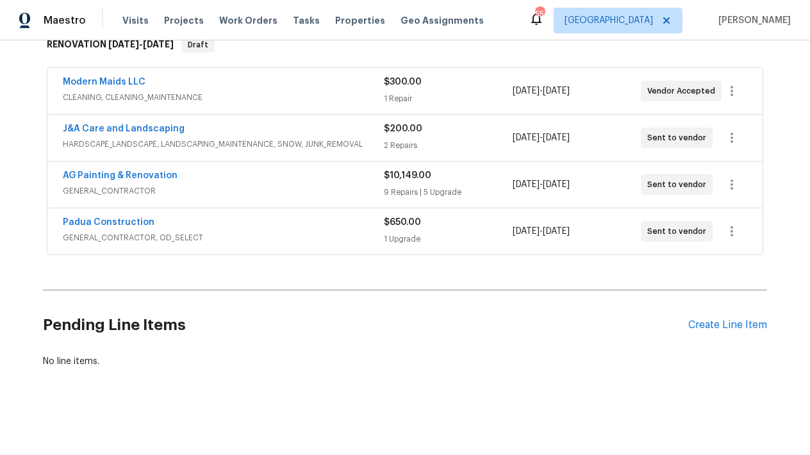
click at [128, 218] on span "Padua Construction" at bounding box center [109, 222] width 92 height 13
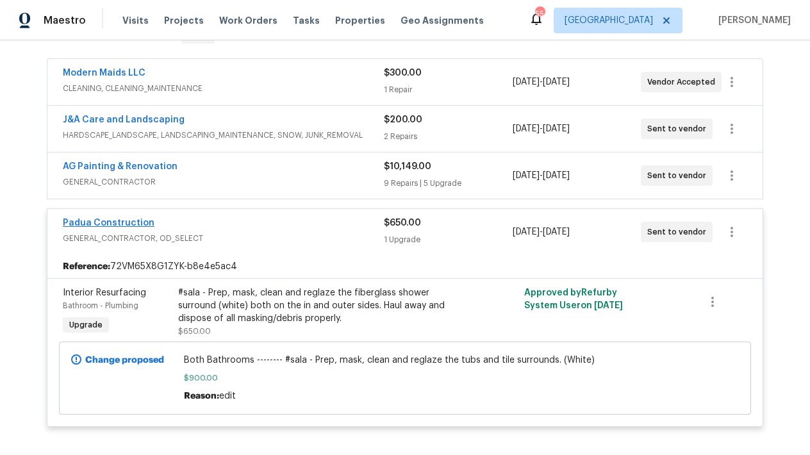
click at [120, 227] on link "Padua Construction" at bounding box center [109, 222] width 92 height 9
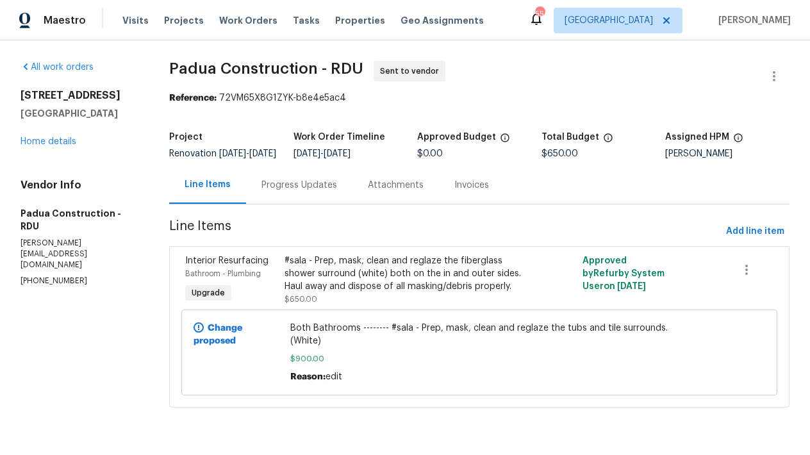
click at [359, 347] on span "Both Bathrooms -------- #sala - Prep, mask, clean and reglaze the tubs and tile…" at bounding box center [479, 335] width 379 height 26
click at [60, 141] on link "Home details" at bounding box center [49, 141] width 56 height 9
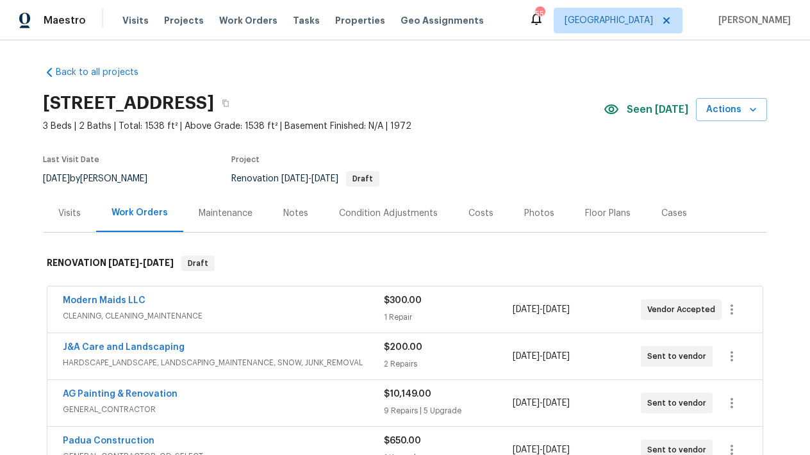
scroll to position [227, 0]
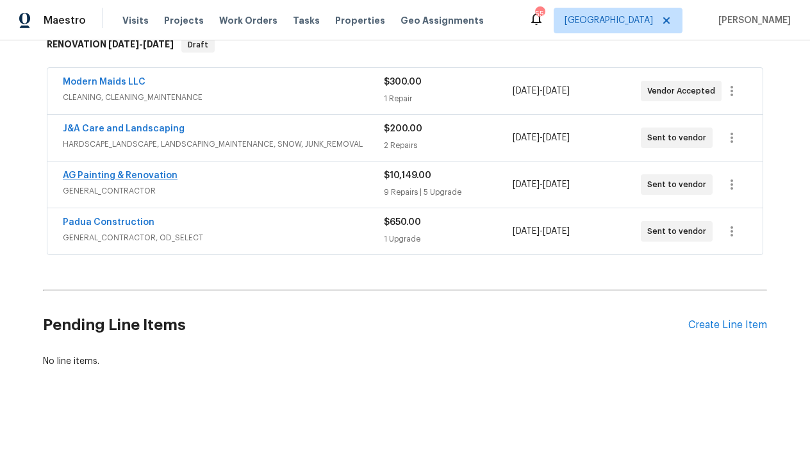
click at [147, 171] on link "AG Painting & Renovation" at bounding box center [120, 175] width 115 height 9
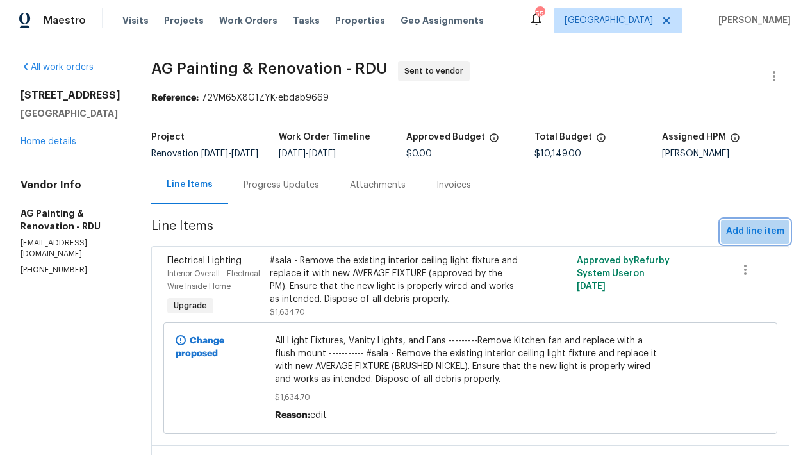
click at [727, 240] on span "Add line item" at bounding box center [755, 232] width 58 height 16
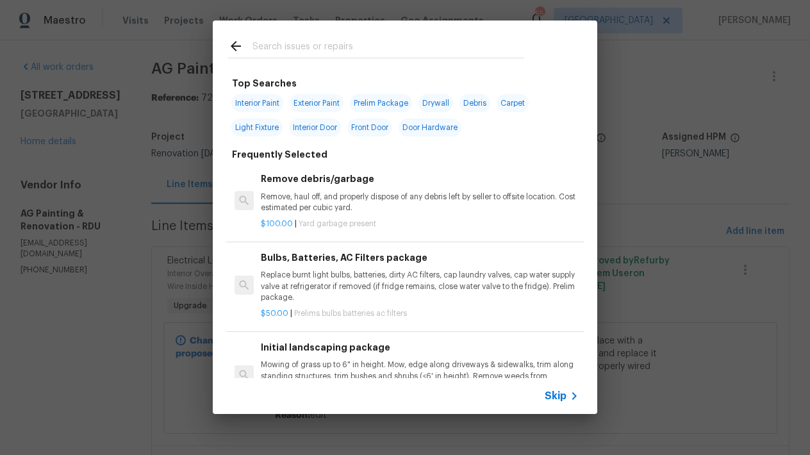
click at [383, 42] on input "text" at bounding box center [388, 47] width 272 height 19
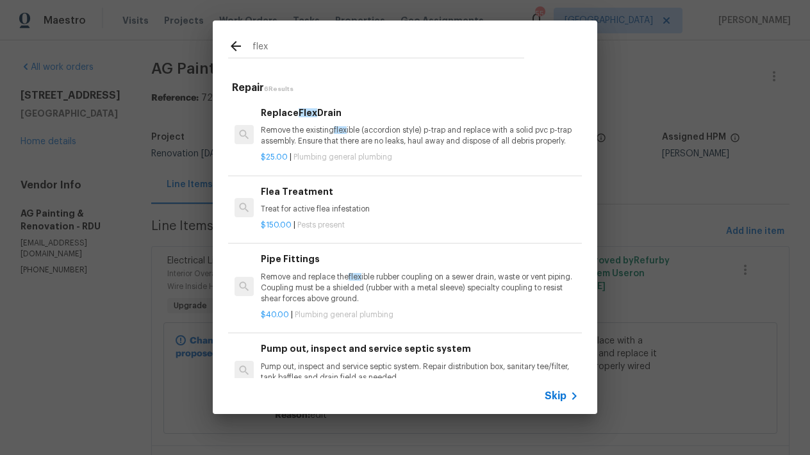
type input "flex"
click at [295, 142] on p "Remove the existing flex ible (accordion style) p-trap and replace with a solid…" at bounding box center [420, 136] width 318 height 22
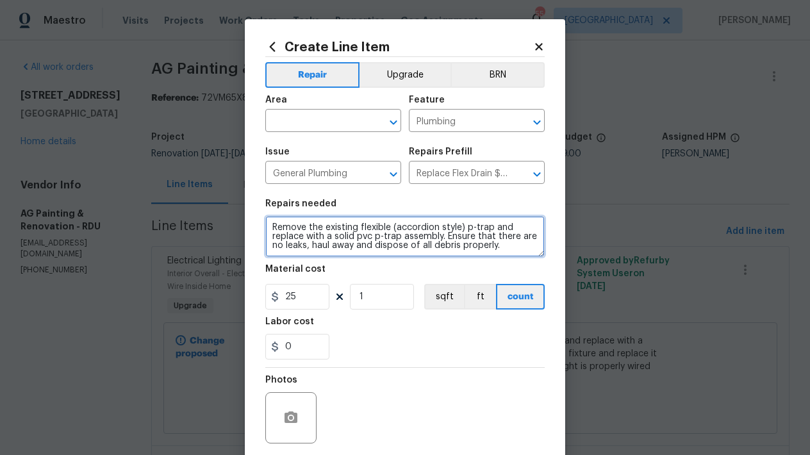
click at [265, 231] on textarea "Remove the existing flexible (accordion style) p-trap and replace with a solid …" at bounding box center [404, 236] width 279 height 41
click at [284, 221] on textarea "Remove the existing flexible (accordion style) p-trap and replace with a solid …" at bounding box center [404, 236] width 279 height 41
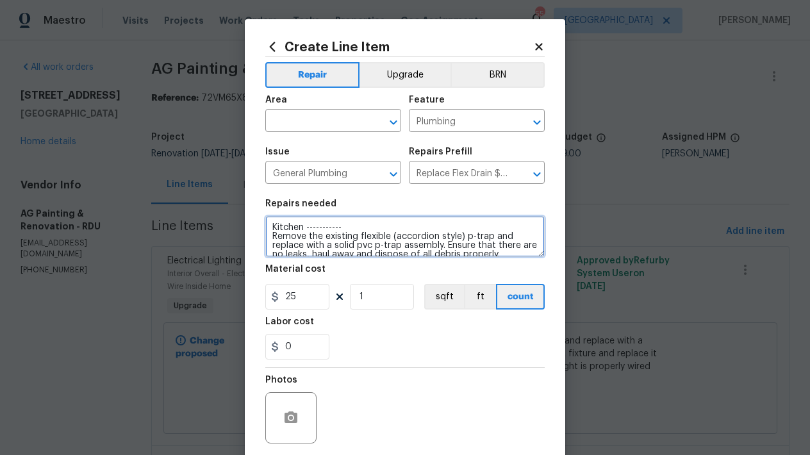
type textarea "Kitchen ----------- Remove the existing flexible (accordion style) p-trap and r…"
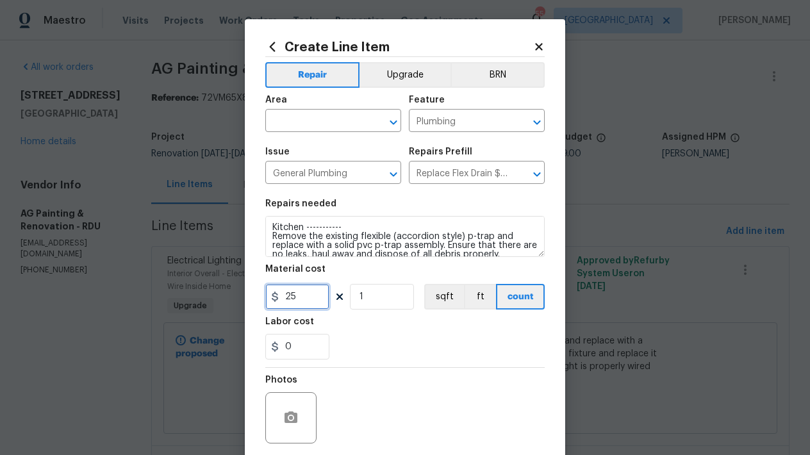
drag, startPoint x: 281, startPoint y: 297, endPoint x: 219, endPoint y: 284, distance: 62.7
click at [219, 284] on div "Create Line Item Repair Upgrade BRN Area ​ Feature Plumbing ​ Issue General Plu…" at bounding box center [405, 227] width 810 height 455
type input "40"
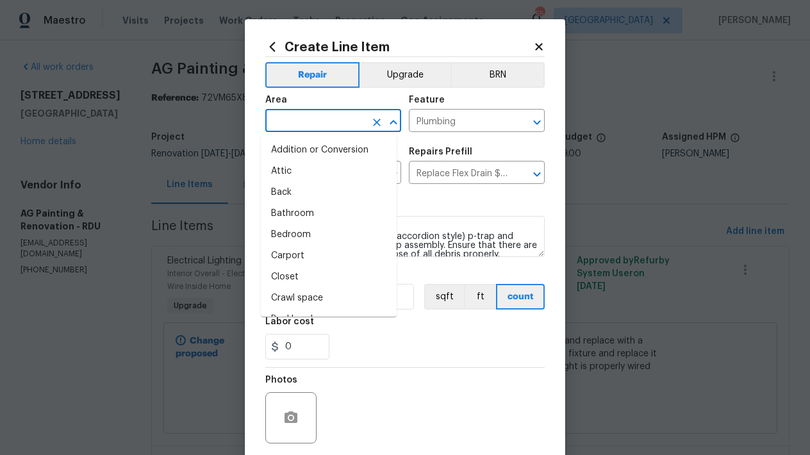
click at [317, 121] on input "text" at bounding box center [315, 122] width 100 height 20
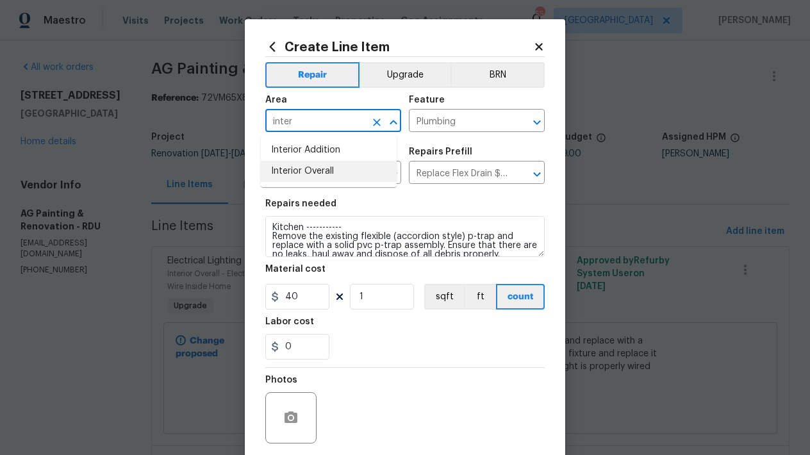
click at [324, 170] on li "Interior Overall" at bounding box center [329, 171] width 136 height 21
type input "Interior Overall"
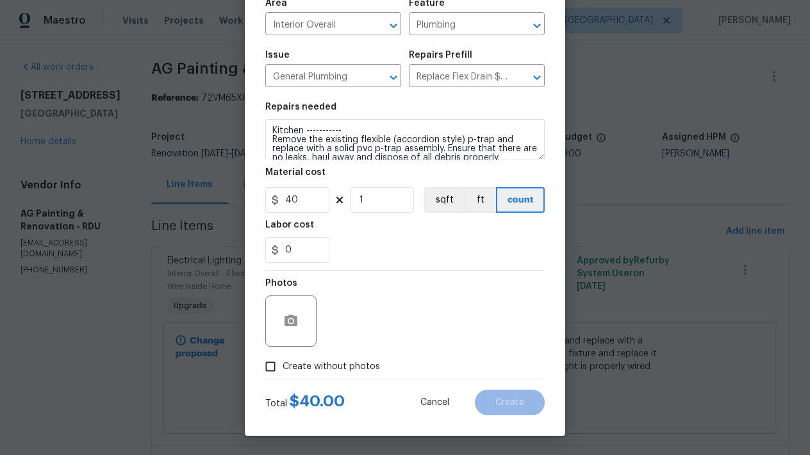
click at [333, 365] on span "Create without photos" at bounding box center [331, 366] width 97 height 13
click at [283, 365] on input "Create without photos" at bounding box center [270, 366] width 24 height 24
checkbox input "true"
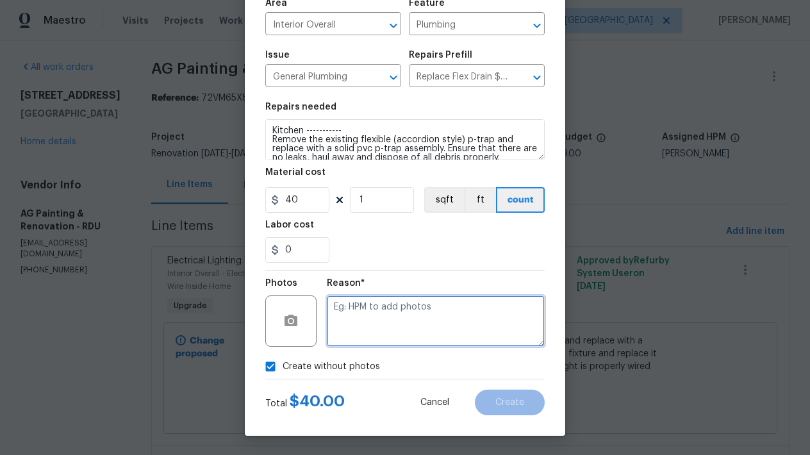
click at [422, 320] on textarea at bounding box center [436, 320] width 218 height 51
type textarea "n"
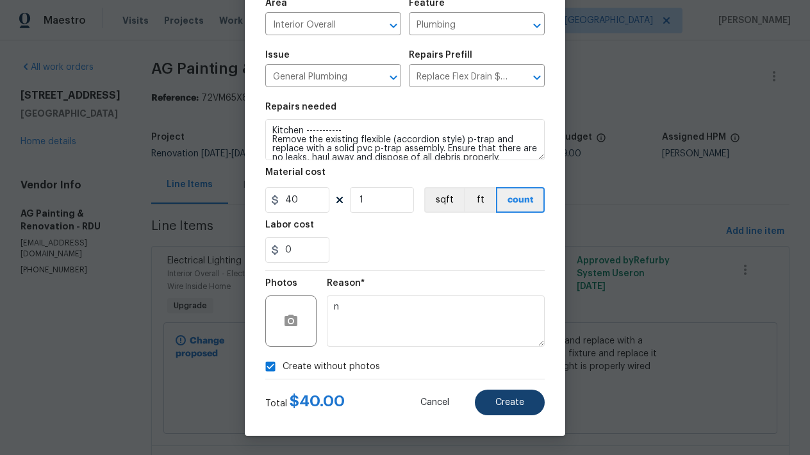
click at [490, 404] on button "Create" at bounding box center [510, 403] width 70 height 26
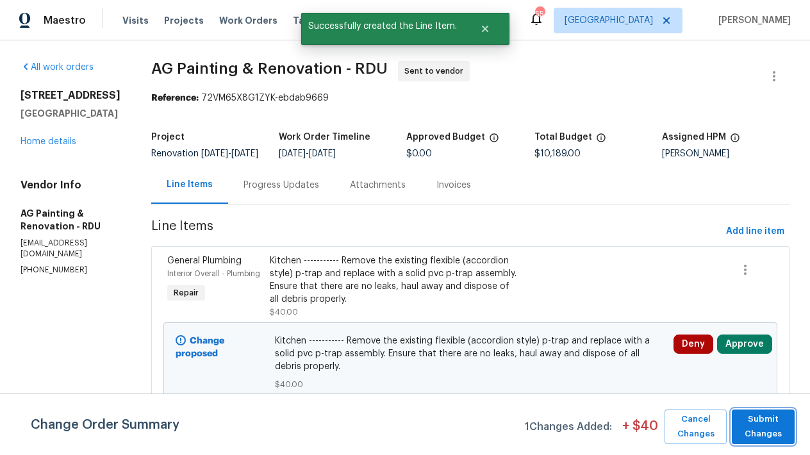
click at [771, 429] on span "Submit Changes" at bounding box center [763, 426] width 50 height 29
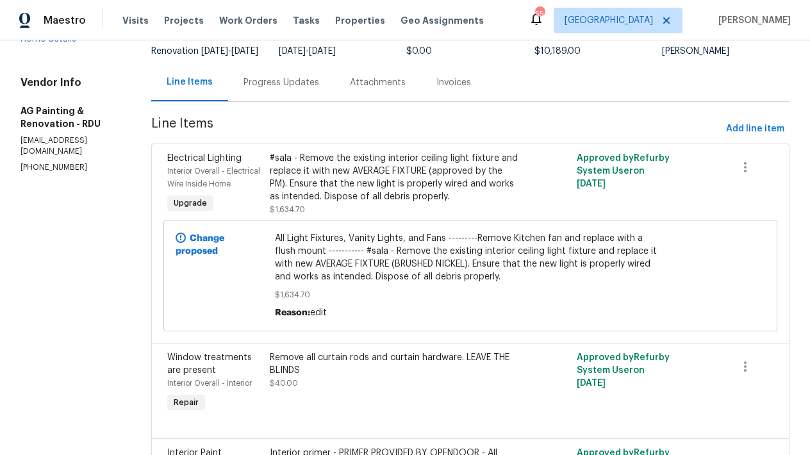
scroll to position [0, 0]
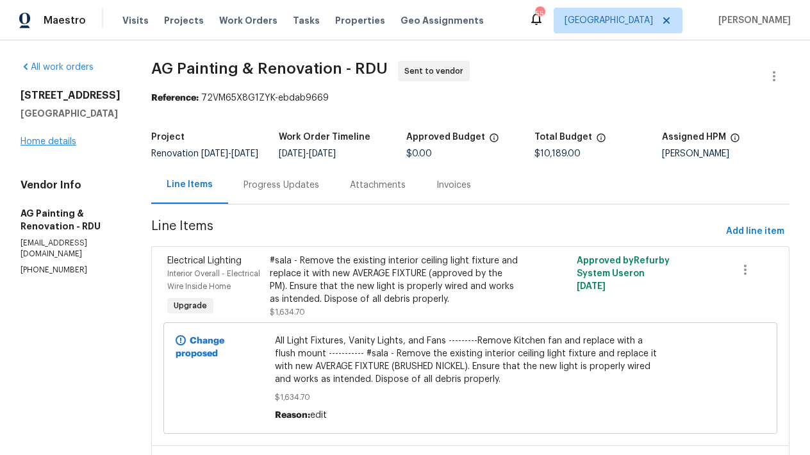
click at [50, 140] on link "Home details" at bounding box center [49, 141] width 56 height 9
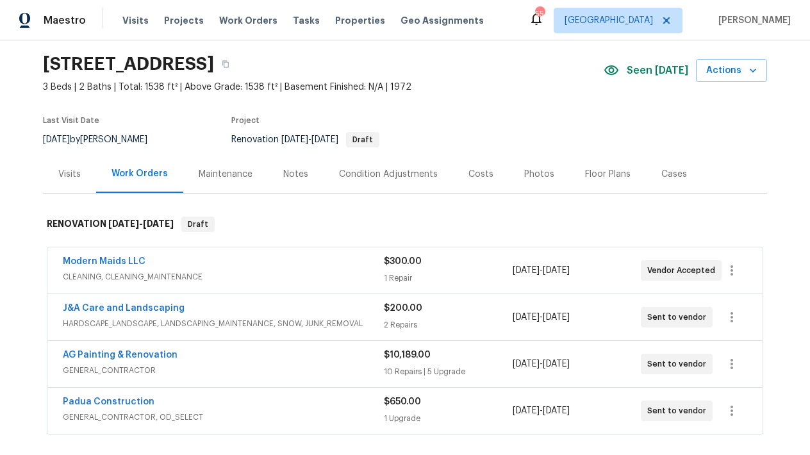
scroll to position [154, 0]
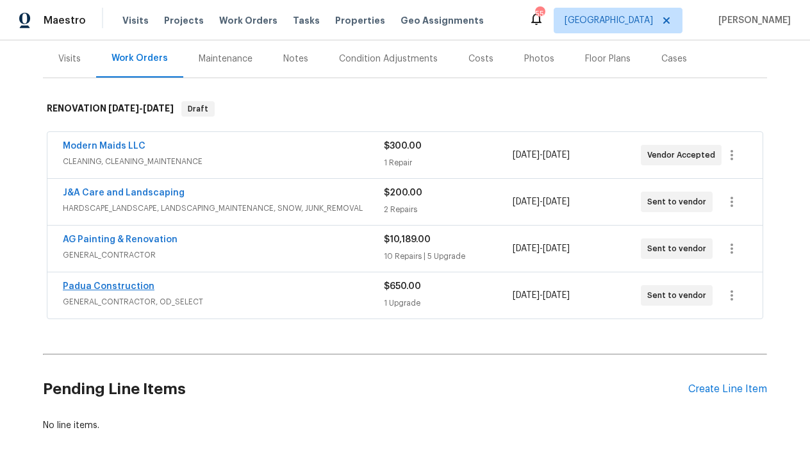
click at [138, 283] on link "Padua Construction" at bounding box center [109, 286] width 92 height 9
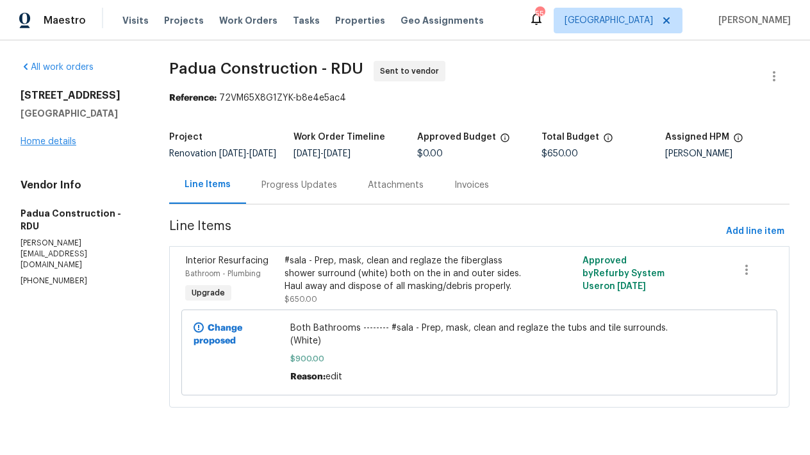
click at [62, 141] on link "Home details" at bounding box center [49, 141] width 56 height 9
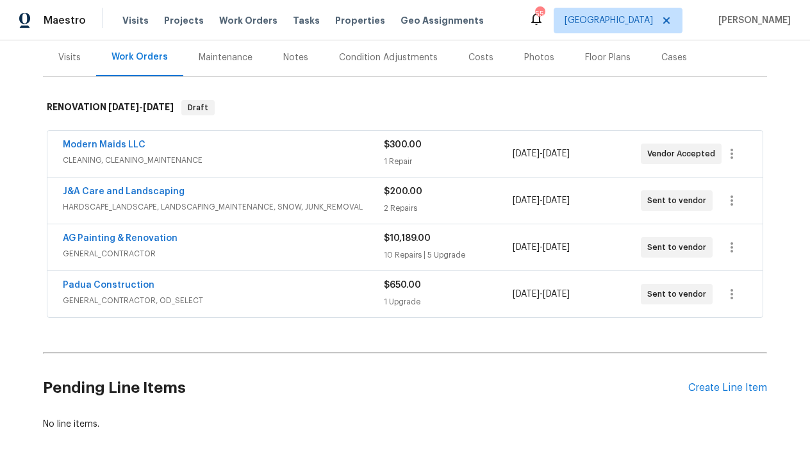
scroll to position [227, 0]
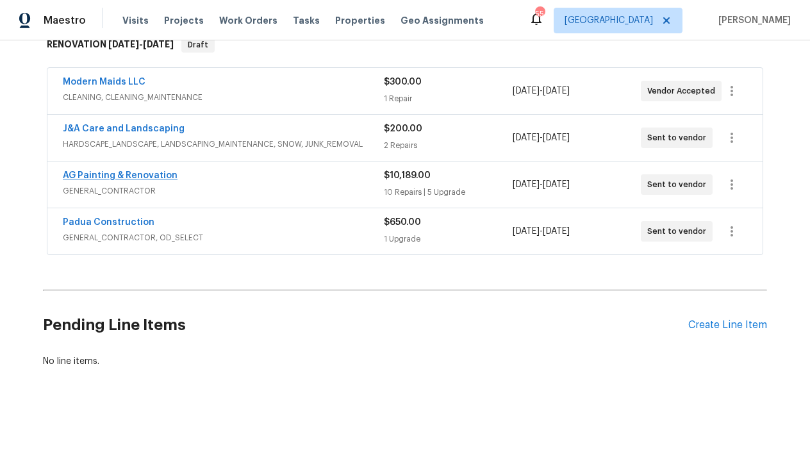
click at [133, 171] on link "AG Painting & Renovation" at bounding box center [120, 175] width 115 height 9
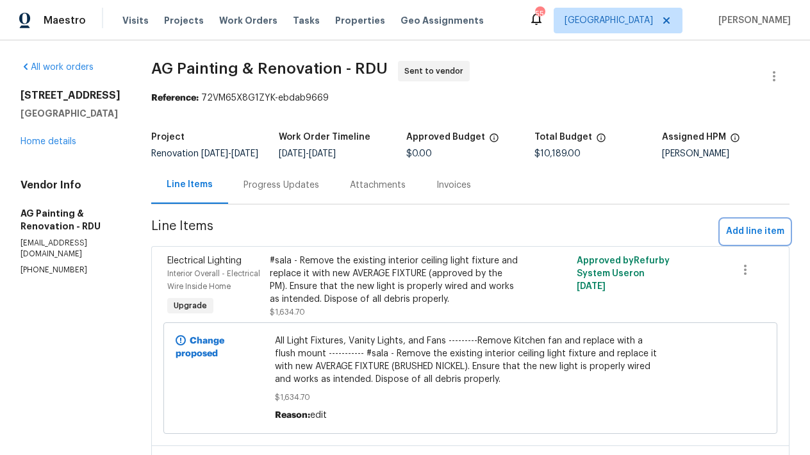
click at [726, 240] on span "Add line item" at bounding box center [755, 232] width 58 height 16
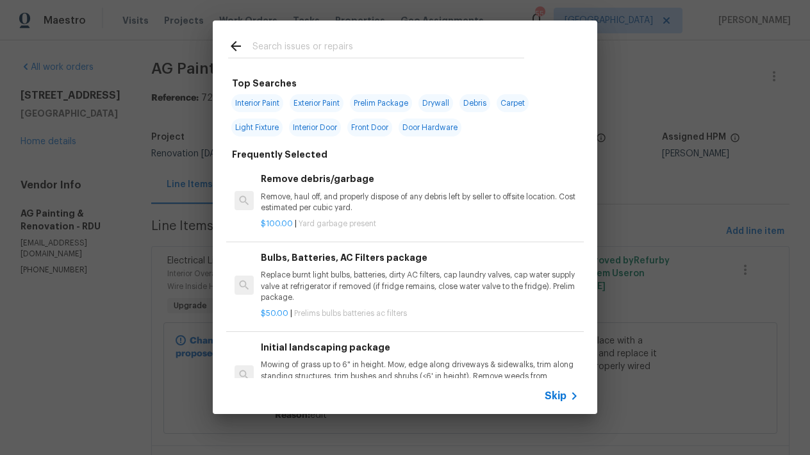
click at [297, 42] on input "text" at bounding box center [388, 47] width 272 height 19
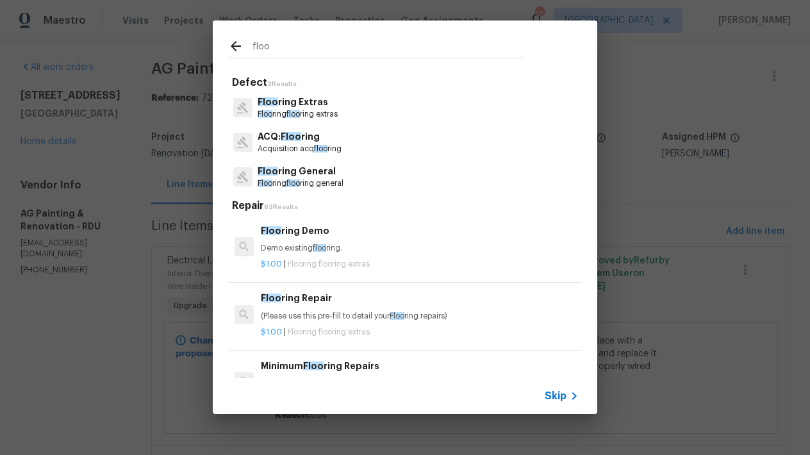
type input "floor"
drag, startPoint x: 282, startPoint y: 67, endPoint x: 269, endPoint y: 98, distance: 33.9
click at [269, 98] on span "Floo" at bounding box center [268, 101] width 21 height 9
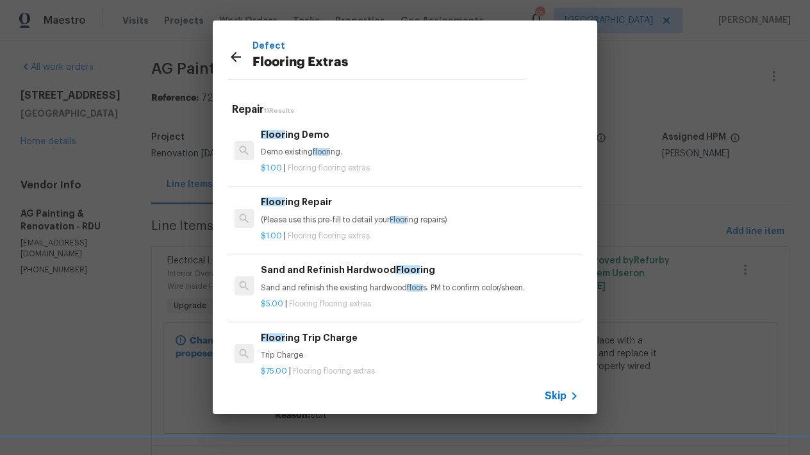
click at [286, 208] on div "Floor ing Repair (Please use this pre-fill to detail your Floor ing repairs)" at bounding box center [420, 210] width 318 height 31
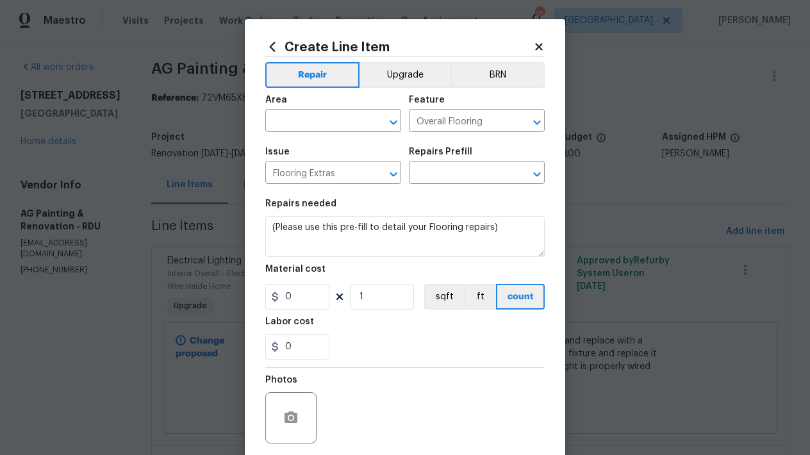
type input "Flooring Repair $1.00"
type input "1"
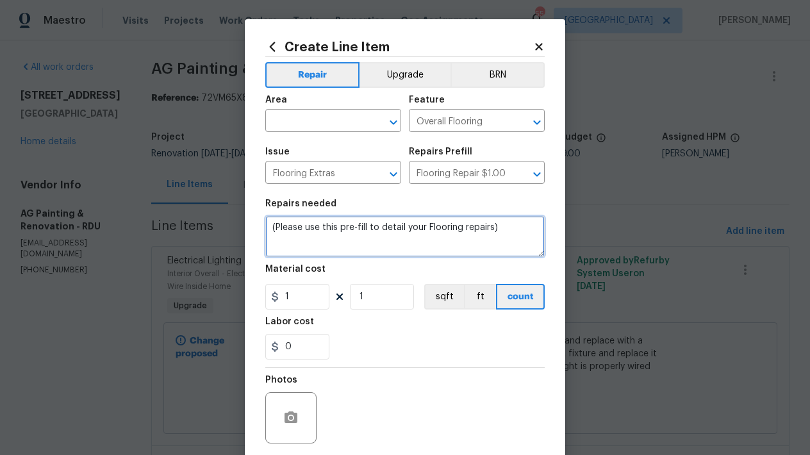
drag, startPoint x: 420, startPoint y: 207, endPoint x: 108, endPoint y: 154, distance: 315.9
click at [108, 154] on div "Create Line Item Repair Upgrade BRN Area ​ Feature Overall Flooring ​ Issue Flo…" at bounding box center [405, 227] width 810 height 455
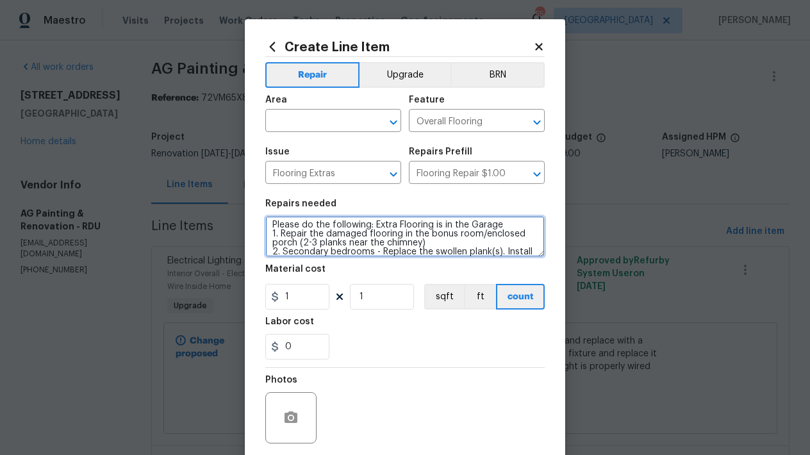
scroll to position [18, 0]
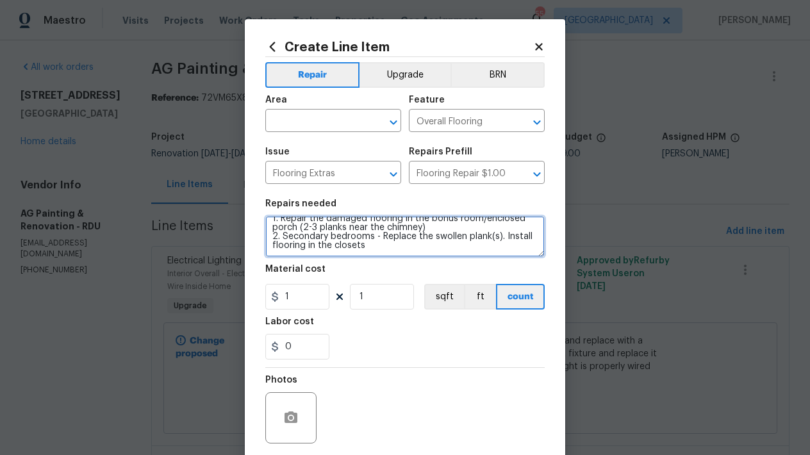
click at [511, 239] on textarea "Please do the following: Extra Flooring is in the Garage 1. Repair the damaged …" at bounding box center [404, 236] width 279 height 41
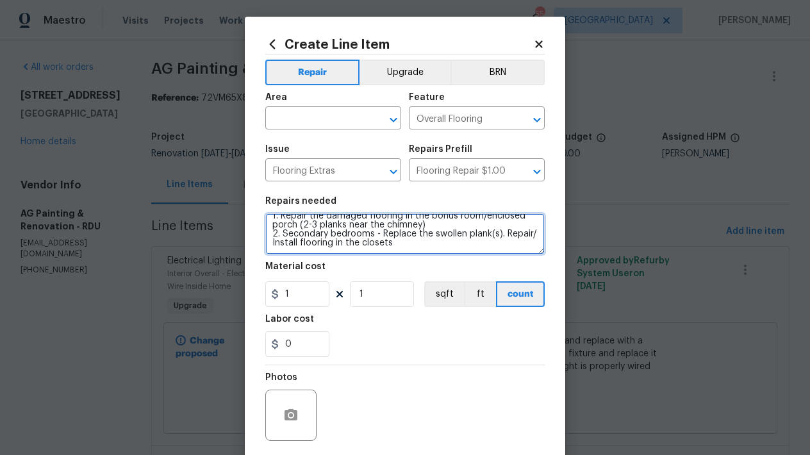
scroll to position [7, 0]
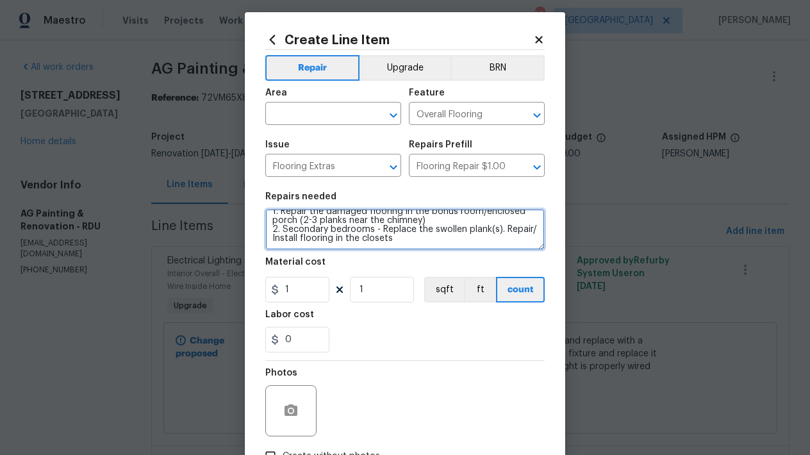
click at [429, 235] on textarea "Please do the following: Extra Flooring is in the Garage 1. Repair the damaged …" at bounding box center [404, 229] width 279 height 41
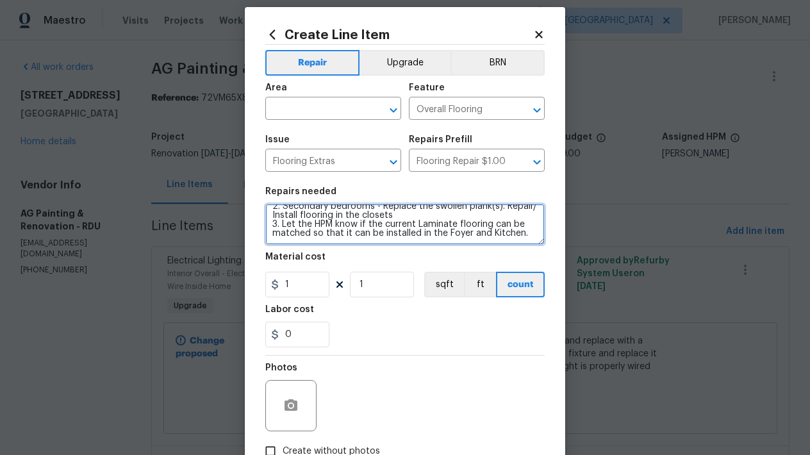
scroll to position [33, 0]
type textarea "Please do the following: Extra Flooring is in the Garage 1. Repair the damaged …"
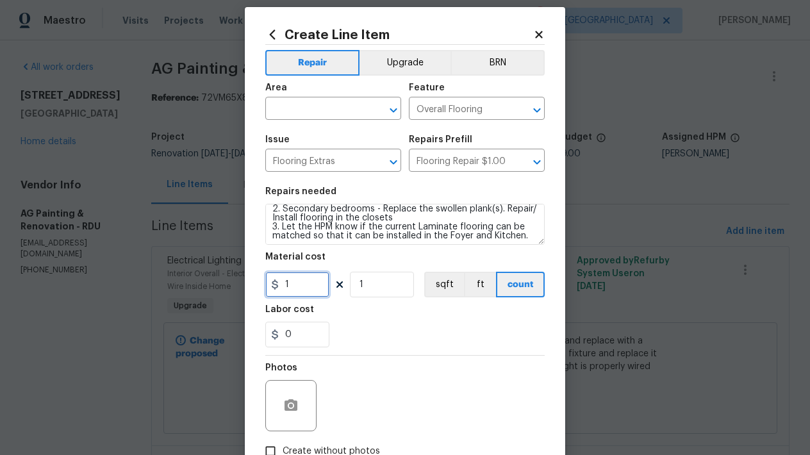
click at [290, 284] on input "1" at bounding box center [297, 285] width 64 height 26
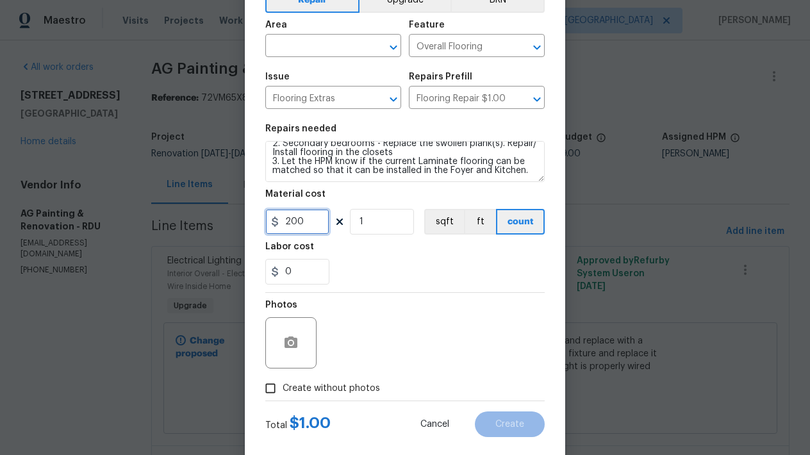
scroll to position [97, 0]
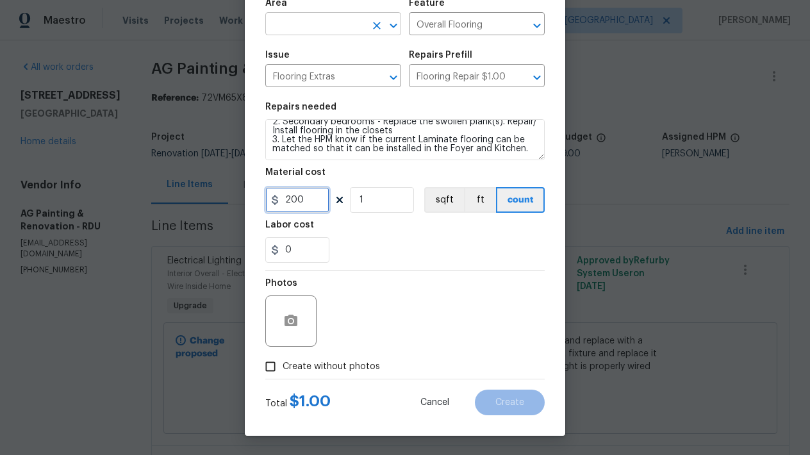
type input "200"
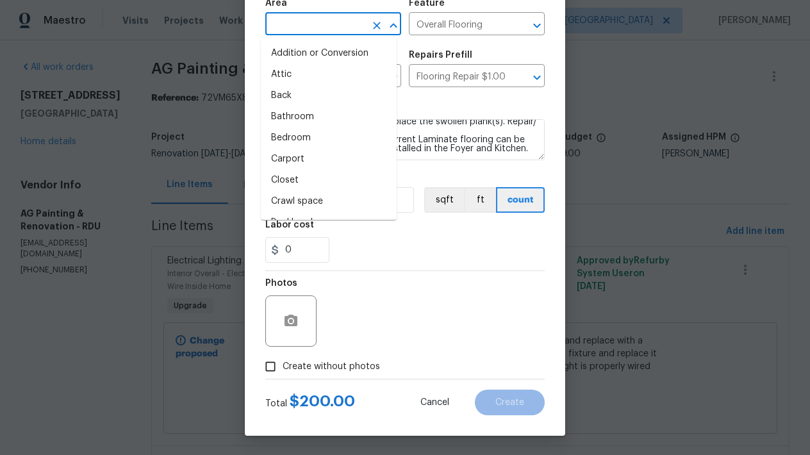
click at [318, 27] on input "text" at bounding box center [315, 25] width 100 height 20
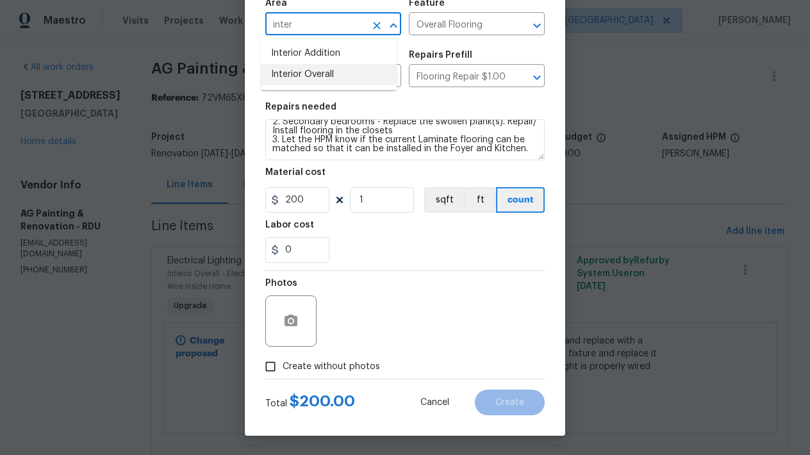
click at [293, 76] on li "Interior Overall" at bounding box center [329, 74] width 136 height 21
type input "Interior Overall"
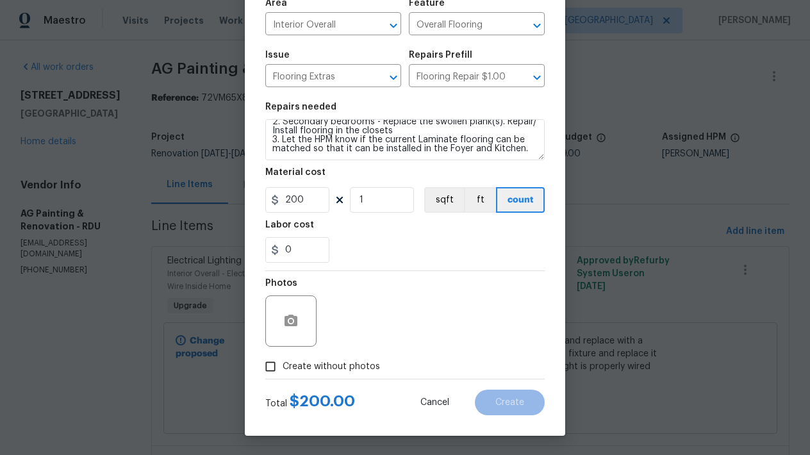
drag, startPoint x: 324, startPoint y: 370, endPoint x: 331, endPoint y: 363, distance: 9.5
click at [324, 370] on span "Create without photos" at bounding box center [331, 366] width 97 height 13
click at [283, 370] on input "Create without photos" at bounding box center [270, 366] width 24 height 24
checkbox input "true"
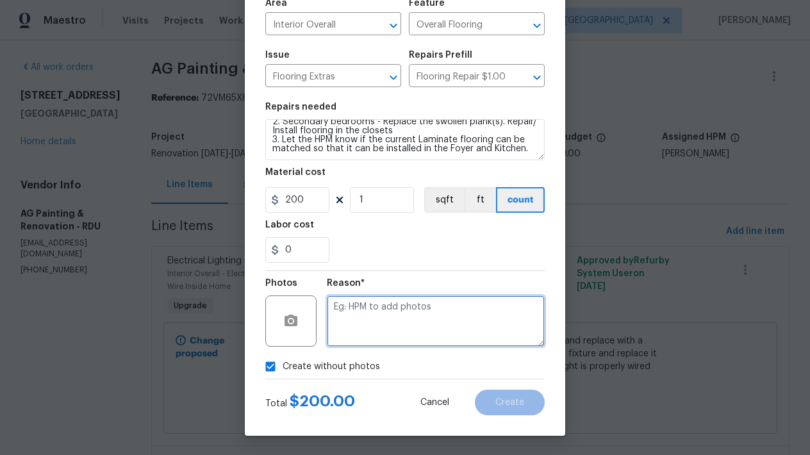
click at [388, 322] on textarea at bounding box center [436, 320] width 218 height 51
type textarea "n"
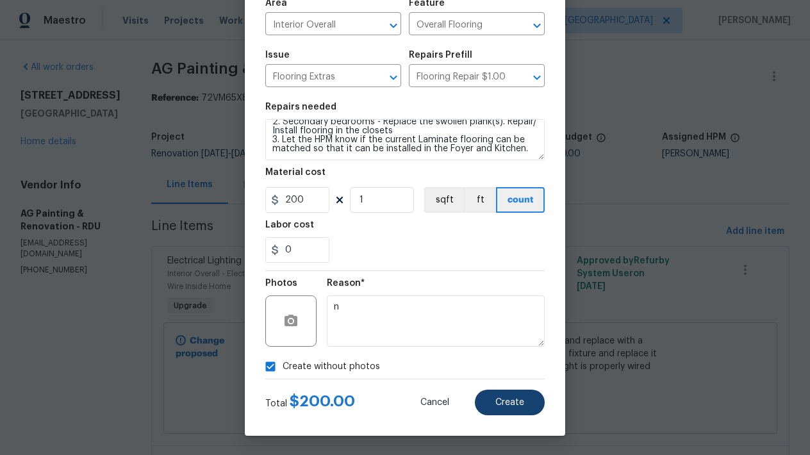
click at [490, 402] on button "Create" at bounding box center [510, 403] width 70 height 26
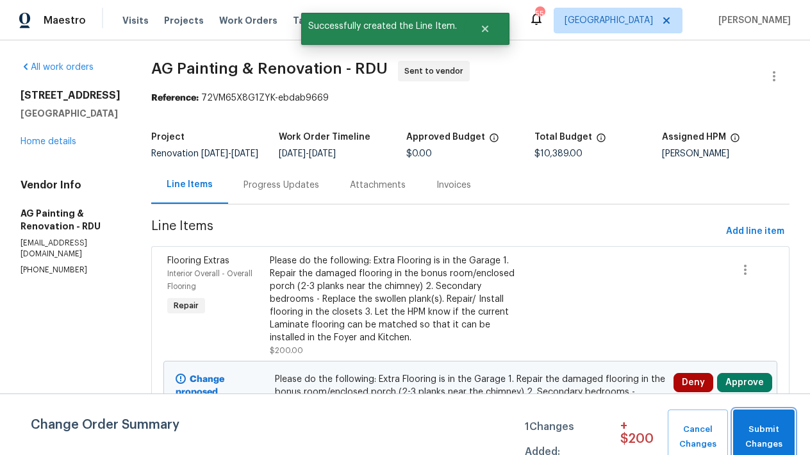
click at [772, 430] on span "Submit Changes" at bounding box center [763, 436] width 49 height 29
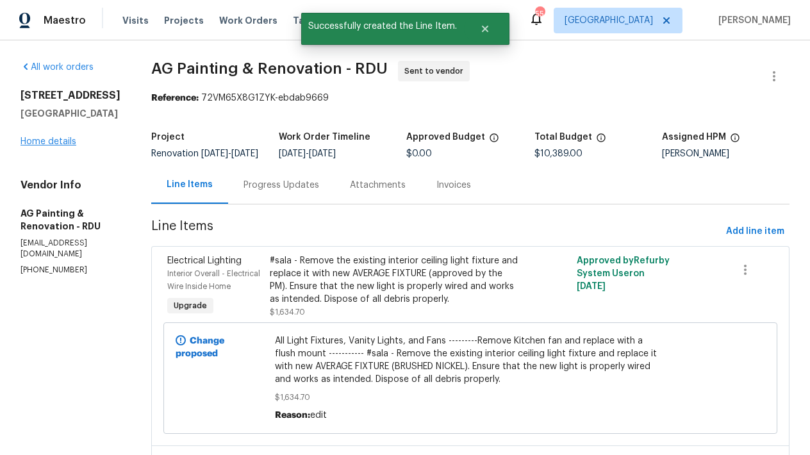
click at [59, 141] on link "Home details" at bounding box center [49, 141] width 56 height 9
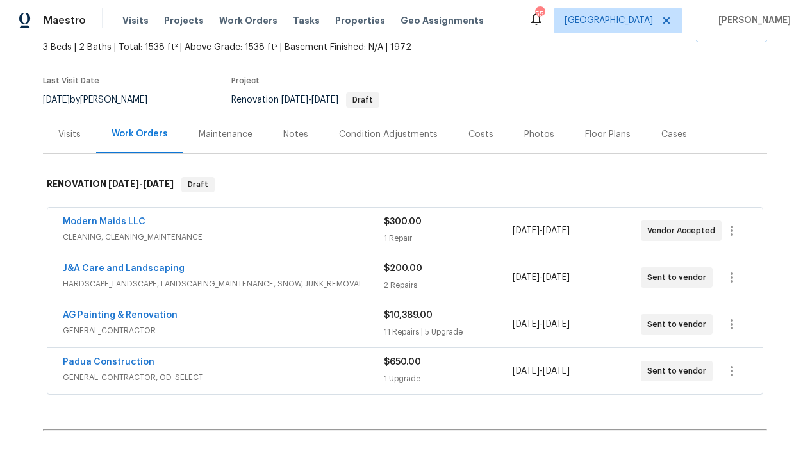
scroll to position [129, 0]
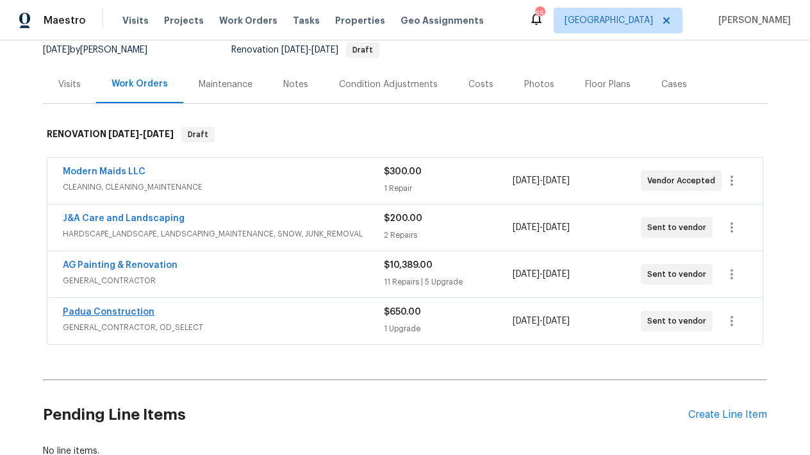
click at [130, 311] on link "Padua Construction" at bounding box center [109, 312] width 92 height 9
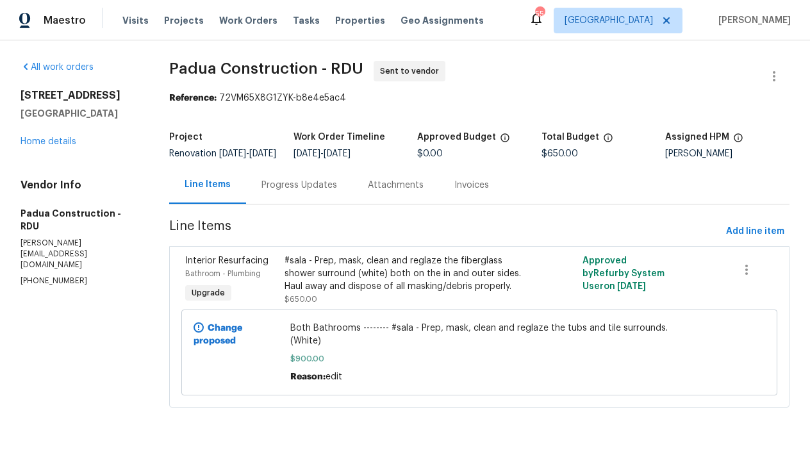
click at [368, 331] on div "Both Bathrooms -------- #sala - Prep, mask, clean and reglaze the tubs and tile…" at bounding box center [479, 352] width 386 height 69
click at [386, 347] on span "Both Bathrooms -------- #sala - Prep, mask, clean and reglaze the tubs and tile…" at bounding box center [479, 335] width 379 height 26
click at [37, 141] on link "Home details" at bounding box center [49, 141] width 56 height 9
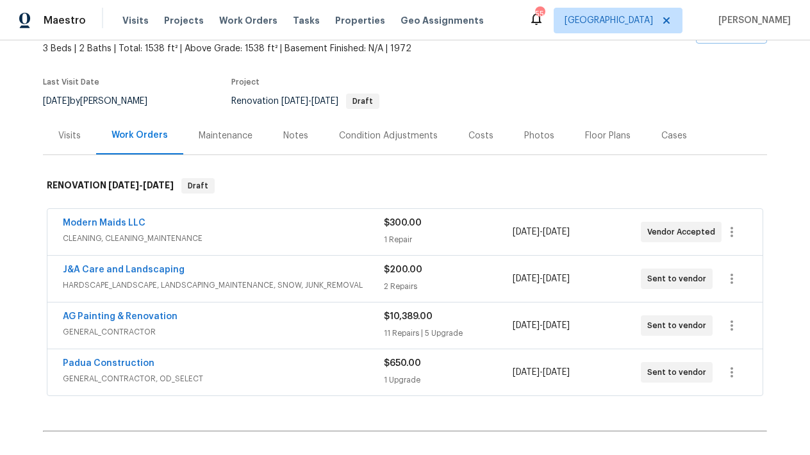
scroll to position [80, 0]
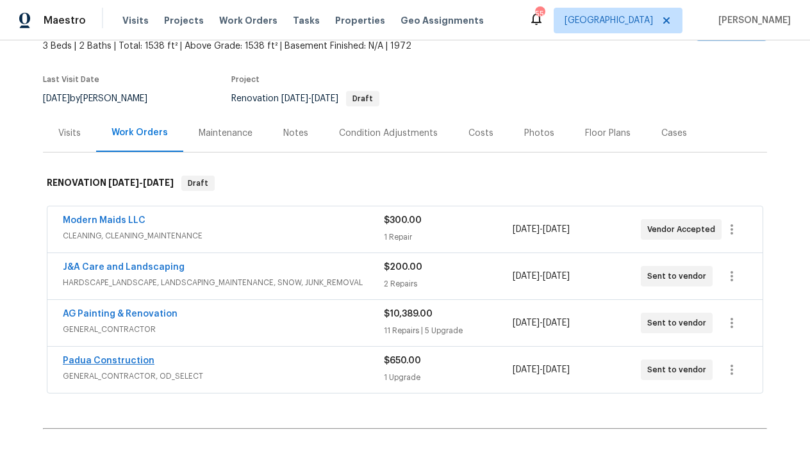
click at [124, 358] on link "Padua Construction" at bounding box center [109, 360] width 92 height 9
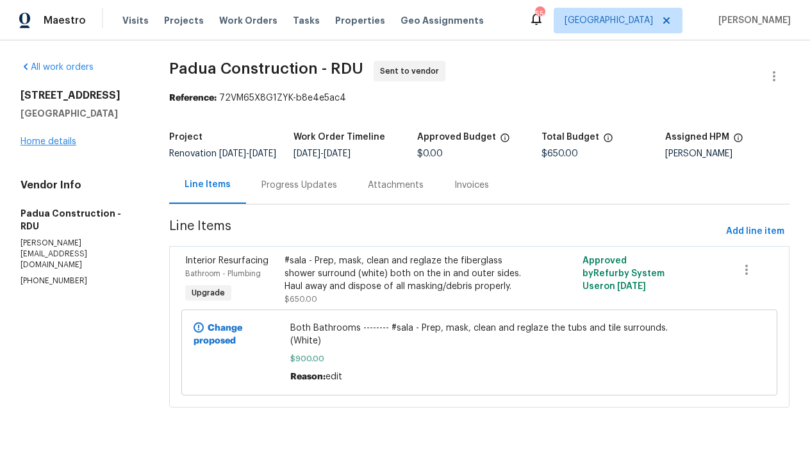
click at [37, 141] on link "Home details" at bounding box center [49, 141] width 56 height 9
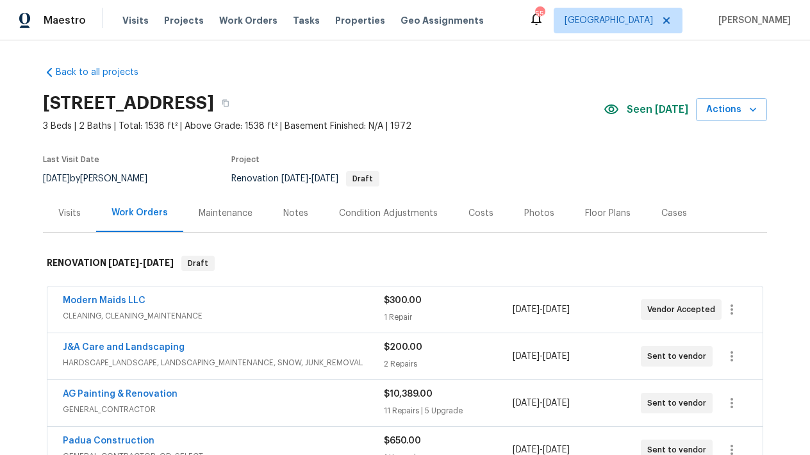
scroll to position [76, 0]
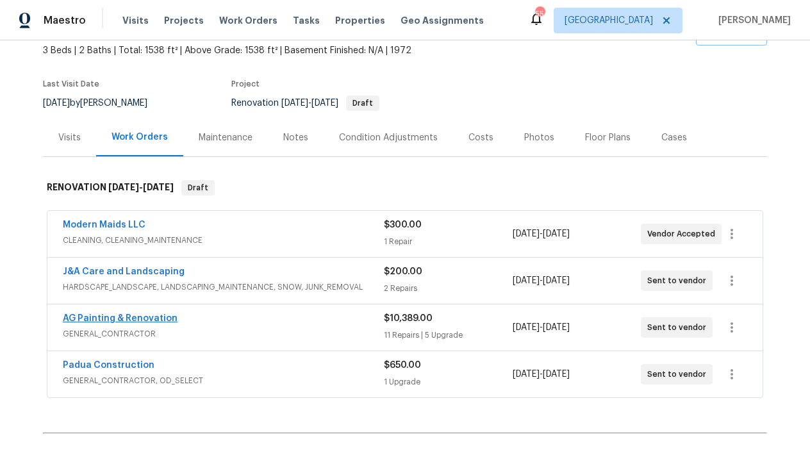
click at [160, 322] on link "AG Painting & Renovation" at bounding box center [120, 318] width 115 height 9
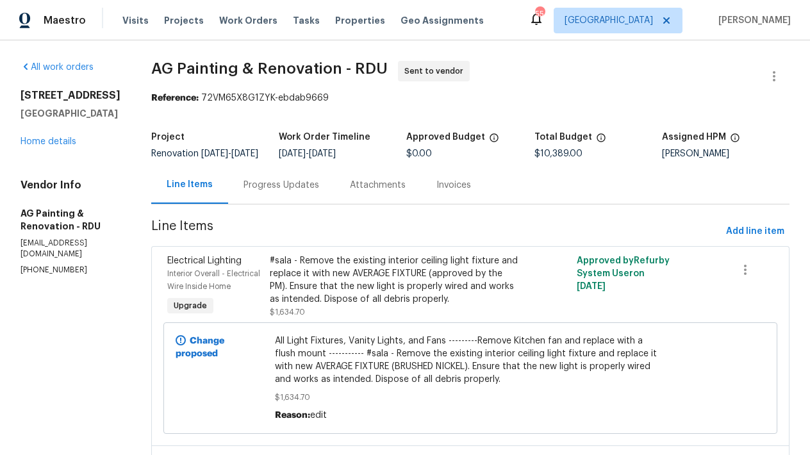
click at [304, 192] on div "Progress Updates" at bounding box center [281, 185] width 76 height 13
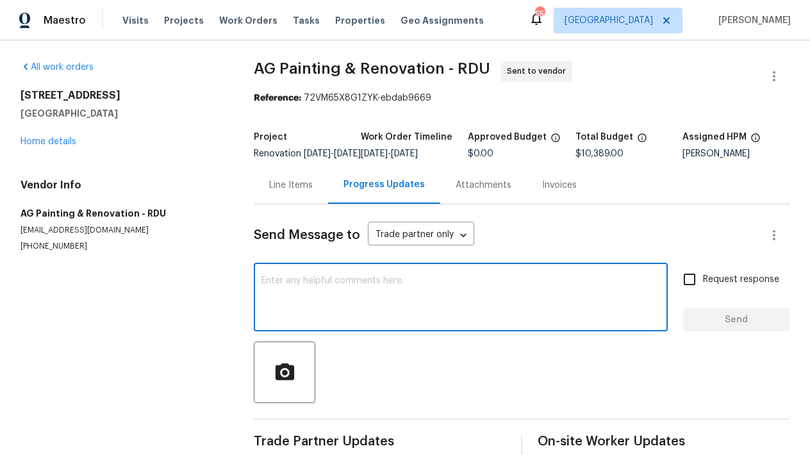
click at [306, 298] on textarea at bounding box center [460, 298] width 399 height 45
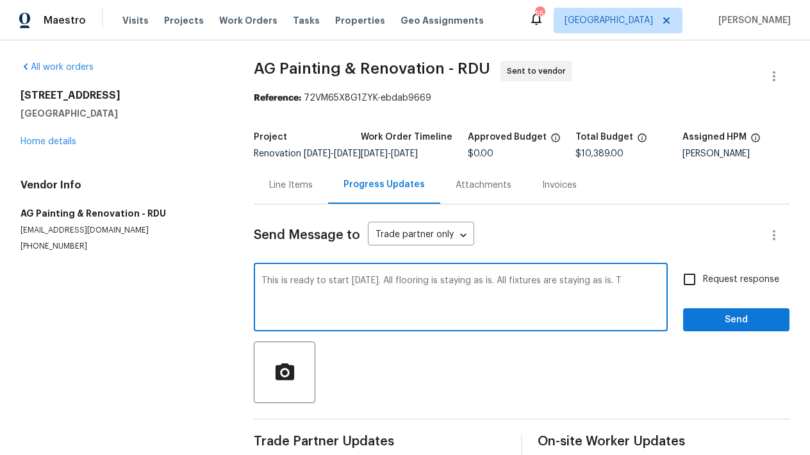
click at [550, 292] on textarea "This is ready to start tomorrow. All flooring is staying as is. All fixtures ar…" at bounding box center [460, 298] width 399 height 45
click at [397, 301] on textarea "This is ready to start tomorrow. All flooring is staying as is. All fixtures, c…" at bounding box center [460, 298] width 399 height 45
click at [538, 298] on textarea "This is ready to start tomorrow. All flooring is staying as is. All fixtures, c…" at bounding box center [460, 298] width 399 height 45
type textarea "This is ready to start tomorrow. All flooring is staying as is. All fixtures, c…"
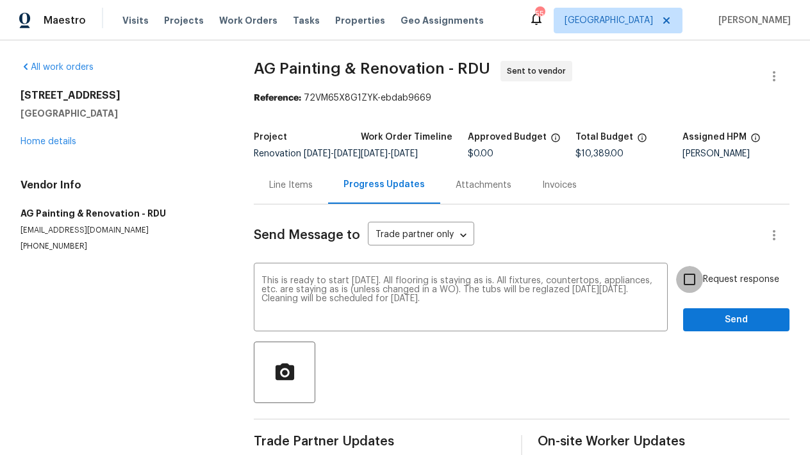
click at [680, 290] on input "Request response" at bounding box center [689, 279] width 27 height 27
checkbox input "true"
click at [715, 327] on span "Send" at bounding box center [736, 320] width 86 height 16
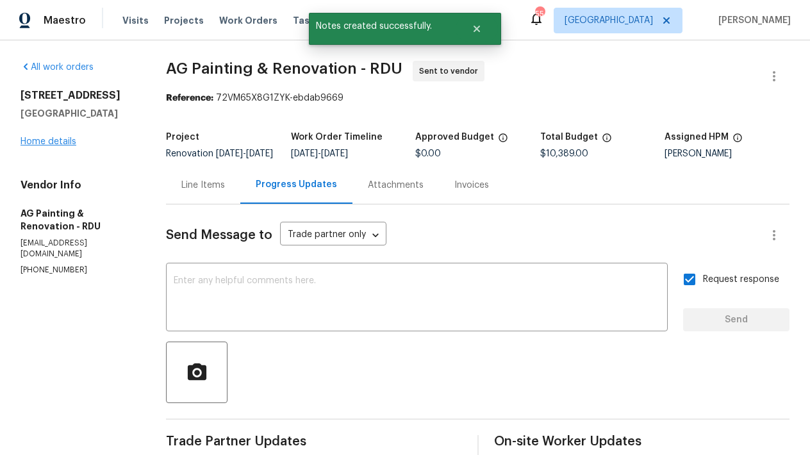
click at [58, 144] on link "Home details" at bounding box center [49, 141] width 56 height 9
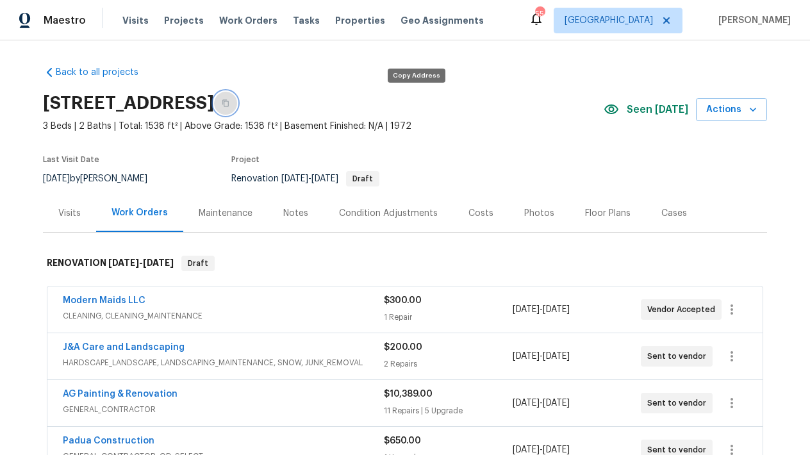
click at [237, 103] on button "button" at bounding box center [225, 103] width 23 height 23
click at [229, 105] on icon "button" at bounding box center [226, 103] width 8 height 8
click at [477, 213] on div "Costs" at bounding box center [480, 213] width 25 height 13
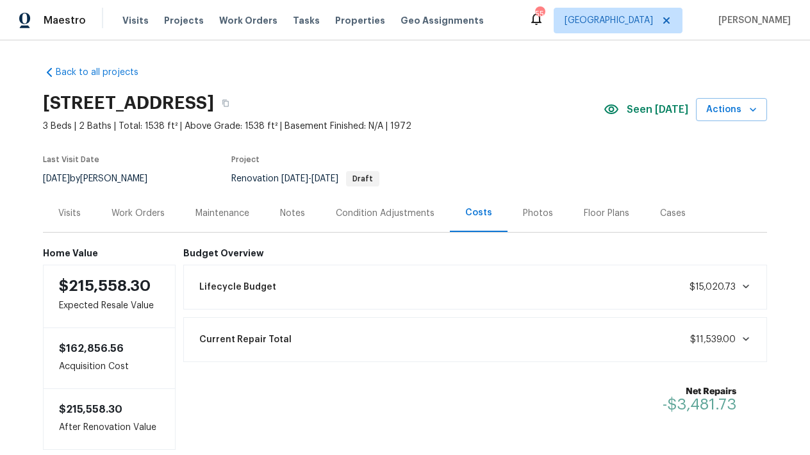
click at [283, 212] on div "Notes" at bounding box center [292, 213] width 25 height 13
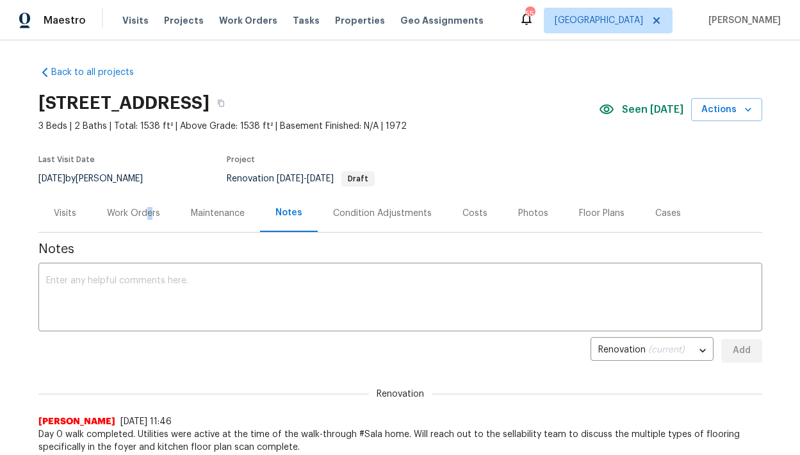
click at [142, 213] on div "Work Orders" at bounding box center [133, 213] width 53 height 13
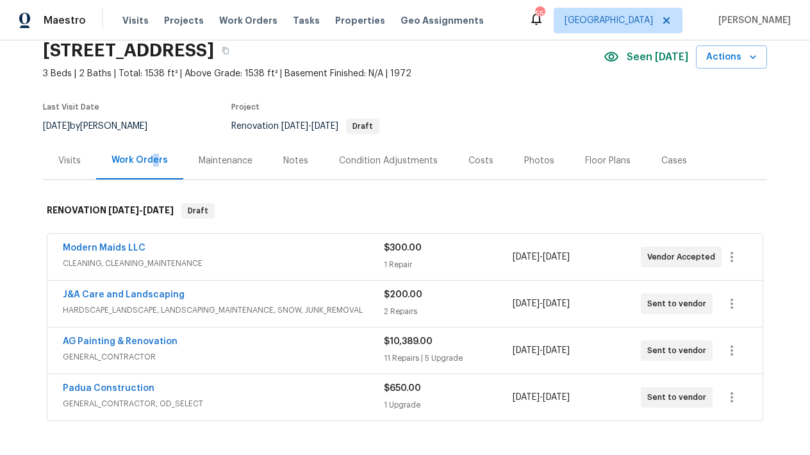
scroll to position [92, 0]
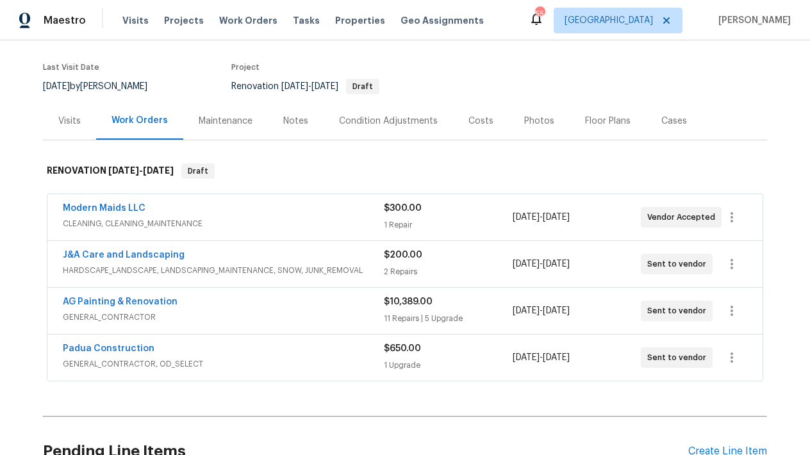
click at [472, 120] on div "Costs" at bounding box center [480, 121] width 25 height 13
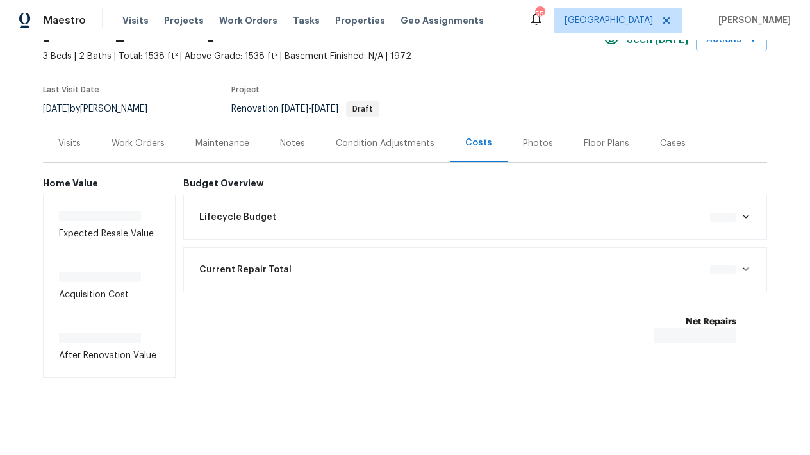
scroll to position [79, 0]
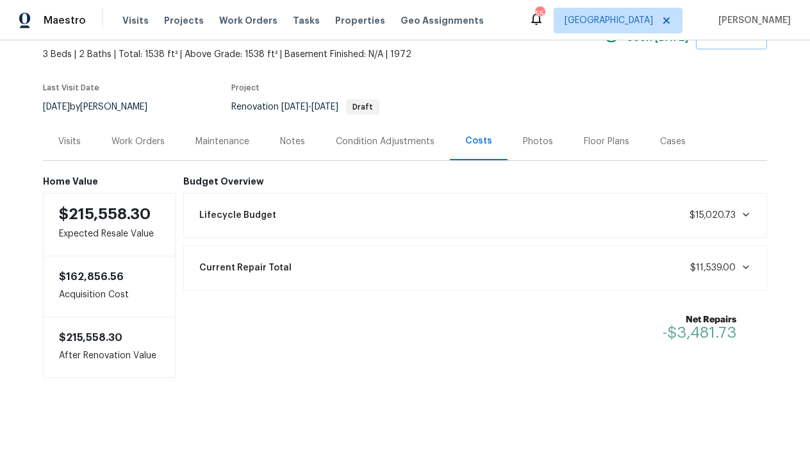
click at [144, 135] on div "Work Orders" at bounding box center [137, 141] width 53 height 13
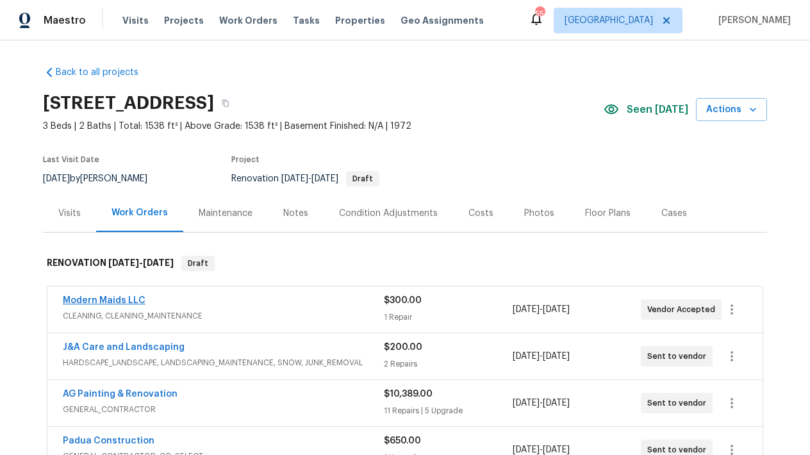
click at [119, 301] on link "Modern Maids LLC" at bounding box center [104, 300] width 83 height 9
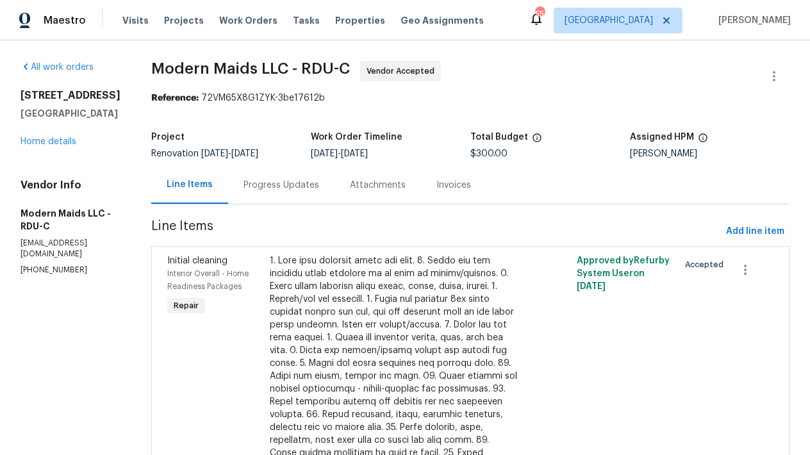
click at [308, 188] on div "Progress Updates" at bounding box center [281, 185] width 76 height 13
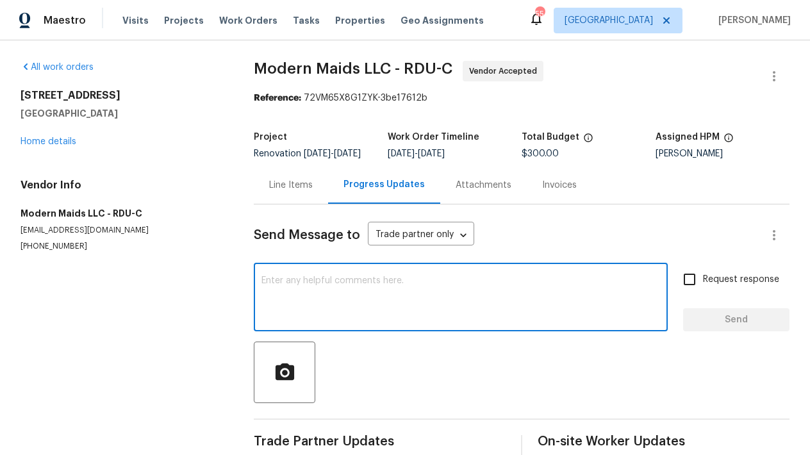
click at [312, 301] on textarea at bounding box center [460, 298] width 399 height 45
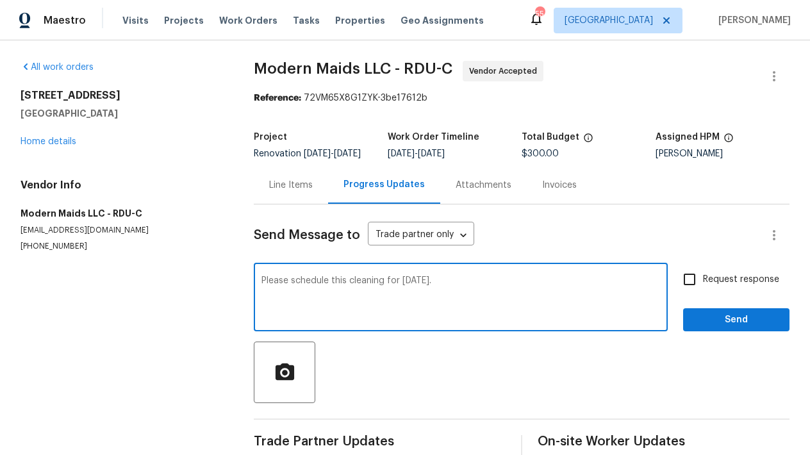
type textarea "Please schedule this cleaning for [DATE]."
drag, startPoint x: 680, startPoint y: 290, endPoint x: 691, endPoint y: 288, distance: 11.0
click at [680, 290] on input "Request response" at bounding box center [689, 279] width 27 height 27
checkbox input "true"
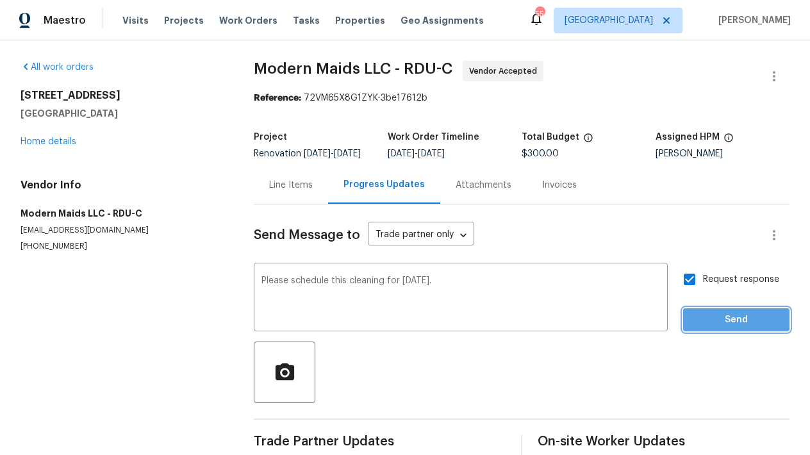
click at [732, 326] on span "Send" at bounding box center [736, 320] width 86 height 16
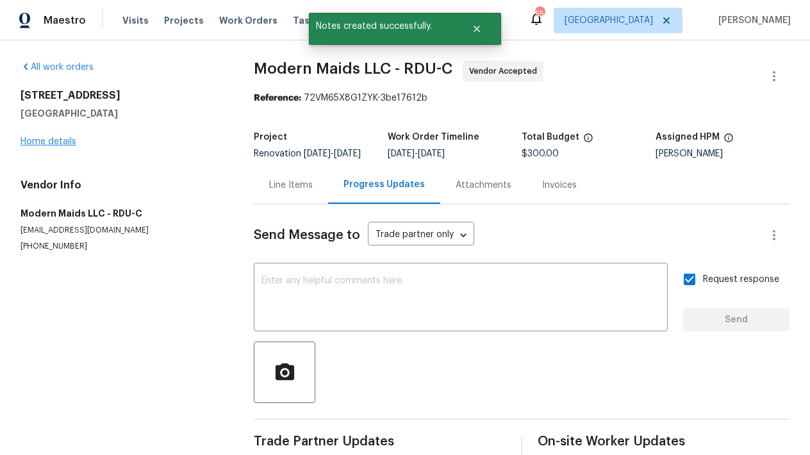
click at [53, 143] on link "Home details" at bounding box center [49, 141] width 56 height 9
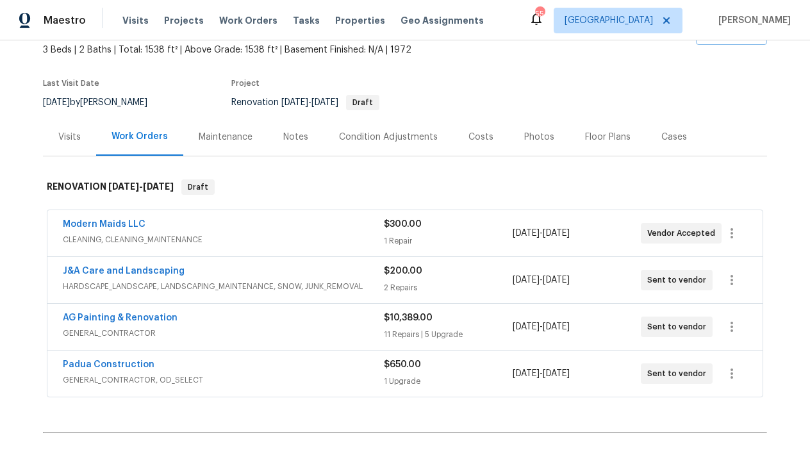
scroll to position [79, 0]
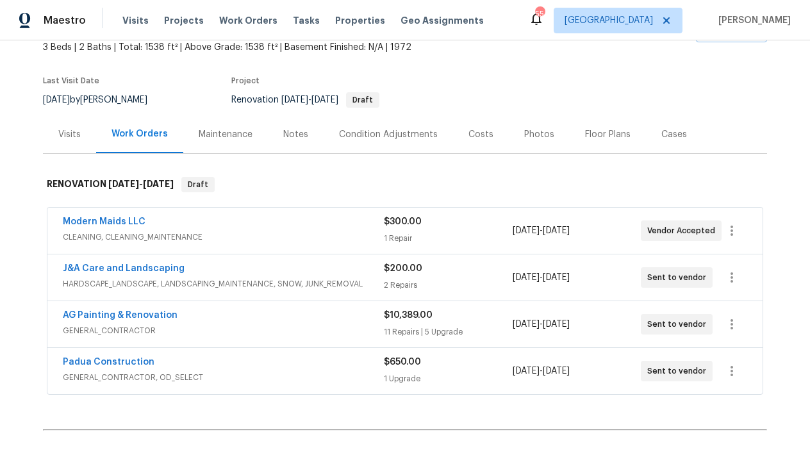
click at [107, 367] on span "Padua Construction" at bounding box center [109, 362] width 92 height 13
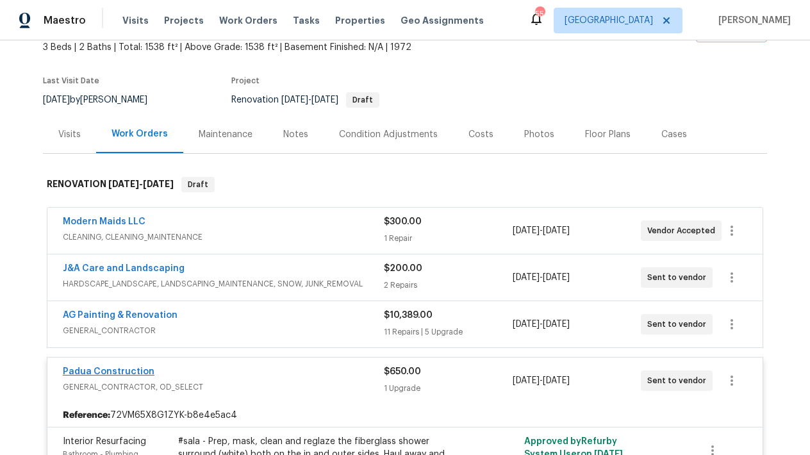
click at [129, 373] on link "Padua Construction" at bounding box center [109, 371] width 92 height 9
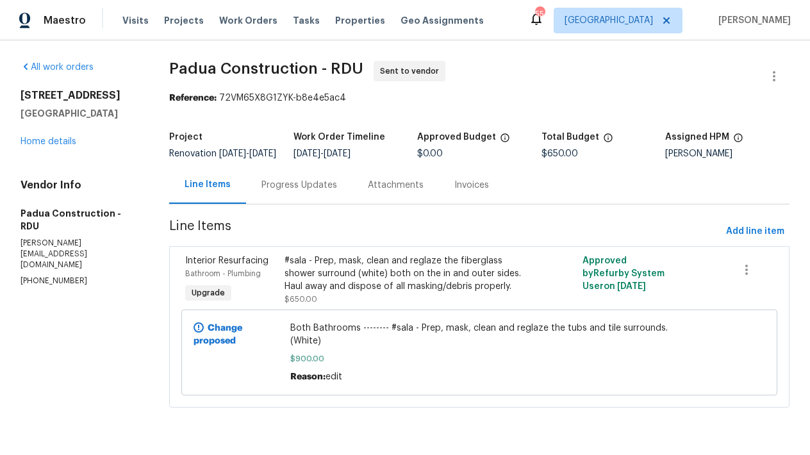
click at [322, 192] on div "Progress Updates" at bounding box center [299, 185] width 76 height 13
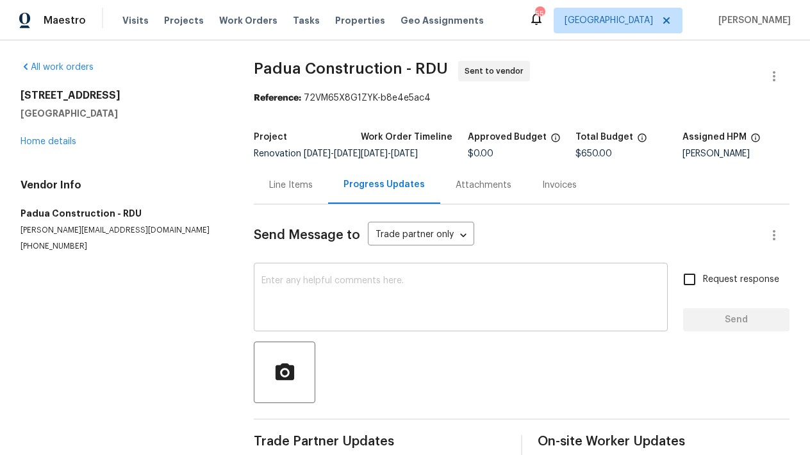
click at [357, 292] on textarea at bounding box center [460, 298] width 399 height 45
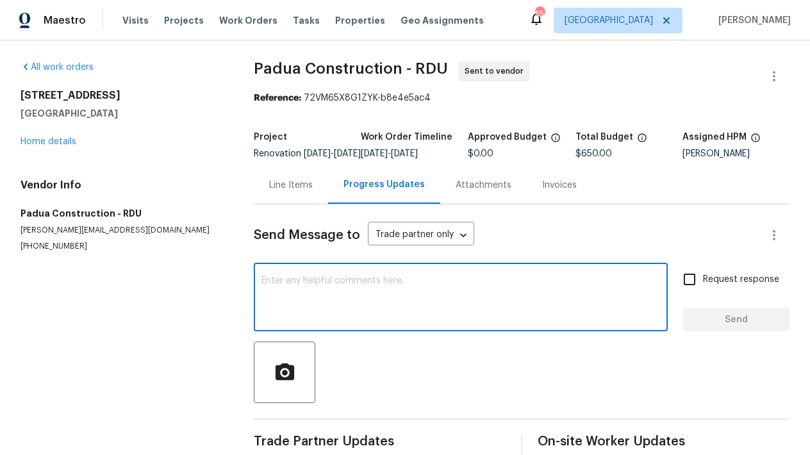
click at [355, 290] on textarea at bounding box center [460, 298] width 399 height 45
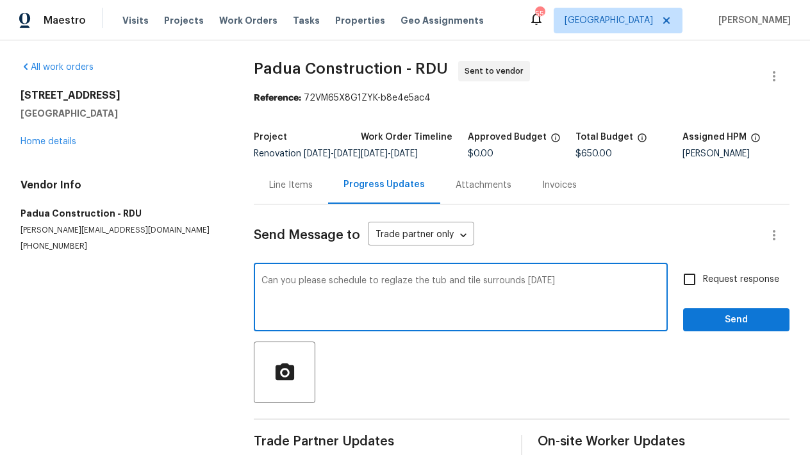
click at [443, 292] on textarea "Can you please schedule to reglaze the tub and tile surrounds on Tuesday" at bounding box center [460, 298] width 399 height 45
drag, startPoint x: 579, startPoint y: 292, endPoint x: 766, endPoint y: 358, distance: 197.8
click at [580, 292] on textarea "Can you please schedule to reglaze the tubs and tile surrounds on Tuesday" at bounding box center [460, 298] width 399 height 45
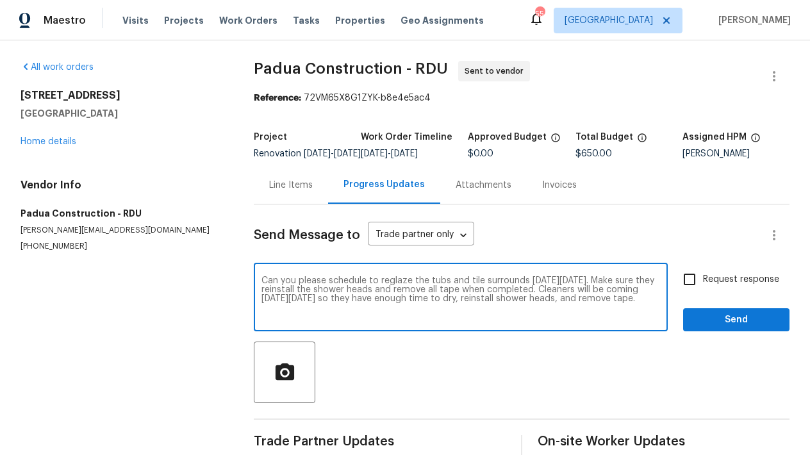
type textarea "Can you please schedule to reglaze the tubs and tile surrounds on Tuesday 10/14…"
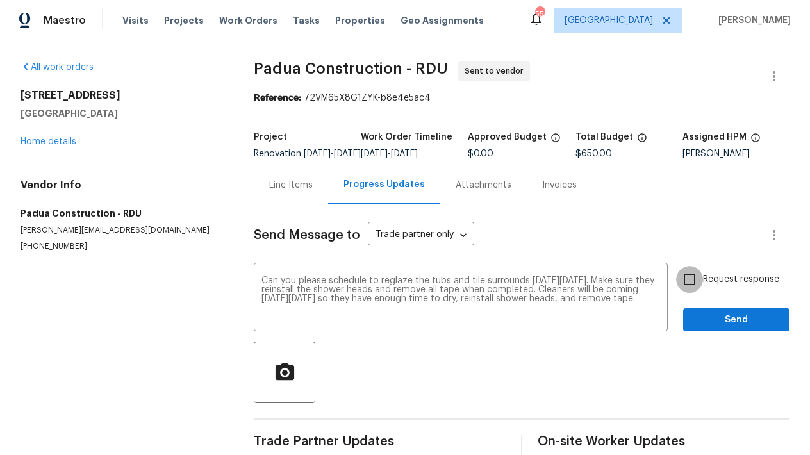
click at [686, 287] on input "Request response" at bounding box center [689, 279] width 27 height 27
checkbox input "true"
click at [709, 328] on span "Send" at bounding box center [736, 320] width 86 height 16
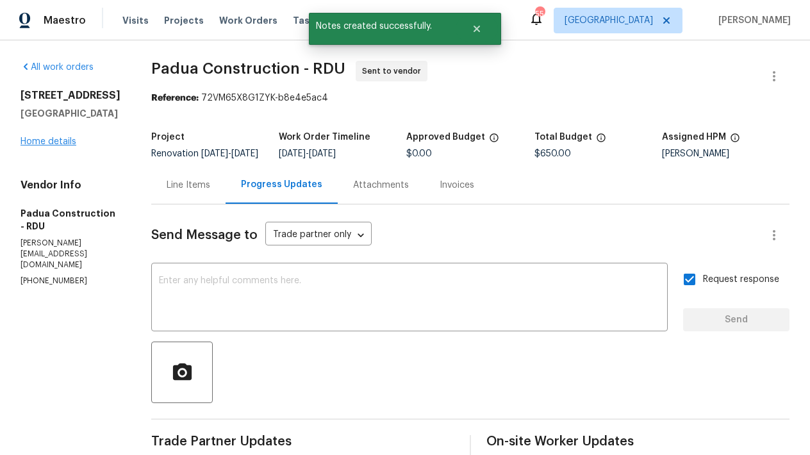
click at [63, 146] on link "Home details" at bounding box center [49, 141] width 56 height 9
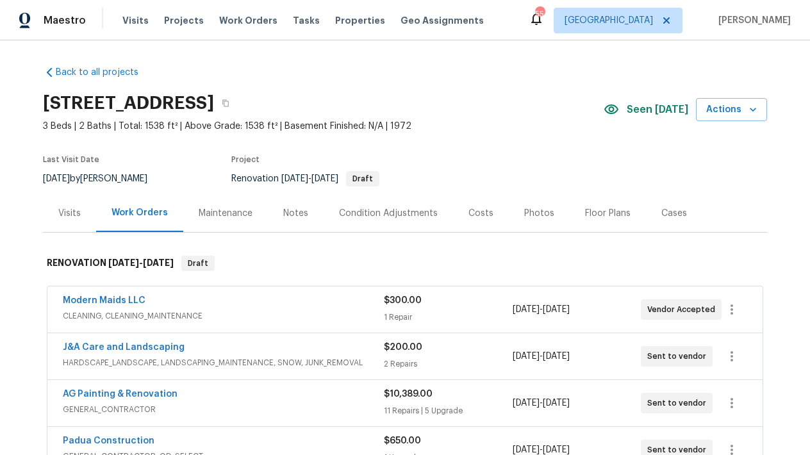
scroll to position [227, 0]
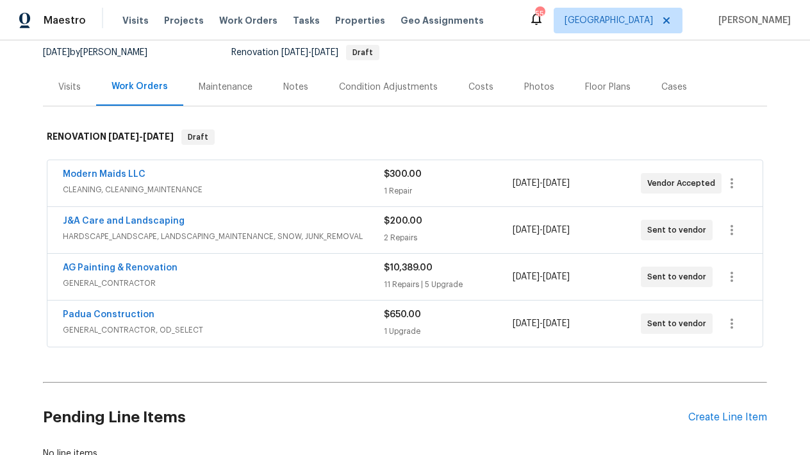
scroll to position [76, 0]
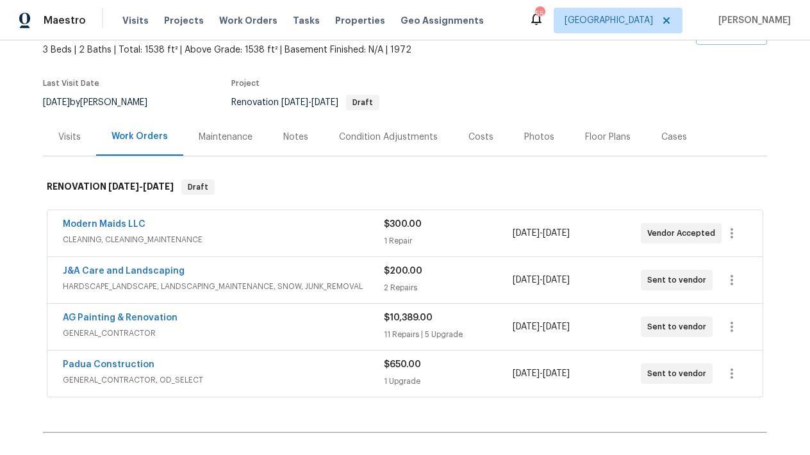
click at [468, 137] on div "Costs" at bounding box center [480, 137] width 25 height 13
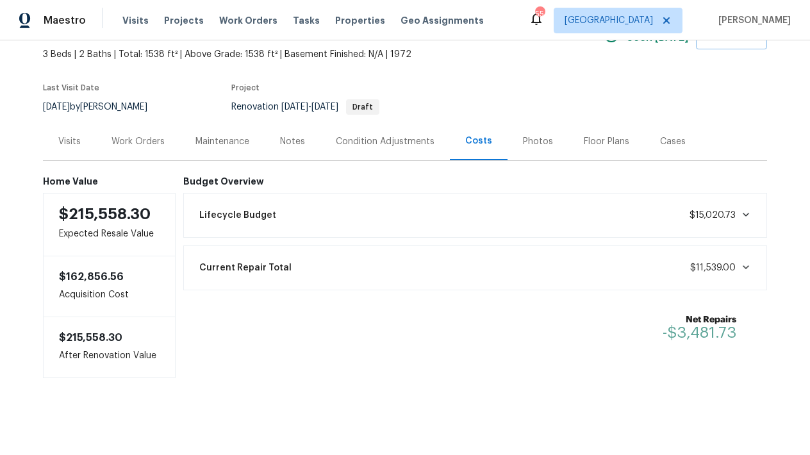
click at [147, 135] on div "Work Orders" at bounding box center [137, 141] width 53 height 13
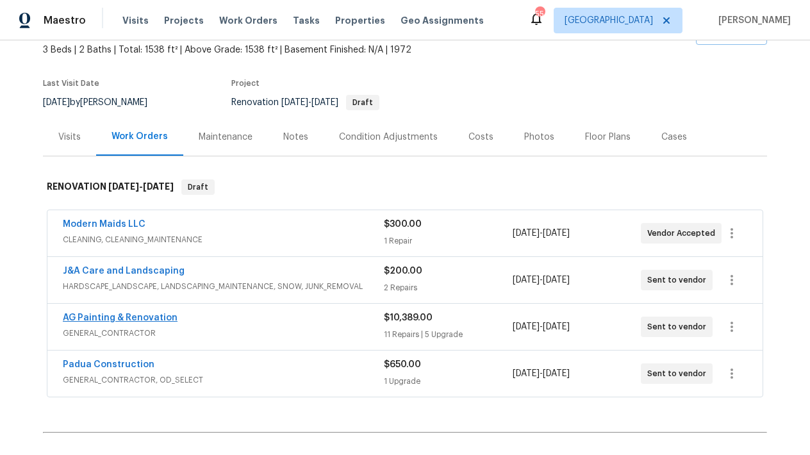
click at [154, 320] on link "AG Painting & Renovation" at bounding box center [120, 317] width 115 height 9
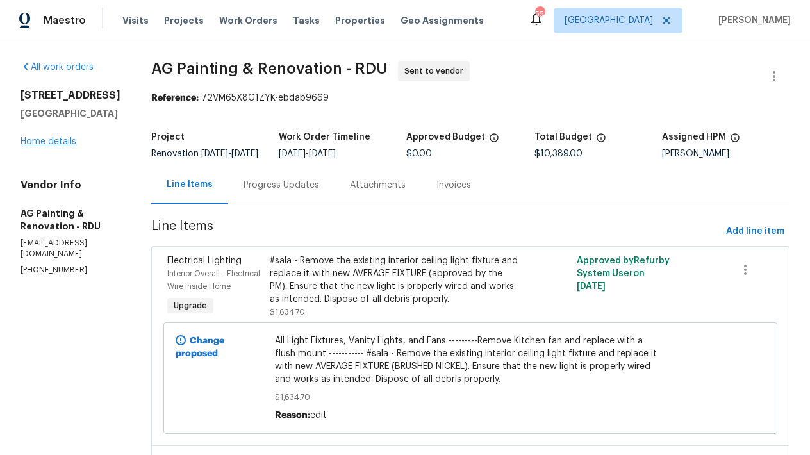
click at [59, 145] on link "Home details" at bounding box center [49, 141] width 56 height 9
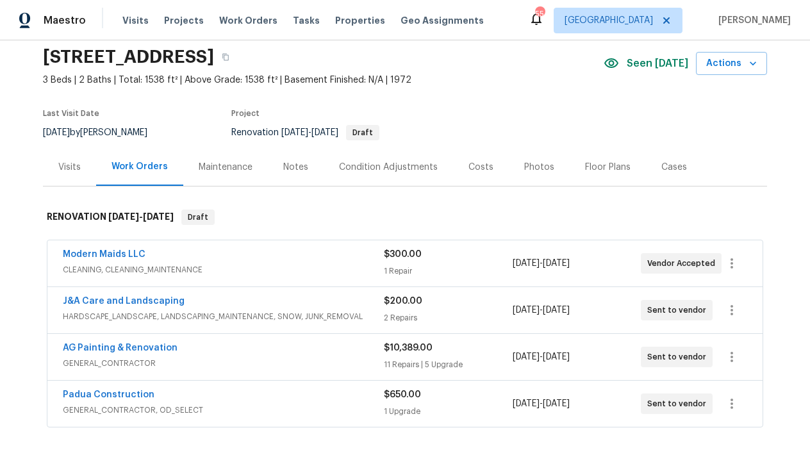
scroll to position [72, 0]
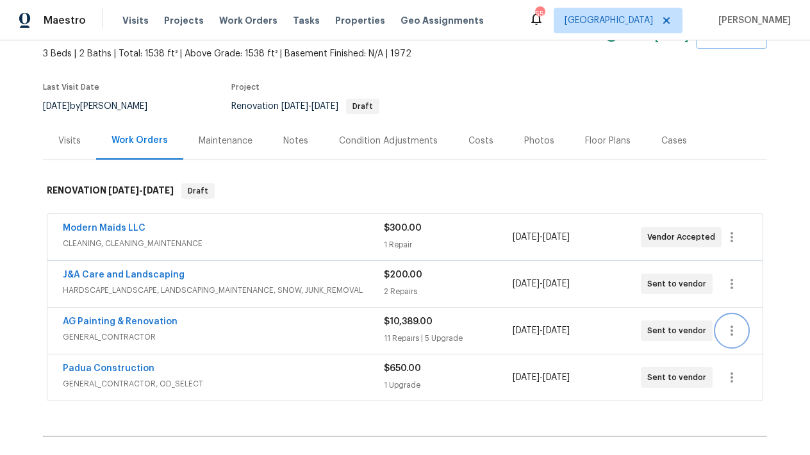
click at [729, 331] on icon "button" at bounding box center [731, 330] width 15 height 15
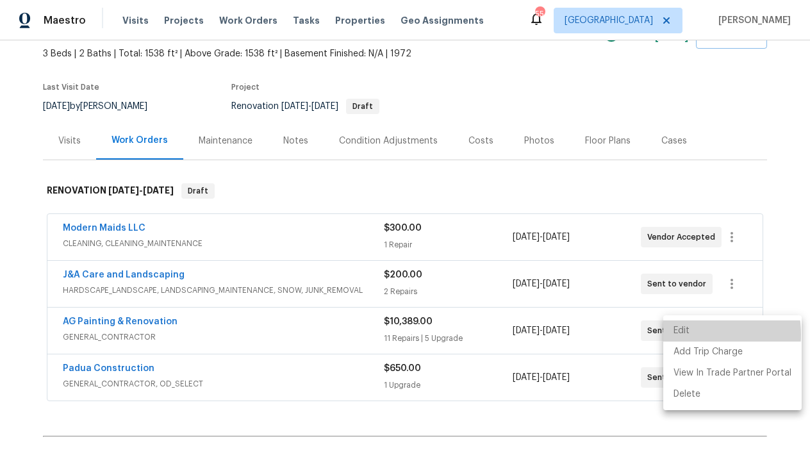
click at [684, 334] on li "Edit" at bounding box center [732, 330] width 138 height 21
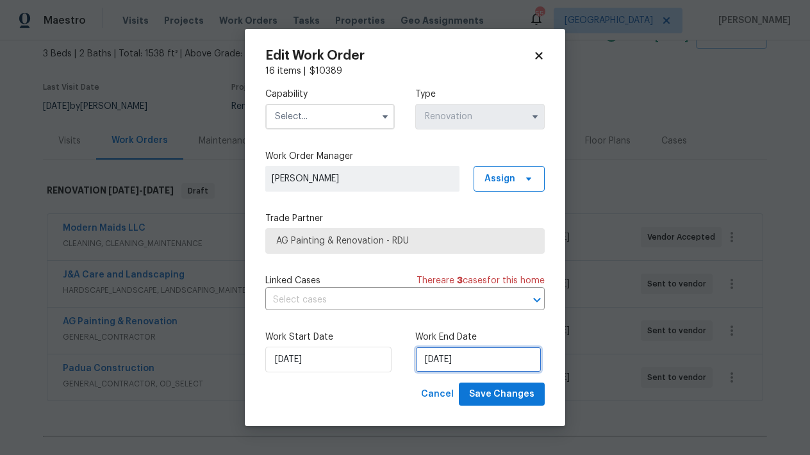
click at [439, 353] on input "[DATE]" at bounding box center [478, 360] width 126 height 26
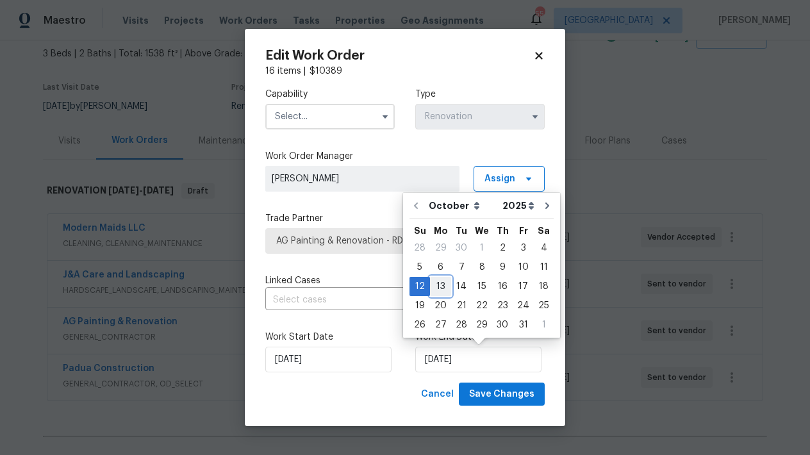
click at [441, 284] on div "13" at bounding box center [440, 286] width 21 height 18
type input "[DATE]"
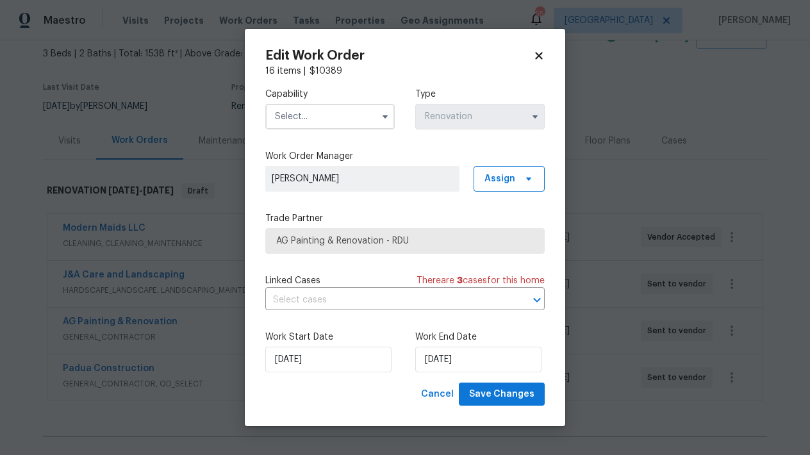
click at [295, 115] on input "text" at bounding box center [329, 117] width 129 height 26
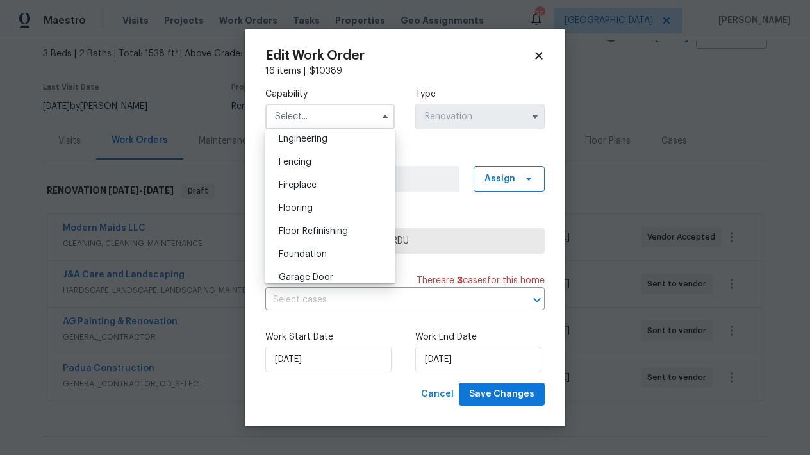
scroll to position [525, 0]
click at [308, 236] on span "General Contractor" at bounding box center [320, 231] width 83 height 9
type input "General Contractor"
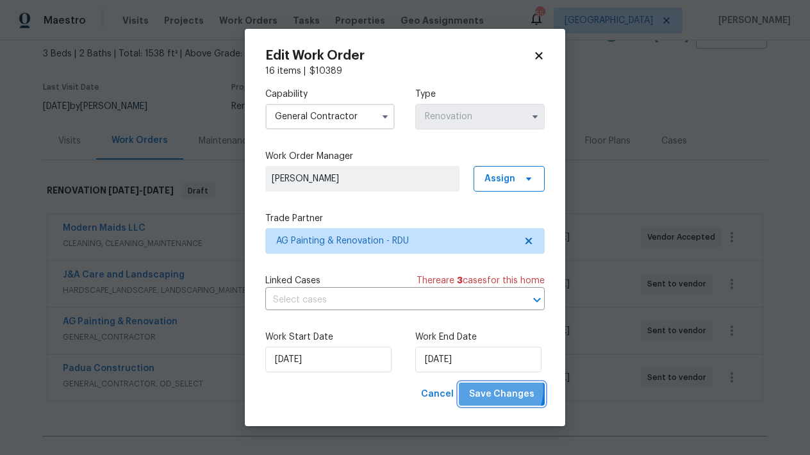
click at [498, 390] on span "Save Changes" at bounding box center [501, 394] width 65 height 16
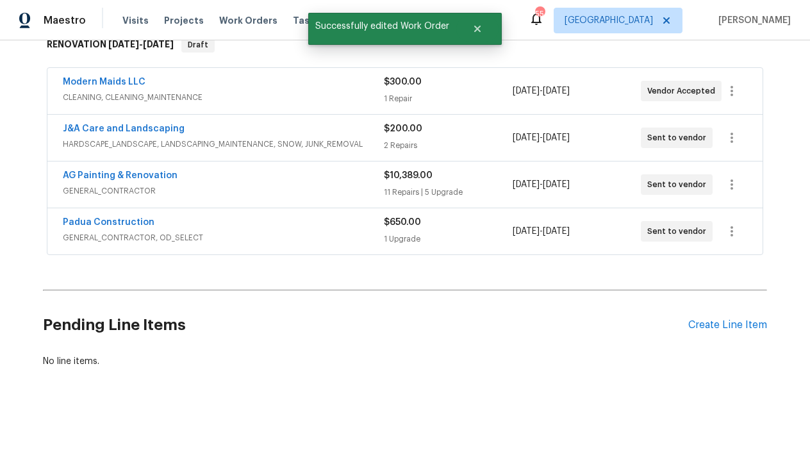
scroll to position [0, 0]
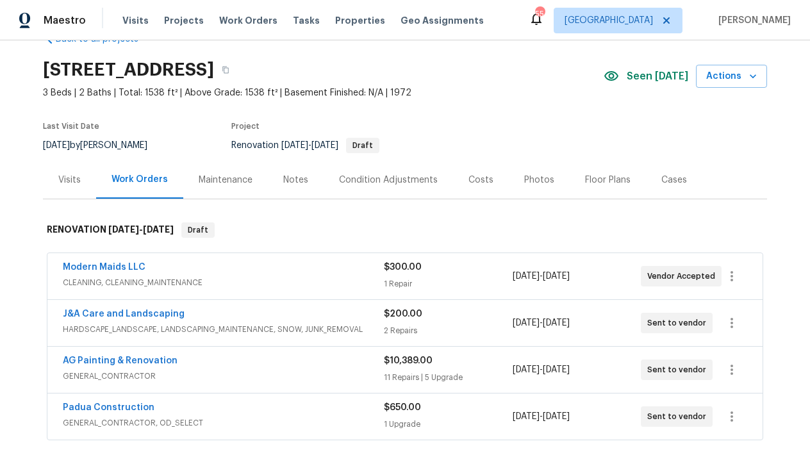
scroll to position [36, 0]
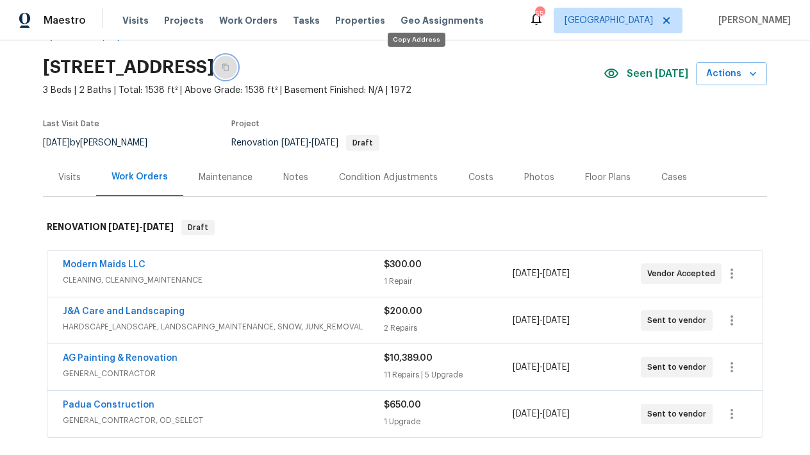
click at [237, 64] on button "button" at bounding box center [225, 67] width 23 height 23
click at [291, 174] on div "Notes" at bounding box center [295, 177] width 25 height 13
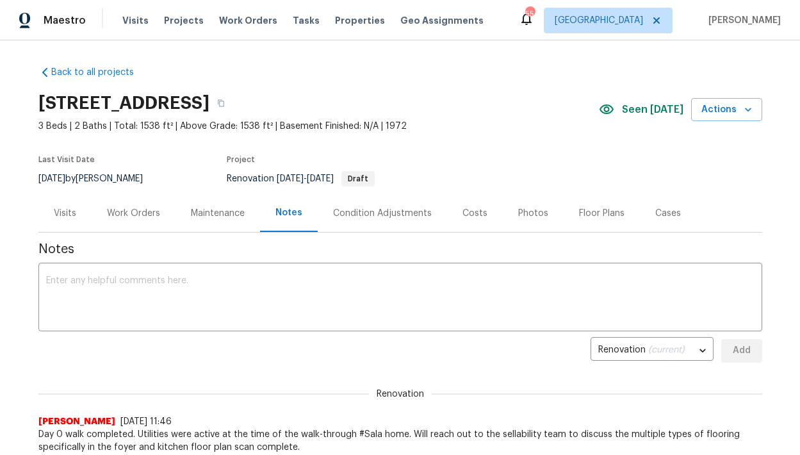
click at [128, 218] on div "Work Orders" at bounding box center [133, 213] width 53 height 13
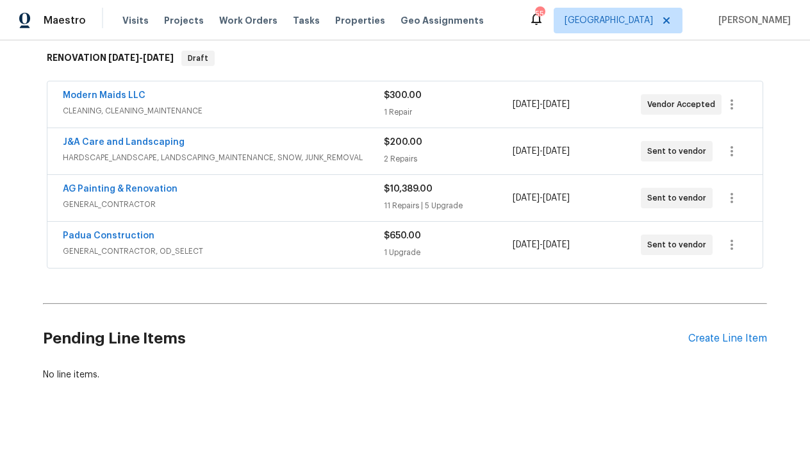
scroll to position [74, 0]
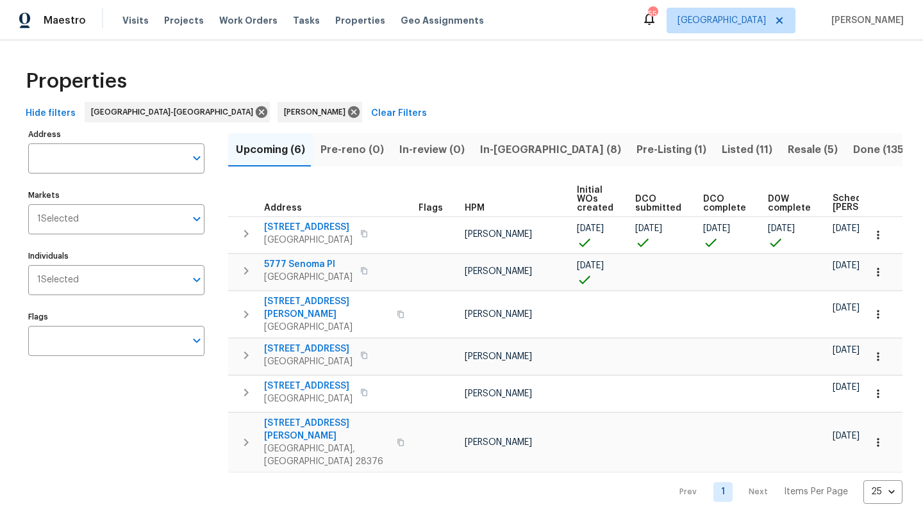
click at [490, 71] on div "Properties" at bounding box center [462, 81] width 882 height 41
